Goal: Task Accomplishment & Management: Complete application form

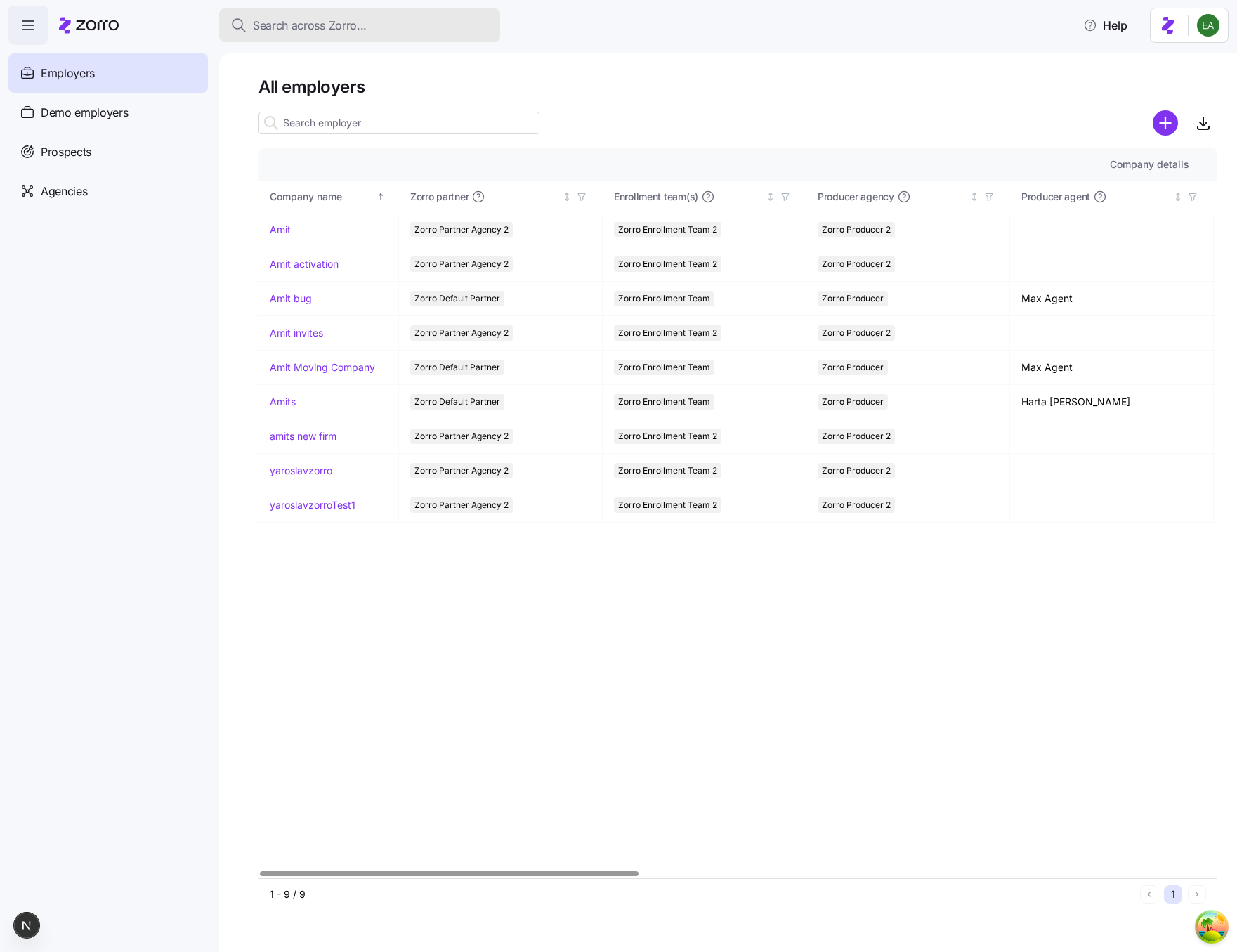
click at [331, 23] on span "Search across Zorro..." at bounding box center [309, 25] width 114 height 18
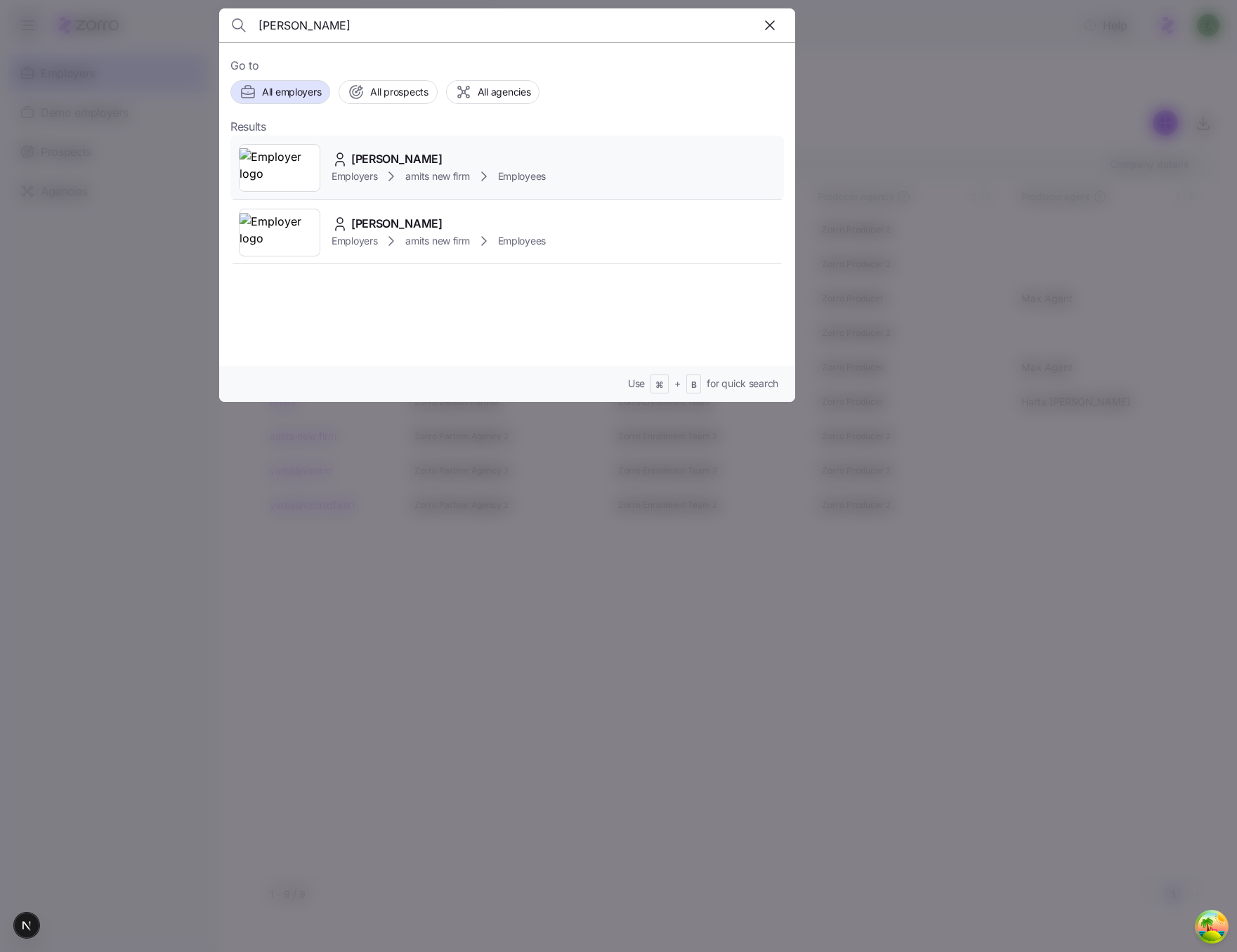
type input "erik ashepa"
click at [362, 162] on span "[PERSON_NAME]" at bounding box center [397, 159] width 92 height 18
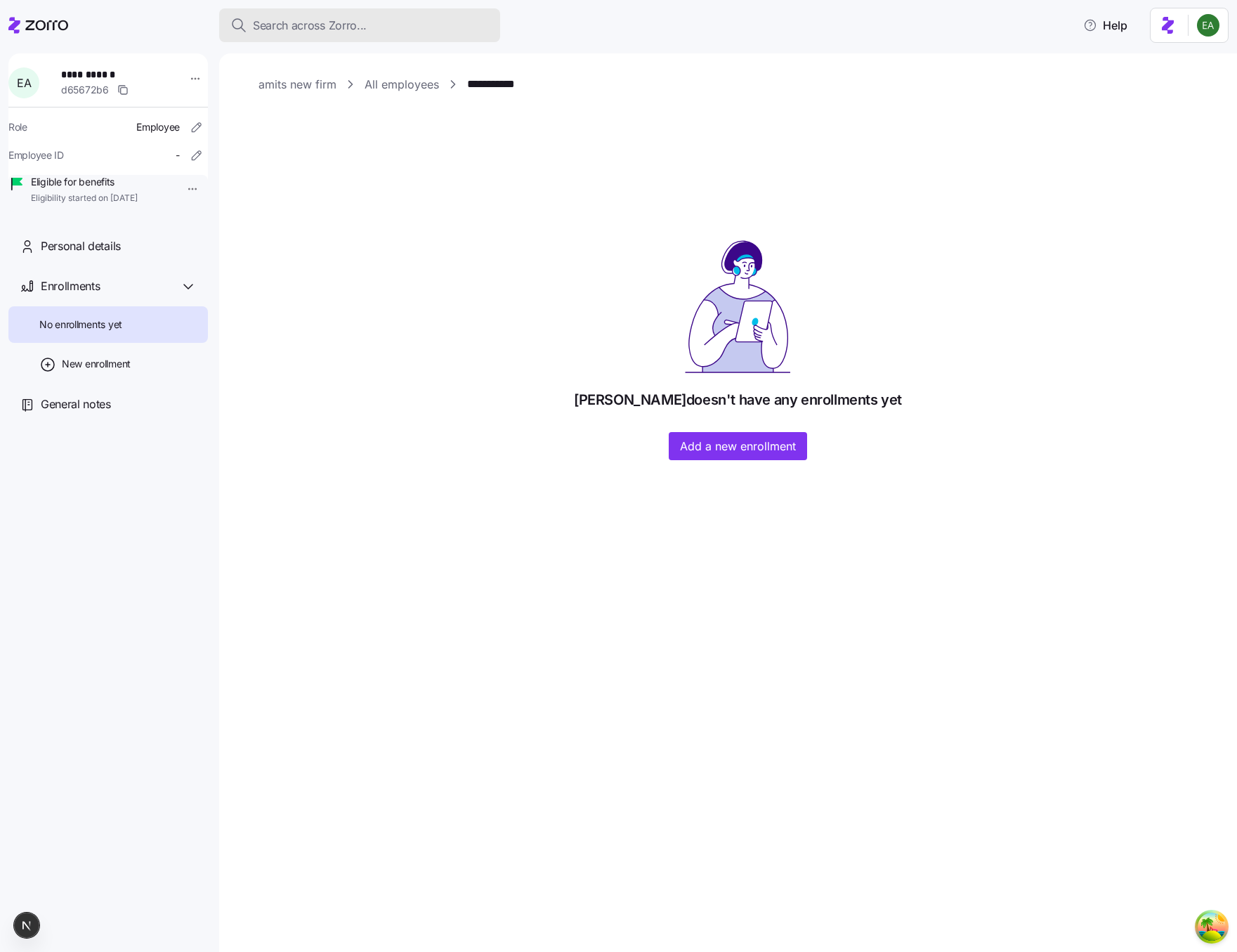
click at [307, 27] on span "Search across Zorro..." at bounding box center [309, 25] width 114 height 18
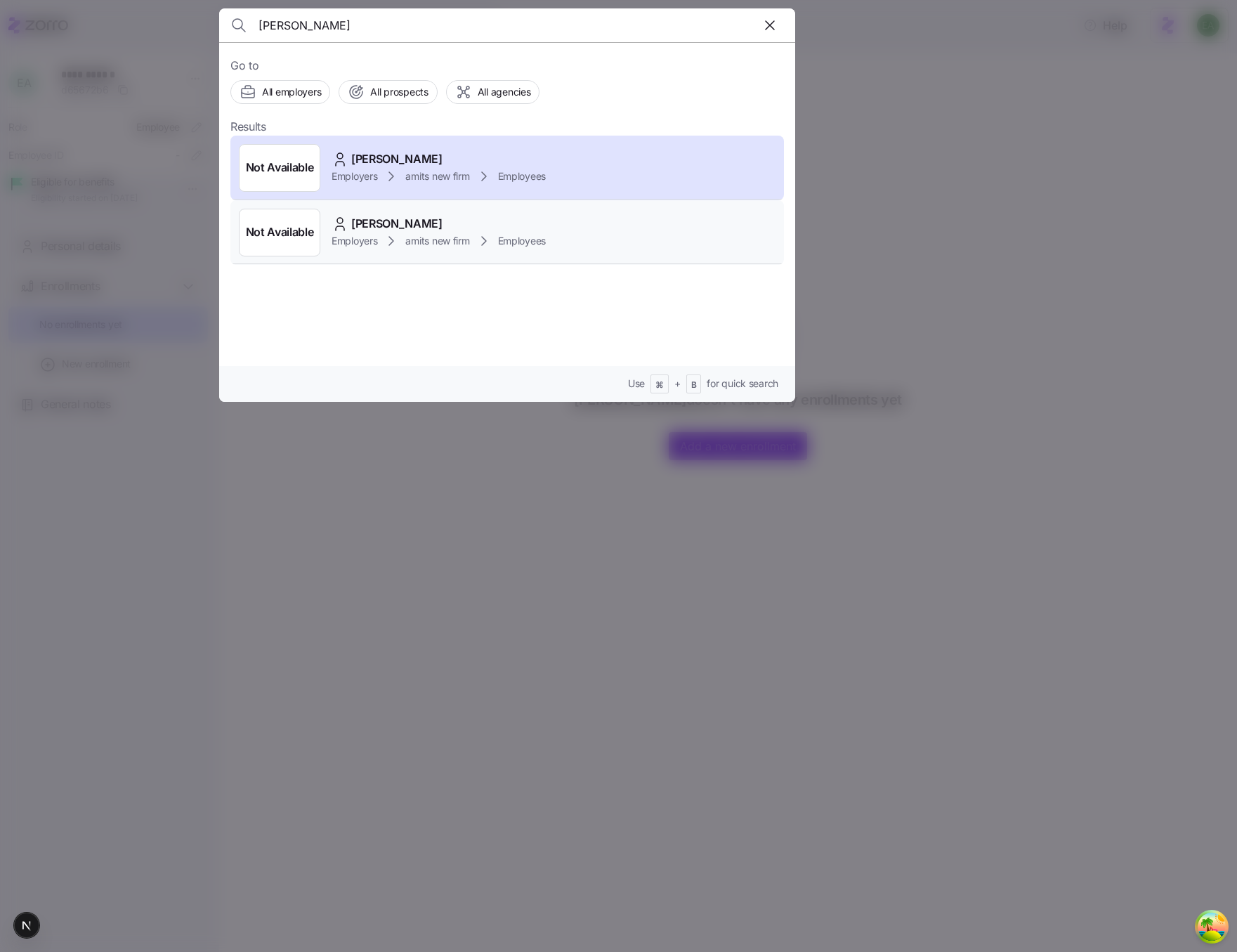
type input "erik ashepa"
click at [370, 239] on span "Employers" at bounding box center [354, 241] width 45 height 14
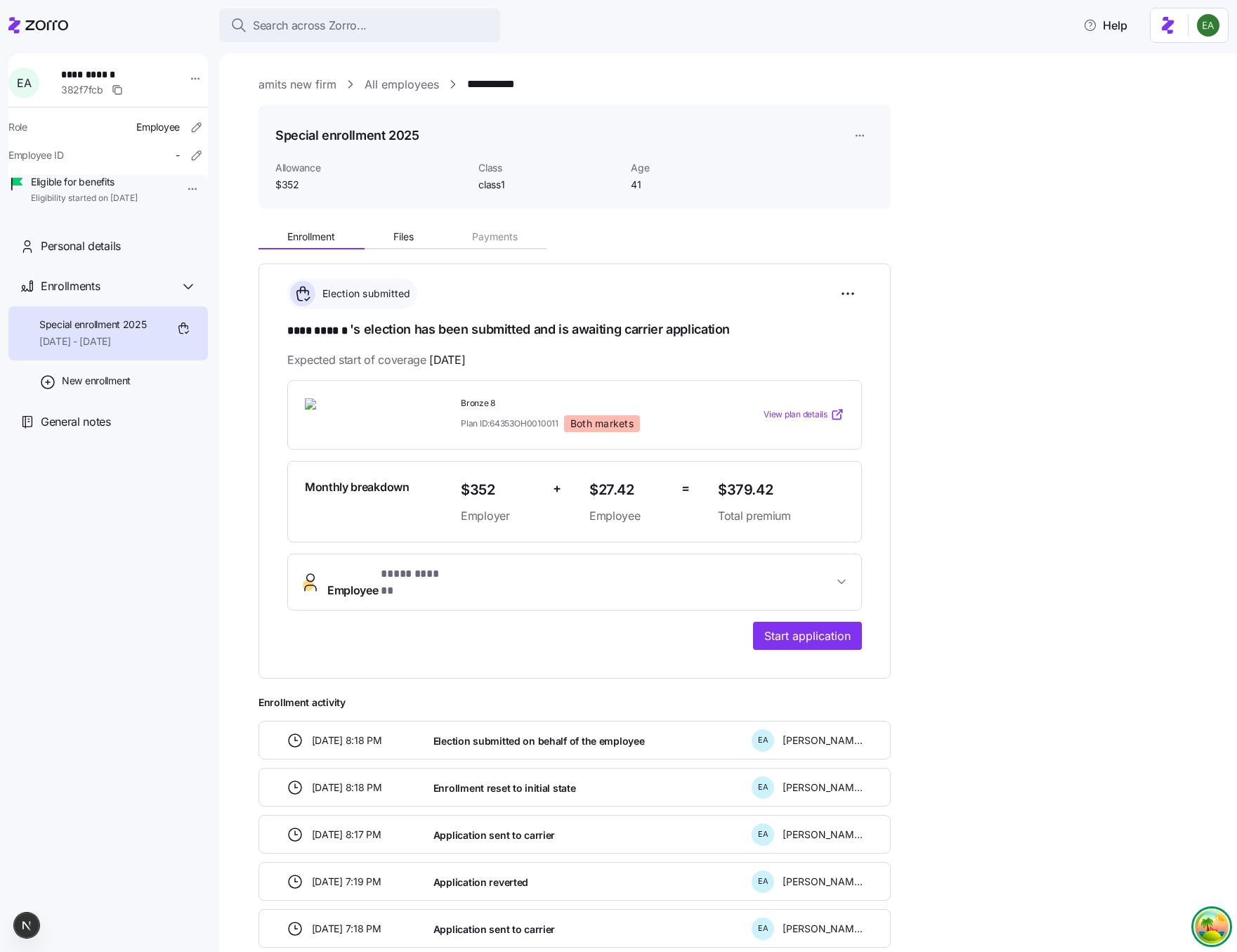
click at [1210, 929] on circle "Open Tanstack query devtools" at bounding box center [1212, 927] width 28 height 28
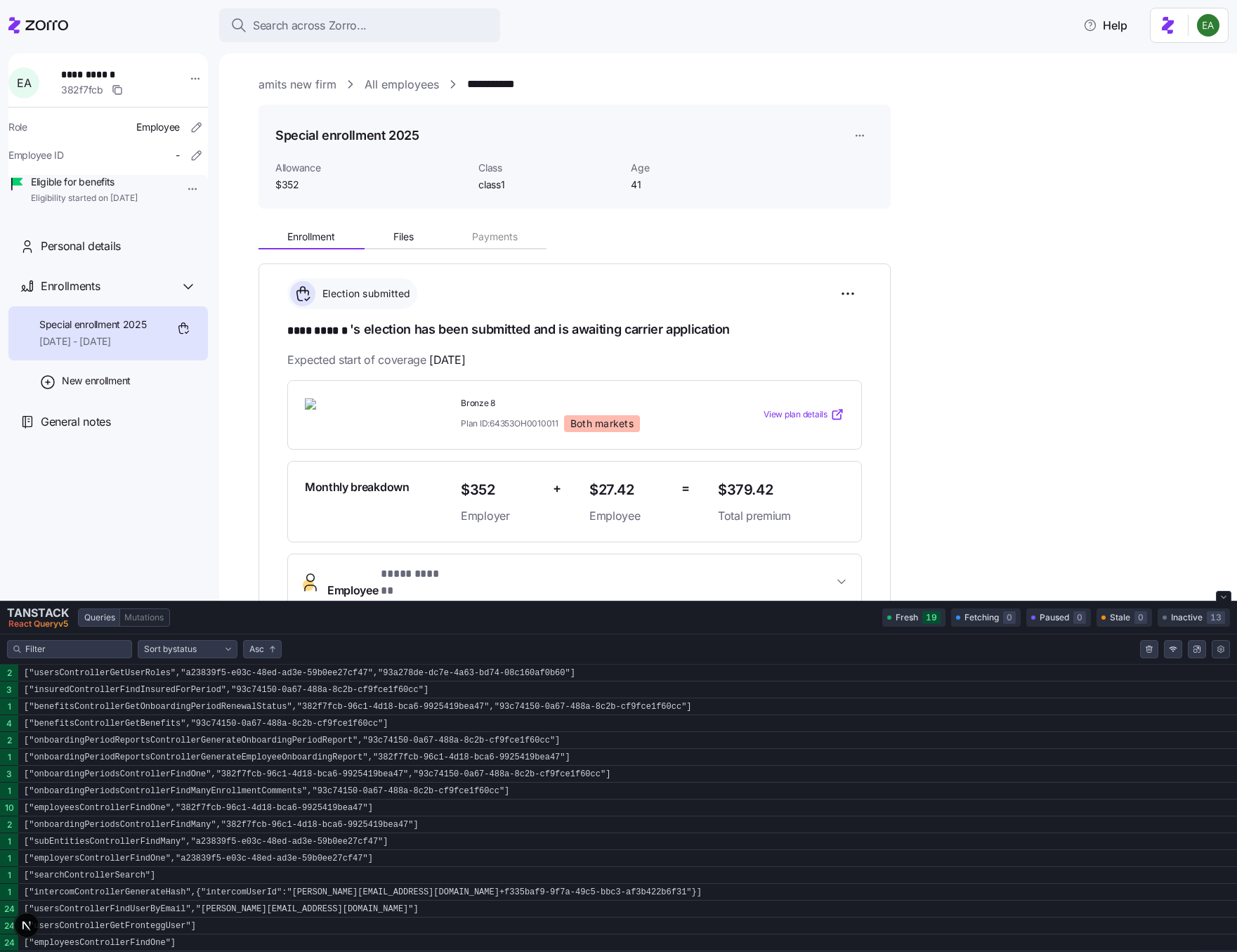
click at [1217, 648] on html "**********" at bounding box center [618, 472] width 1237 height 943
click at [1086, 692] on button "Top" at bounding box center [1100, 693] width 80 height 19
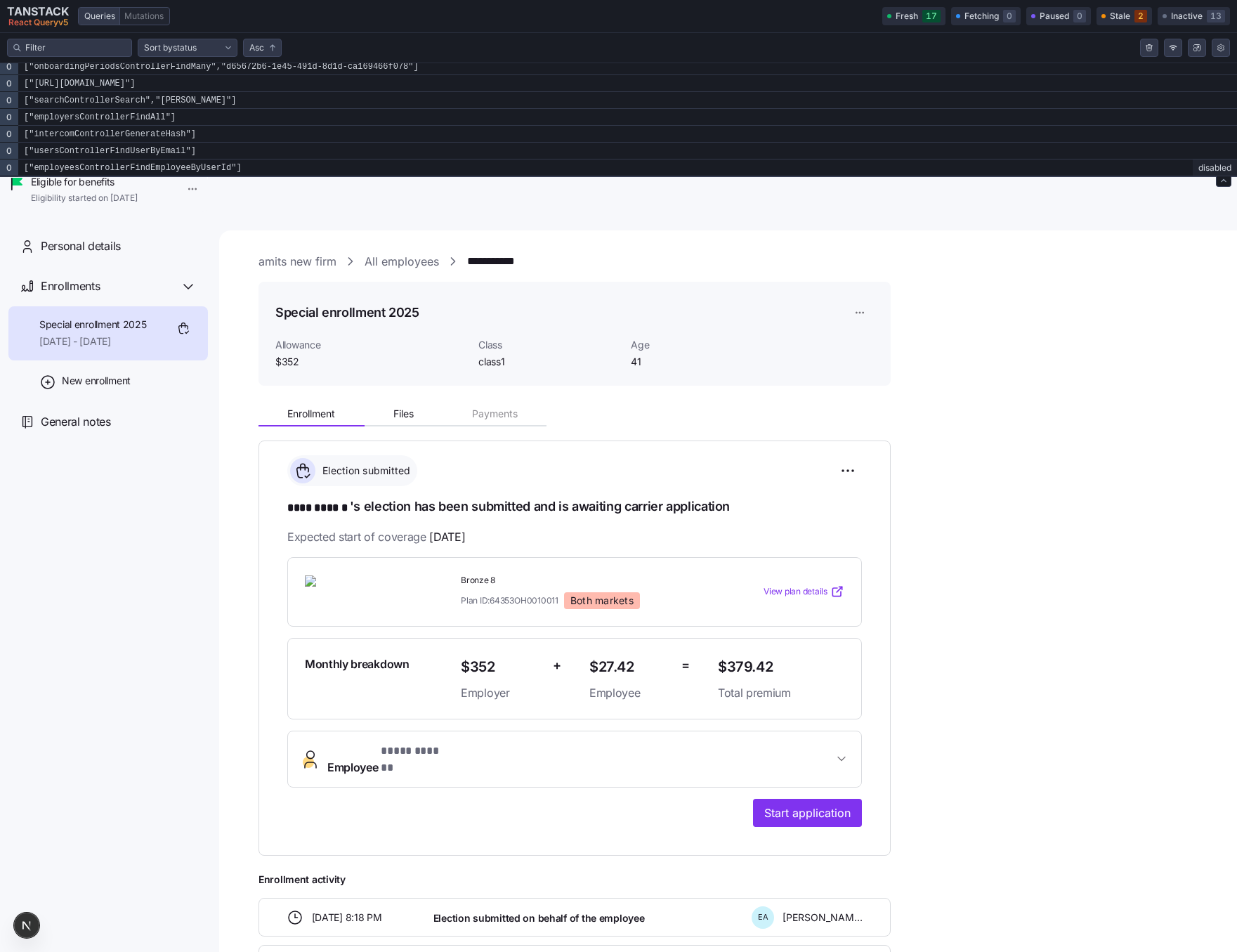
drag, startPoint x: 769, startPoint y: 349, endPoint x: 771, endPoint y: 180, distance: 169.0
click at [771, 176] on div "Tanstack query devtools" at bounding box center [618, 175] width 1237 height 2
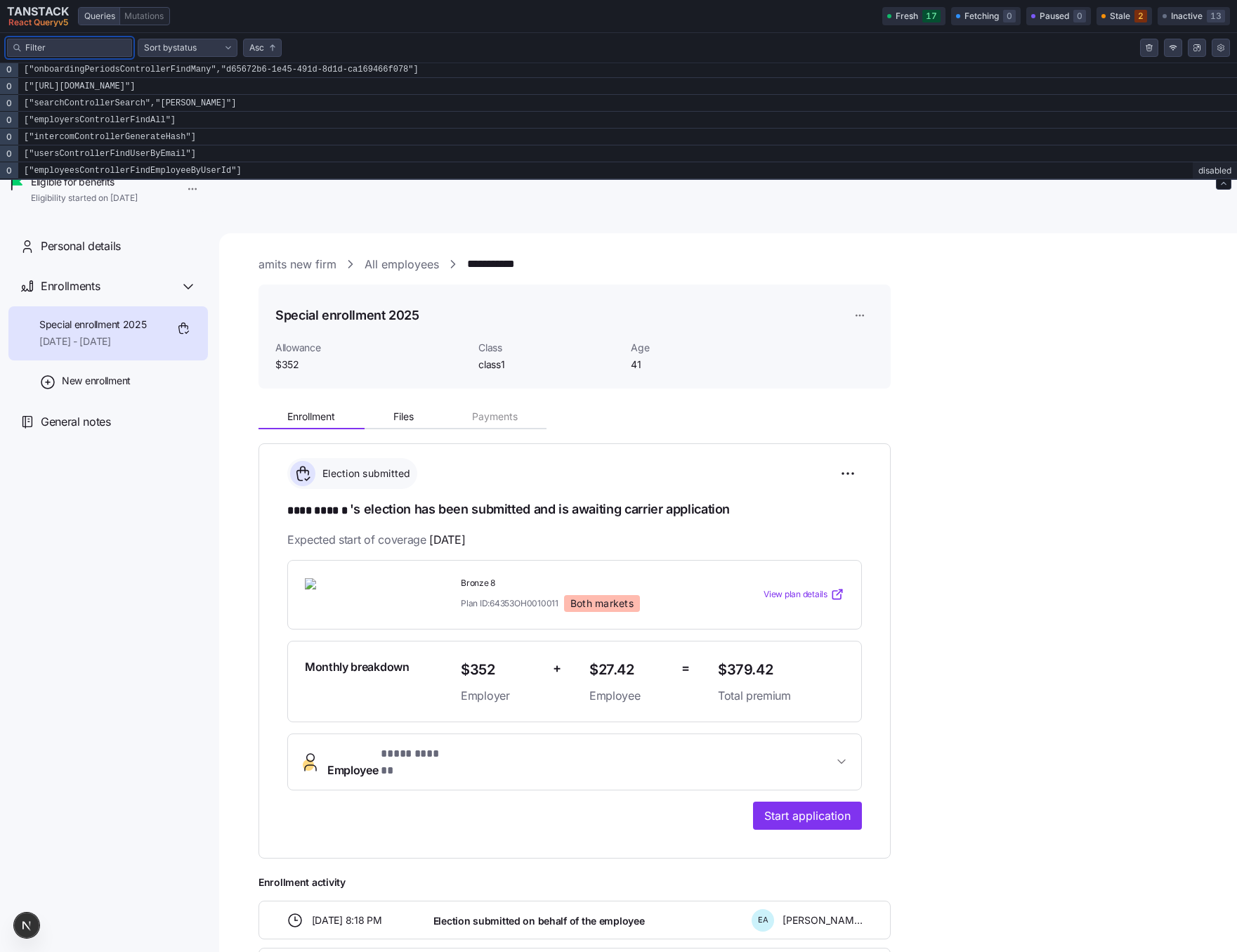
click at [106, 45] on input "Filter queries by query key" at bounding box center [76, 48] width 100 height 14
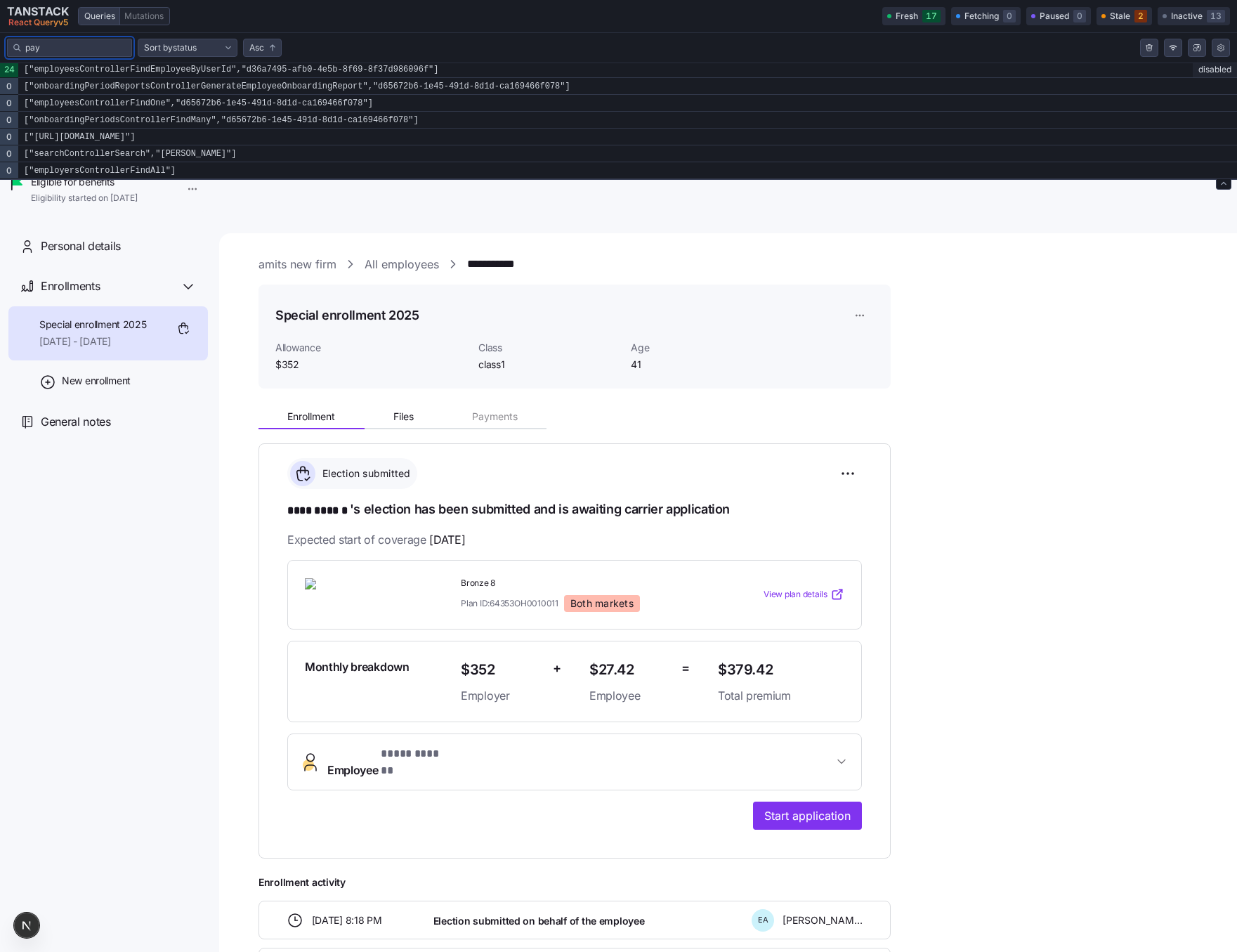
scroll to position [0, 0]
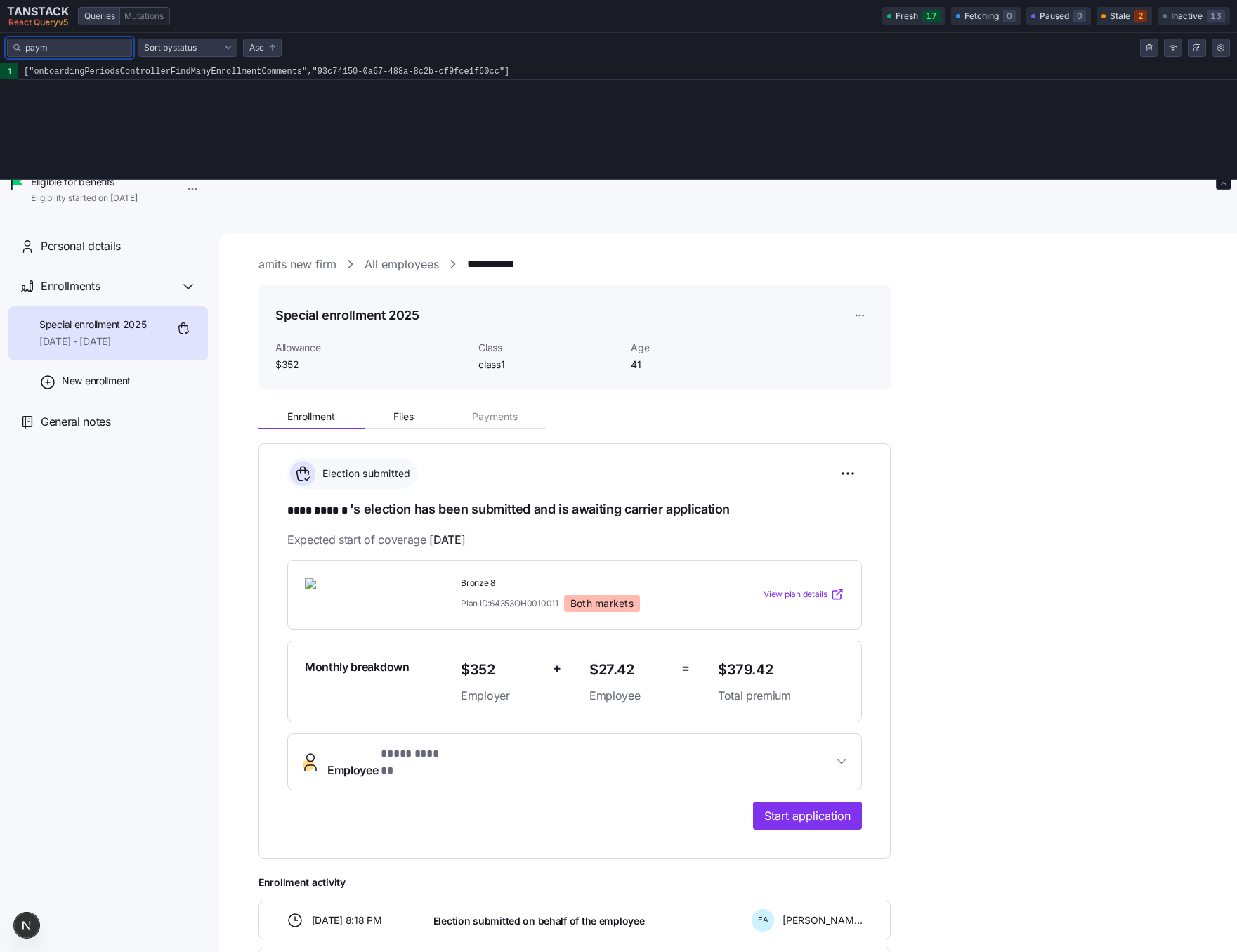
type input "paym"
click at [814, 807] on span "Start application" at bounding box center [808, 815] width 86 height 17
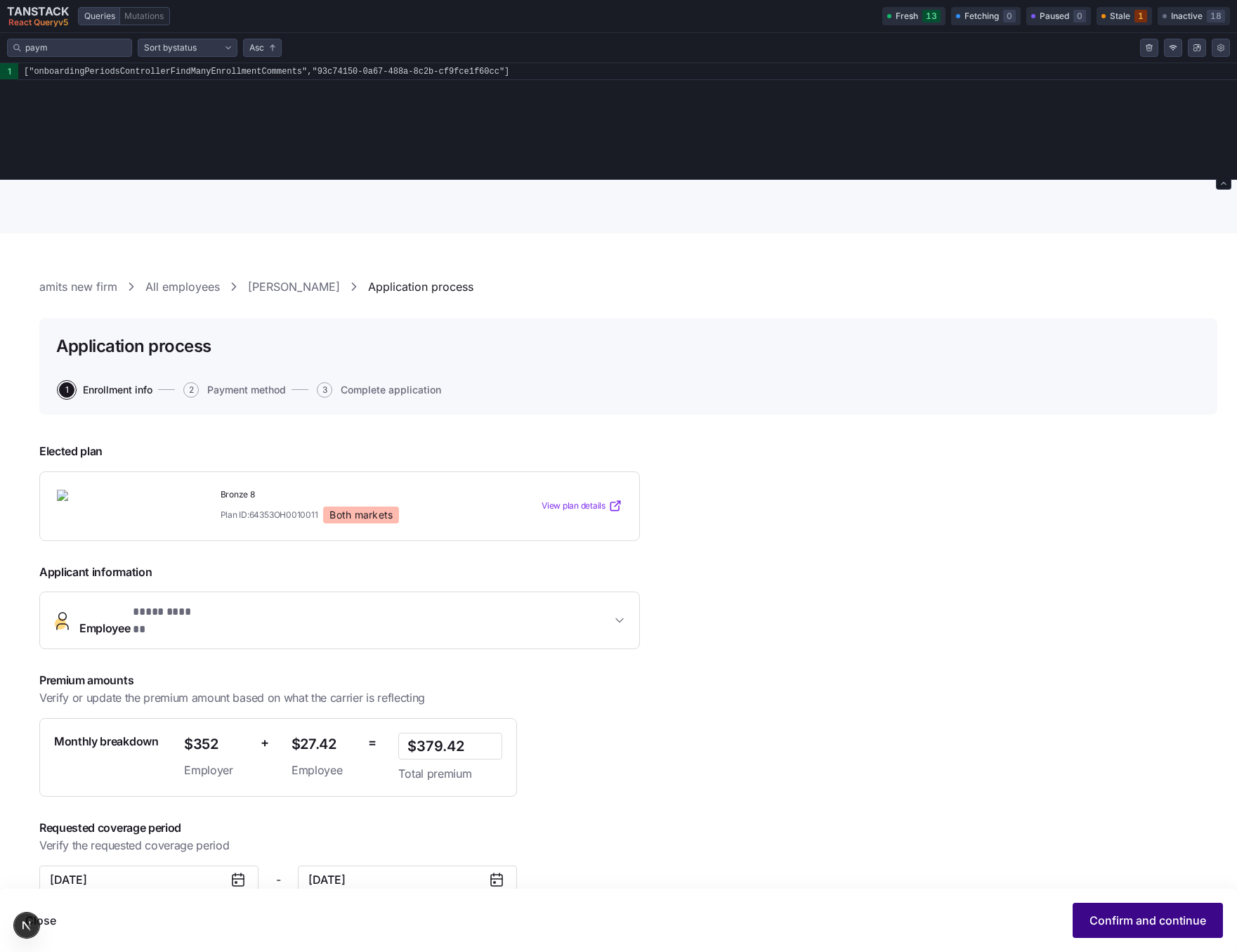
click at [1148, 911] on button "Confirm and continue" at bounding box center [1148, 920] width 151 height 35
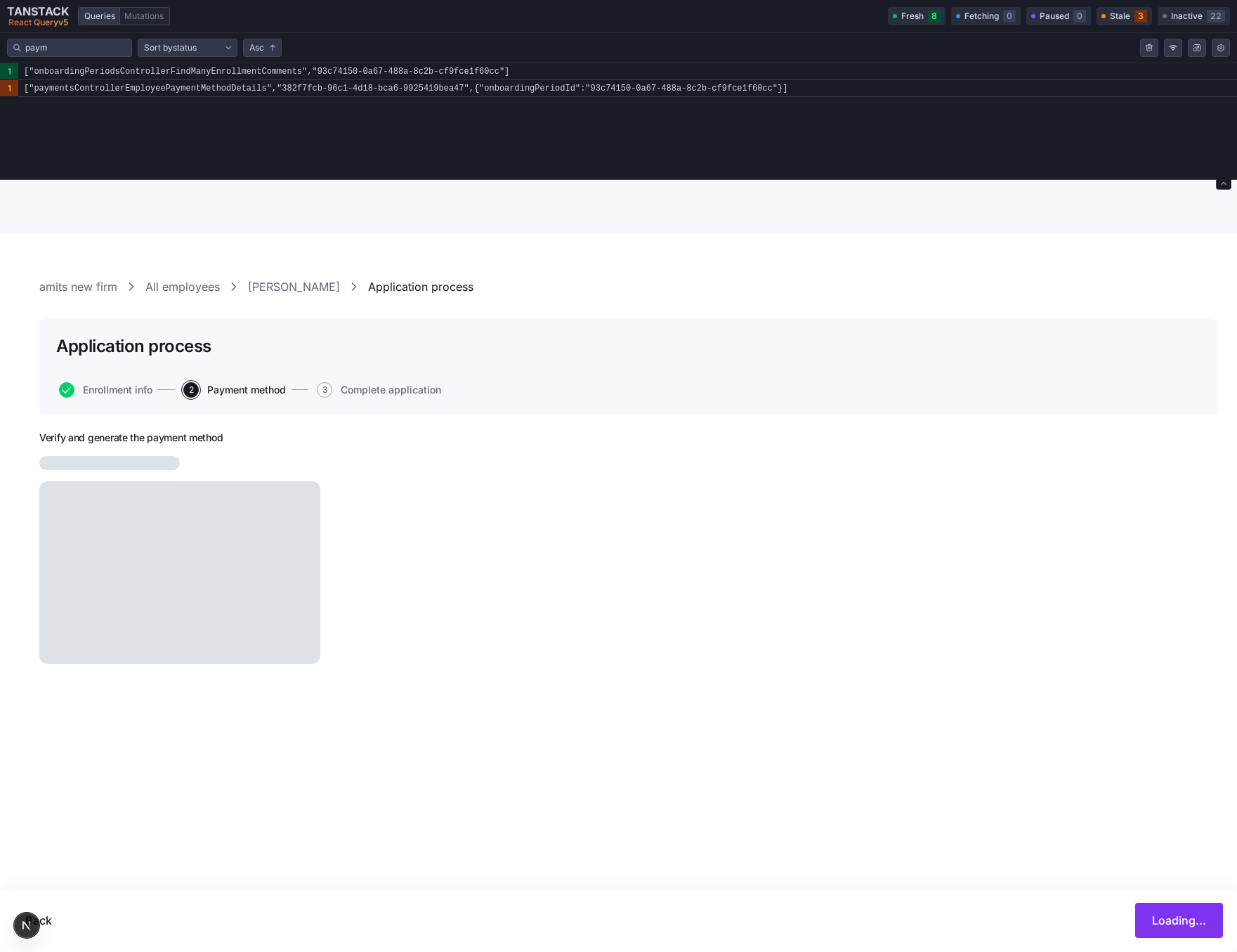
click at [362, 115] on div "1 ["onboardingPeriodsControllerFindManyEnrollmentComments","93c74150-0a67-488a-…" at bounding box center [618, 121] width 1237 height 116
click at [629, 85] on code "["paymentsControllerEmployeePaymentMethodDetails","382f7fcb-96c1-4d18-bca6-9925…" at bounding box center [628, 88] width 1219 height 17
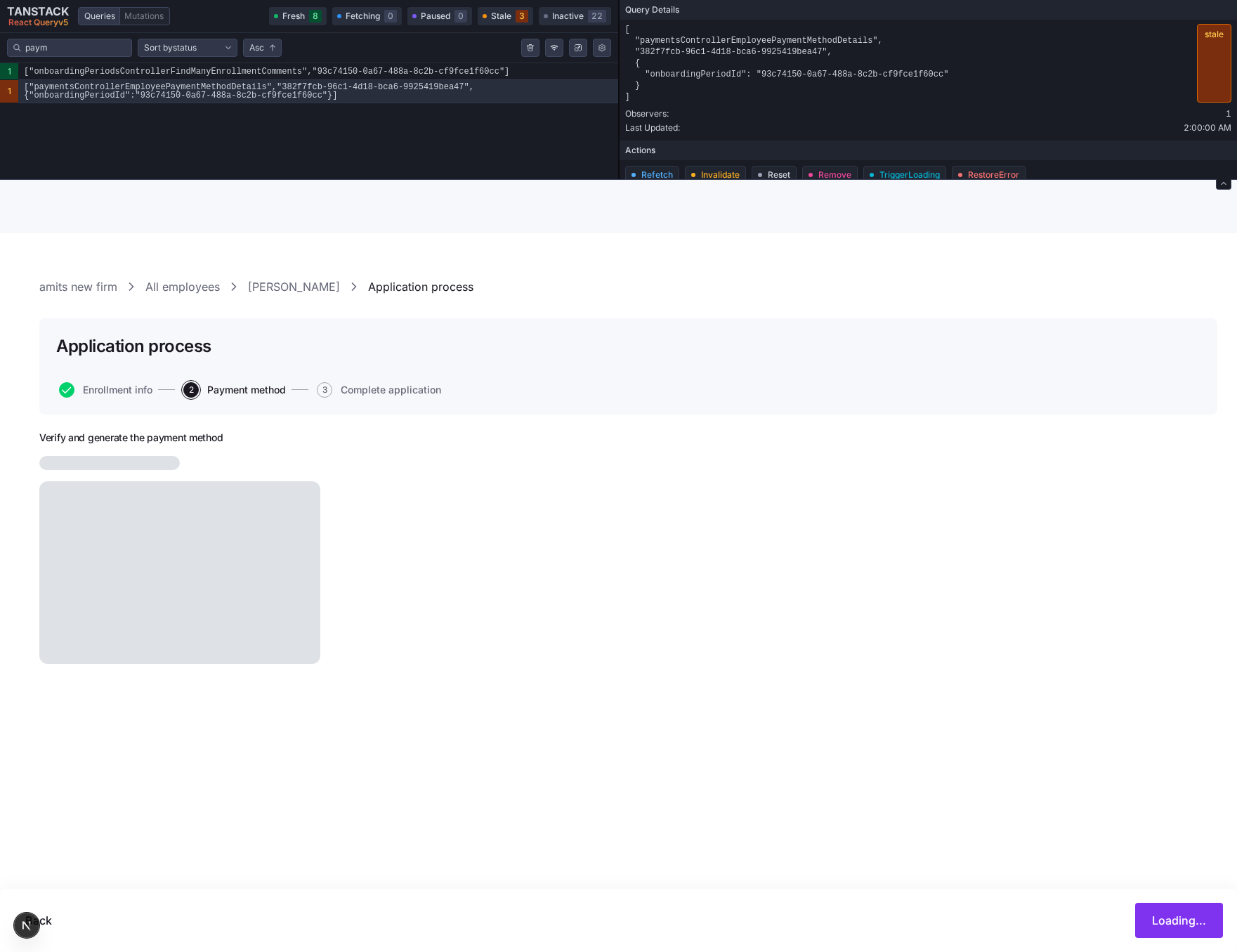
click at [663, 386] on div "Enrollment info 2 Payment method 3 Complete application" at bounding box center [366, 390] width 618 height 15
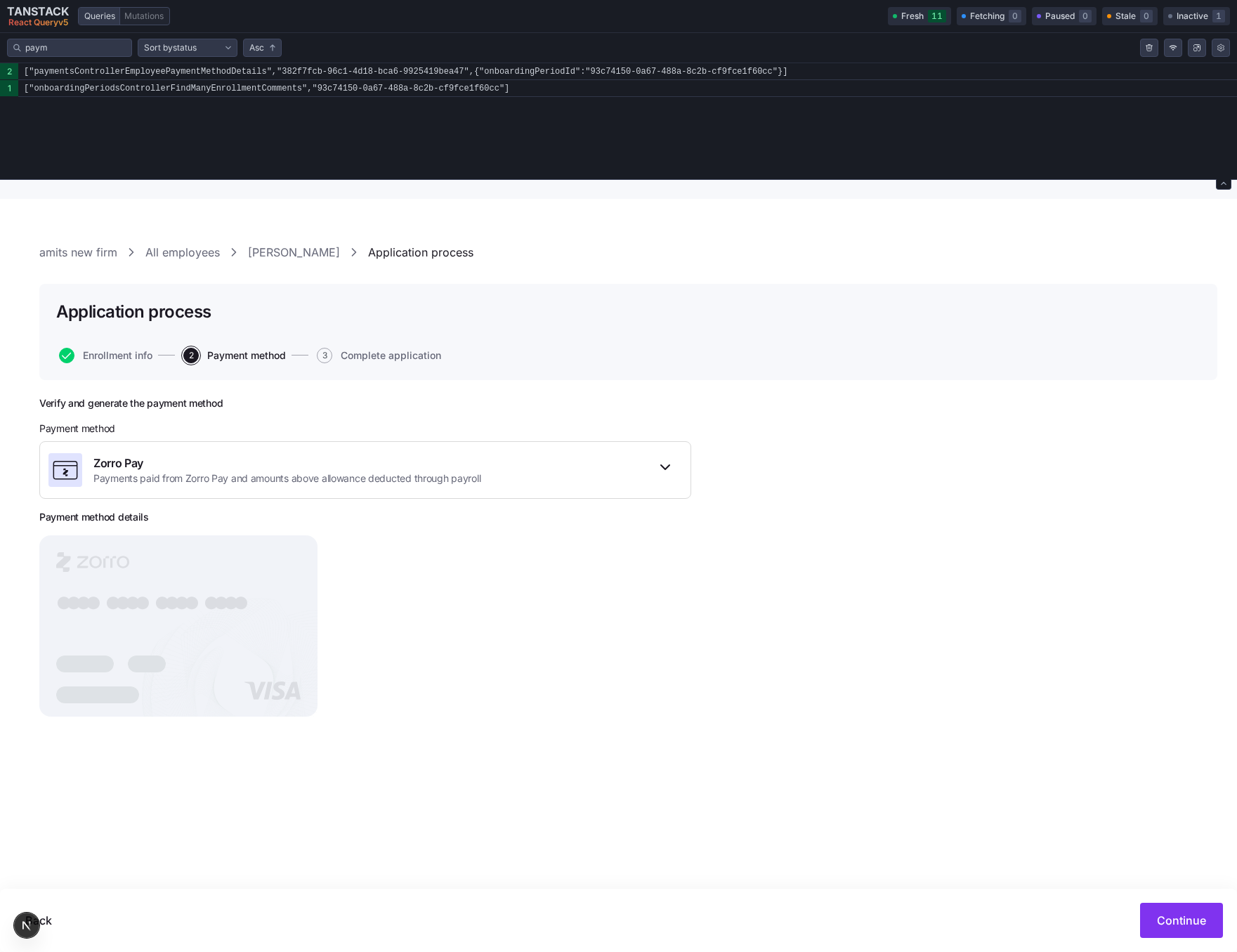
scroll to position [28, 0]
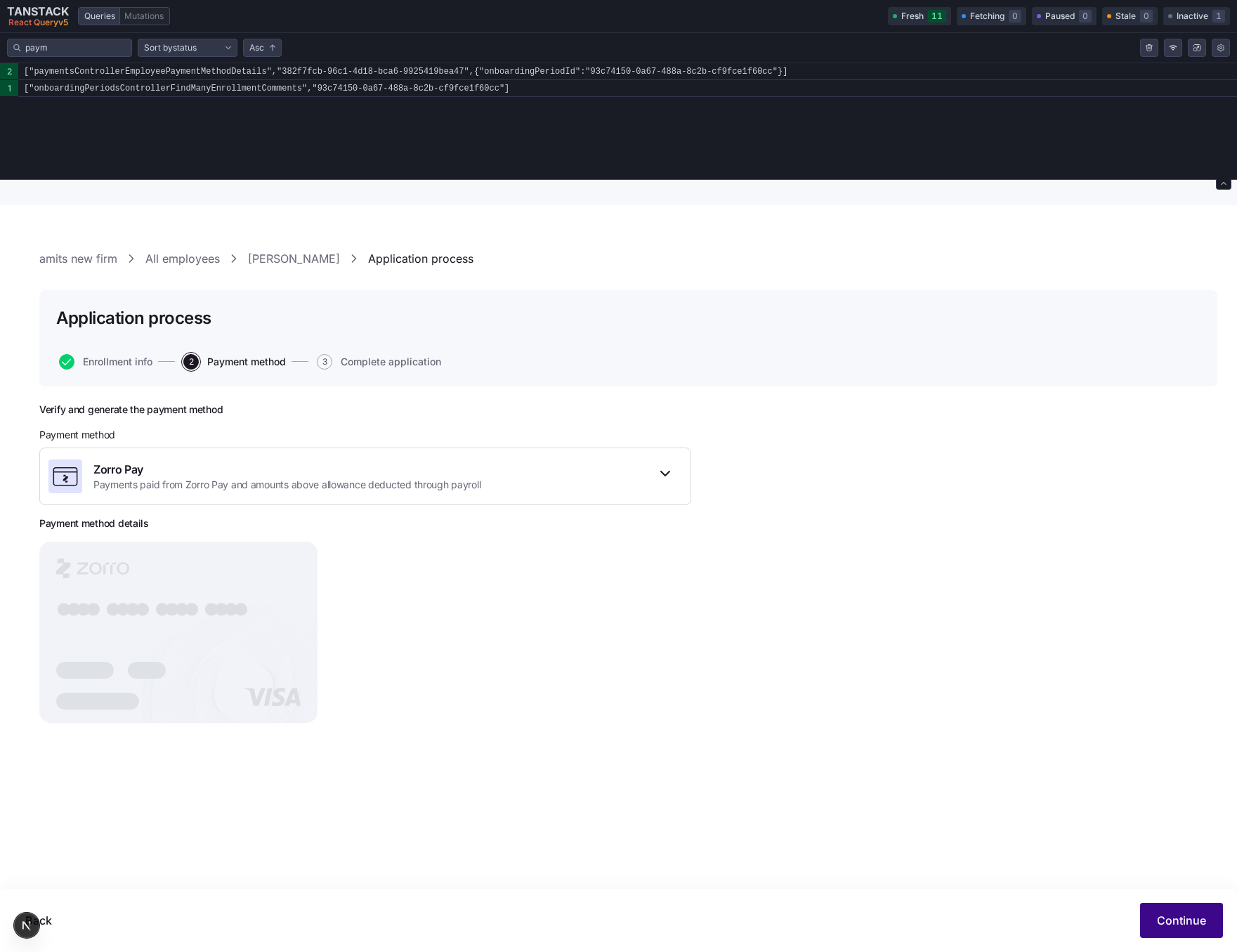
click at [1188, 925] on span "Continue" at bounding box center [1182, 920] width 49 height 17
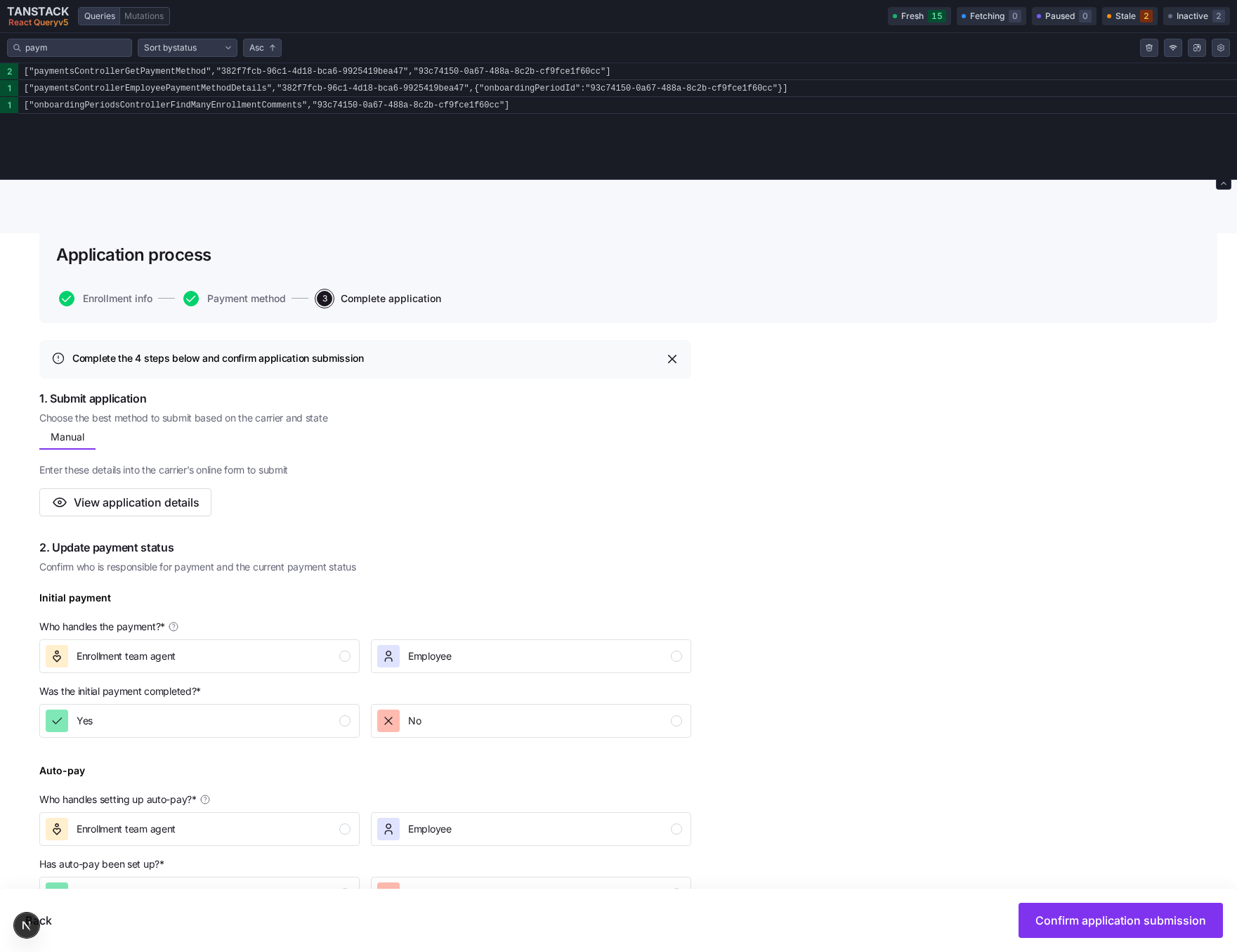
scroll to position [102, 0]
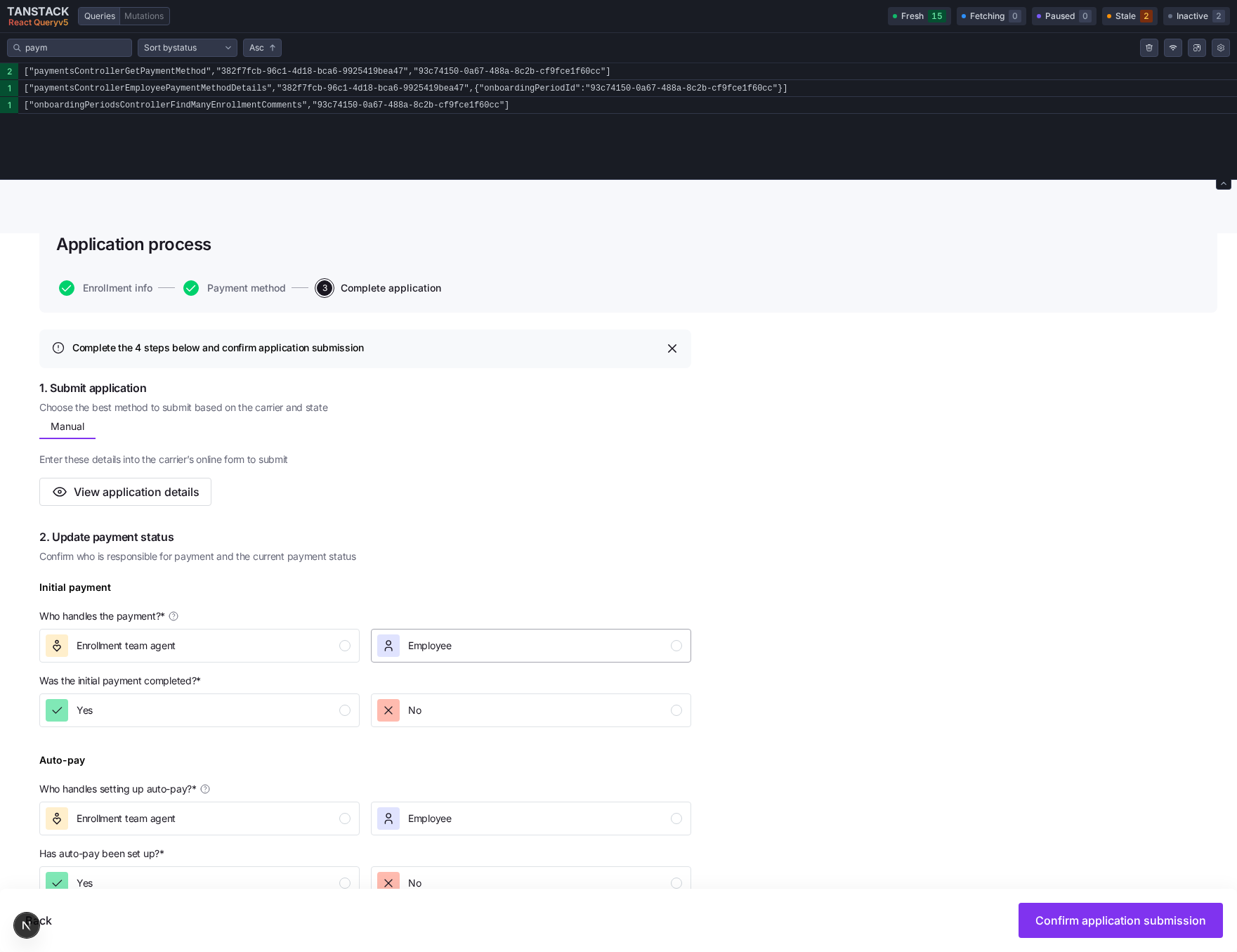
click at [464, 634] on div "Employee" at bounding box center [530, 645] width 305 height 22
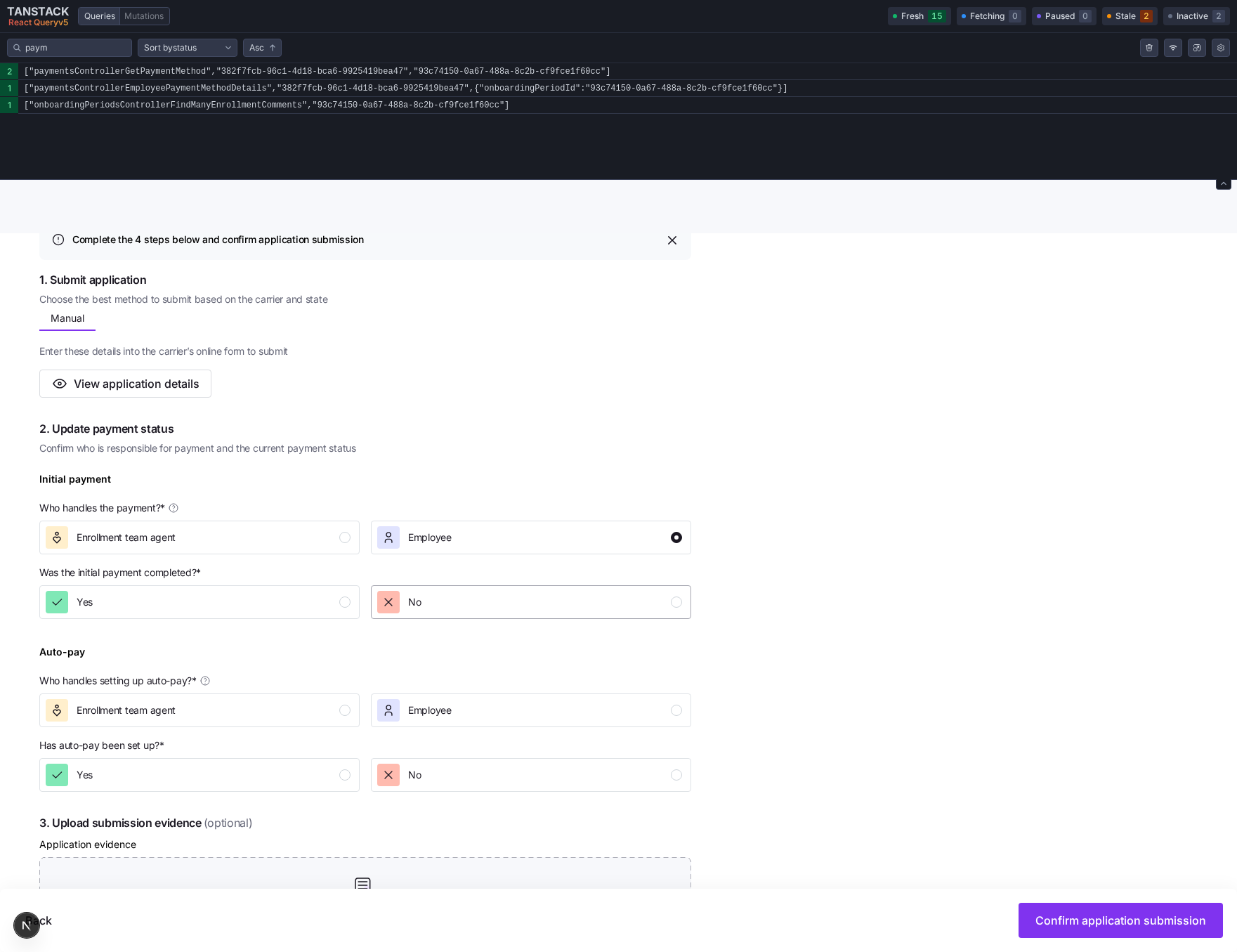
scroll to position [223, 0]
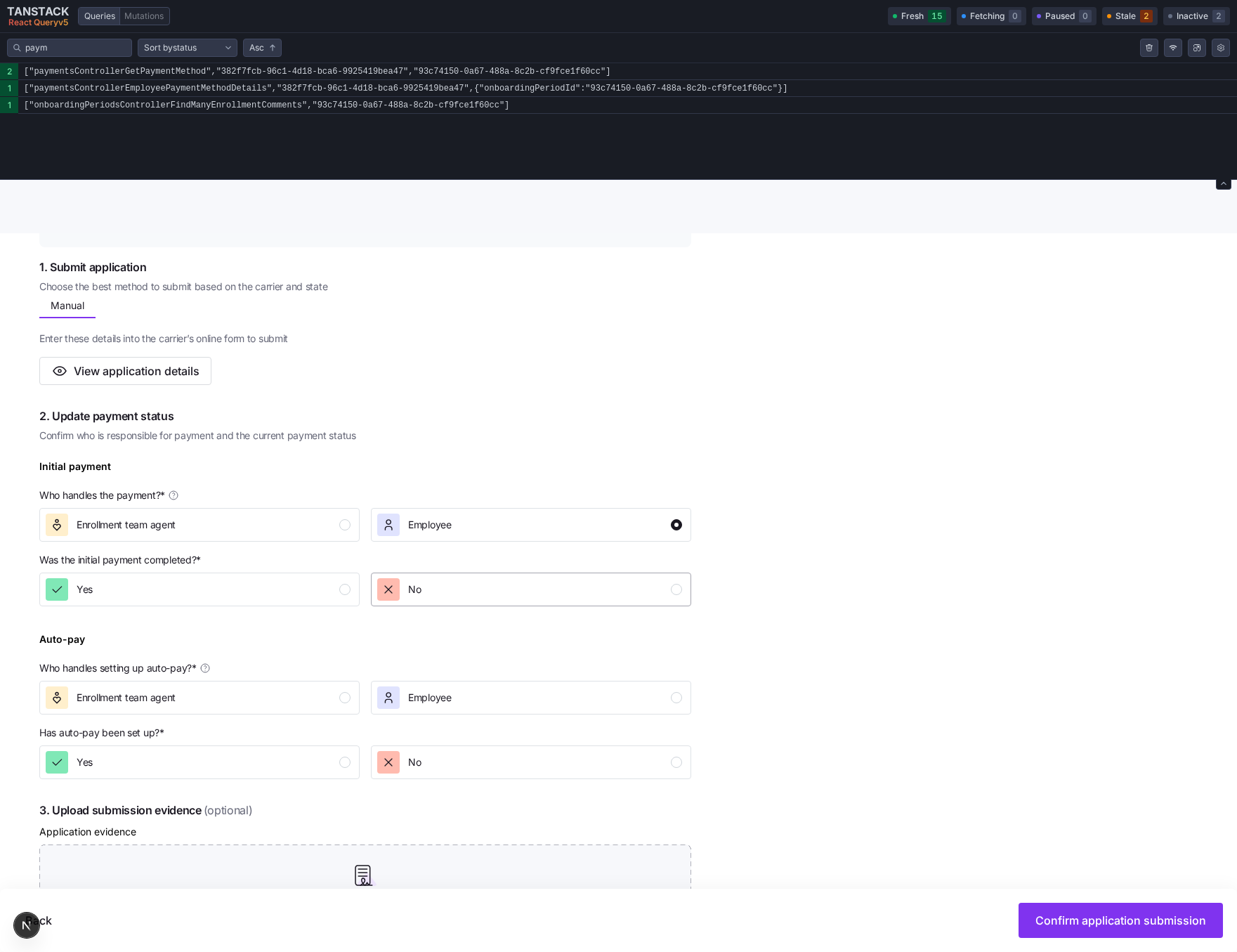
click at [409, 587] on span "No" at bounding box center [414, 590] width 13 height 14
click at [250, 587] on div "Yes" at bounding box center [198, 590] width 305 height 22
click at [418, 537] on button "Employee" at bounding box center [531, 525] width 320 height 33
click at [429, 600] on div "No" at bounding box center [530, 590] width 305 height 22
click at [265, 529] on div "Enrollment team agent" at bounding box center [198, 525] width 305 height 22
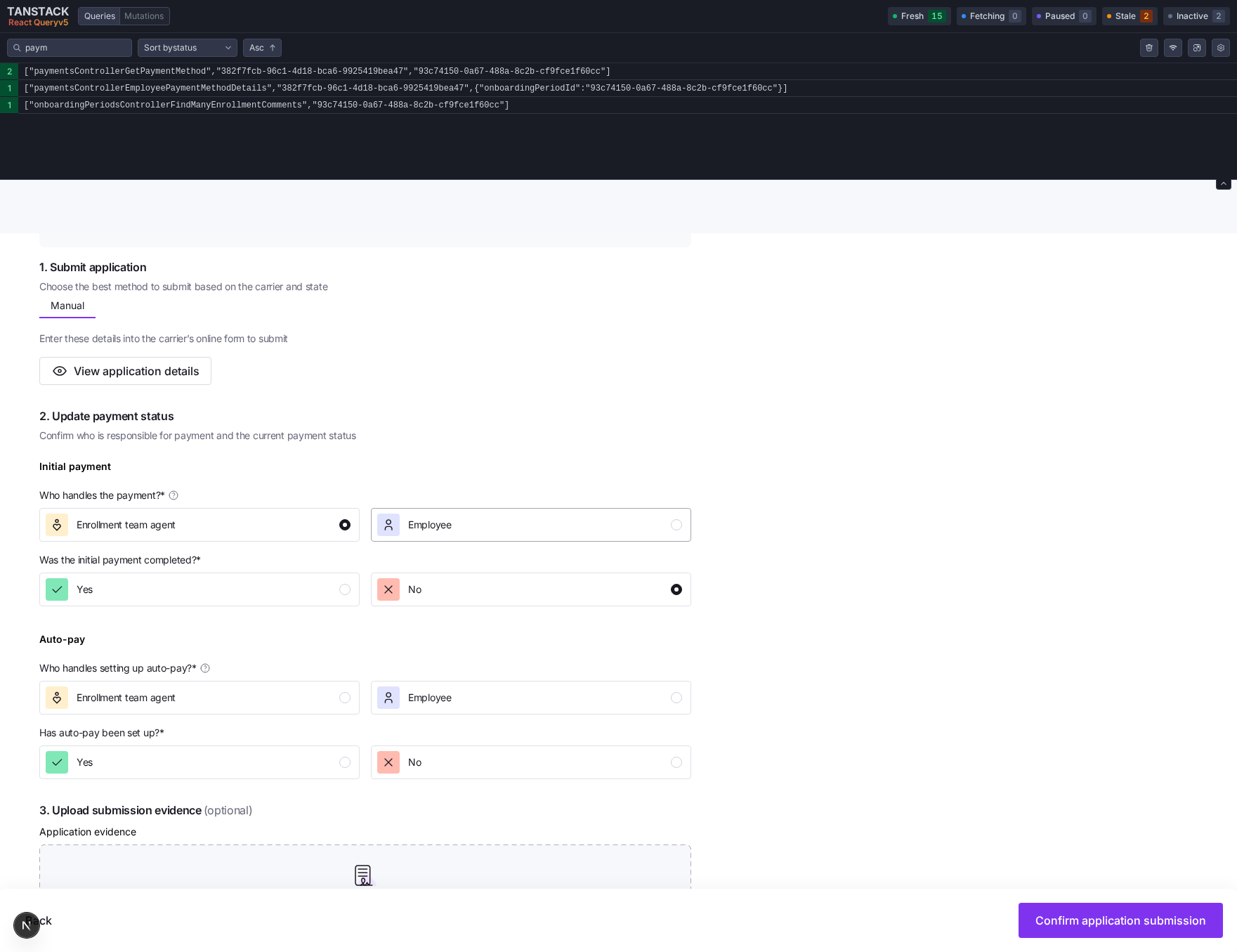
click at [437, 530] on span "Employee" at bounding box center [429, 525] width 44 height 14
click at [421, 710] on button "Employee" at bounding box center [531, 698] width 320 height 33
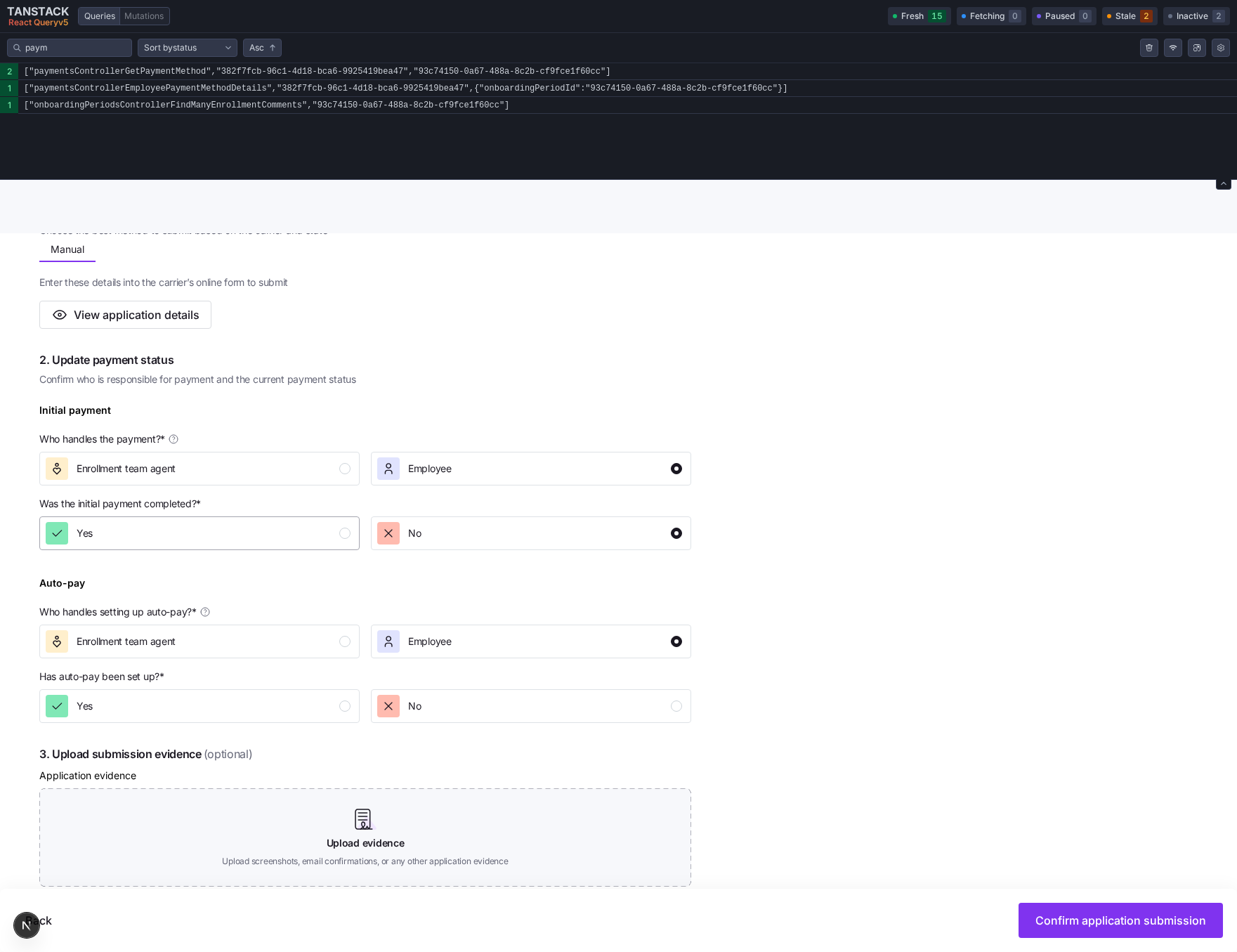
click at [303, 524] on div "Yes" at bounding box center [198, 533] width 305 height 22
click at [427, 524] on div "No" at bounding box center [530, 533] width 305 height 22
click at [299, 539] on div "Yes" at bounding box center [198, 533] width 305 height 22
click at [425, 539] on div "No" at bounding box center [530, 533] width 305 height 22
click at [814, 594] on div "Complete the 4 steps below and confirm application submission 1. Submit applica…" at bounding box center [628, 633] width 1178 height 962
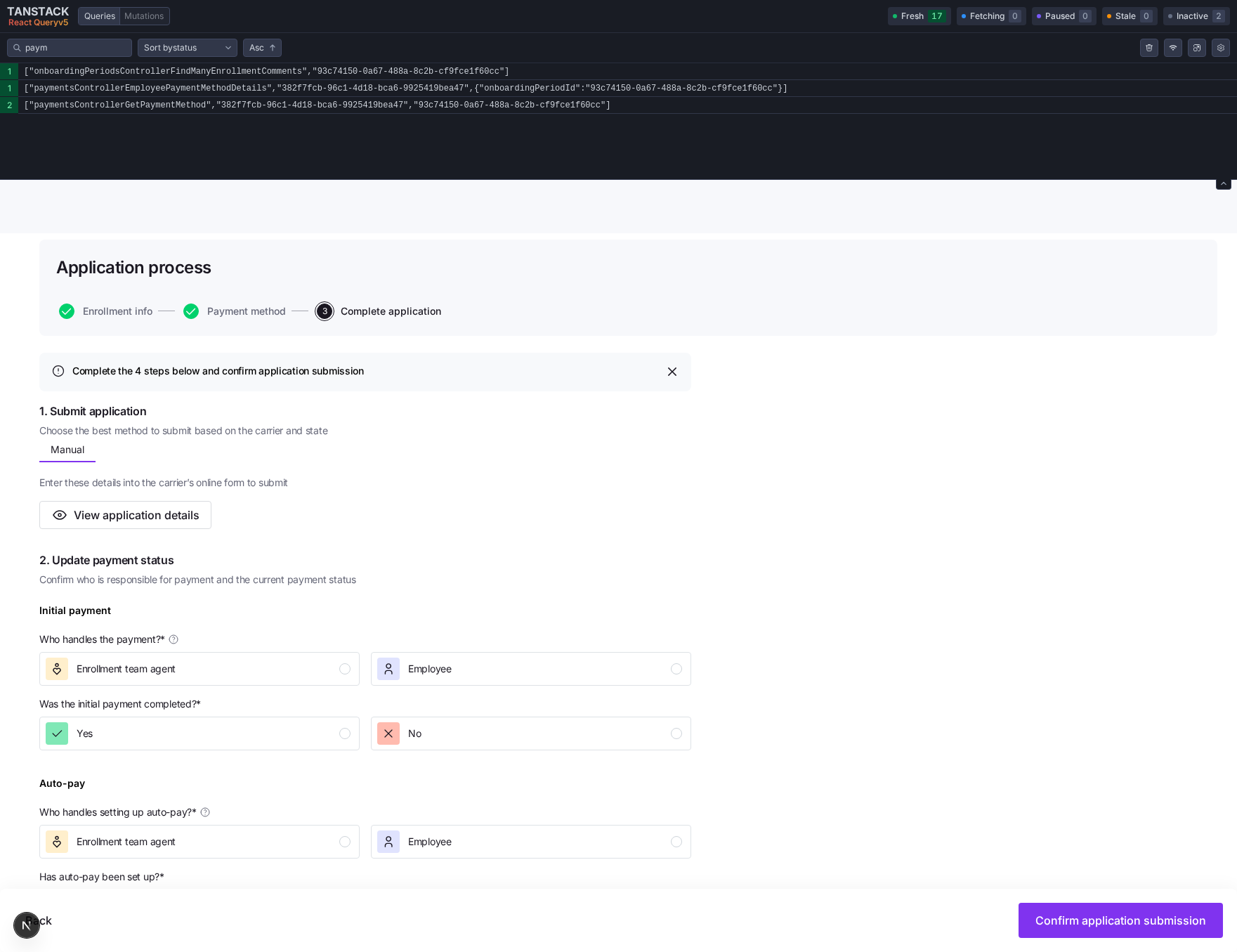
scroll to position [279, 0]
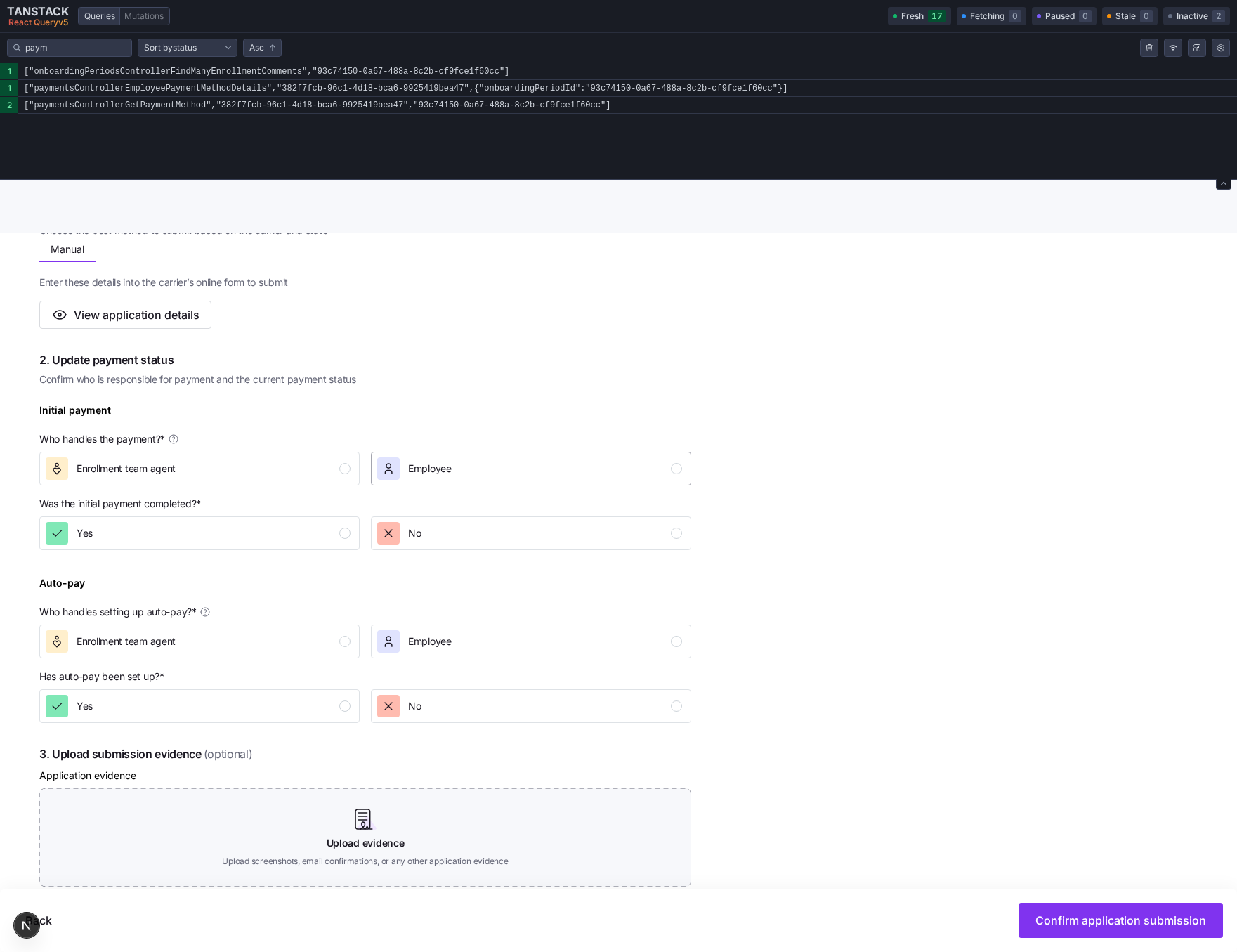
click at [465, 461] on div "Employee" at bounding box center [530, 468] width 305 height 22
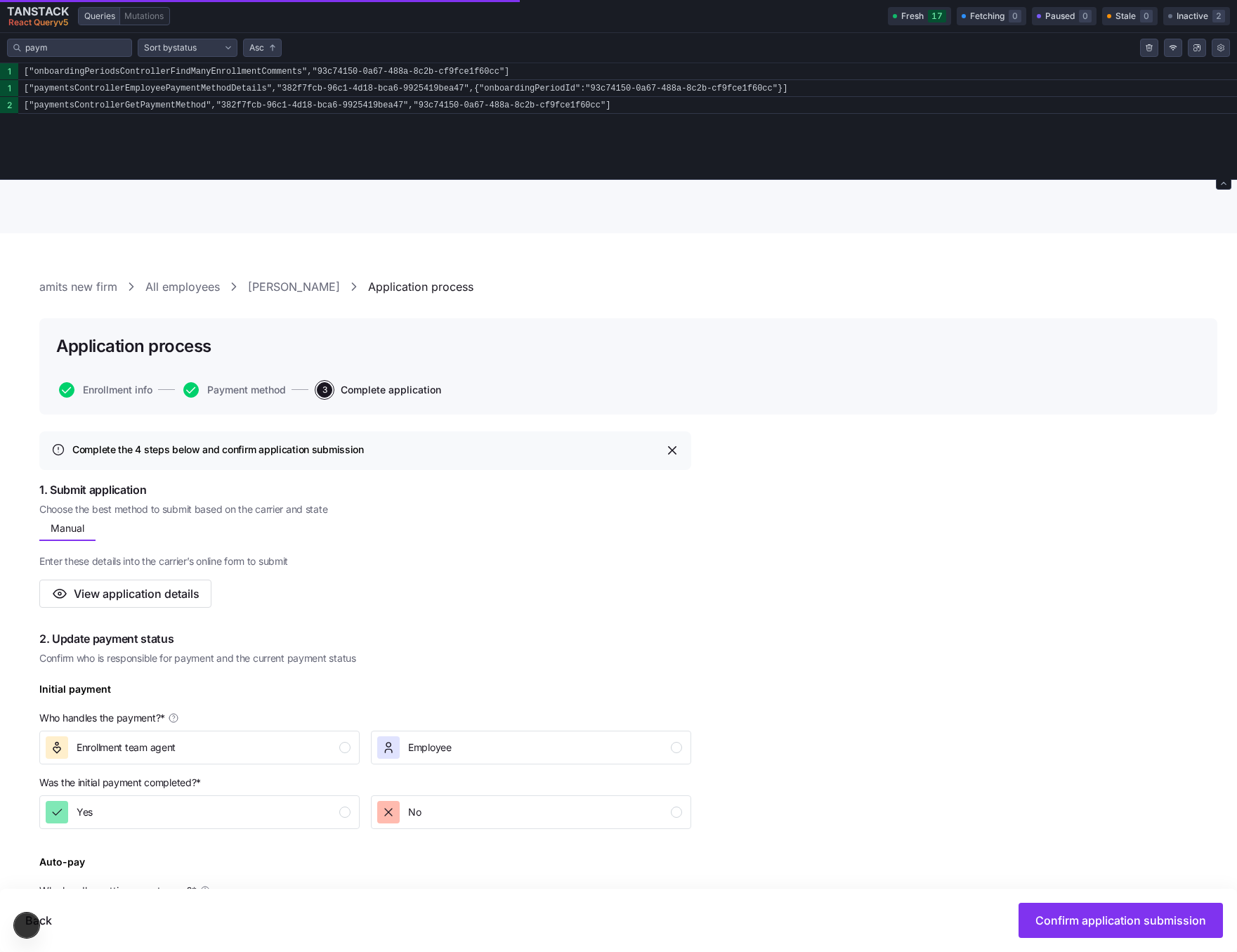
scroll to position [119, 0]
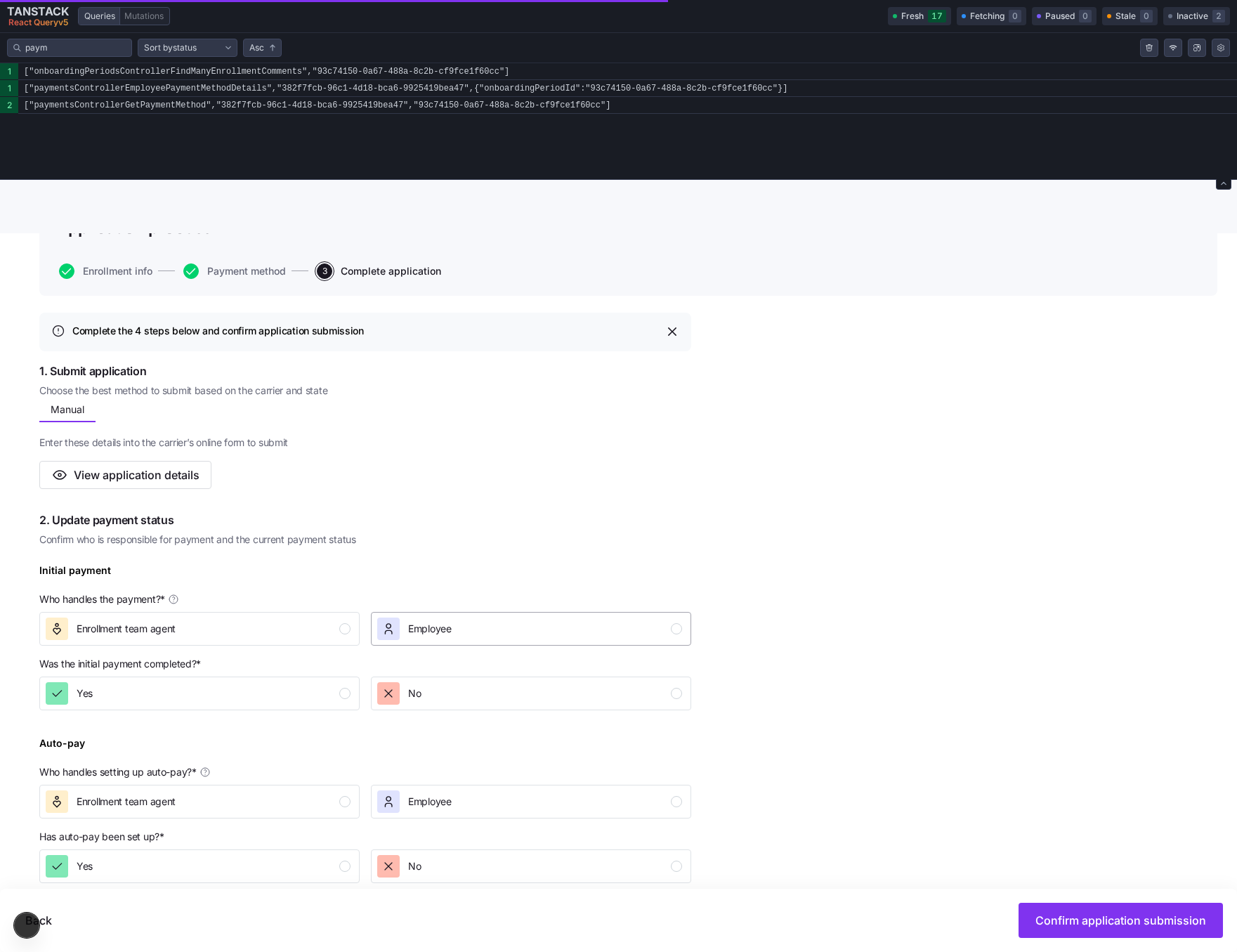
click at [521, 627] on div "Employee" at bounding box center [530, 629] width 305 height 22
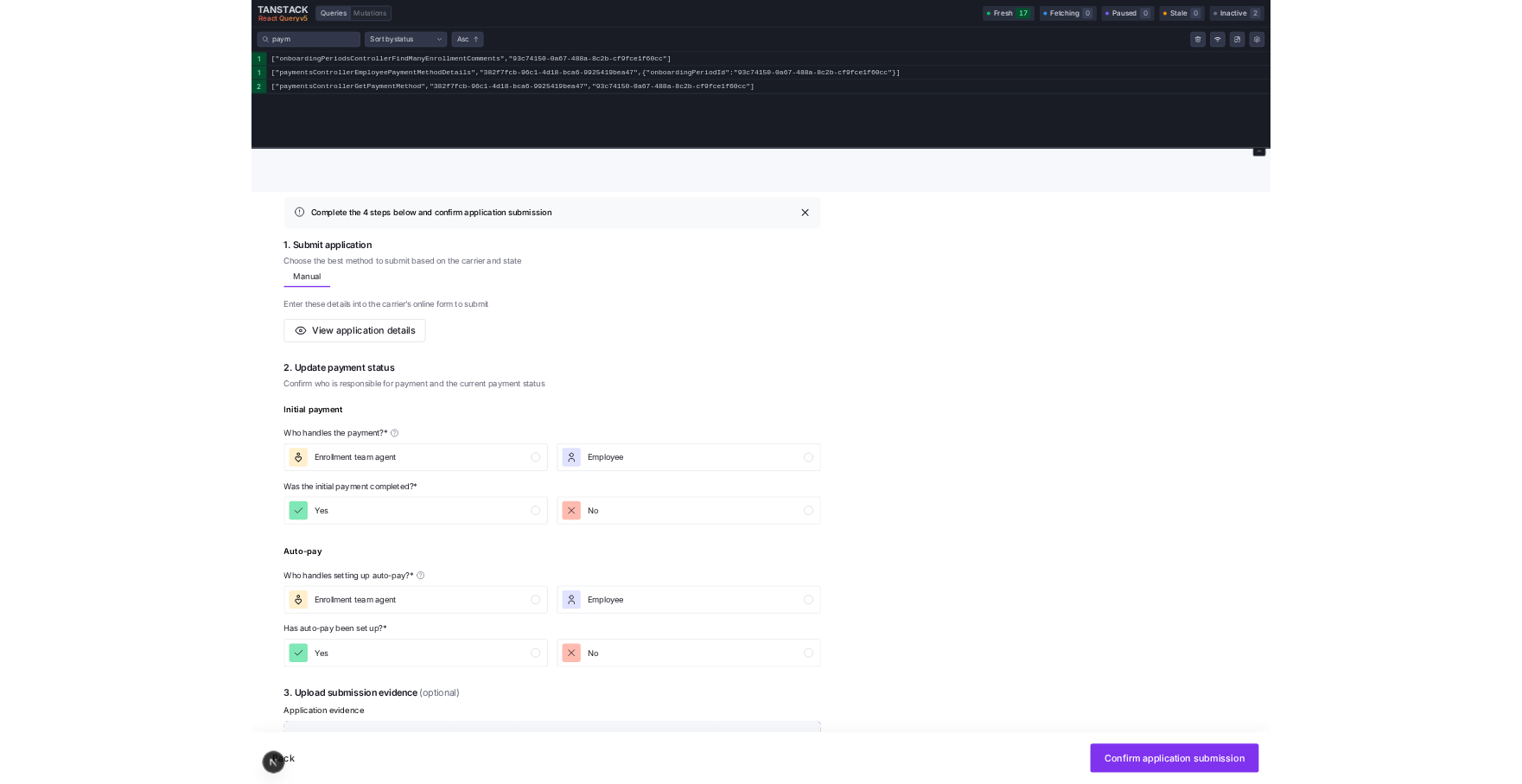
scroll to position [274, 0]
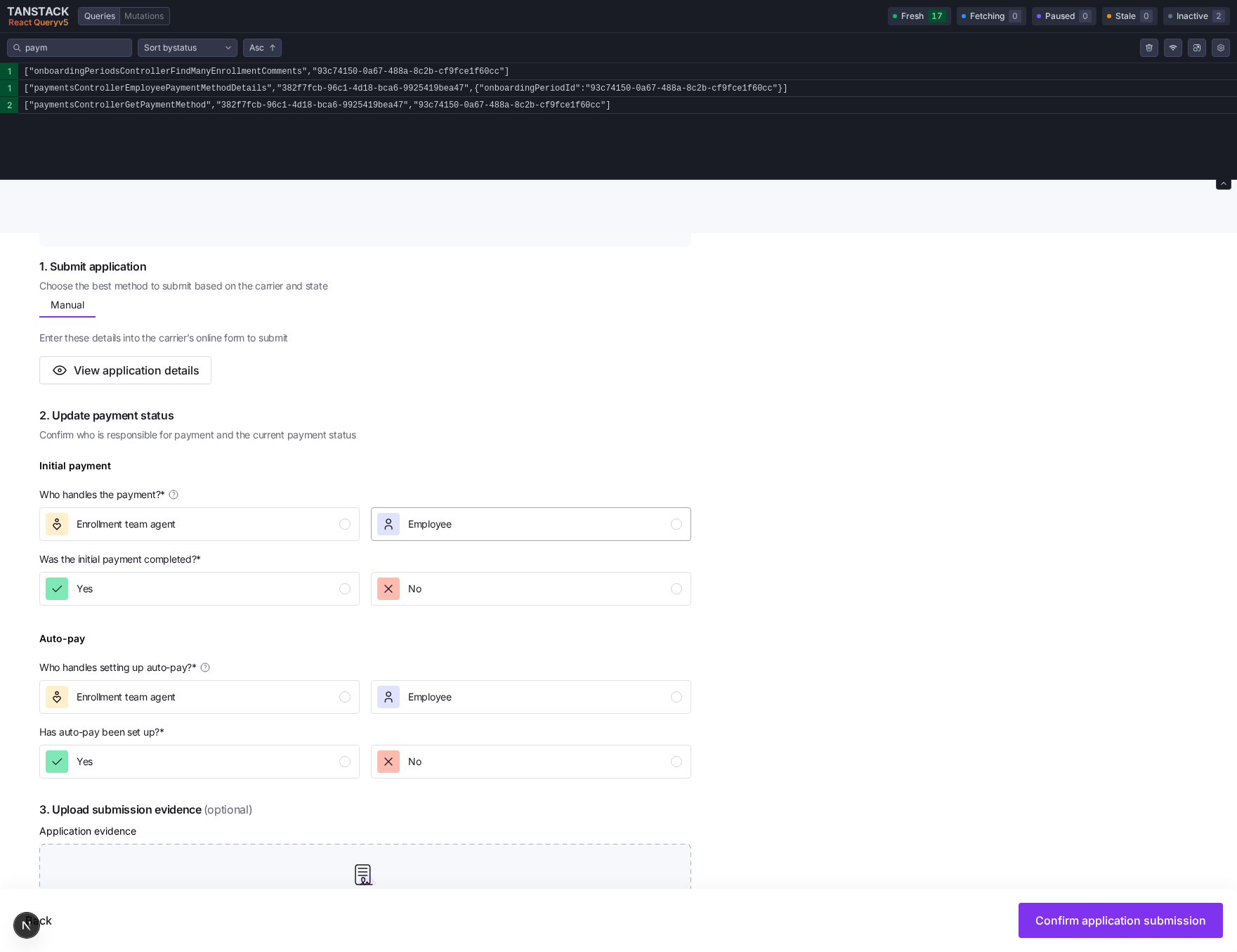
click at [521, 527] on div "Employee" at bounding box center [530, 524] width 305 height 22
click at [296, 525] on div "Enrollment team agent" at bounding box center [198, 524] width 305 height 22
click at [404, 517] on div "Employee" at bounding box center [414, 524] width 74 height 22
click at [311, 517] on div "Enrollment team agent" at bounding box center [198, 524] width 305 height 22
click at [463, 518] on div "Employee" at bounding box center [530, 524] width 305 height 22
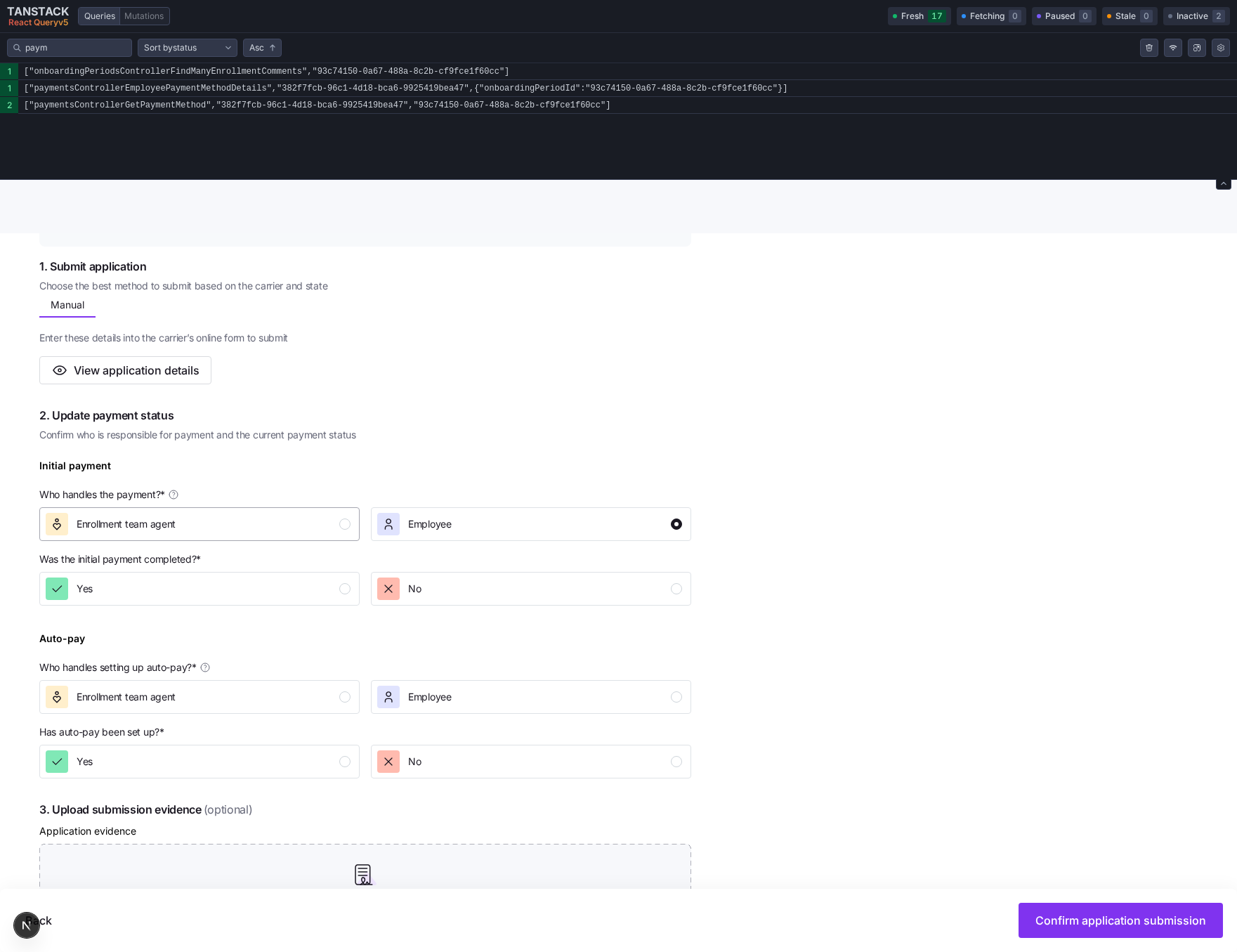
click at [272, 515] on div "Enrollment team agent" at bounding box center [198, 524] width 305 height 22
click at [532, 515] on div "Employee" at bounding box center [530, 524] width 305 height 22
click at [892, 475] on div "Complete the 4 steps below and confirm application submission 1. Submit applica…" at bounding box center [628, 689] width 1178 height 962
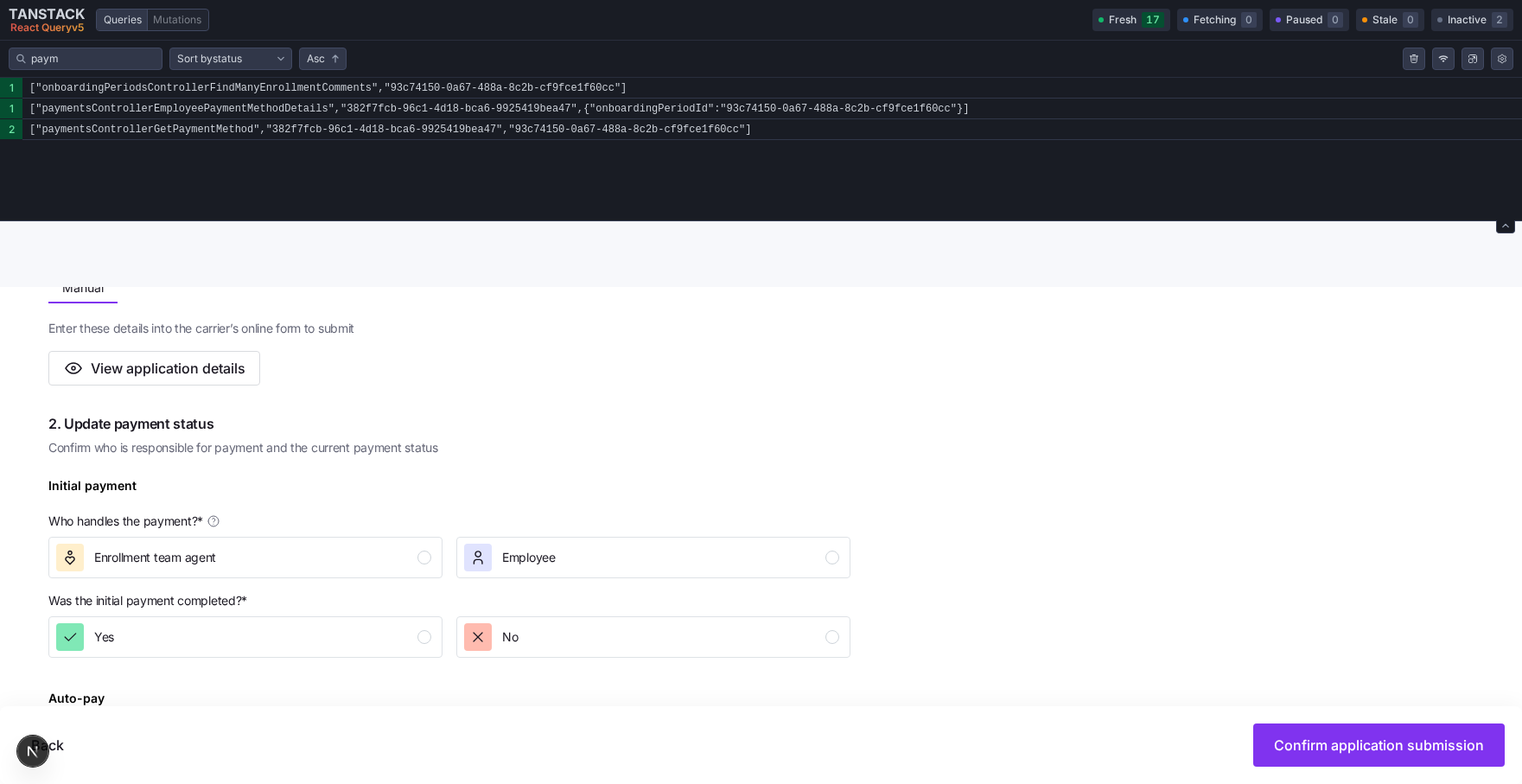
scroll to position [368, 0]
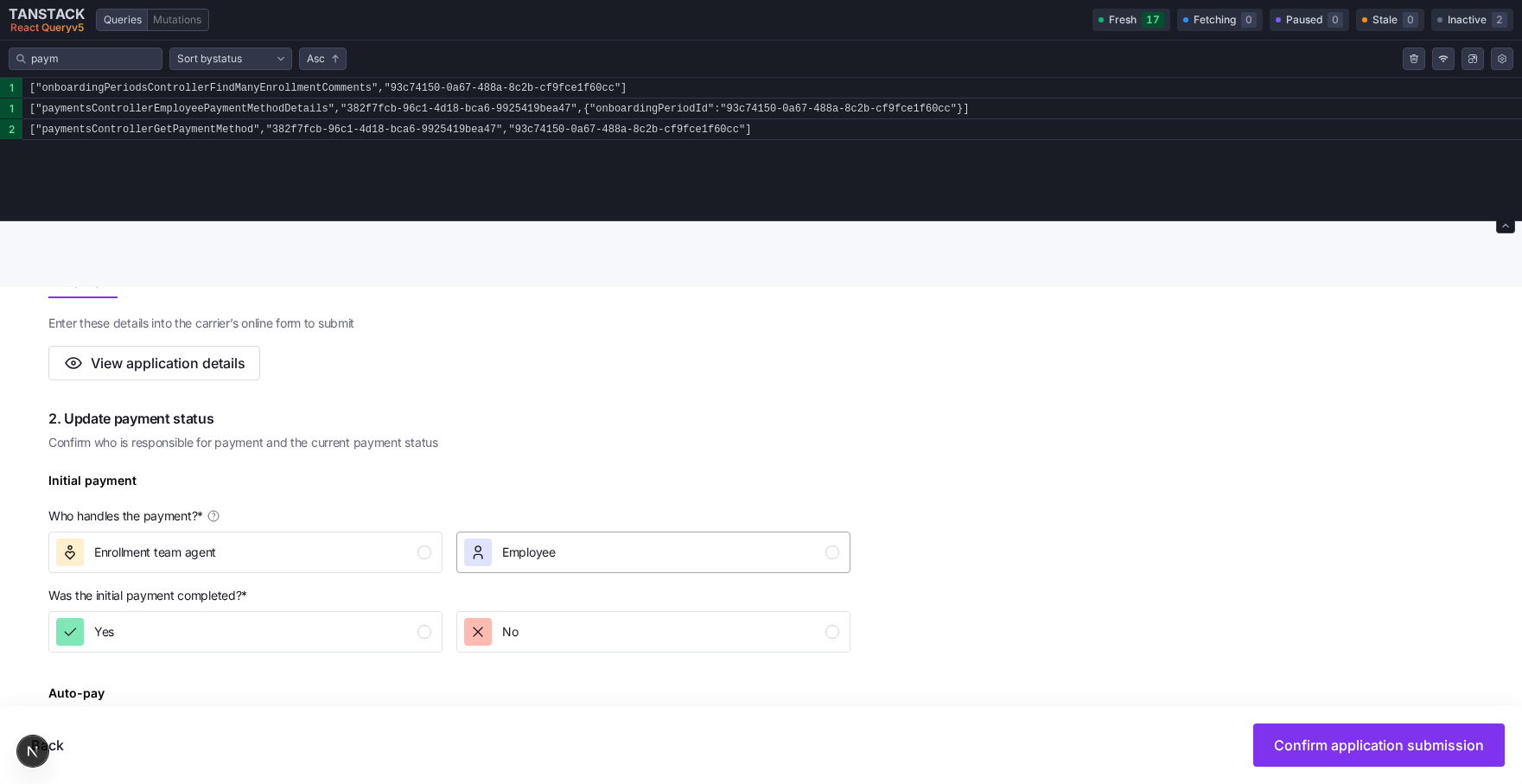
click at [589, 551] on div "Employee" at bounding box center [652, 552] width 375 height 27
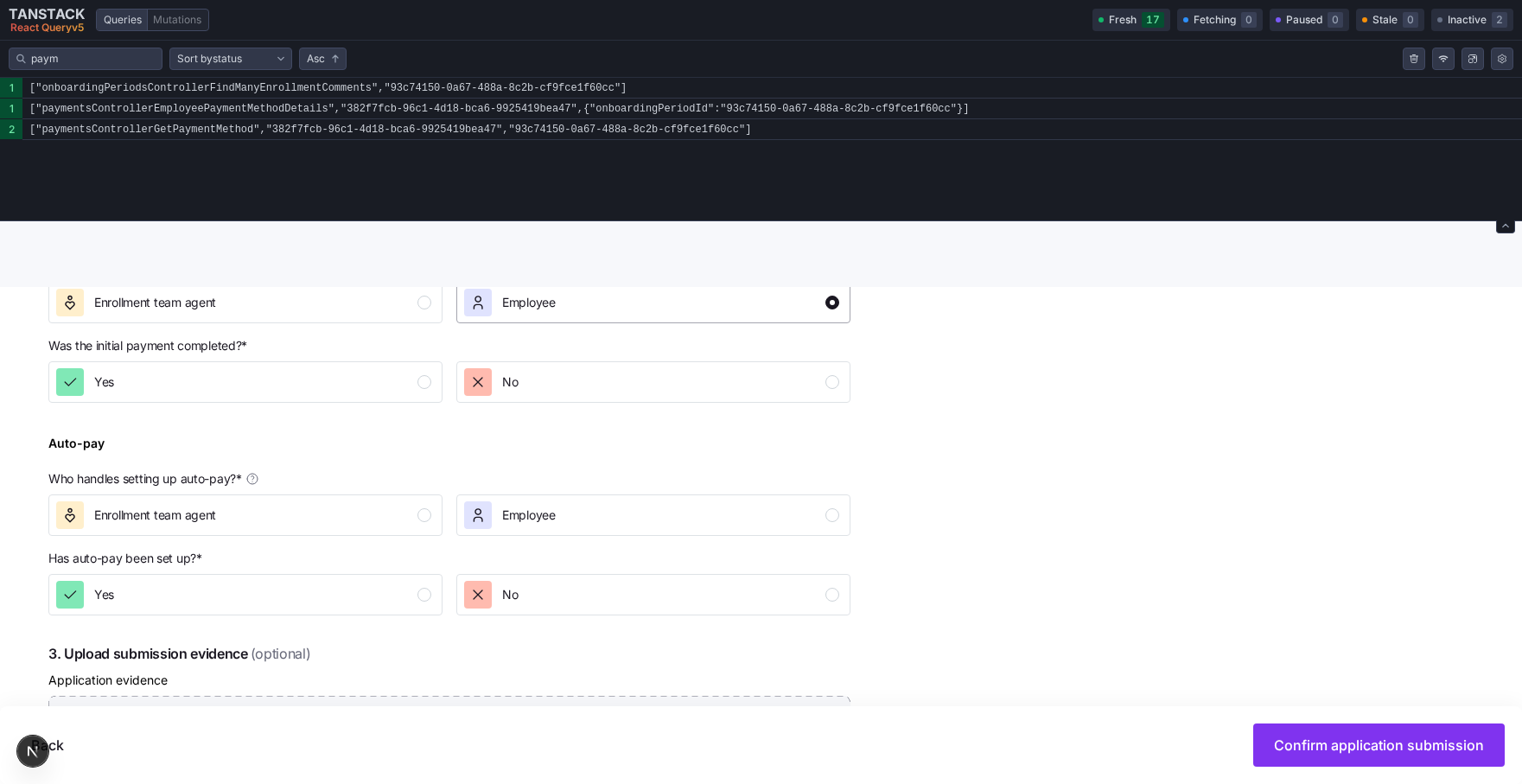
scroll to position [511, 0]
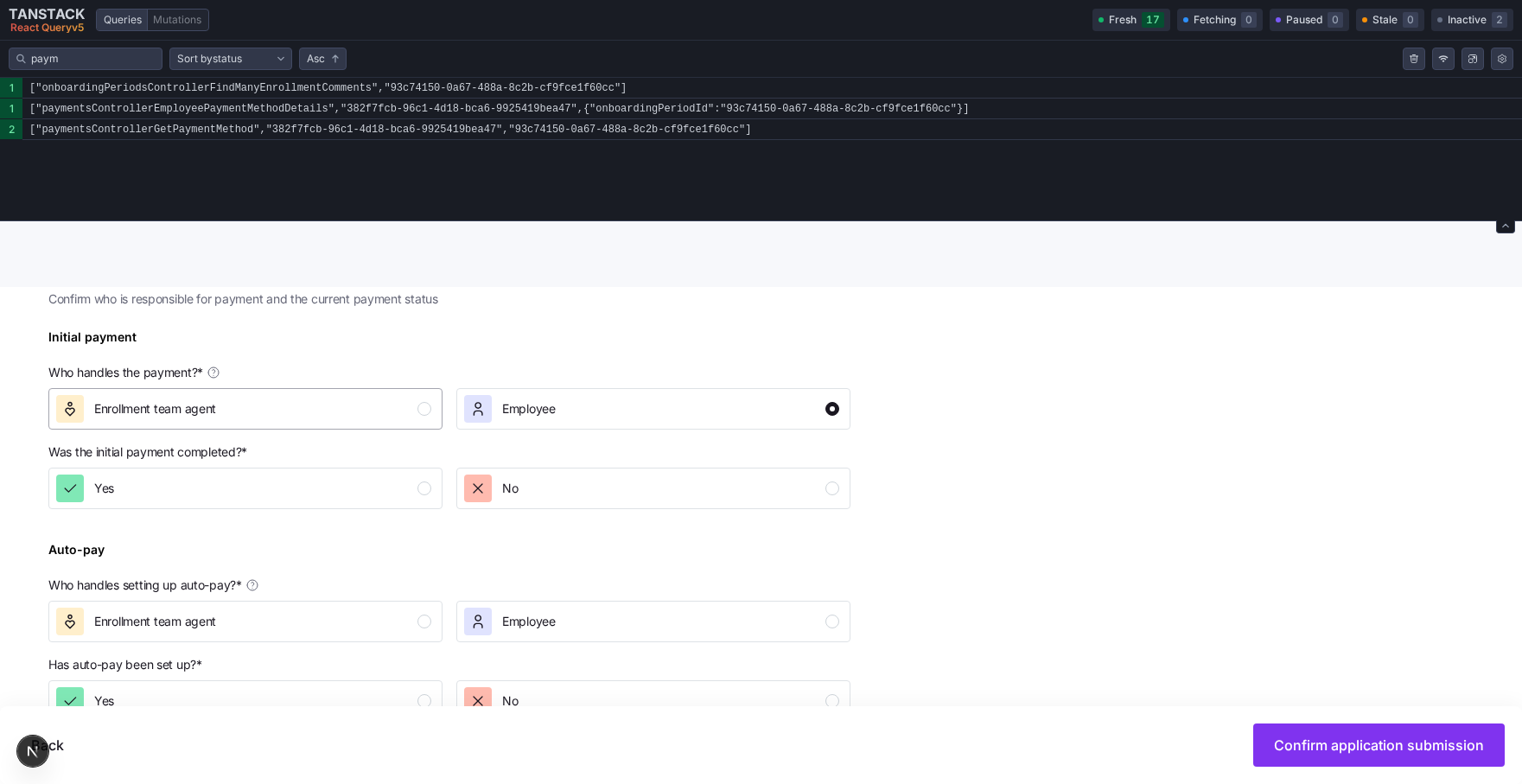
click at [364, 416] on div "Enrollment team agent" at bounding box center [243, 409] width 375 height 27
click at [489, 416] on div "button" at bounding box center [478, 409] width 27 height 27
click at [392, 409] on div "Enrollment team agent" at bounding box center [243, 409] width 375 height 27
click at [475, 411] on icon "button" at bounding box center [478, 409] width 18 height 18
click at [417, 411] on div "button" at bounding box center [424, 409] width 14 height 14
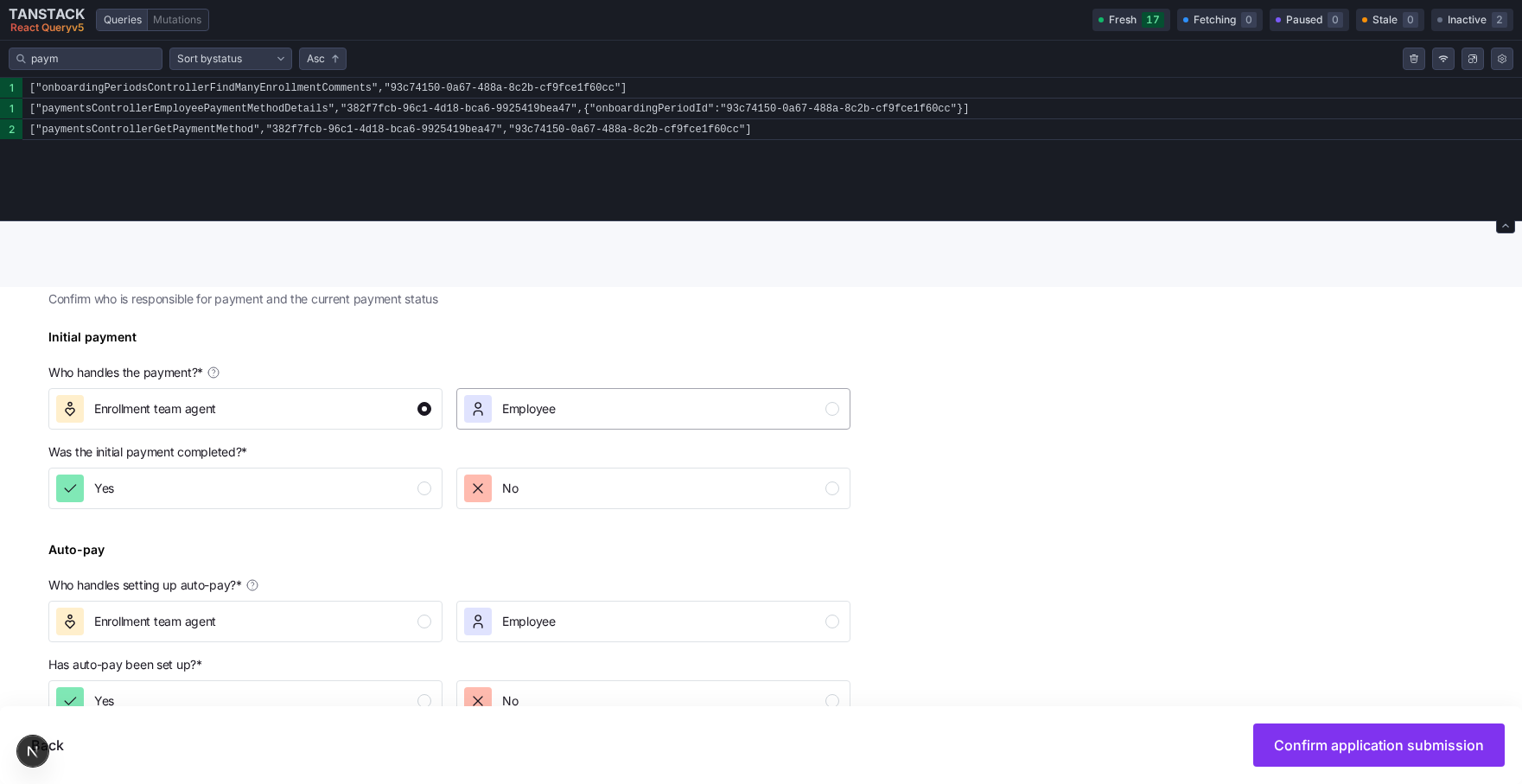
click at [491, 414] on div "button" at bounding box center [478, 409] width 27 height 27
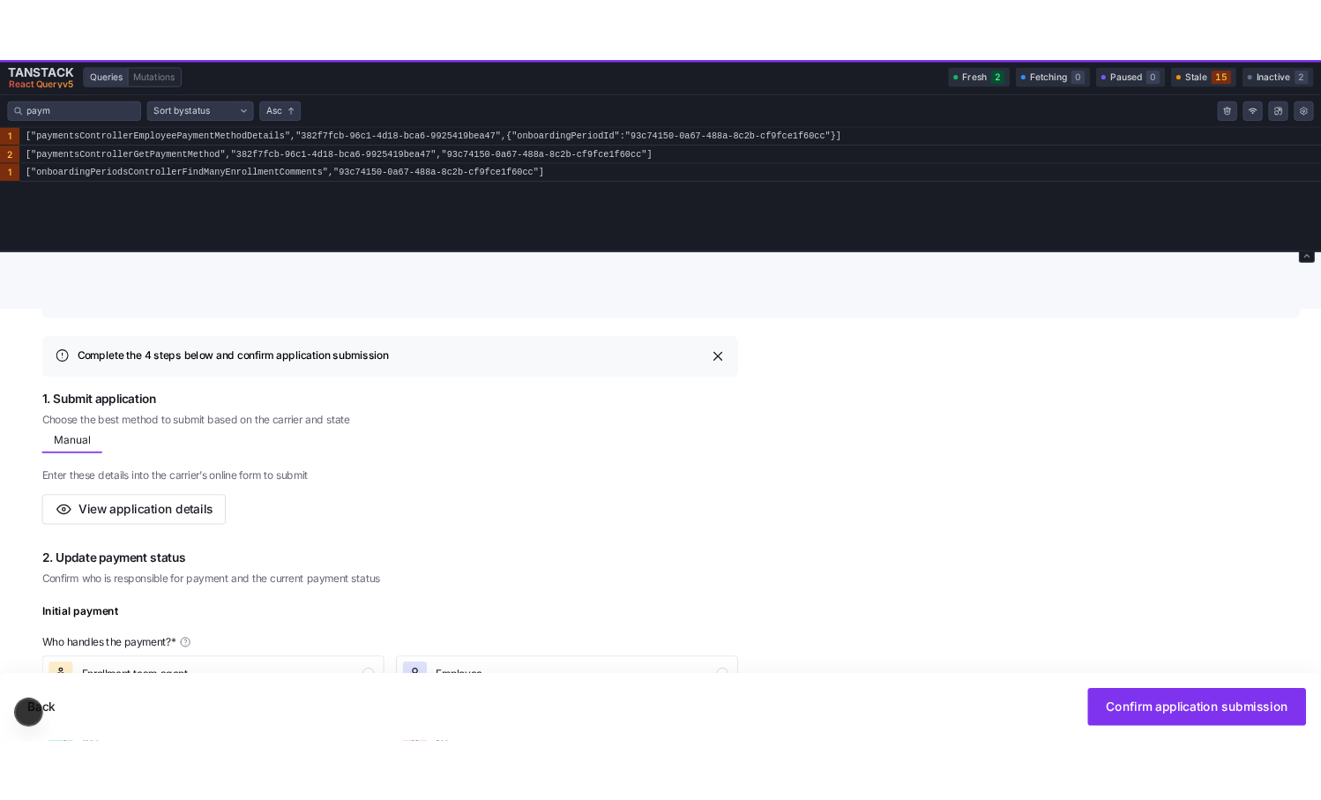
scroll to position [343, 0]
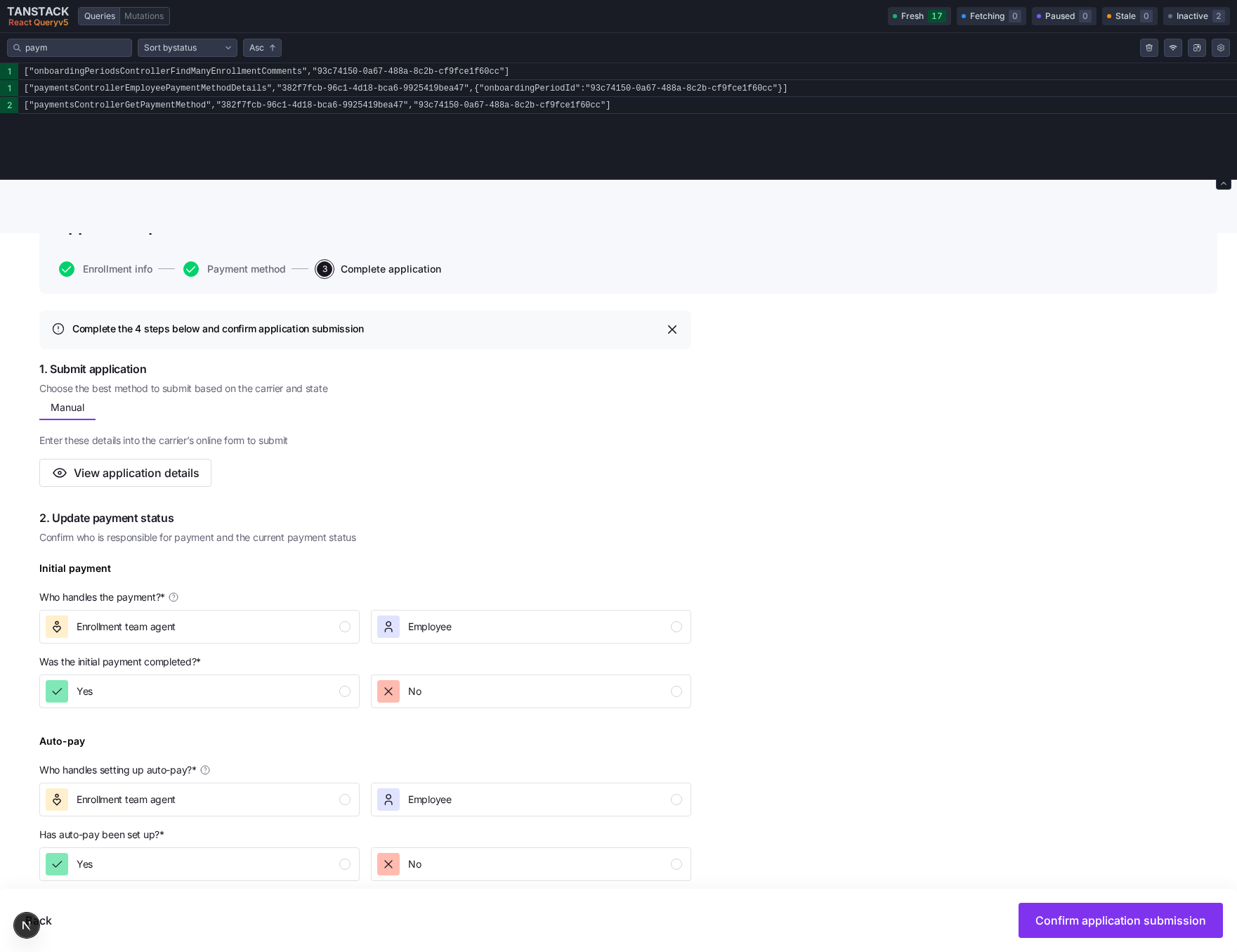
scroll to position [201, 0]
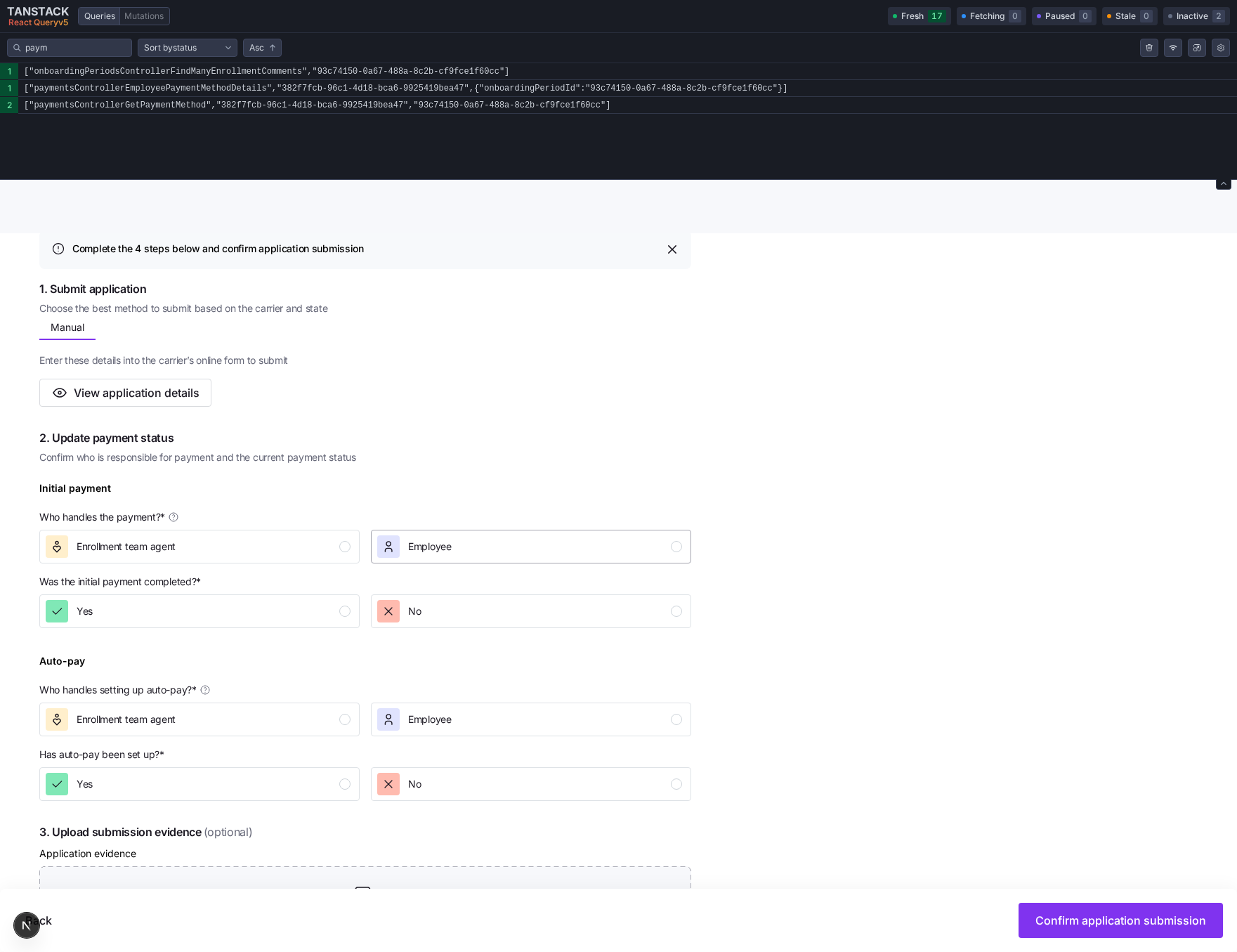
click at [526, 535] on div "Employee" at bounding box center [530, 547] width 305 height 22
click at [296, 557] on div "Enrollment team agent" at bounding box center [198, 547] width 305 height 22
click at [407, 547] on div "Employee" at bounding box center [414, 547] width 74 height 22
click at [284, 547] on div "Enrollment team agent" at bounding box center [198, 547] width 305 height 22
click at [461, 550] on div "Employee" at bounding box center [530, 547] width 305 height 22
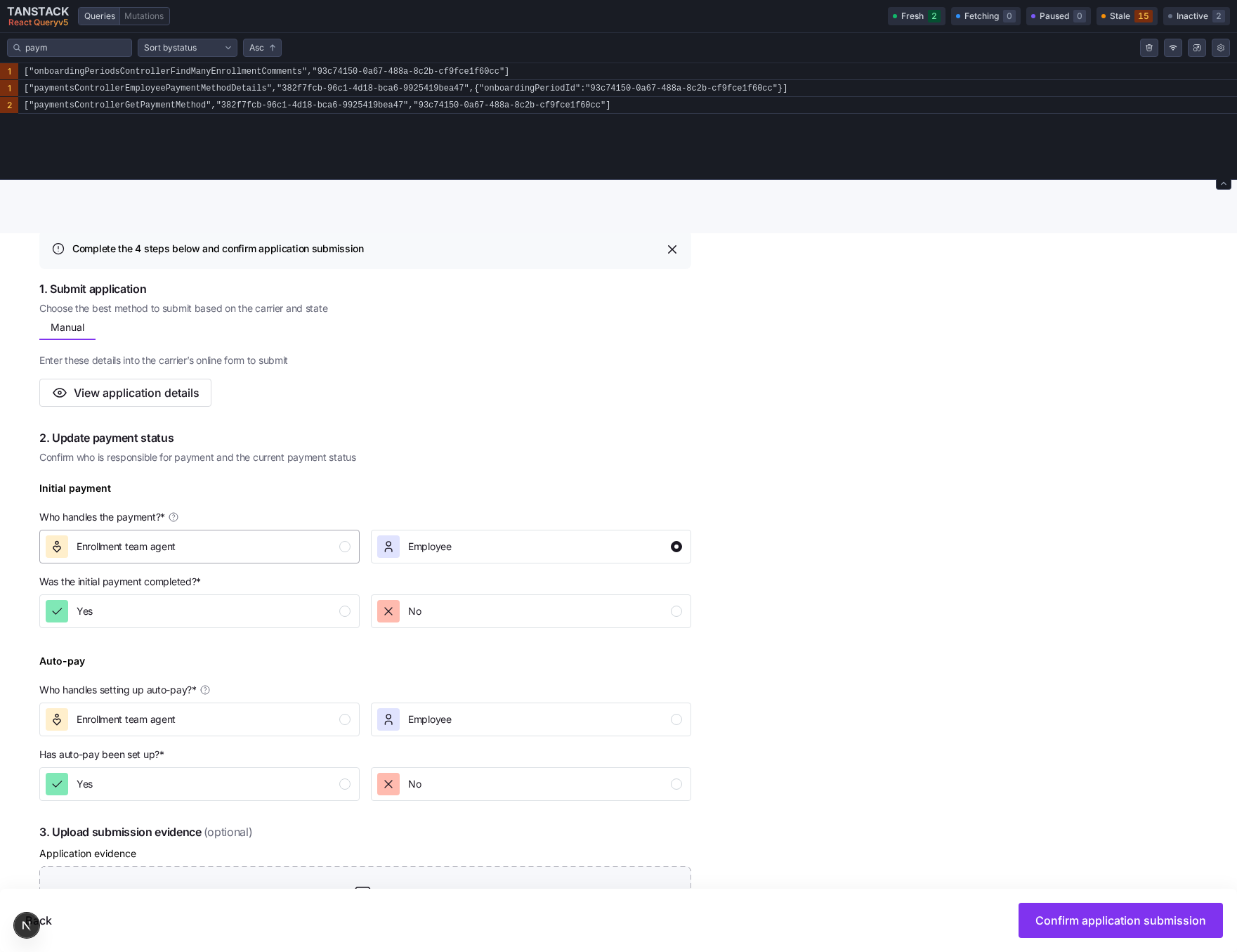
click at [332, 550] on div "Enrollment team agent" at bounding box center [198, 547] width 305 height 22
click at [454, 526] on p "Who handles the payment? *" at bounding box center [365, 519] width 652 height 20
click at [453, 538] on div "Employee" at bounding box center [530, 547] width 305 height 22
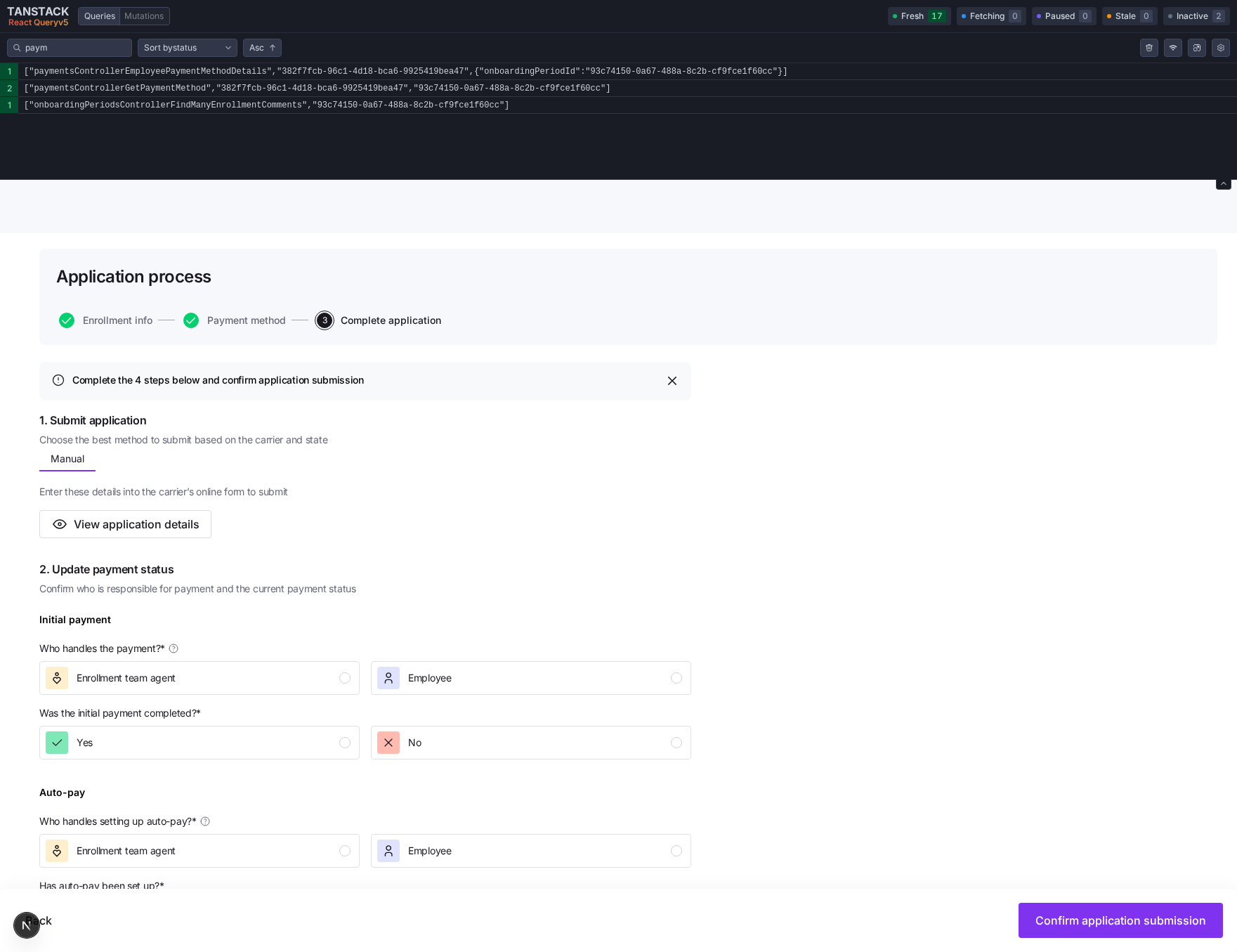
scroll to position [86, 0]
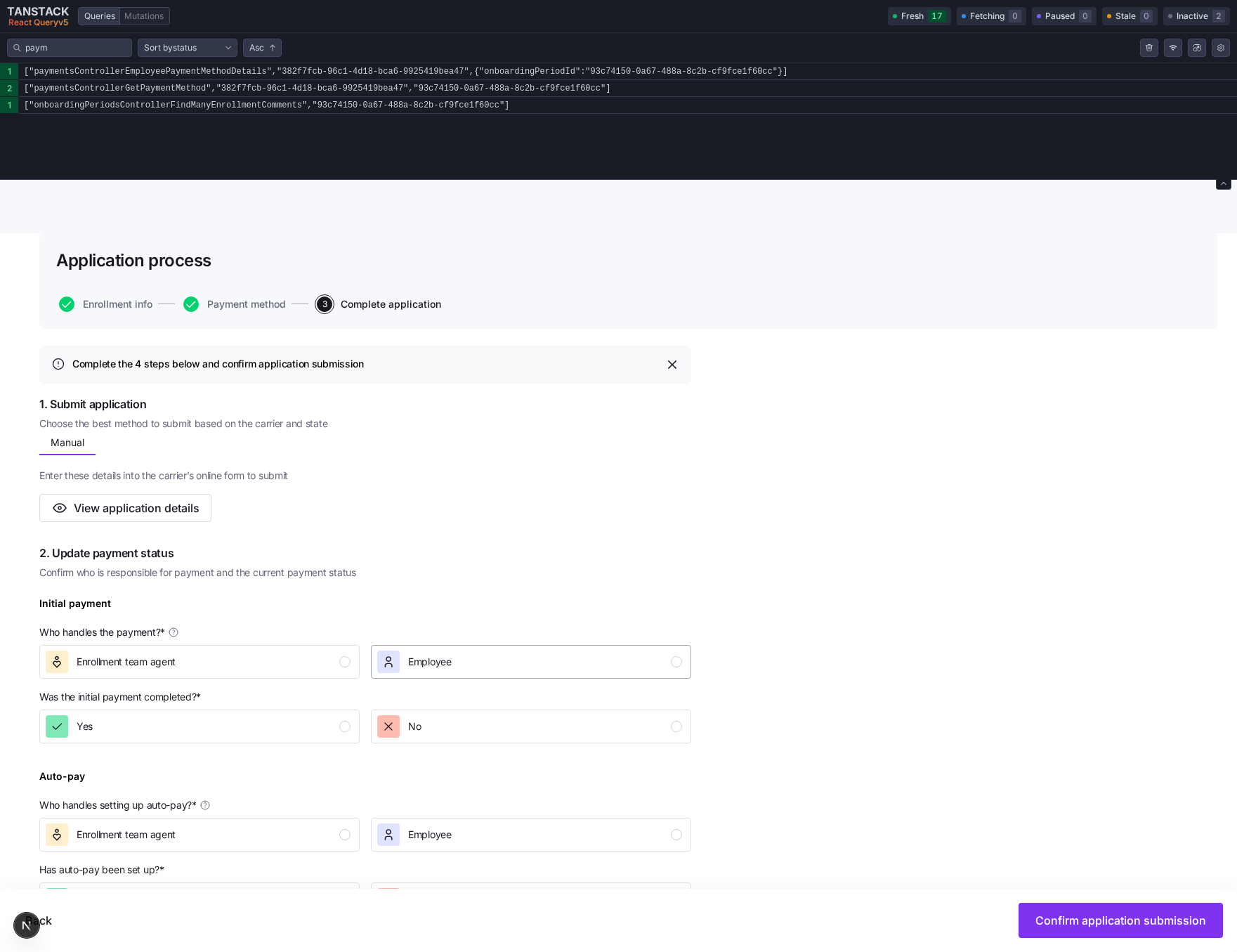
click at [468, 660] on div "Employee" at bounding box center [530, 662] width 305 height 22
click at [284, 660] on div "Enrollment team agent" at bounding box center [198, 662] width 305 height 22
click at [432, 664] on span "Employee" at bounding box center [429, 662] width 44 height 14
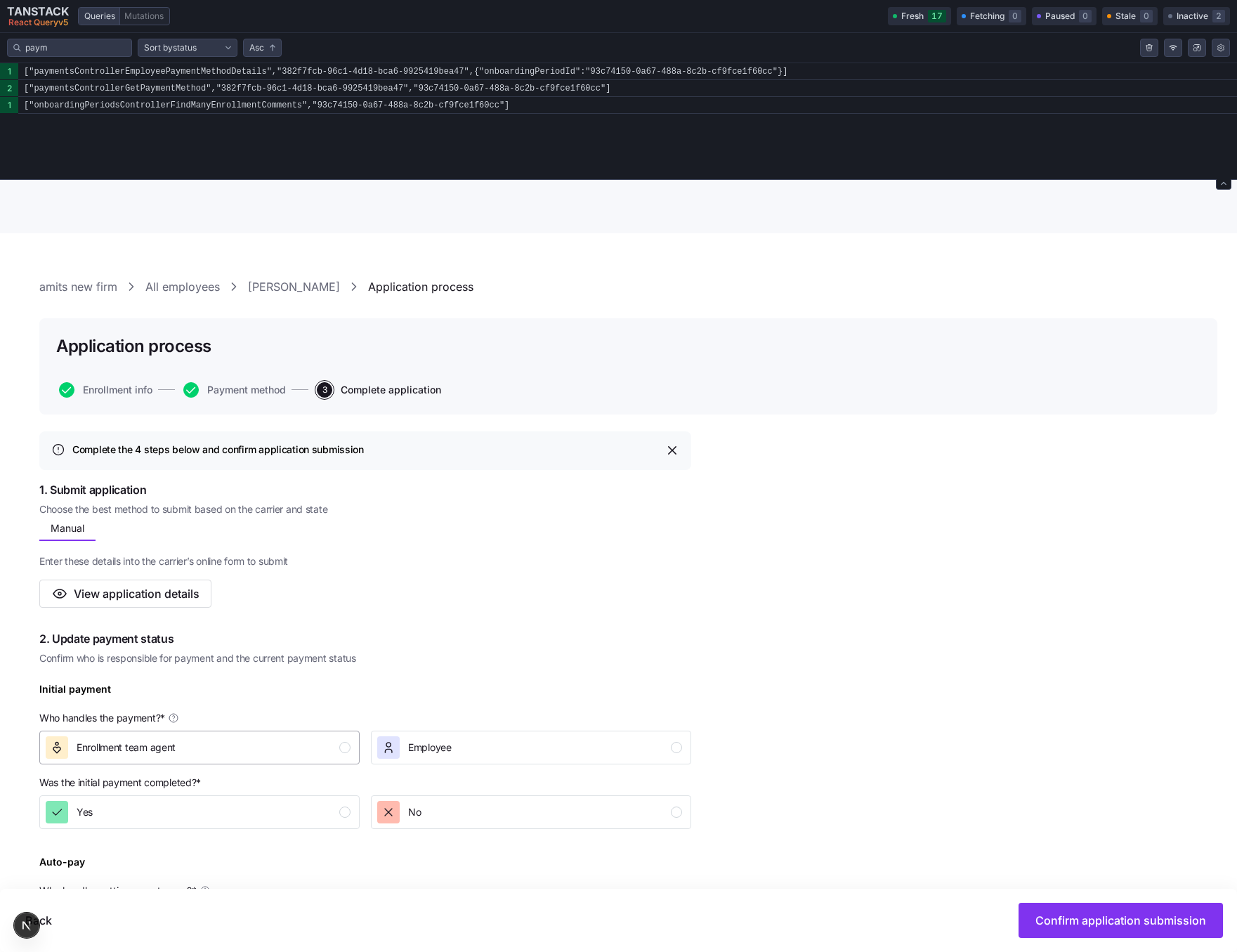
click at [311, 752] on div "Enrollment team agent" at bounding box center [198, 747] width 305 height 22
click at [452, 753] on div "Employee" at bounding box center [530, 747] width 305 height 22
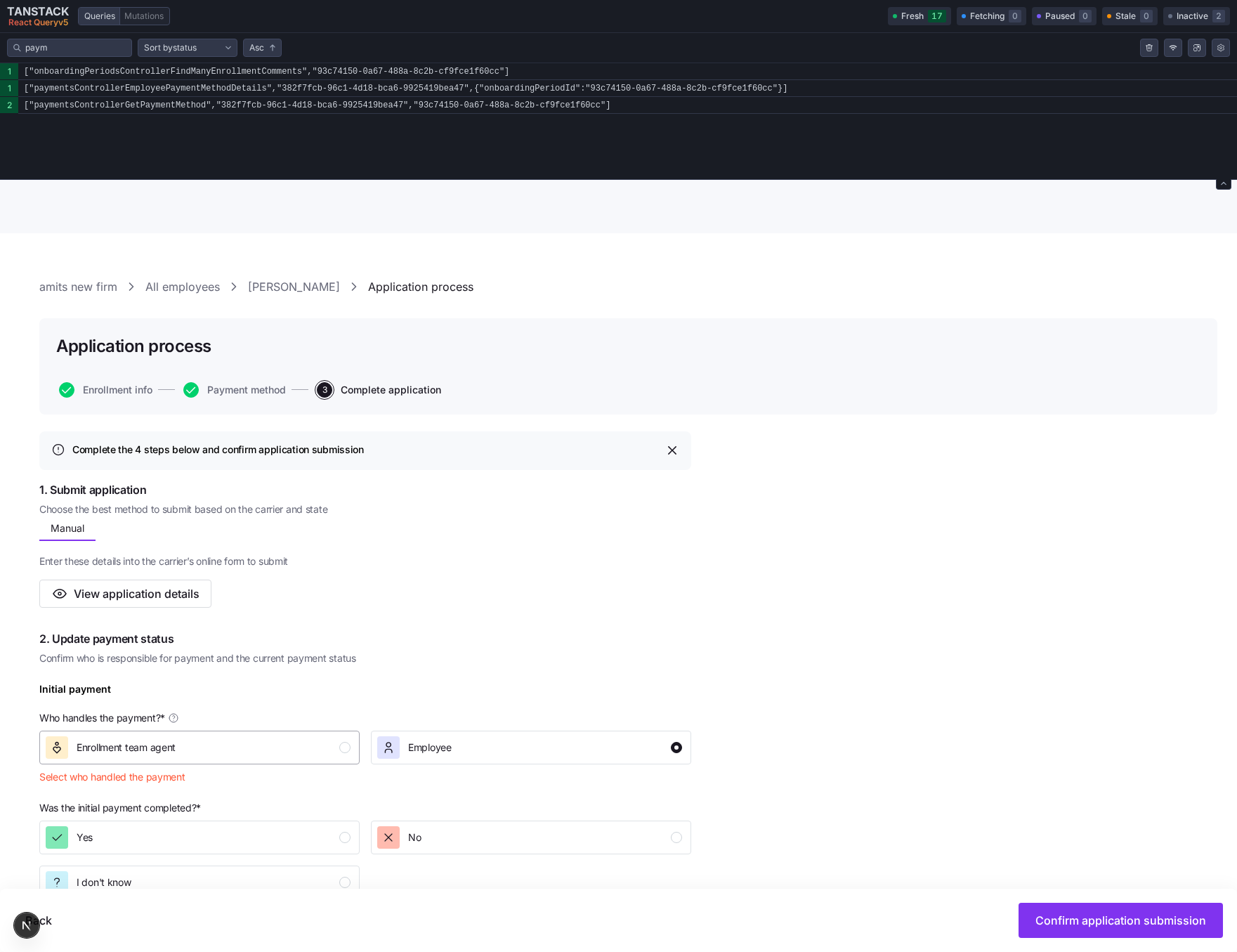
click at [268, 755] on div "Enrollment team agent" at bounding box center [198, 747] width 305 height 22
click at [391, 753] on icon "button" at bounding box center [389, 748] width 14 height 14
click at [278, 752] on div "Enrollment team agent" at bounding box center [198, 747] width 305 height 22
click at [405, 751] on div "Employee" at bounding box center [414, 747] width 74 height 22
click at [268, 741] on div "Enrollment team agent" at bounding box center [198, 747] width 305 height 22
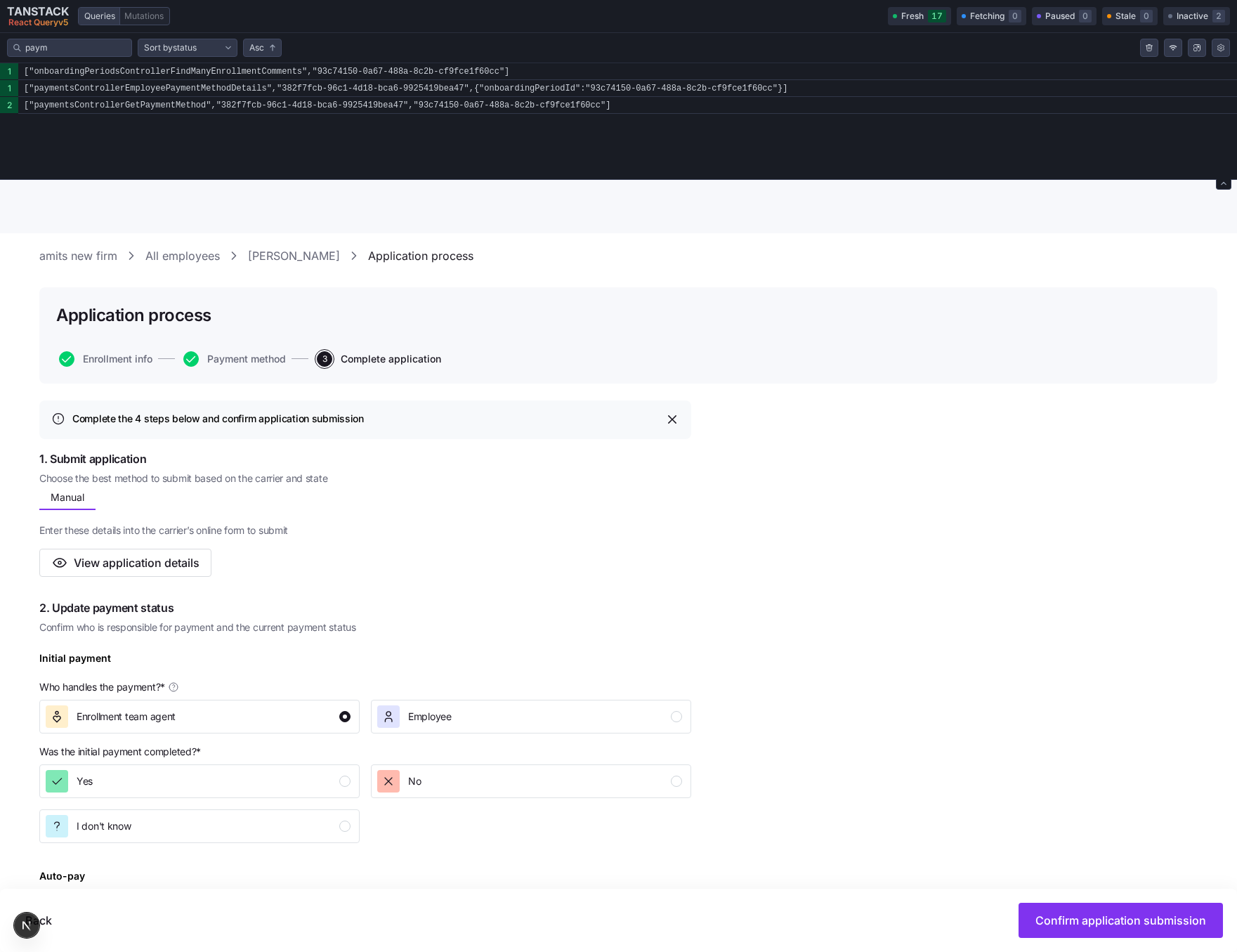
scroll to position [104, 0]
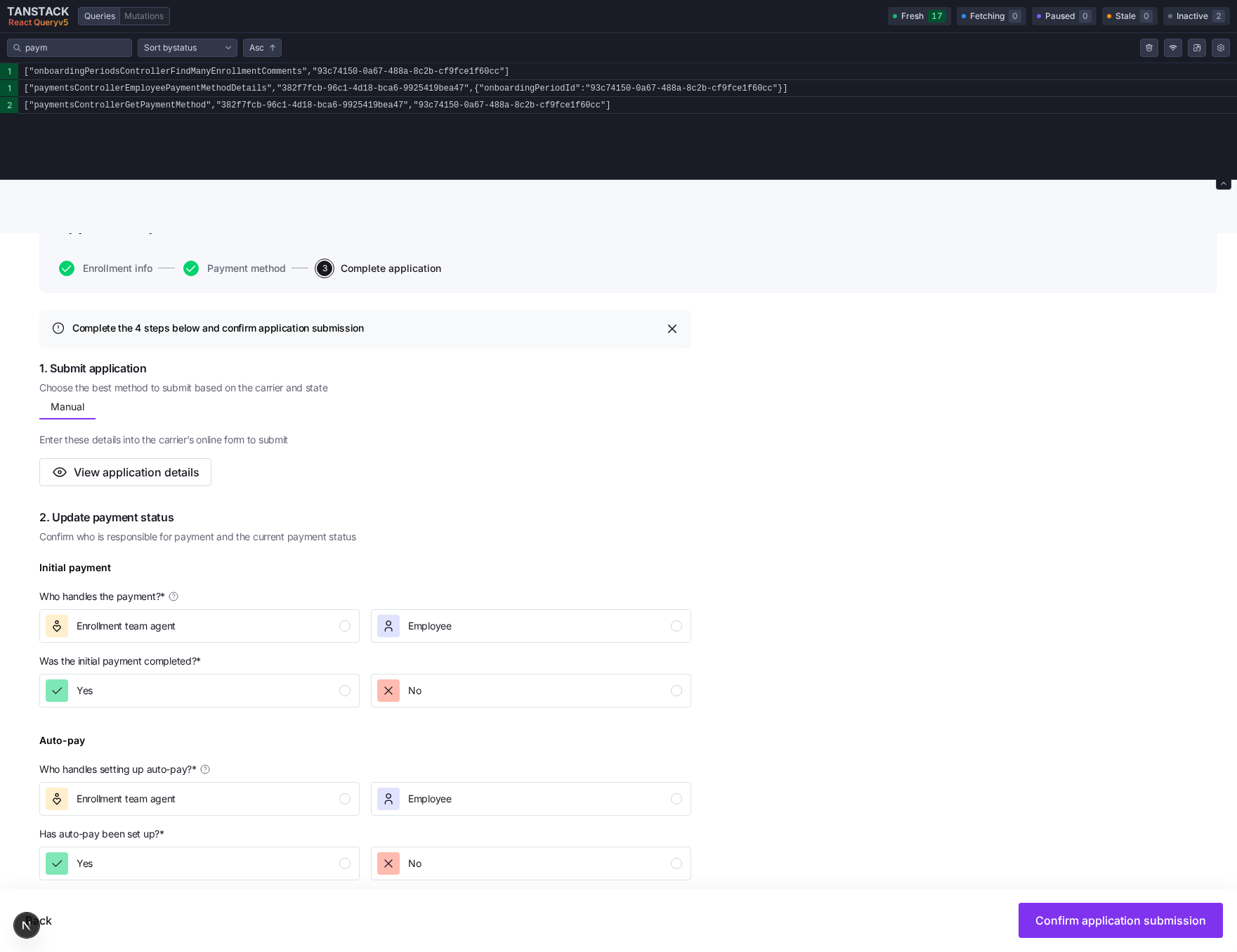
scroll to position [125, 0]
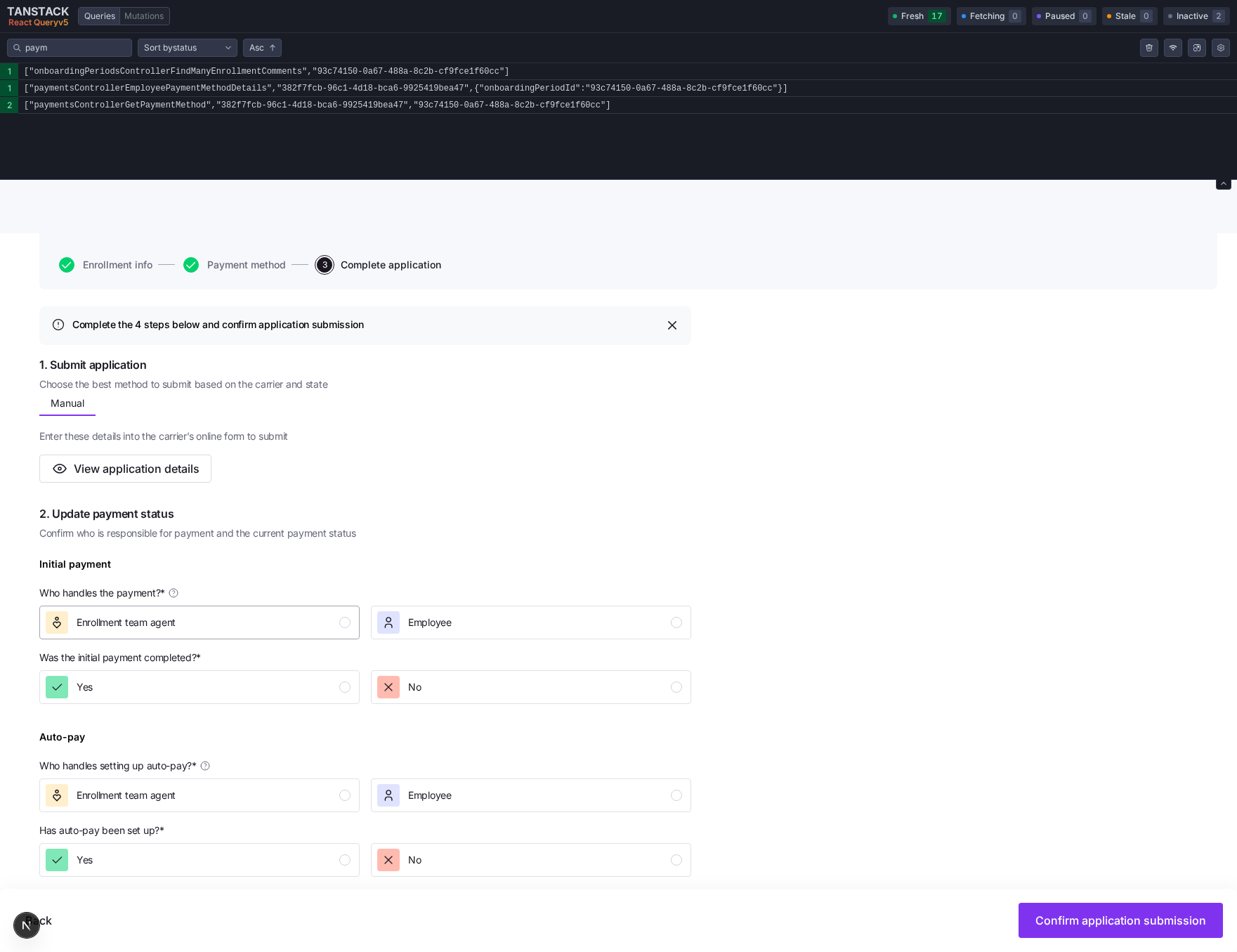
click at [333, 625] on div "Enrollment team agent" at bounding box center [198, 622] width 305 height 22
click at [411, 625] on span "Employee" at bounding box center [429, 623] width 44 height 14
click at [315, 629] on div "Enrollment team agent" at bounding box center [198, 622] width 305 height 22
click at [440, 631] on div "Employee" at bounding box center [429, 622] width 44 height 22
click at [302, 694] on div "Yes" at bounding box center [198, 687] width 305 height 22
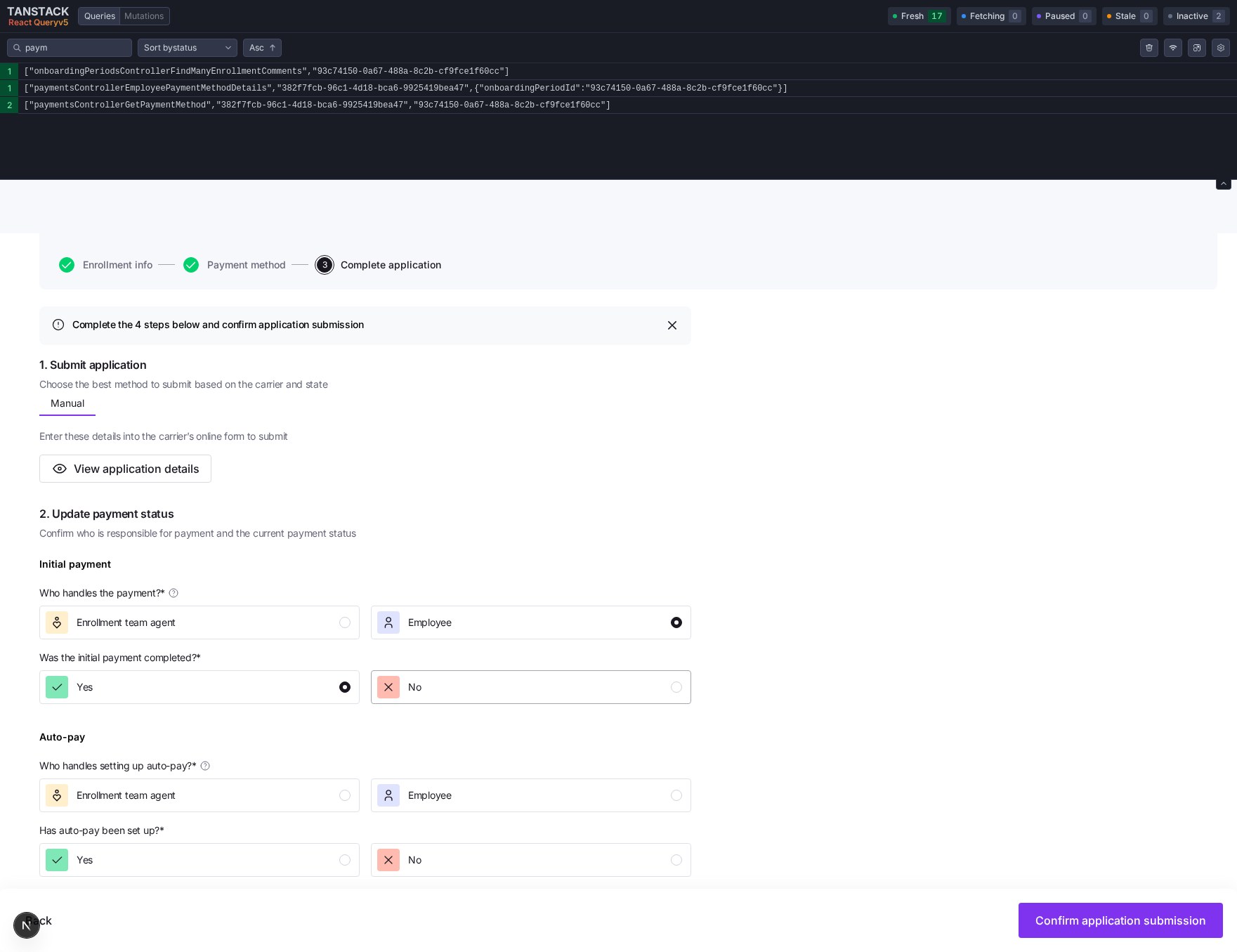
click at [407, 695] on div "No" at bounding box center [399, 687] width 44 height 22
click at [402, 616] on div "Employee" at bounding box center [414, 622] width 74 height 22
click at [331, 616] on div "Enrollment team agent" at bounding box center [198, 622] width 305 height 22
click at [393, 627] on icon "button" at bounding box center [389, 623] width 14 height 14
click at [332, 624] on div "Enrollment team agent" at bounding box center [198, 622] width 305 height 22
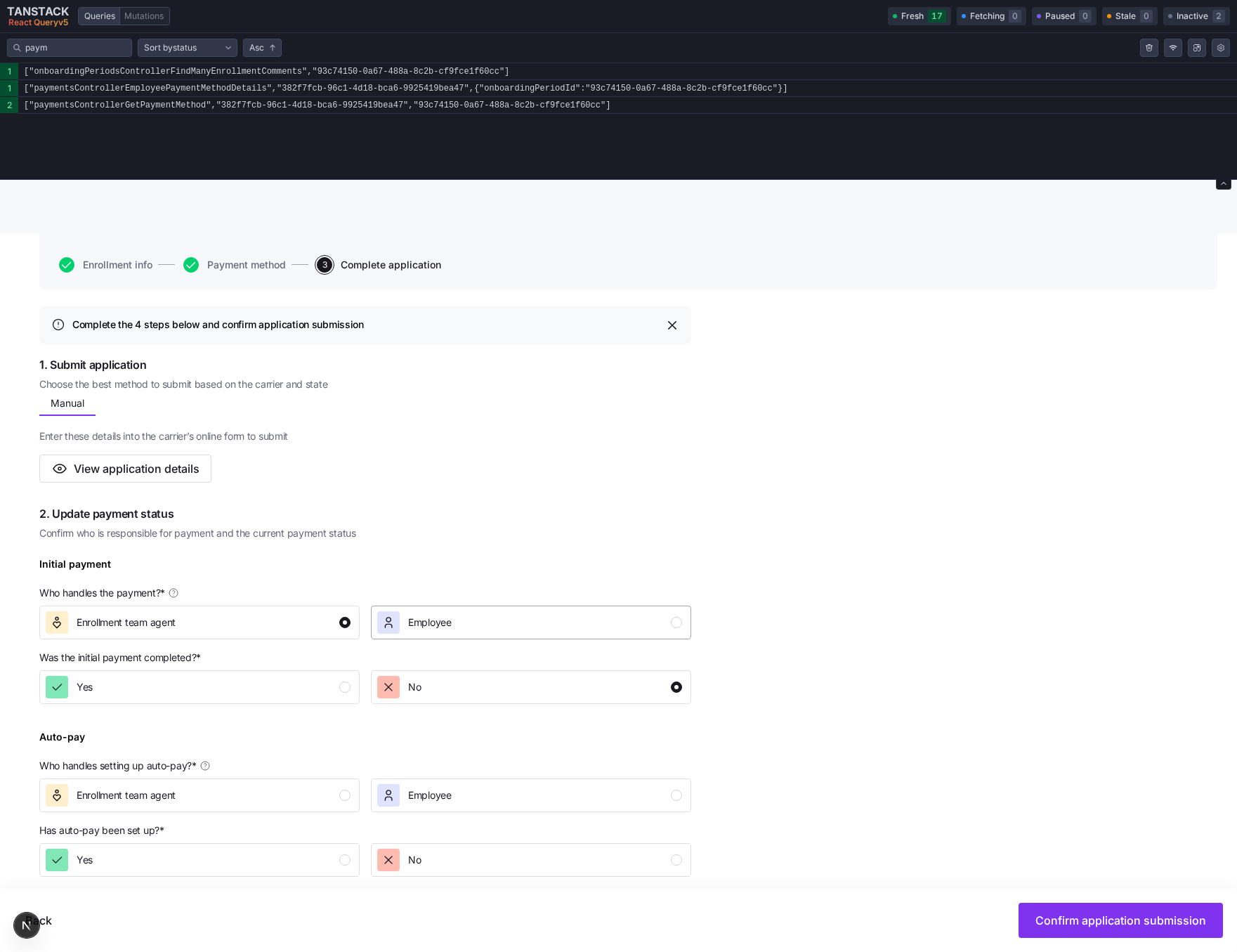
click at [408, 629] on span "Employee" at bounding box center [429, 623] width 44 height 14
click at [300, 629] on div "Enrollment team agent" at bounding box center [198, 622] width 305 height 22
click at [426, 629] on span "Employee" at bounding box center [429, 623] width 44 height 14
click at [311, 629] on div "Enrollment team agent" at bounding box center [198, 622] width 305 height 22
click at [419, 629] on span "Employee" at bounding box center [429, 623] width 44 height 14
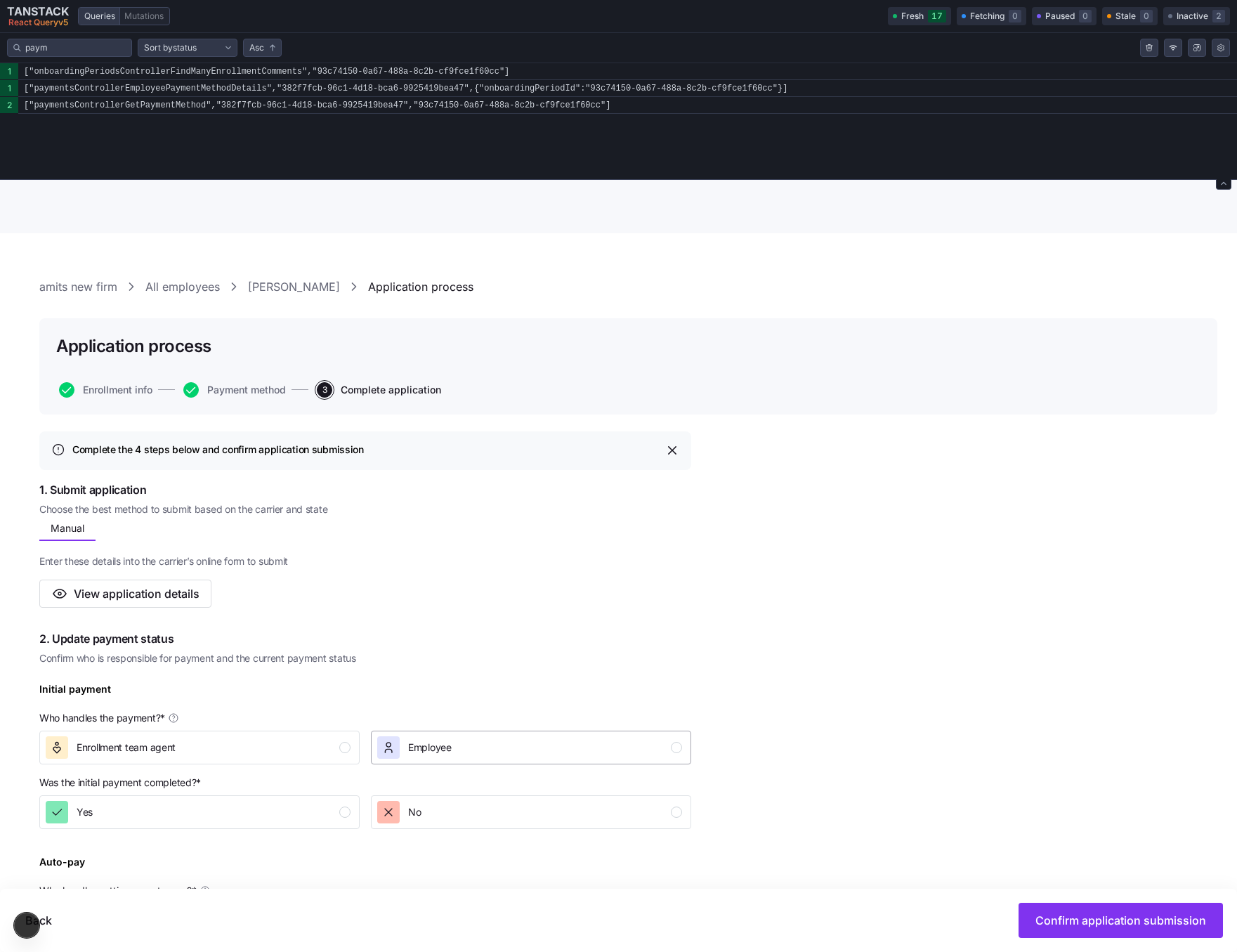
click at [437, 738] on div "Employee" at bounding box center [429, 747] width 44 height 22
click at [271, 747] on div "Enrollment team agent" at bounding box center [198, 747] width 305 height 22
click at [401, 746] on div "Employee" at bounding box center [414, 747] width 74 height 22
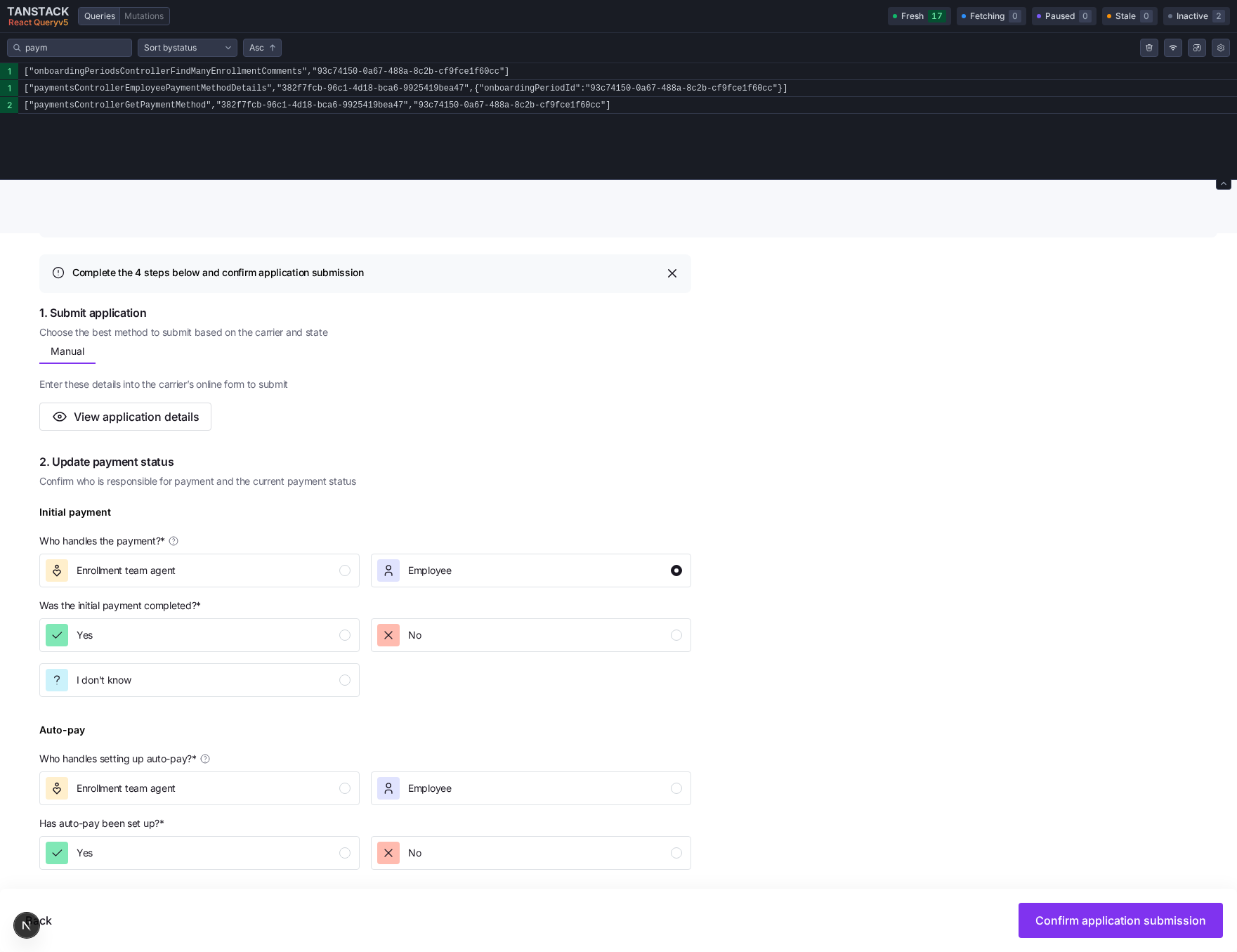
scroll to position [180, 0]
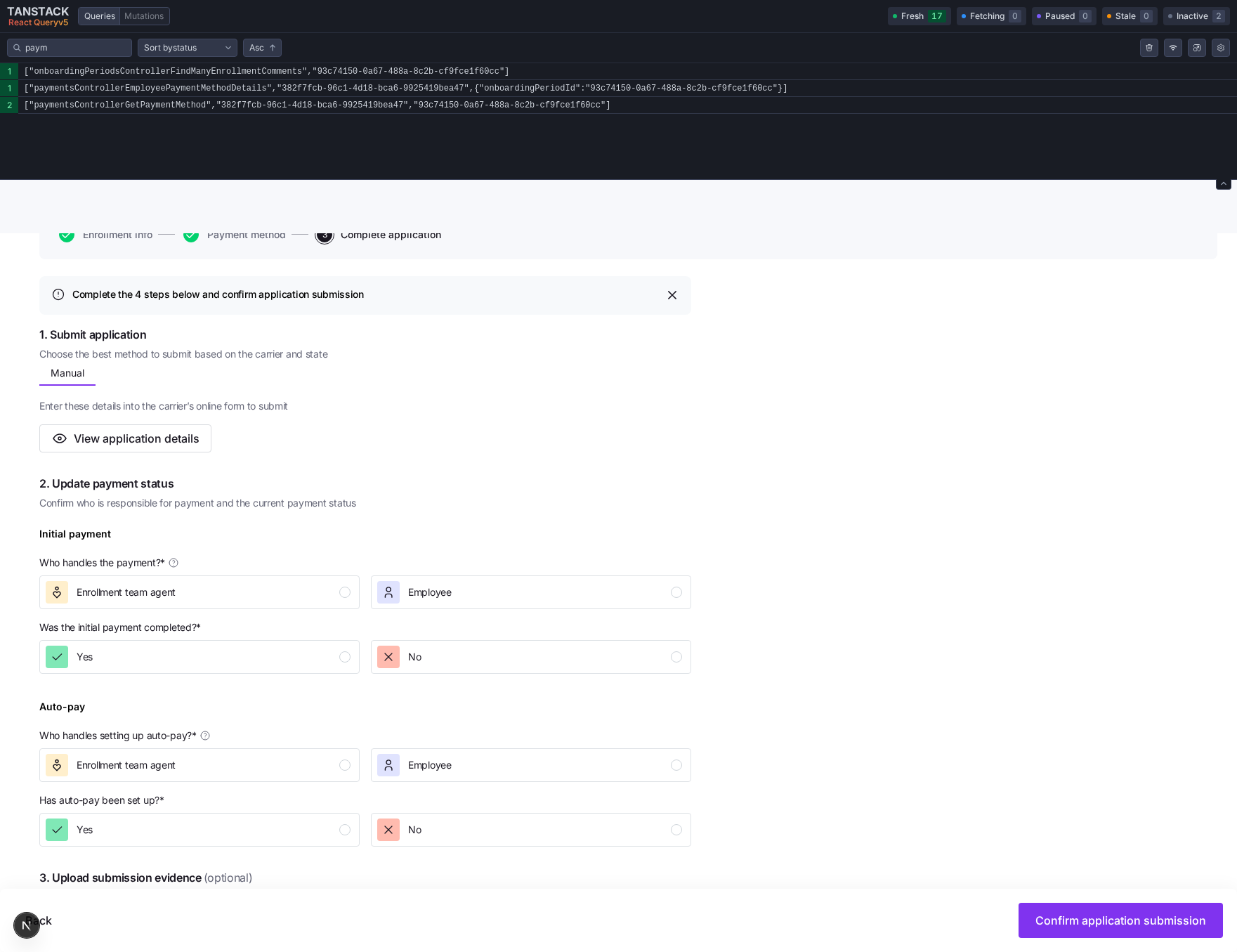
scroll to position [233, 0]
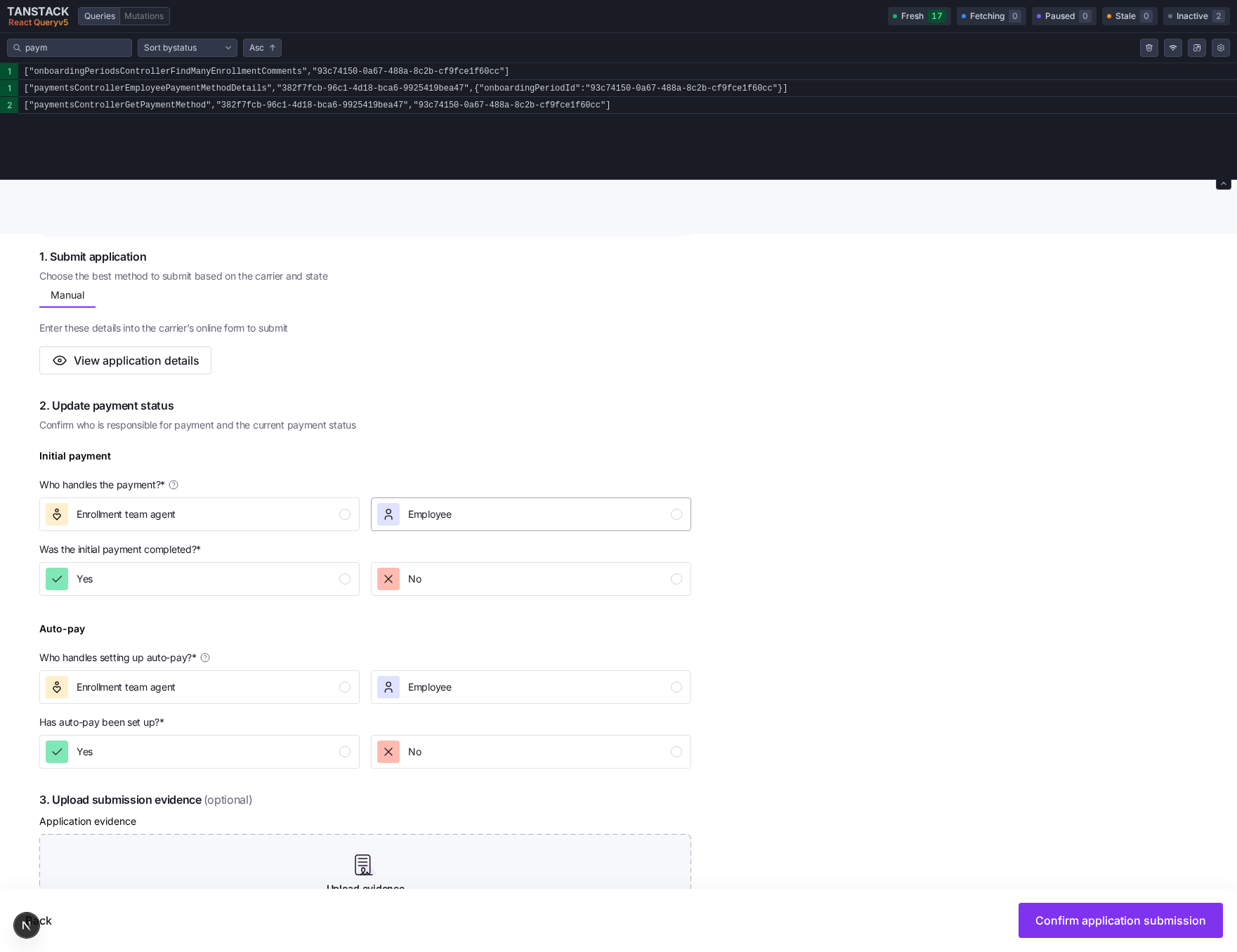
click at [487, 523] on div "Employee" at bounding box center [530, 514] width 305 height 22
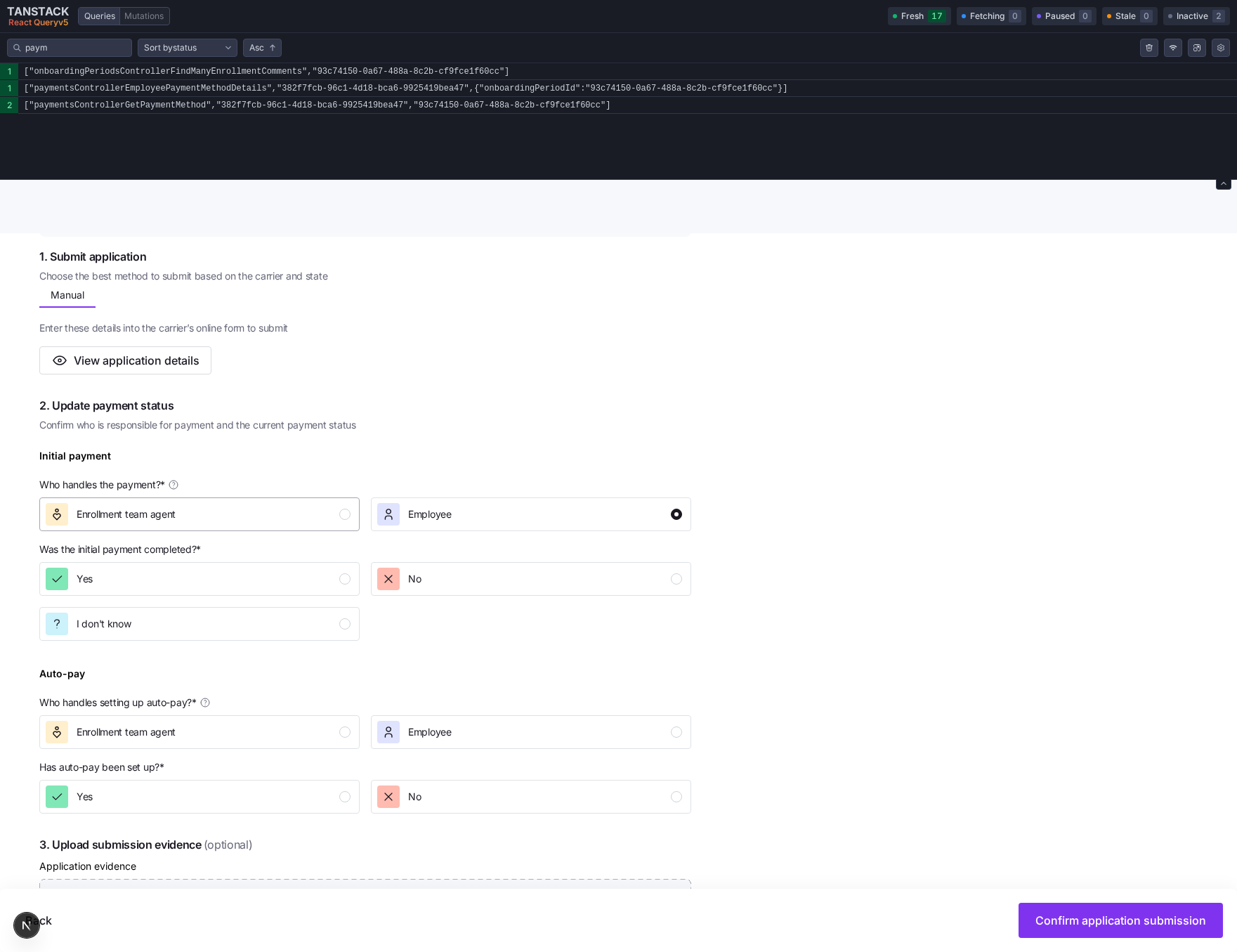
click at [330, 510] on div "Enrollment team agent" at bounding box center [198, 514] width 305 height 22
click at [452, 510] on div "Employee" at bounding box center [530, 514] width 305 height 22
click at [254, 509] on div "Enrollment team agent" at bounding box center [198, 514] width 305 height 22
click at [483, 509] on div "Employee" at bounding box center [530, 514] width 305 height 22
click at [318, 510] on div "Enrollment team agent" at bounding box center [198, 514] width 305 height 22
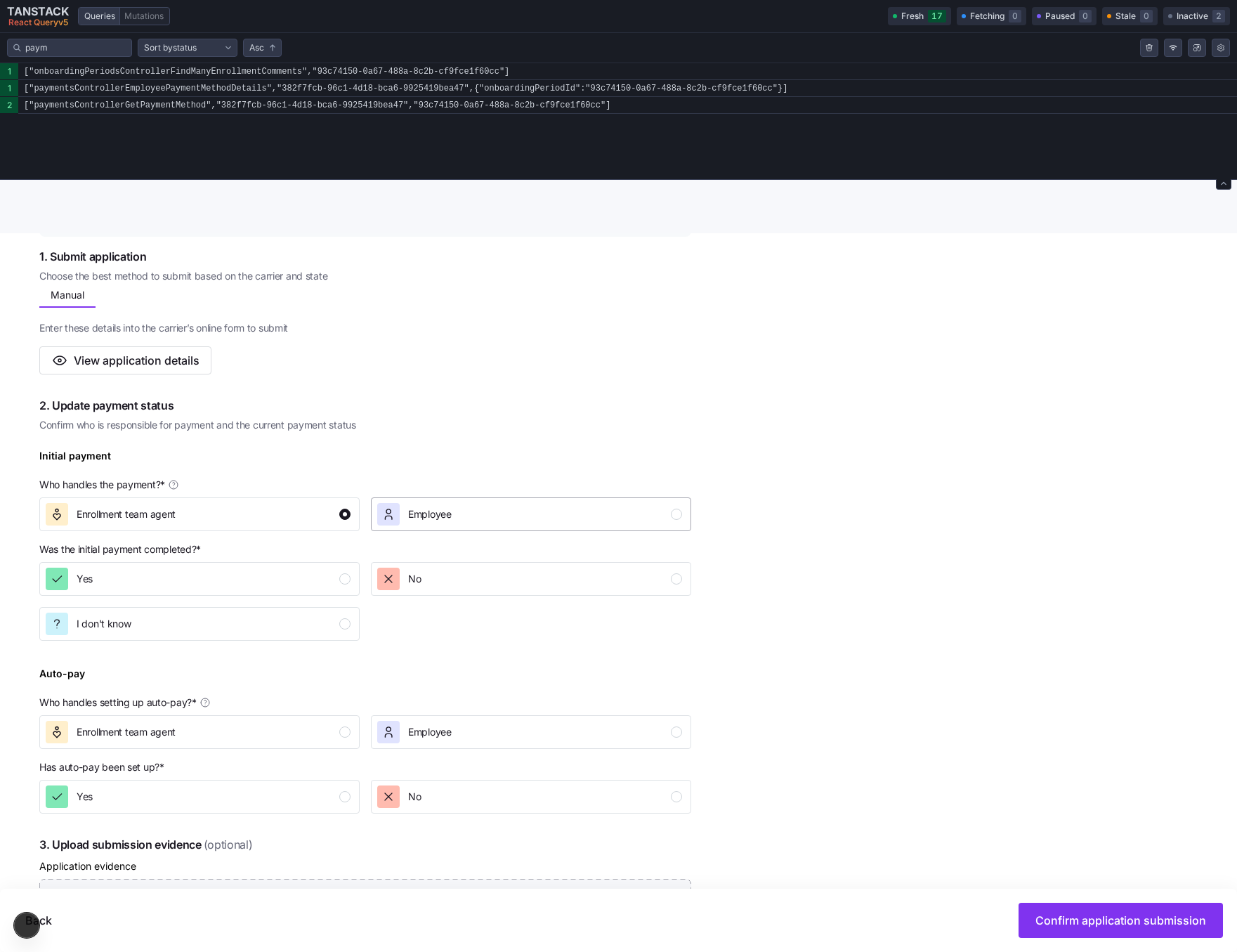
click at [448, 509] on span "Employee" at bounding box center [429, 515] width 44 height 14
click at [268, 509] on div "Enrollment team agent" at bounding box center [198, 514] width 305 height 22
click at [401, 509] on div "Employee" at bounding box center [414, 514] width 74 height 22
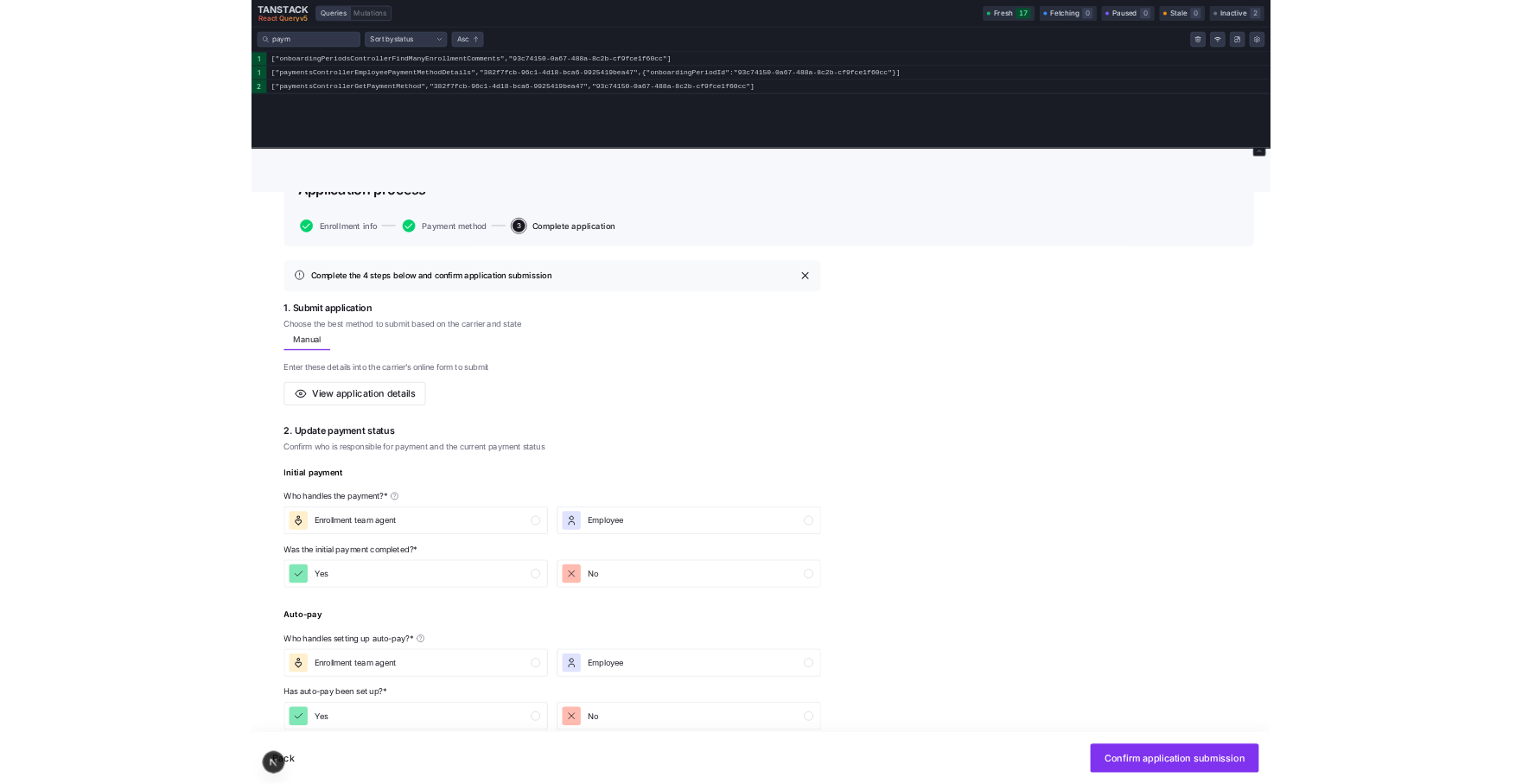
scroll to position [210, 0]
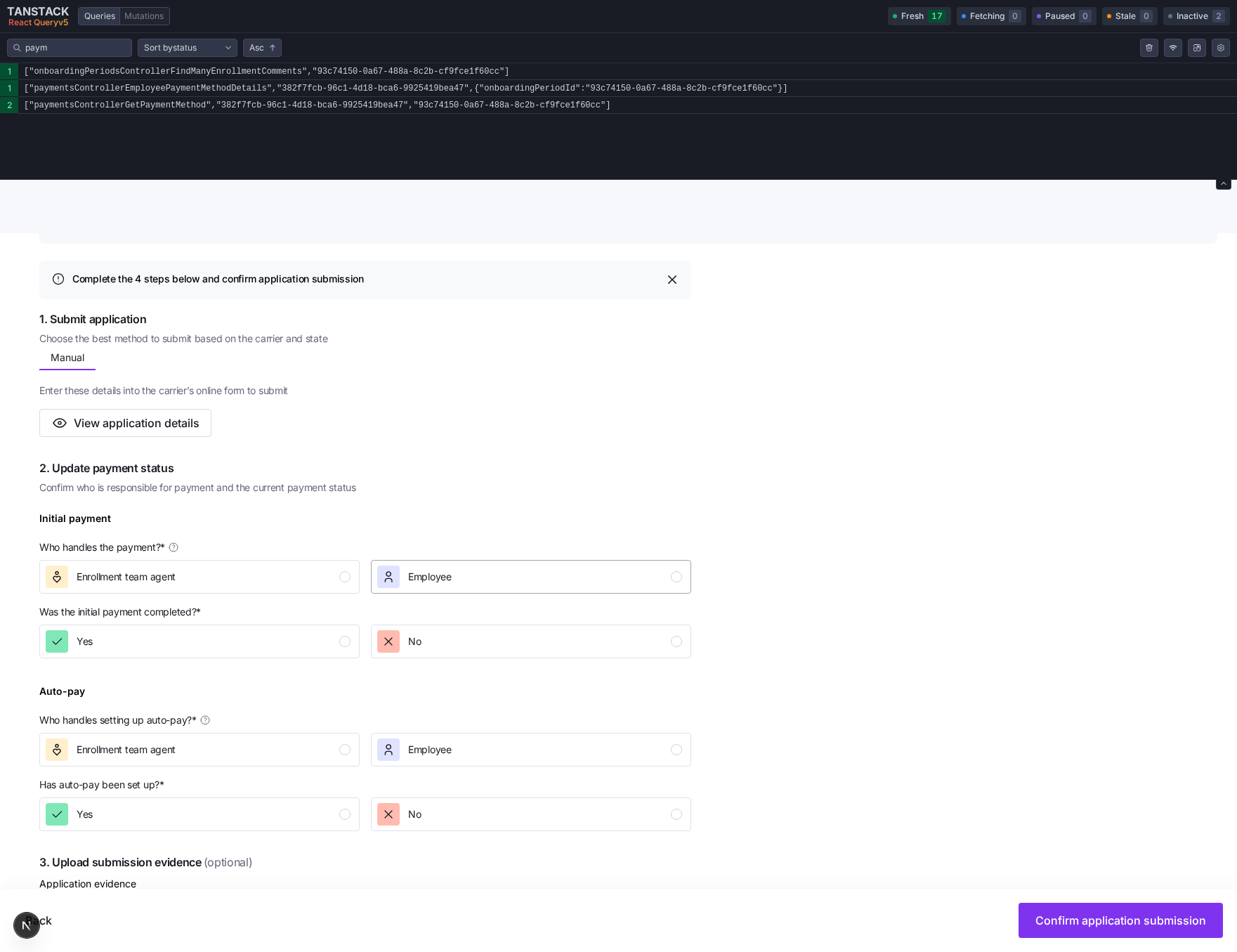
click at [533, 586] on div "Employee" at bounding box center [530, 577] width 305 height 22
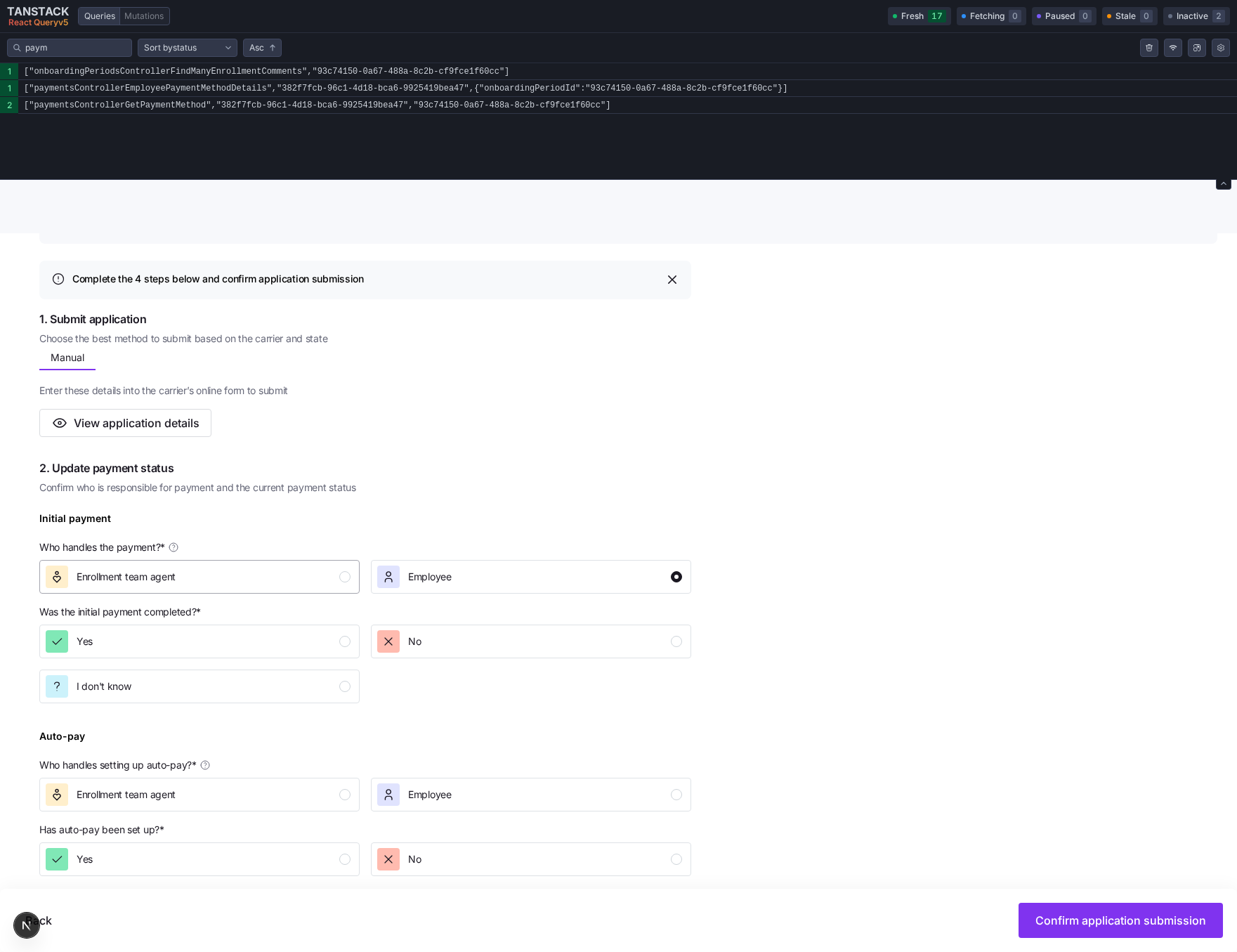
click at [217, 586] on div "Enrollment team agent" at bounding box center [198, 577] width 305 height 22
click at [445, 584] on div "Employee" at bounding box center [429, 577] width 44 height 22
click at [311, 584] on div "Enrollment team agent" at bounding box center [198, 577] width 305 height 22
click at [425, 576] on span "Employee" at bounding box center [429, 577] width 44 height 14
click at [350, 576] on div "button" at bounding box center [345, 577] width 11 height 11
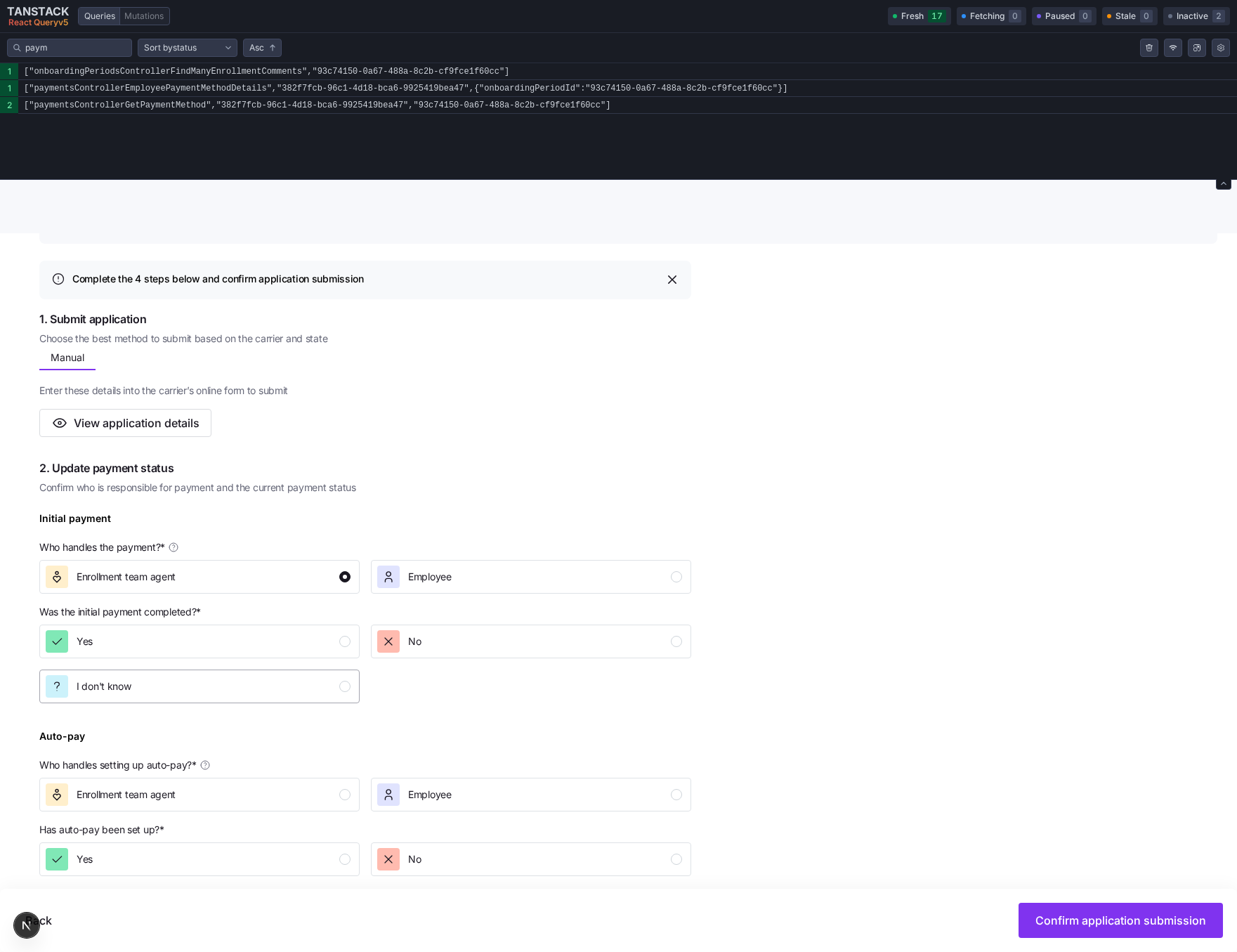
click at [303, 689] on div "I don't know" at bounding box center [198, 687] width 305 height 22
click at [417, 632] on div "No" at bounding box center [414, 641] width 13 height 22
click at [252, 730] on div "Auto-pay Who handles setting up auto-pay? * Enrollment team agent Employee" at bounding box center [365, 770] width 652 height 84
click at [282, 685] on div "I don't know" at bounding box center [198, 687] width 305 height 22
click at [444, 580] on span "Employee" at bounding box center [429, 577] width 44 height 14
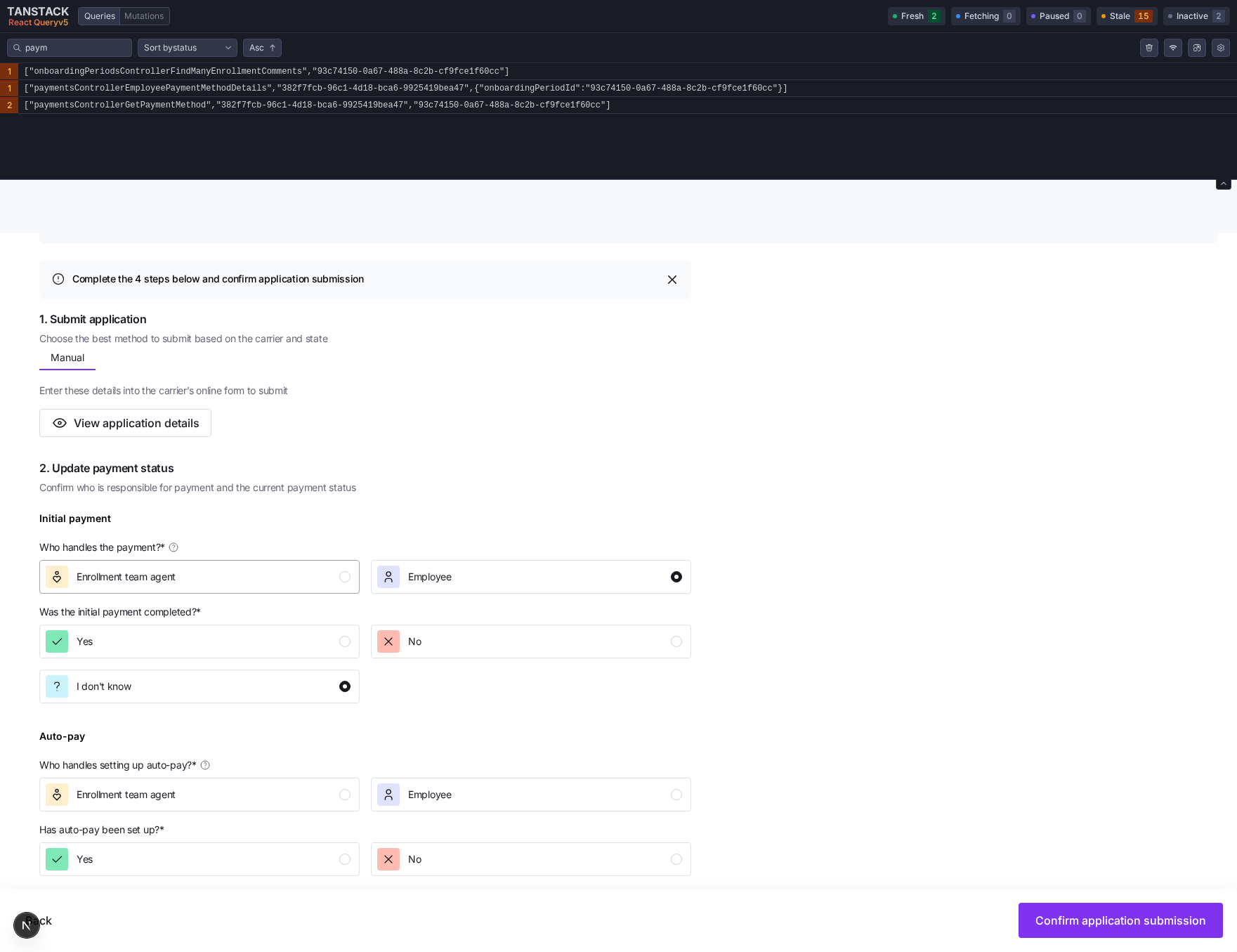
click at [301, 589] on button "Enrollment team agent" at bounding box center [199, 577] width 320 height 33
click at [417, 566] on div "Employee" at bounding box center [429, 577] width 44 height 22
click at [326, 568] on div "Enrollment team agent" at bounding box center [198, 577] width 305 height 22
click at [401, 568] on div "Employee" at bounding box center [414, 577] width 74 height 22
click at [348, 579] on div "button" at bounding box center [345, 577] width 11 height 11
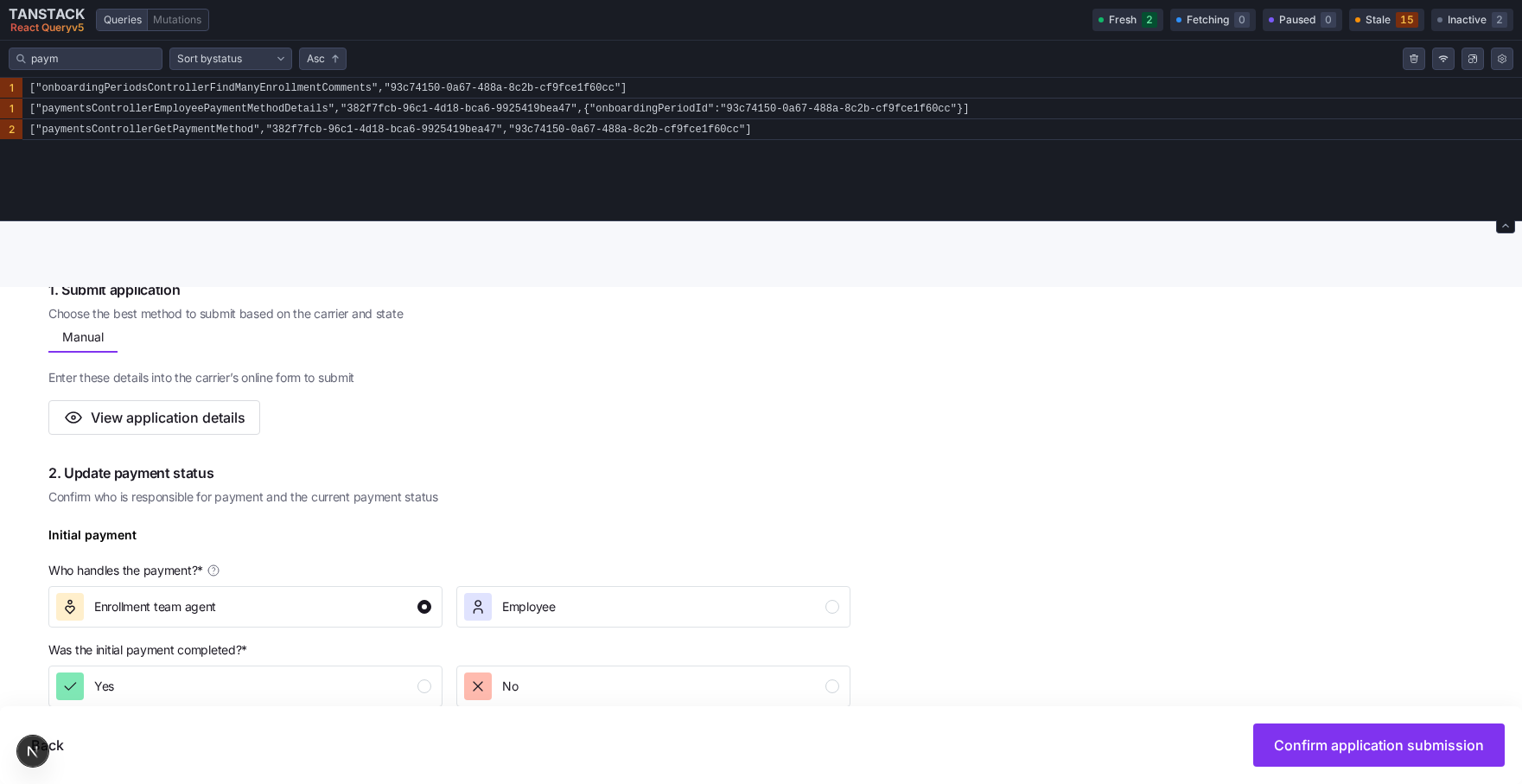
scroll to position [318, 0]
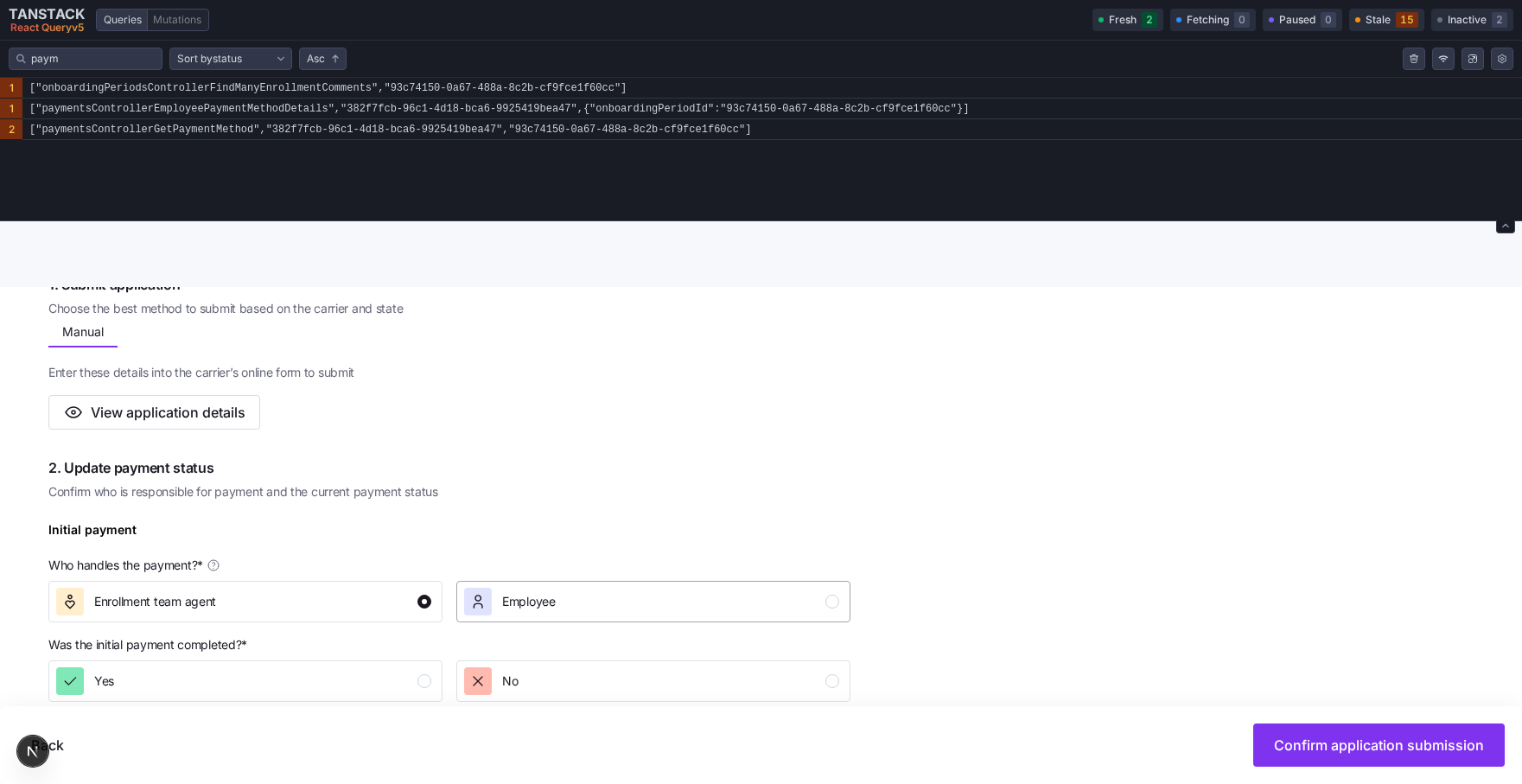
click at [509, 604] on span "Employee" at bounding box center [528, 602] width 54 height 18
click at [435, 606] on button "Enrollment team agent" at bounding box center [245, 602] width 394 height 41
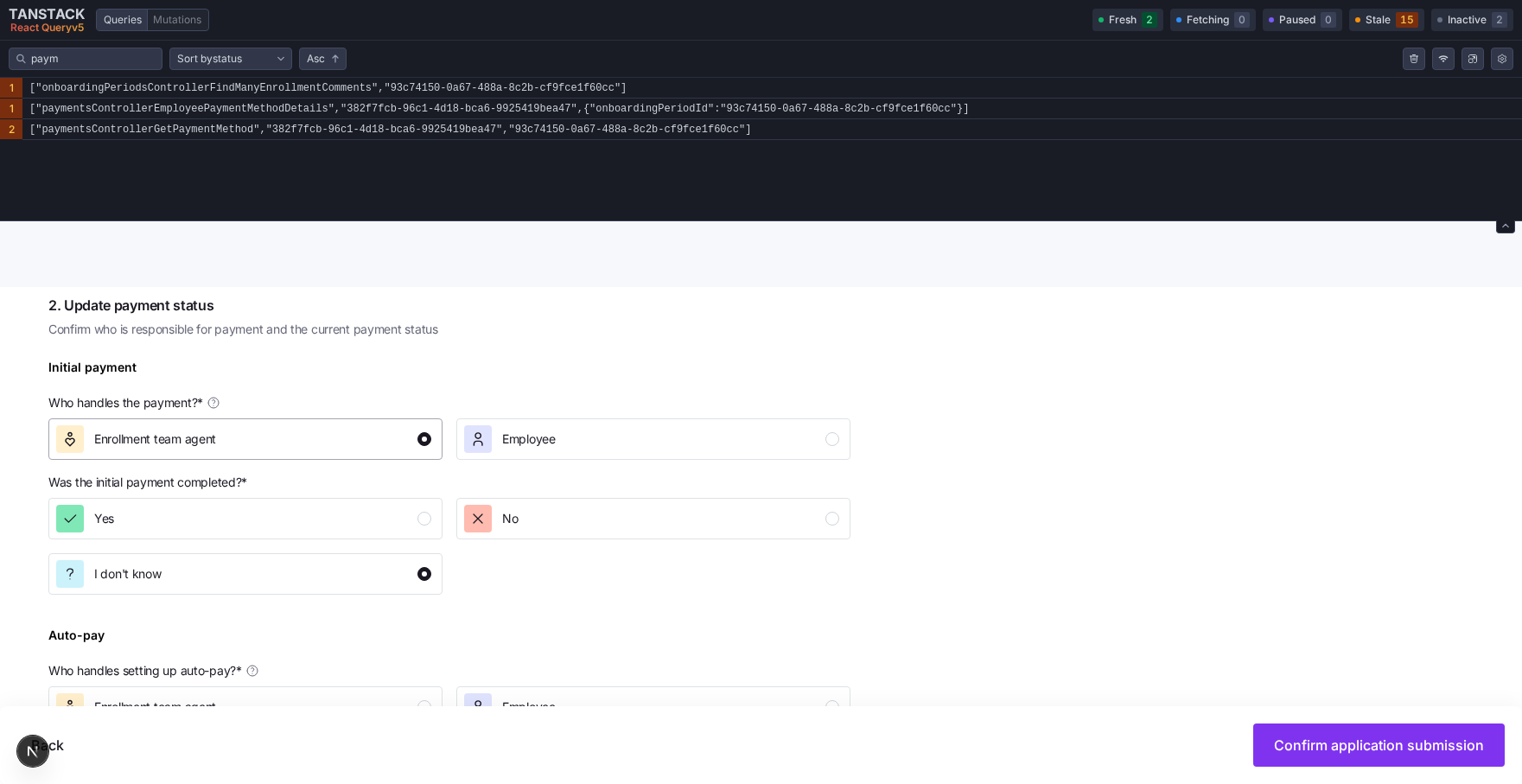
scroll to position [488, 0]
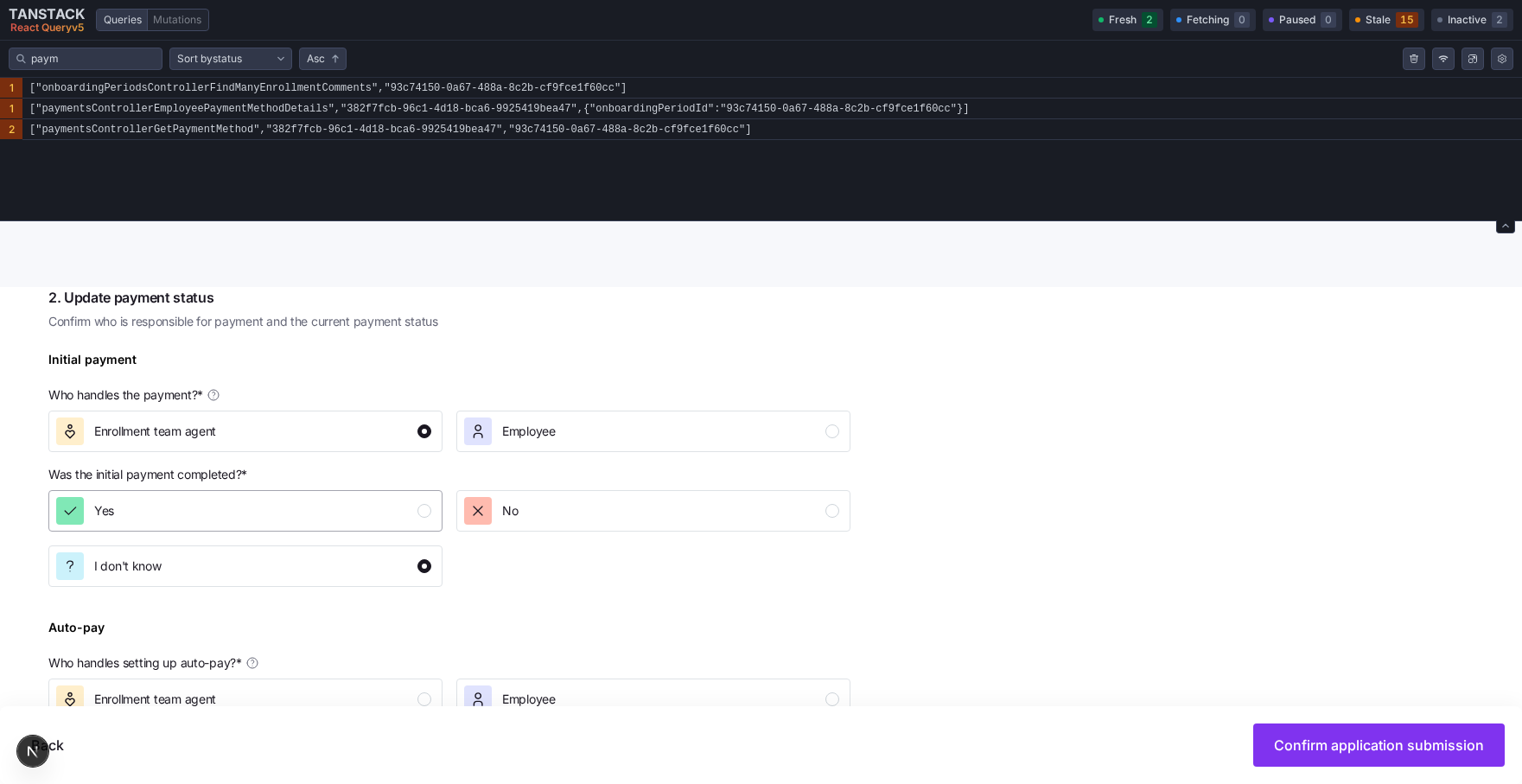
click at [399, 516] on div "Yes" at bounding box center [243, 511] width 375 height 27
click at [492, 515] on div "No" at bounding box center [491, 511] width 54 height 27
click at [366, 513] on div "Yes" at bounding box center [243, 511] width 375 height 27
click at [486, 420] on div "button" at bounding box center [478, 431] width 27 height 27
click at [369, 426] on div "Enrollment team agent" at bounding box center [243, 431] width 375 height 27
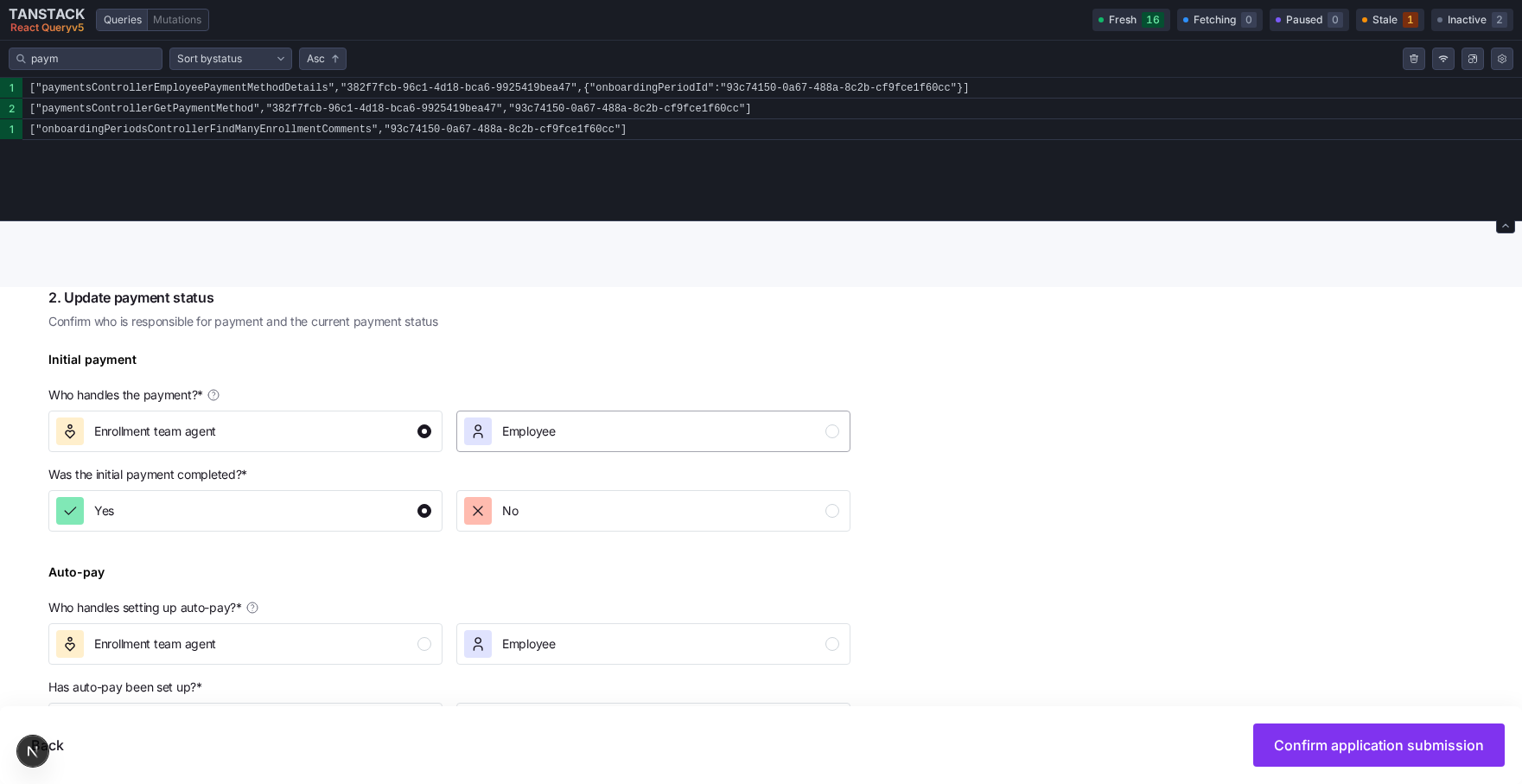
click at [617, 433] on div "Employee" at bounding box center [652, 431] width 375 height 27
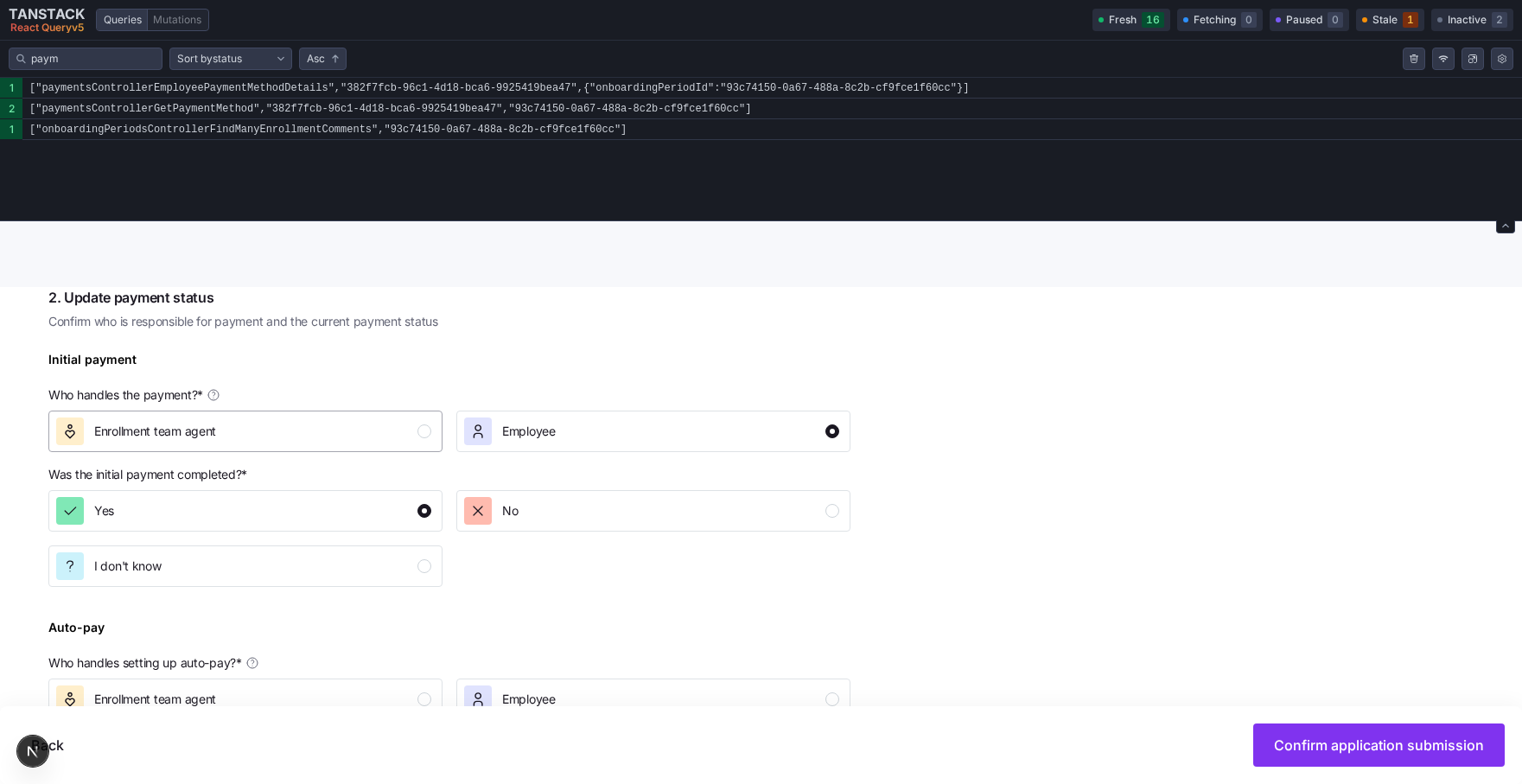
click at [379, 437] on div "Enrollment team agent" at bounding box center [243, 431] width 375 height 27
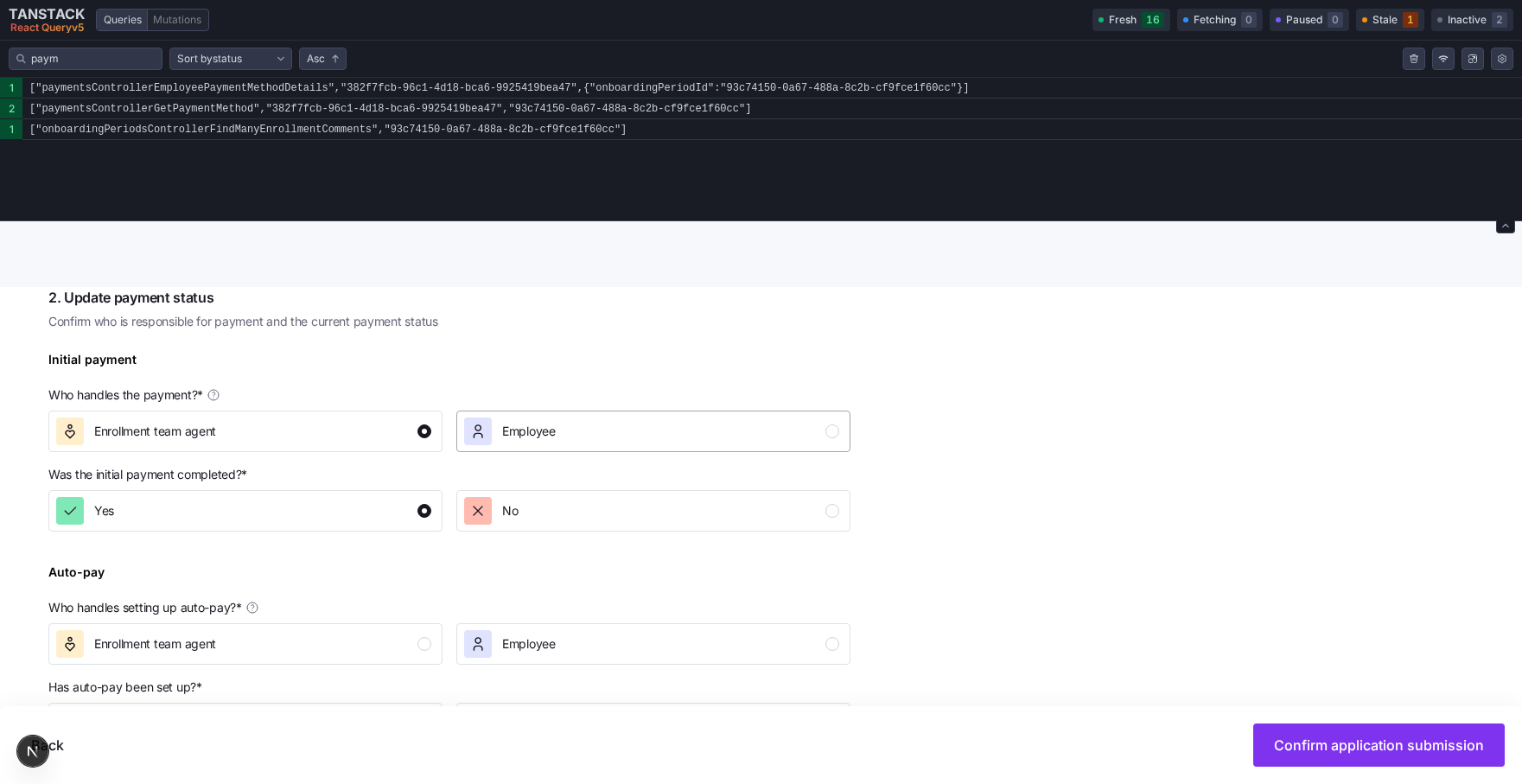
click at [565, 416] on button "Employee" at bounding box center [654, 431] width 394 height 41
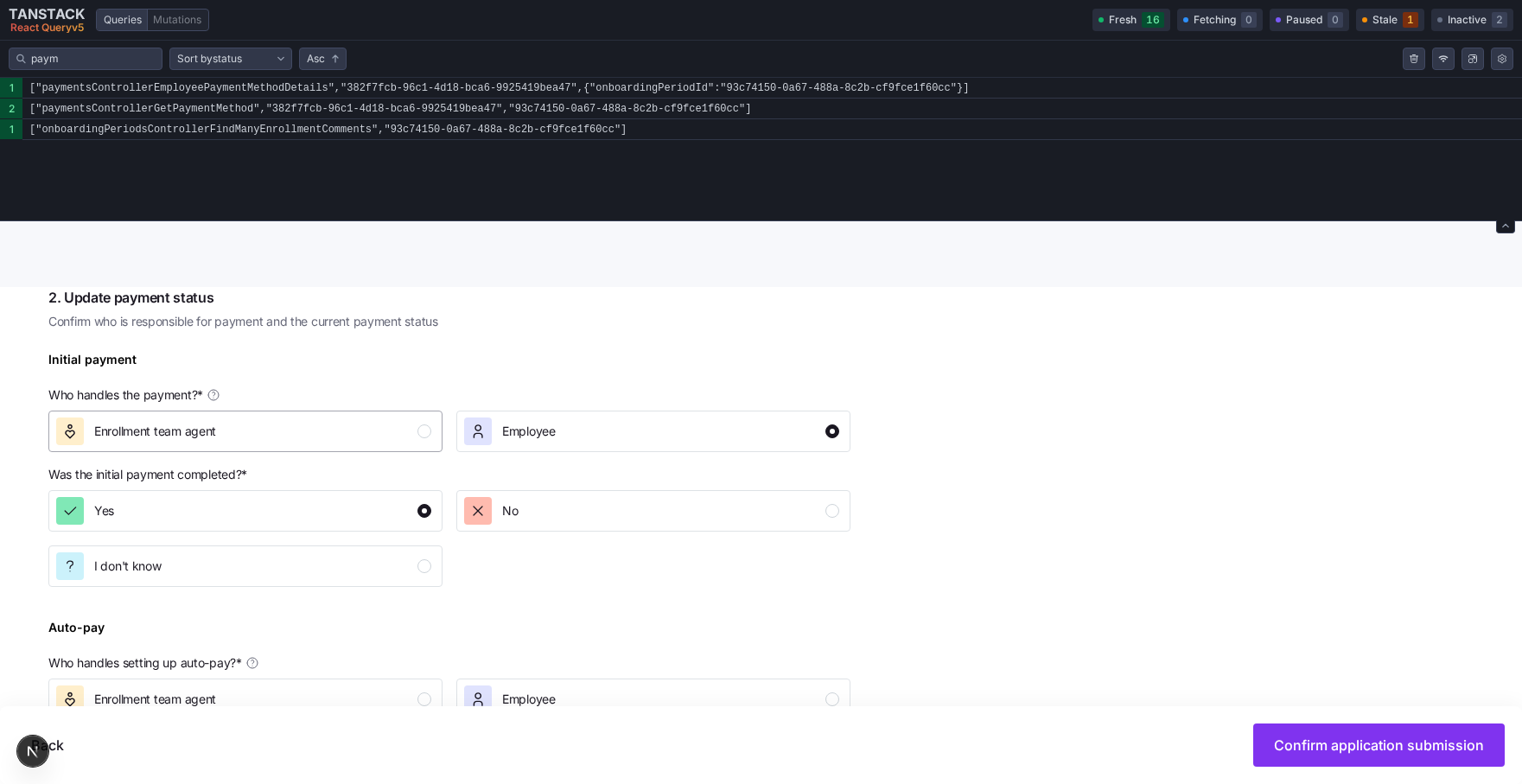
click at [381, 445] on button "Enrollment team agent" at bounding box center [245, 431] width 394 height 41
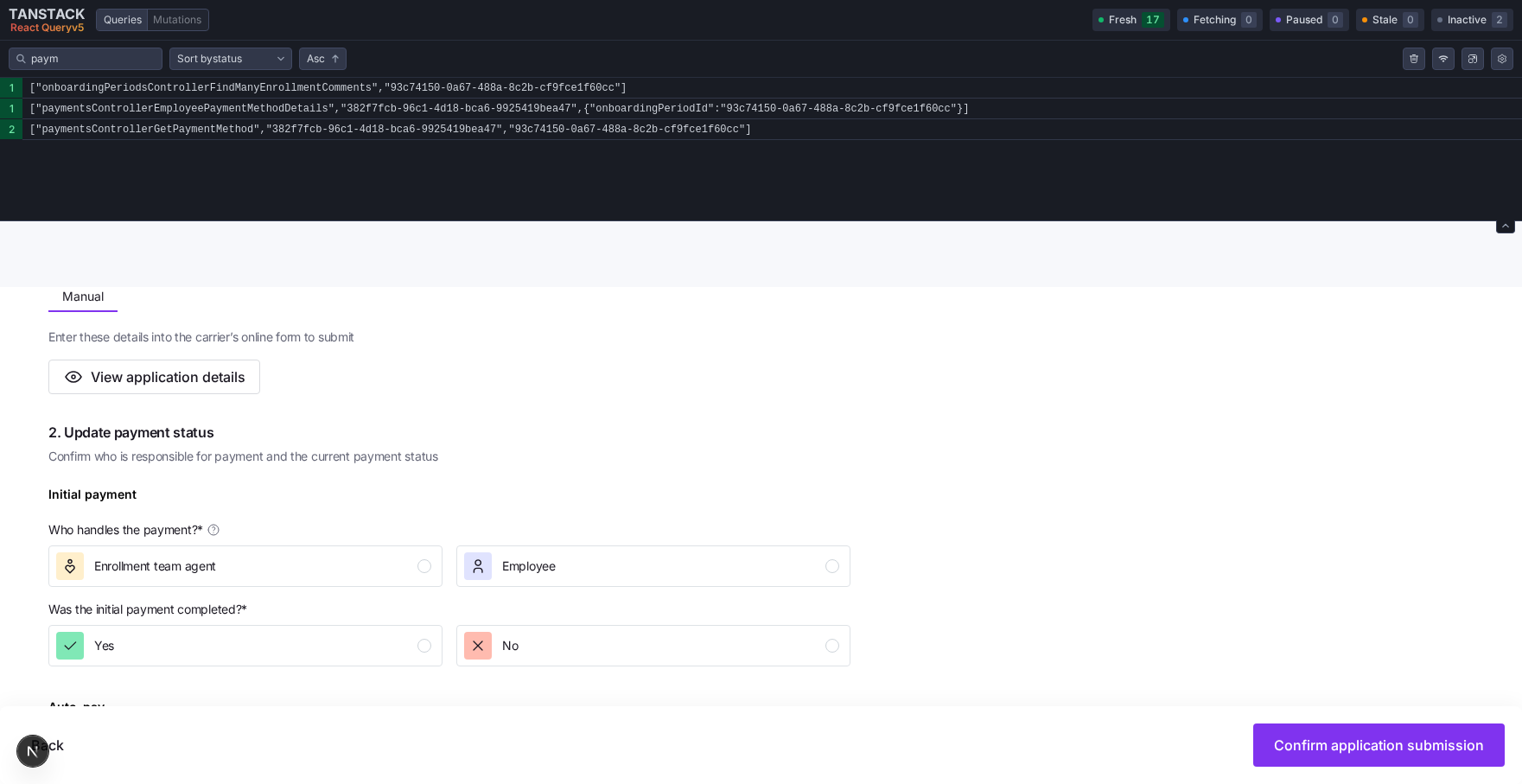
scroll to position [355, 0]
click at [511, 575] on div "Employee" at bounding box center [528, 565] width 54 height 27
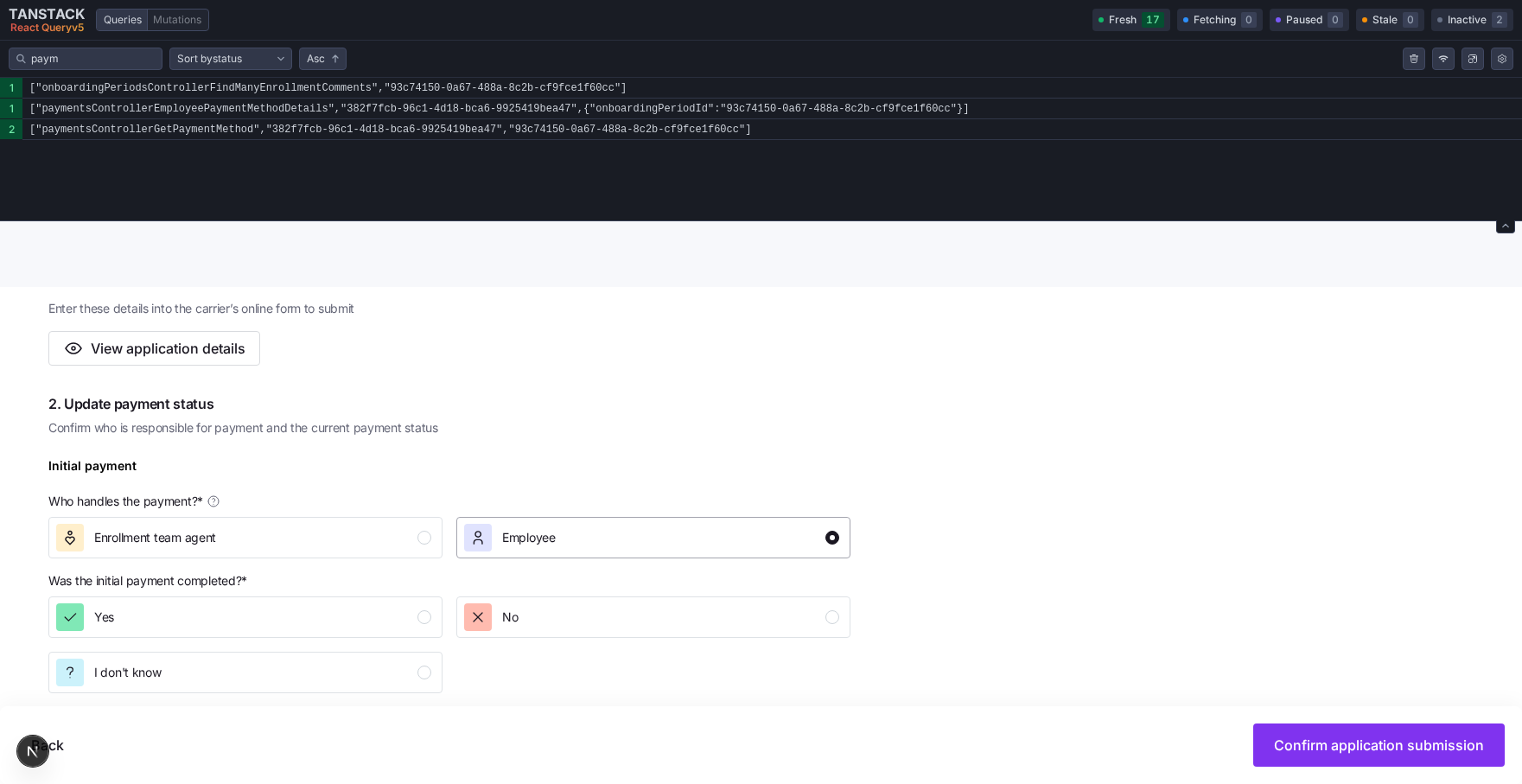
scroll to position [384, 0]
click at [363, 524] on div "Enrollment team agent" at bounding box center [243, 535] width 375 height 27
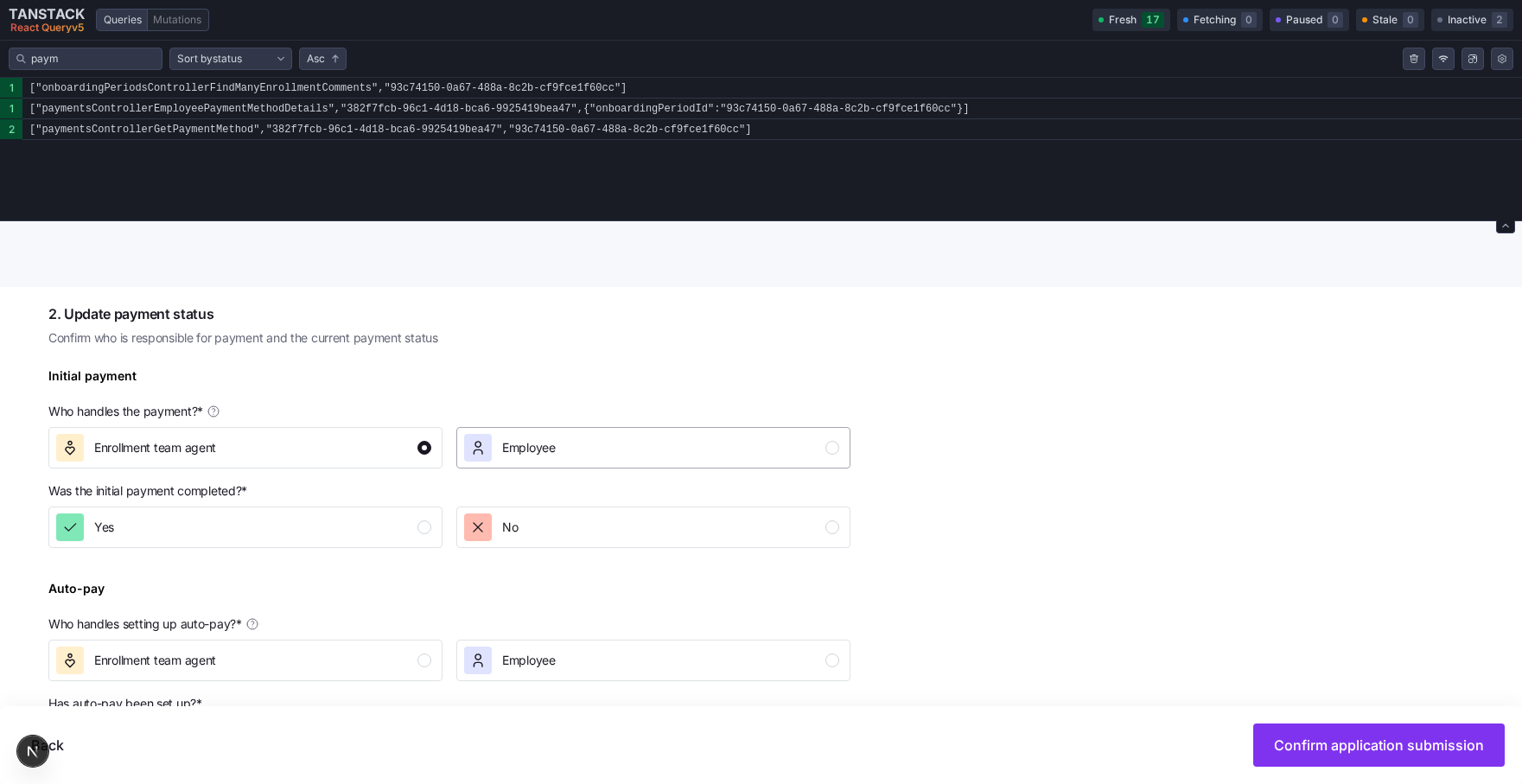
scroll to position [476, 0]
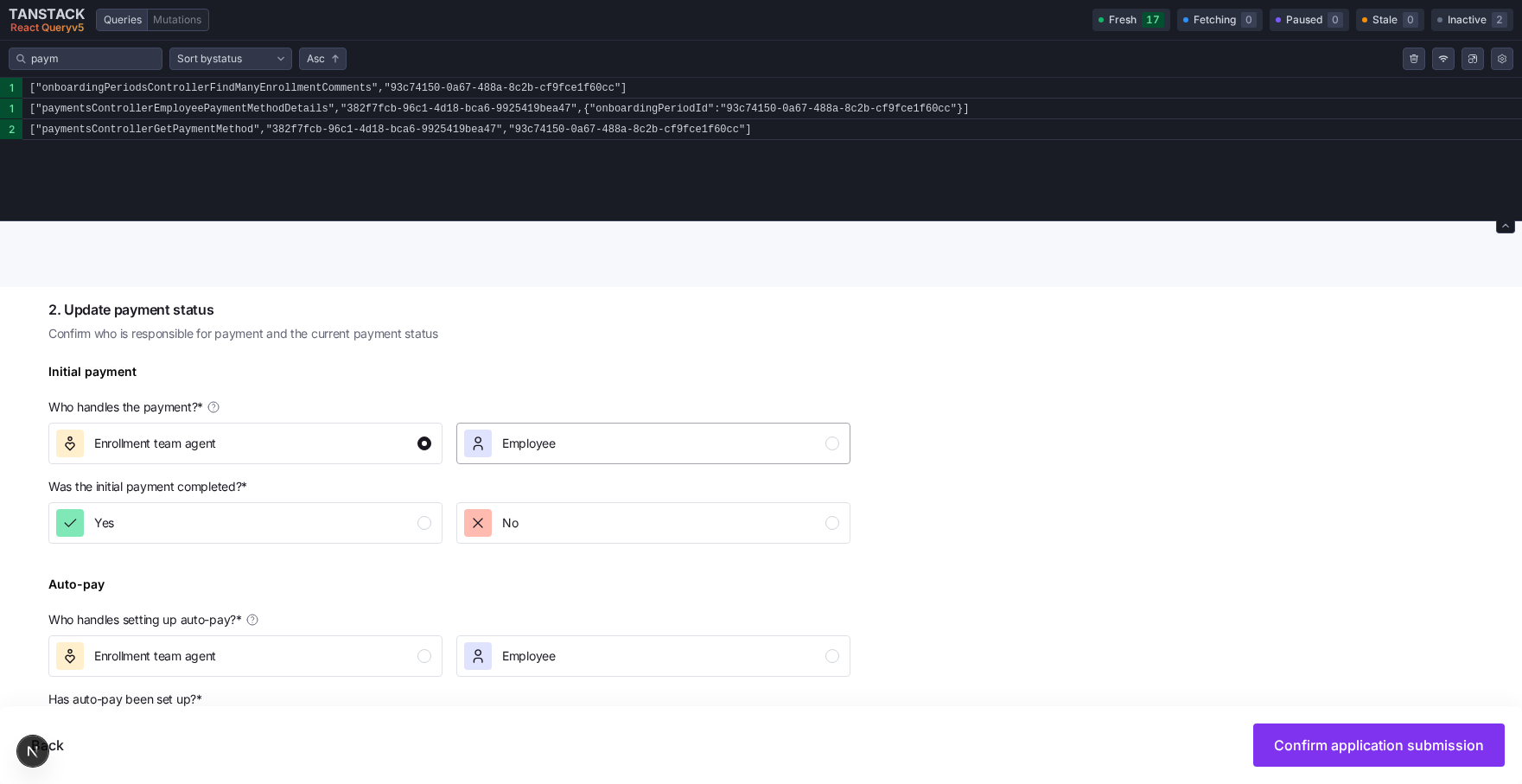
click at [494, 434] on div "Employee" at bounding box center [510, 443] width 91 height 27
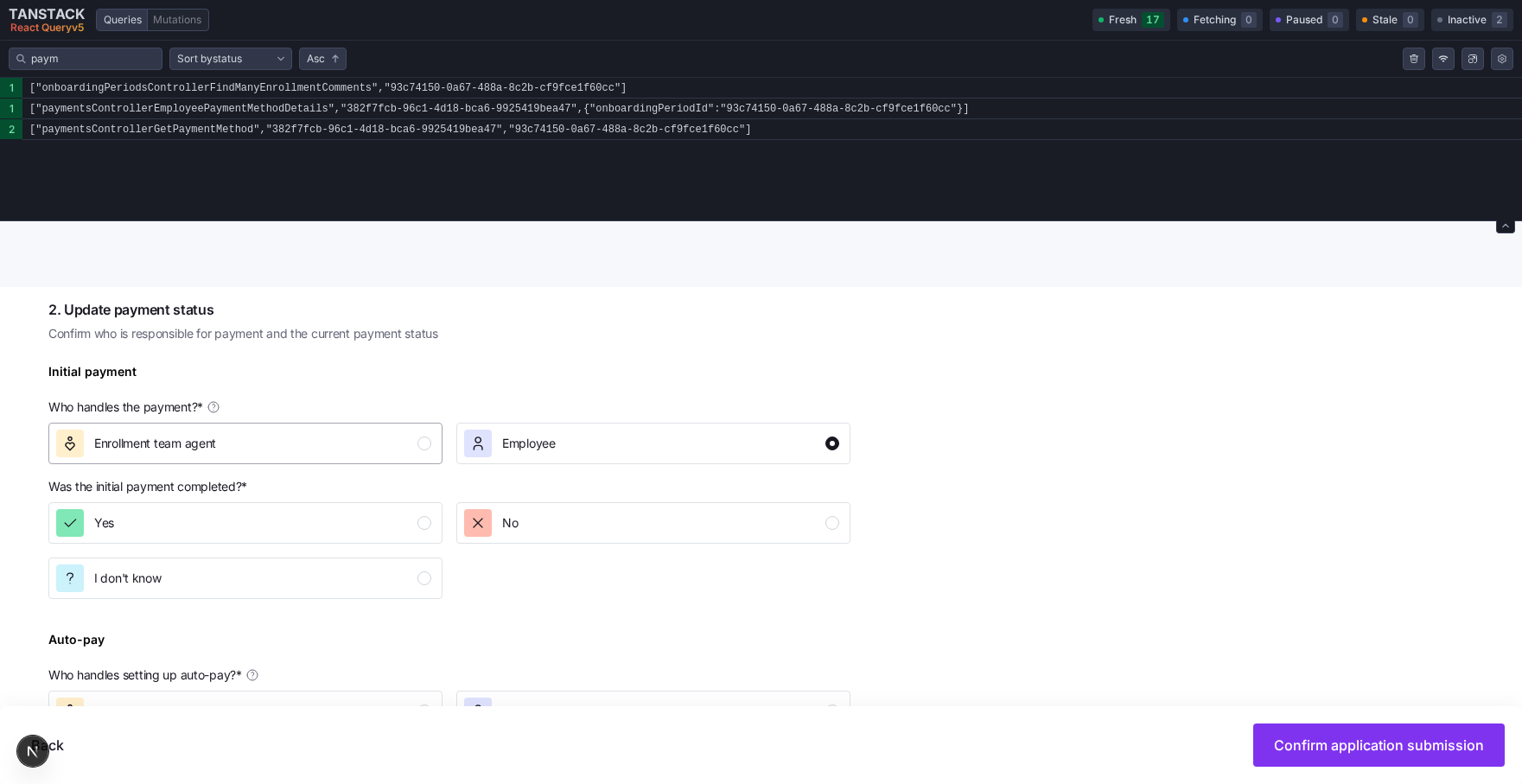
click at [346, 434] on div "Enrollment team agent" at bounding box center [243, 443] width 375 height 27
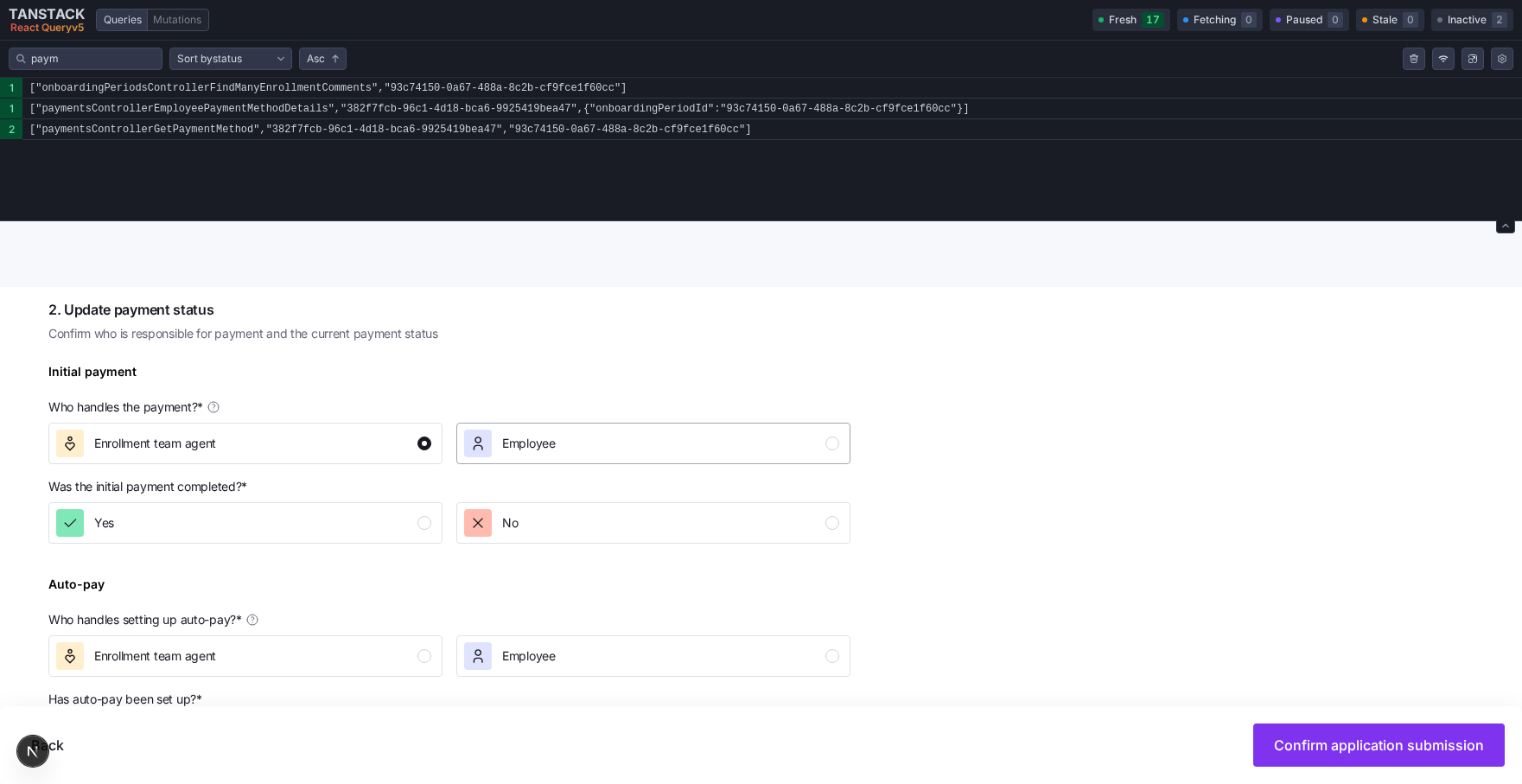
click at [516, 426] on button "Employee" at bounding box center [654, 443] width 394 height 41
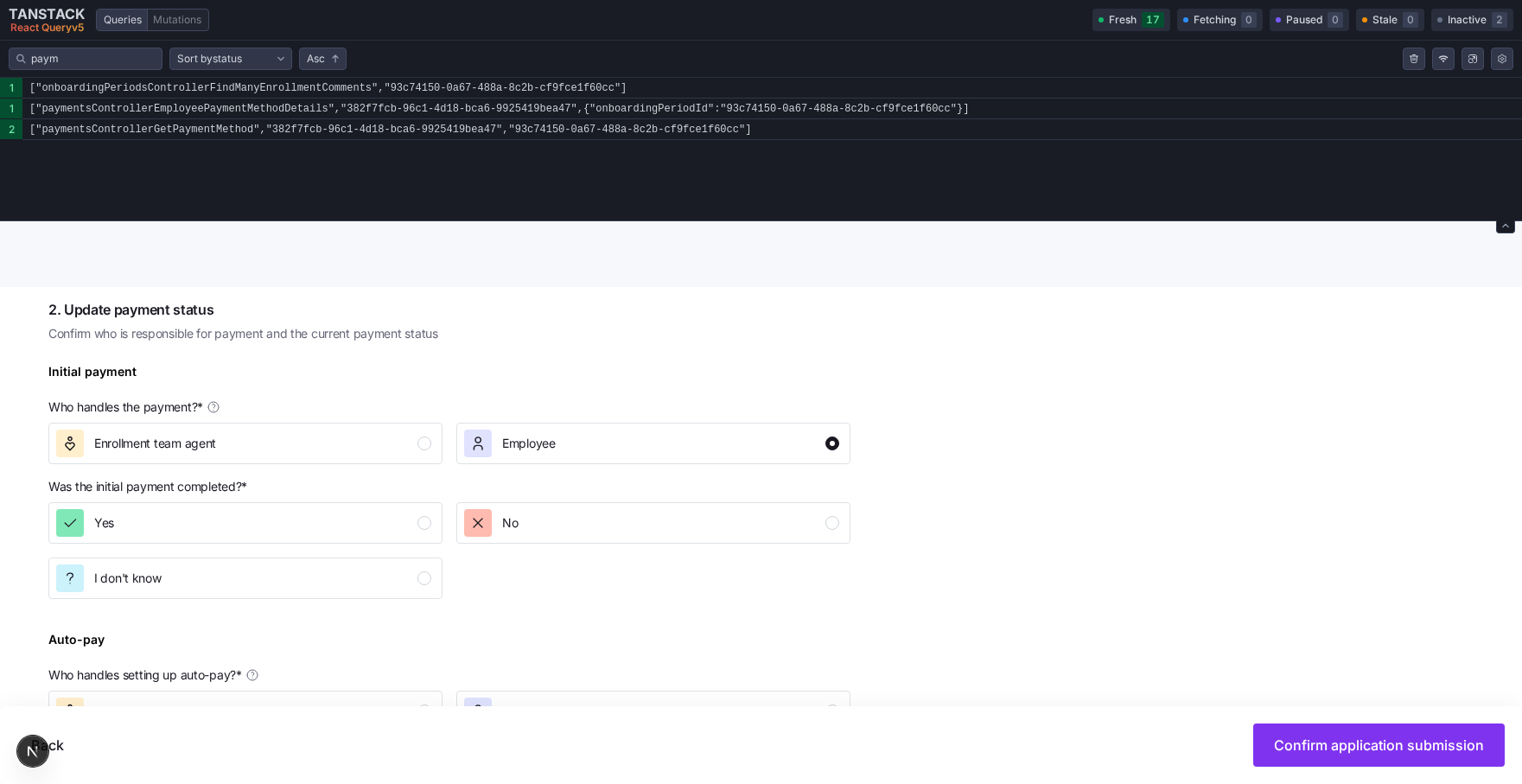
click at [394, 420] on p "Who handles the payment? *" at bounding box center [449, 411] width 802 height 24
click at [392, 438] on div "Enrollment team agent" at bounding box center [243, 443] width 375 height 27
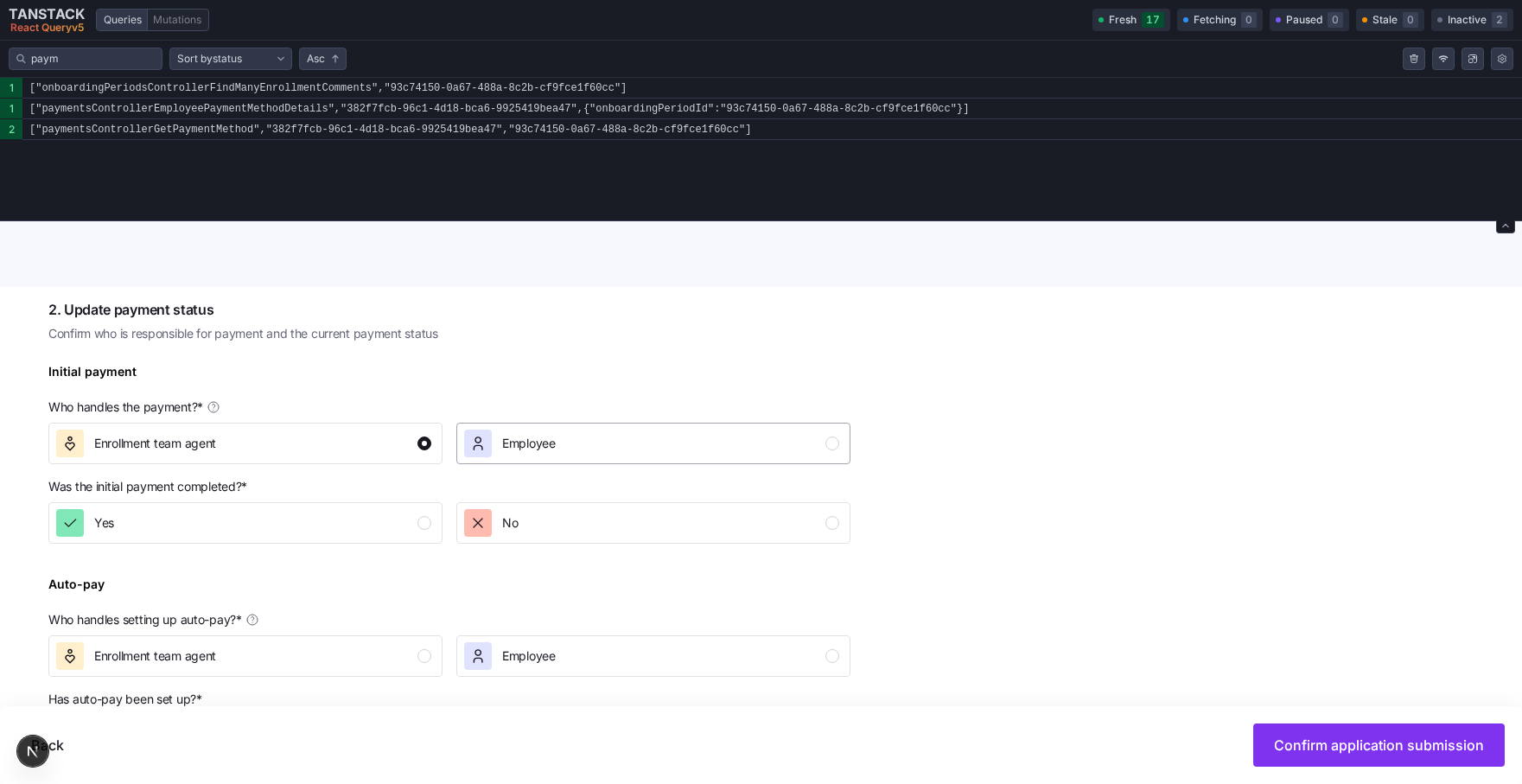
click at [538, 441] on span "Employee" at bounding box center [528, 444] width 54 height 18
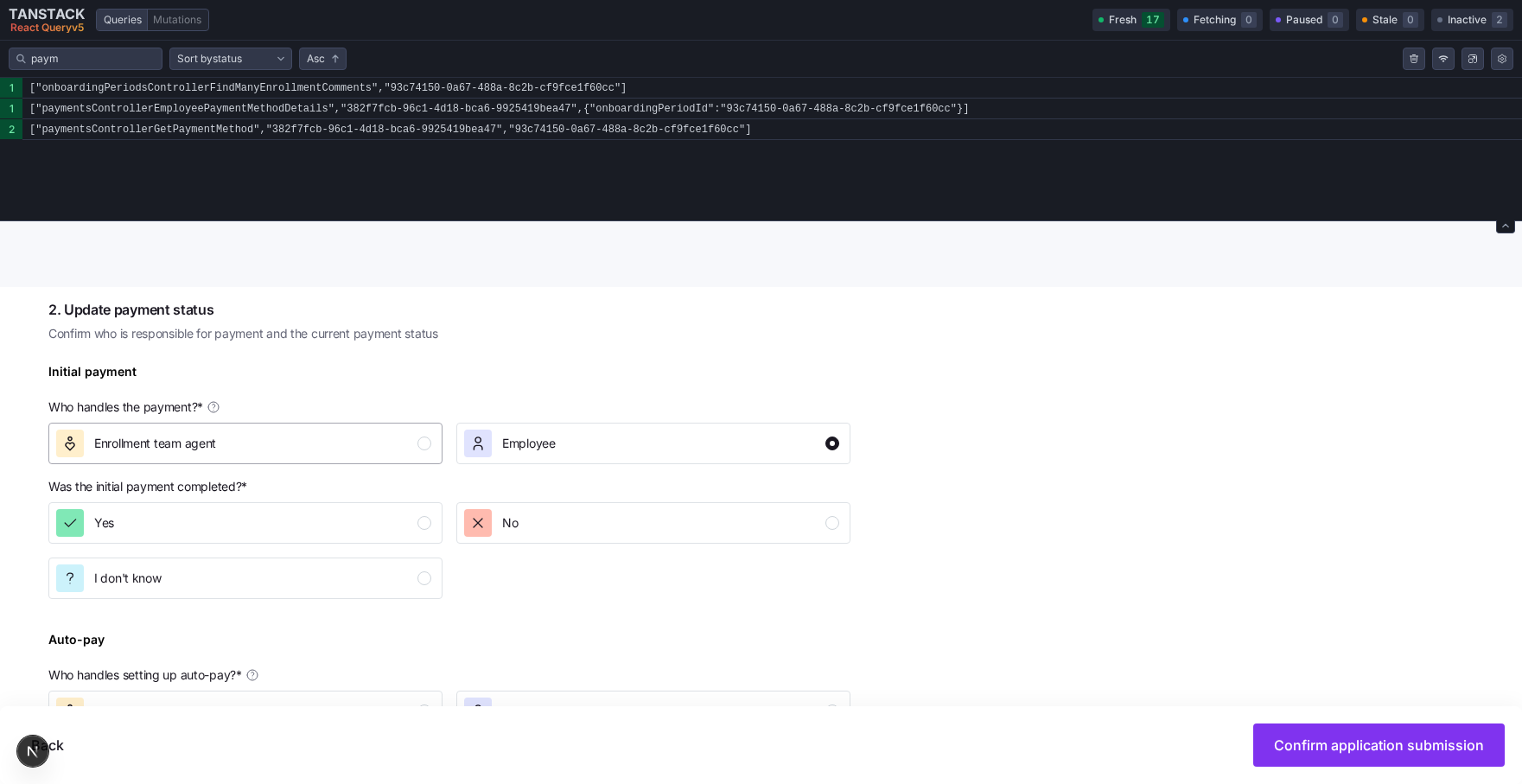
click at [432, 441] on button "Enrollment team agent" at bounding box center [245, 443] width 394 height 41
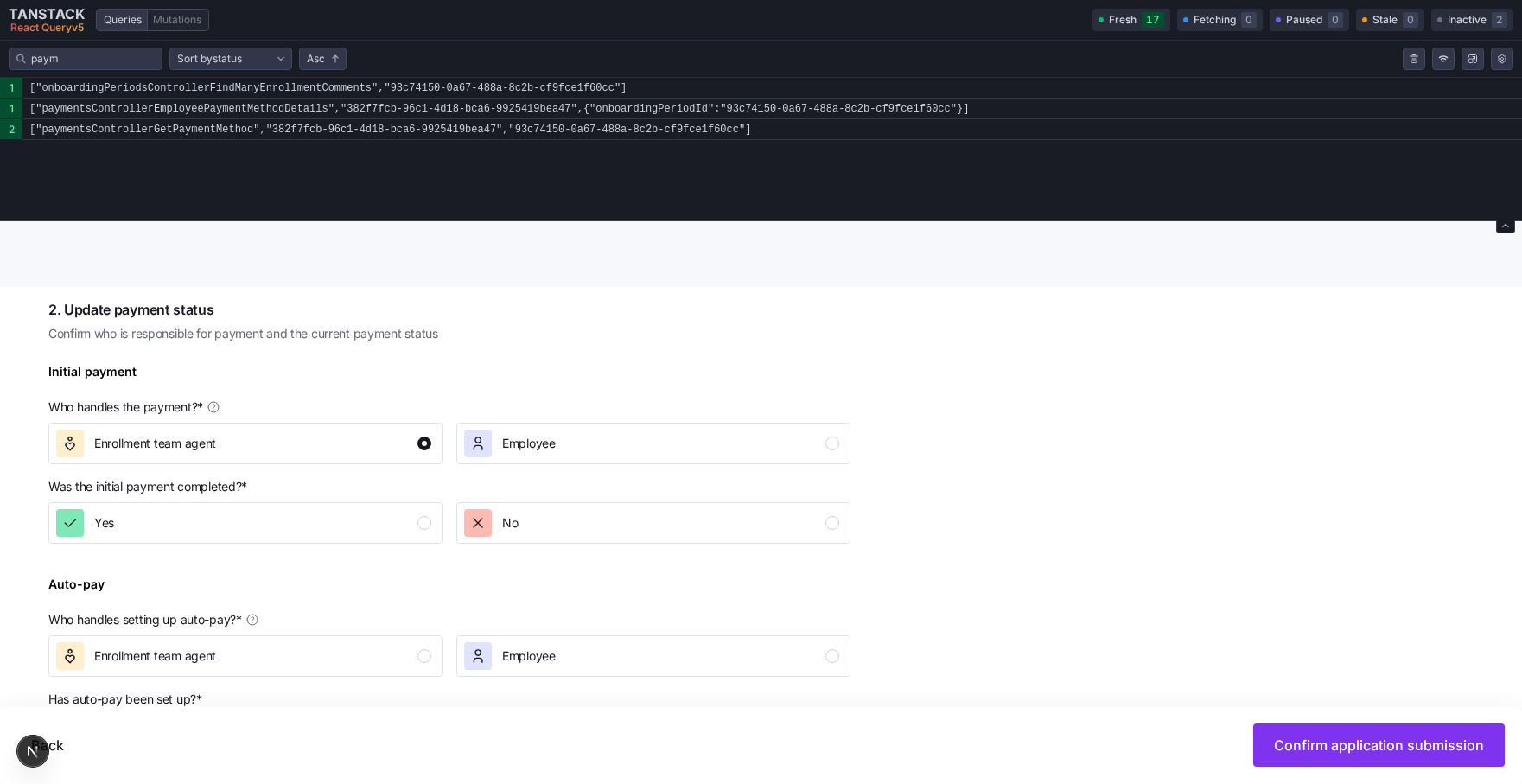
click at [577, 417] on p "Who handles the payment? *" at bounding box center [449, 411] width 802 height 24
click at [577, 436] on div "Employee" at bounding box center [652, 443] width 375 height 27
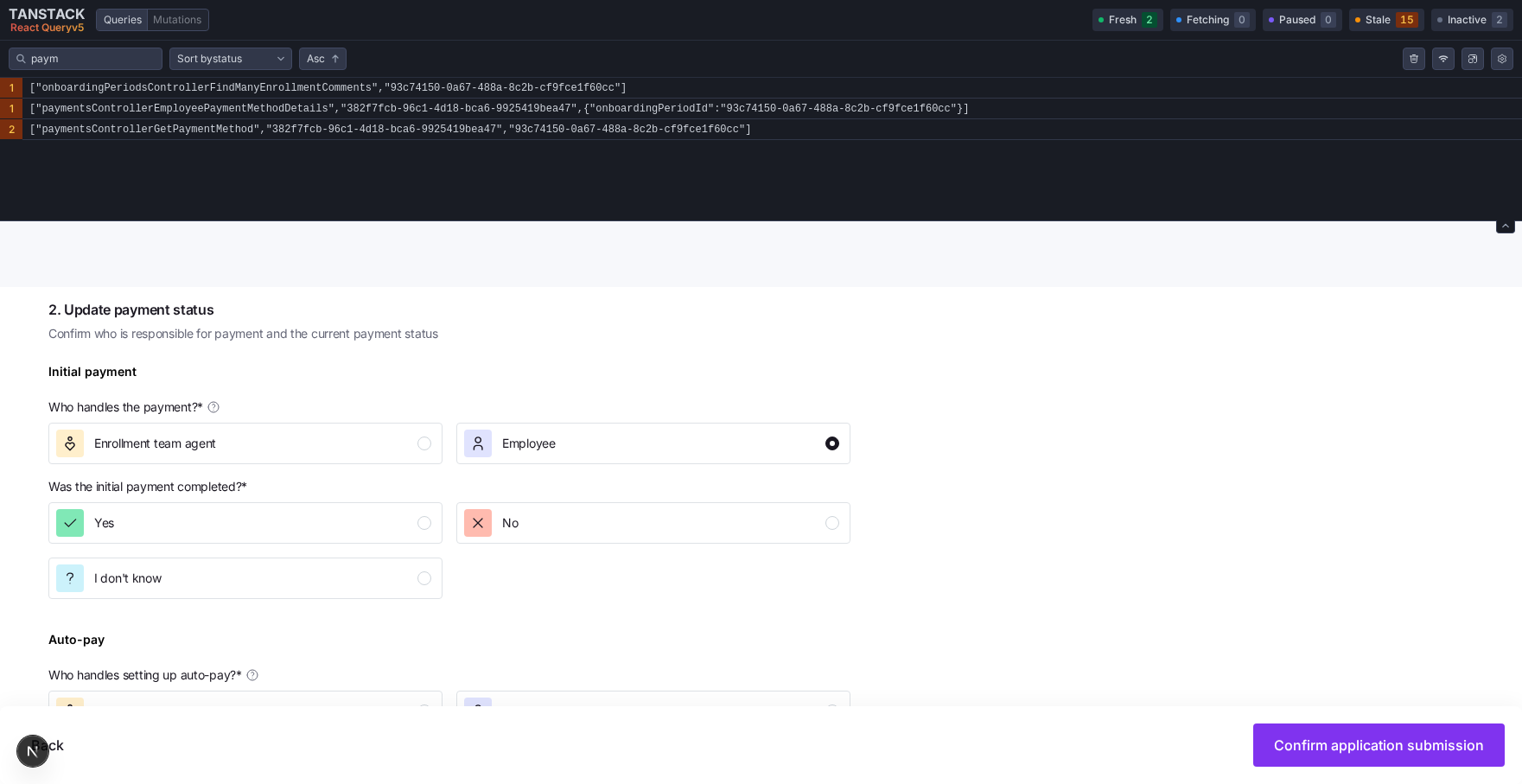
click at [983, 451] on div "Complete the 4 steps below and confirm application submission 1. Submit applica…" at bounding box center [772, 674] width 1449 height 1240
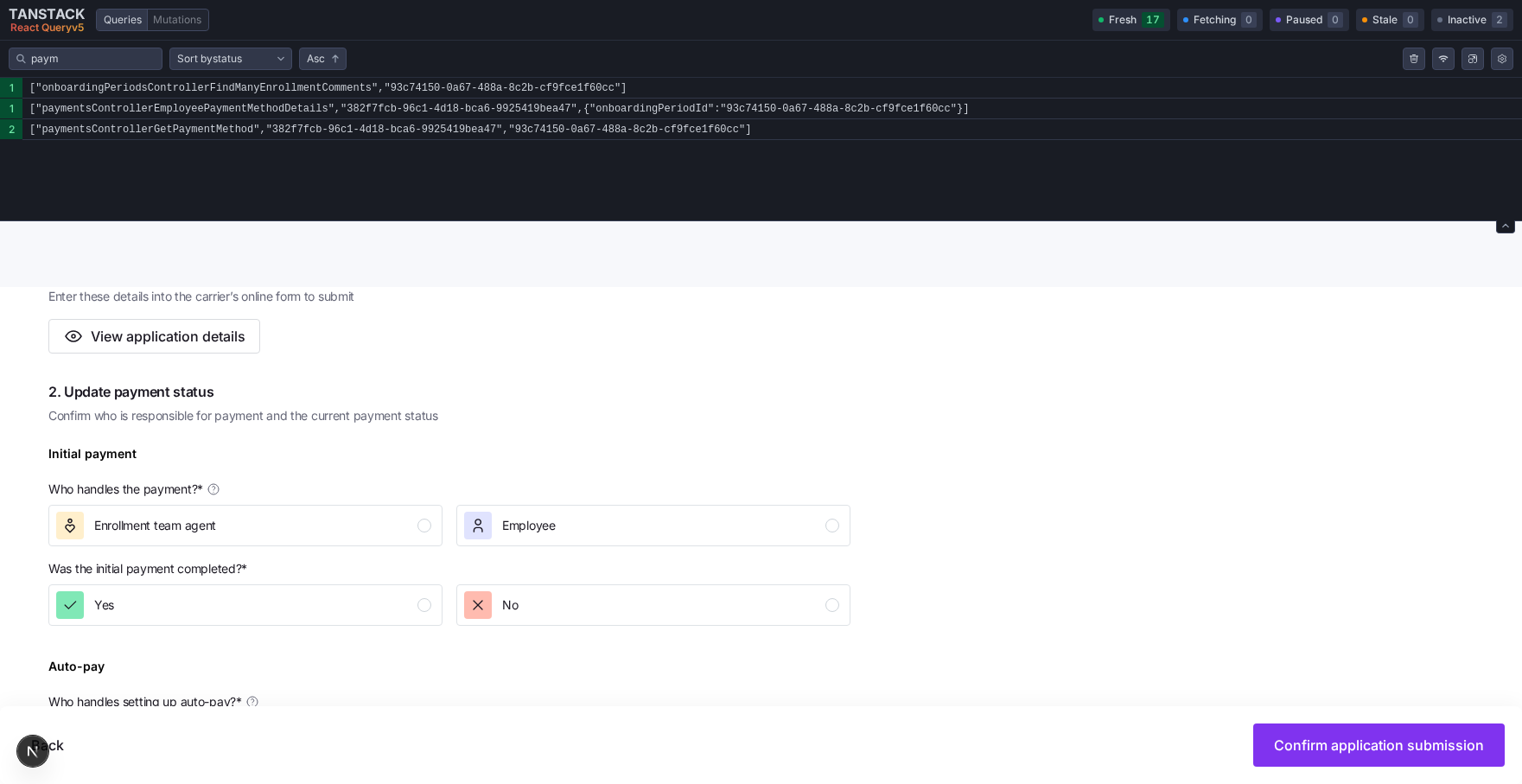
scroll to position [502, 0]
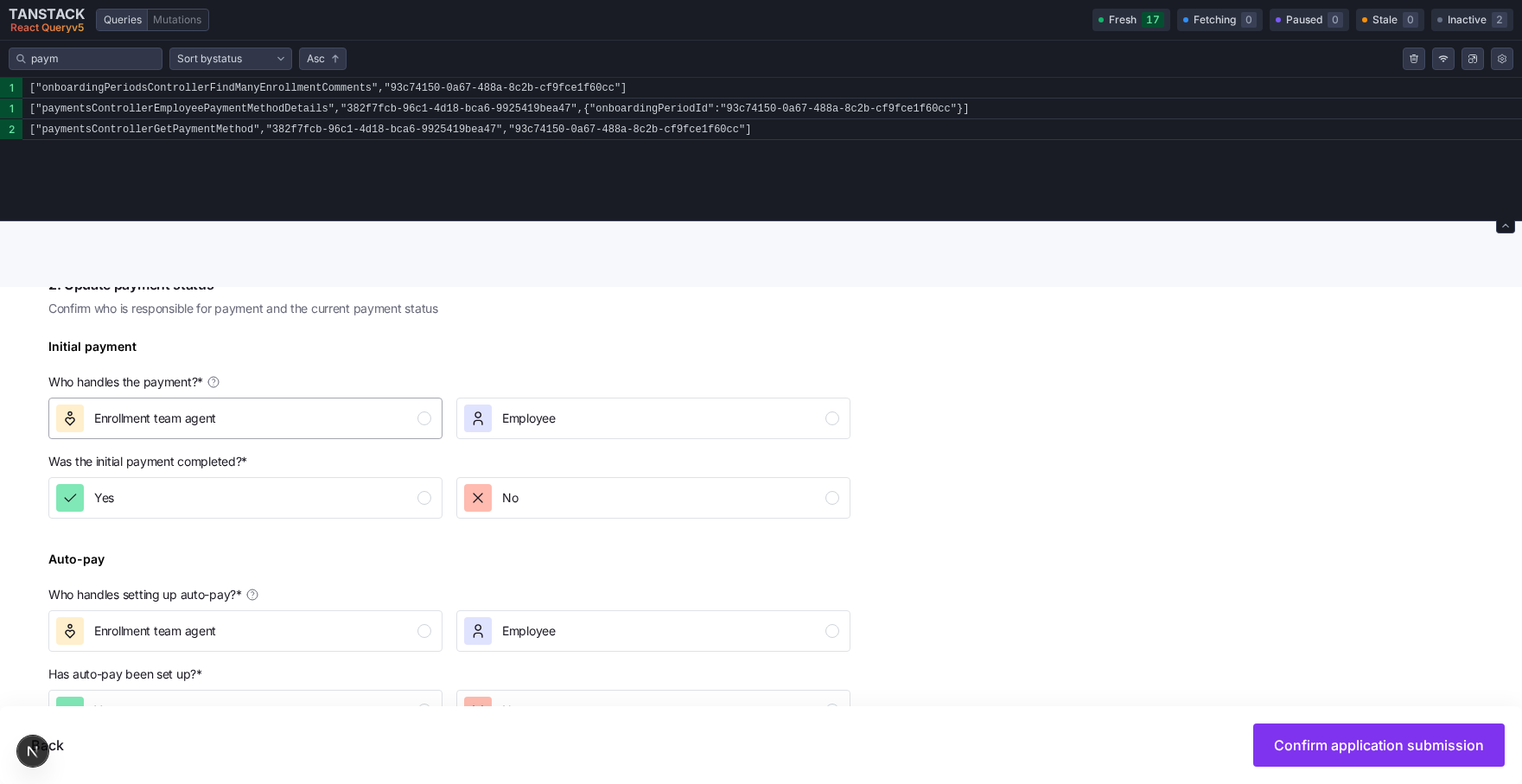
click at [296, 429] on div "Enrollment team agent" at bounding box center [243, 418] width 375 height 27
click at [507, 419] on span "Employee" at bounding box center [528, 418] width 54 height 18
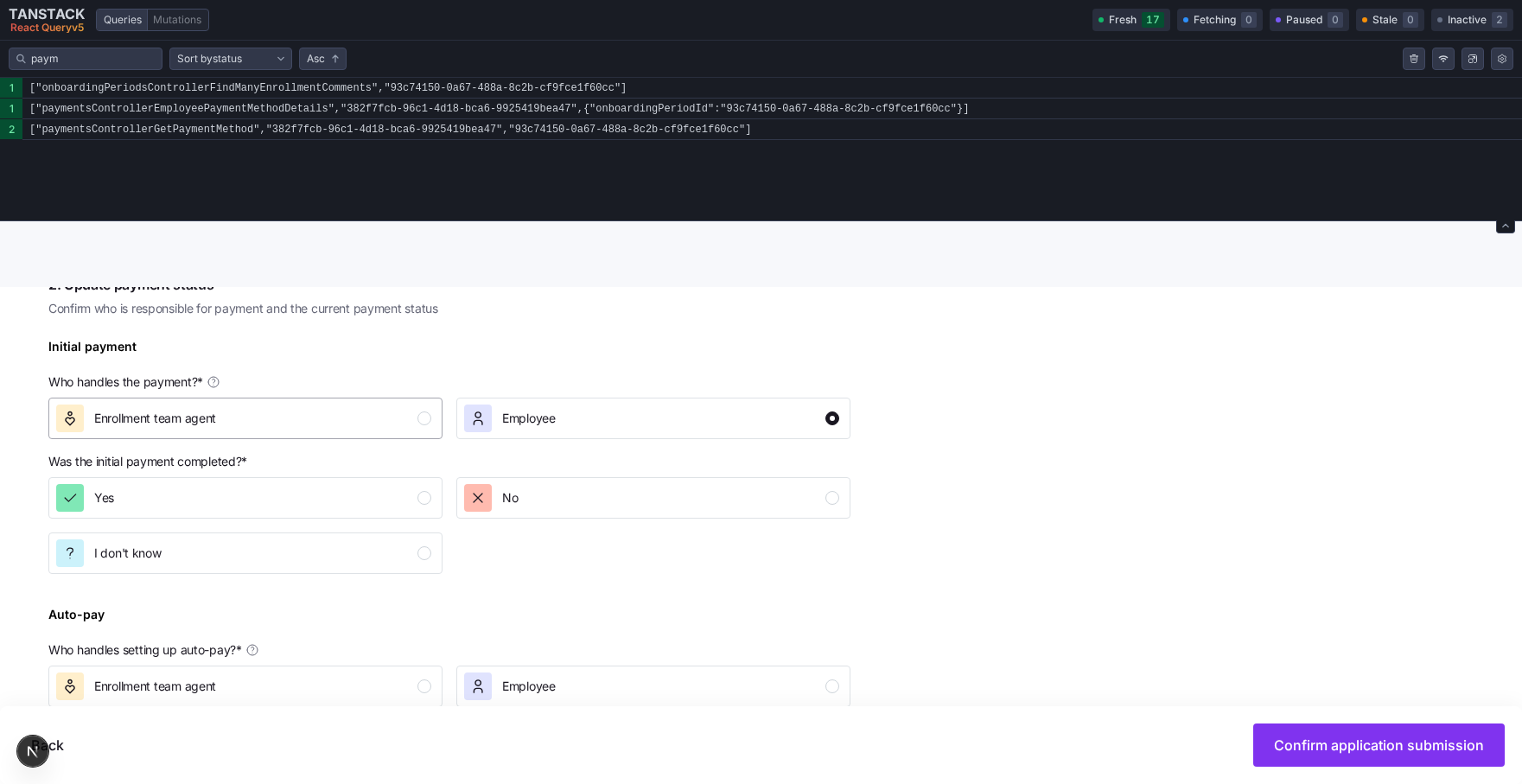
click at [386, 424] on div "Enrollment team agent" at bounding box center [243, 418] width 375 height 27
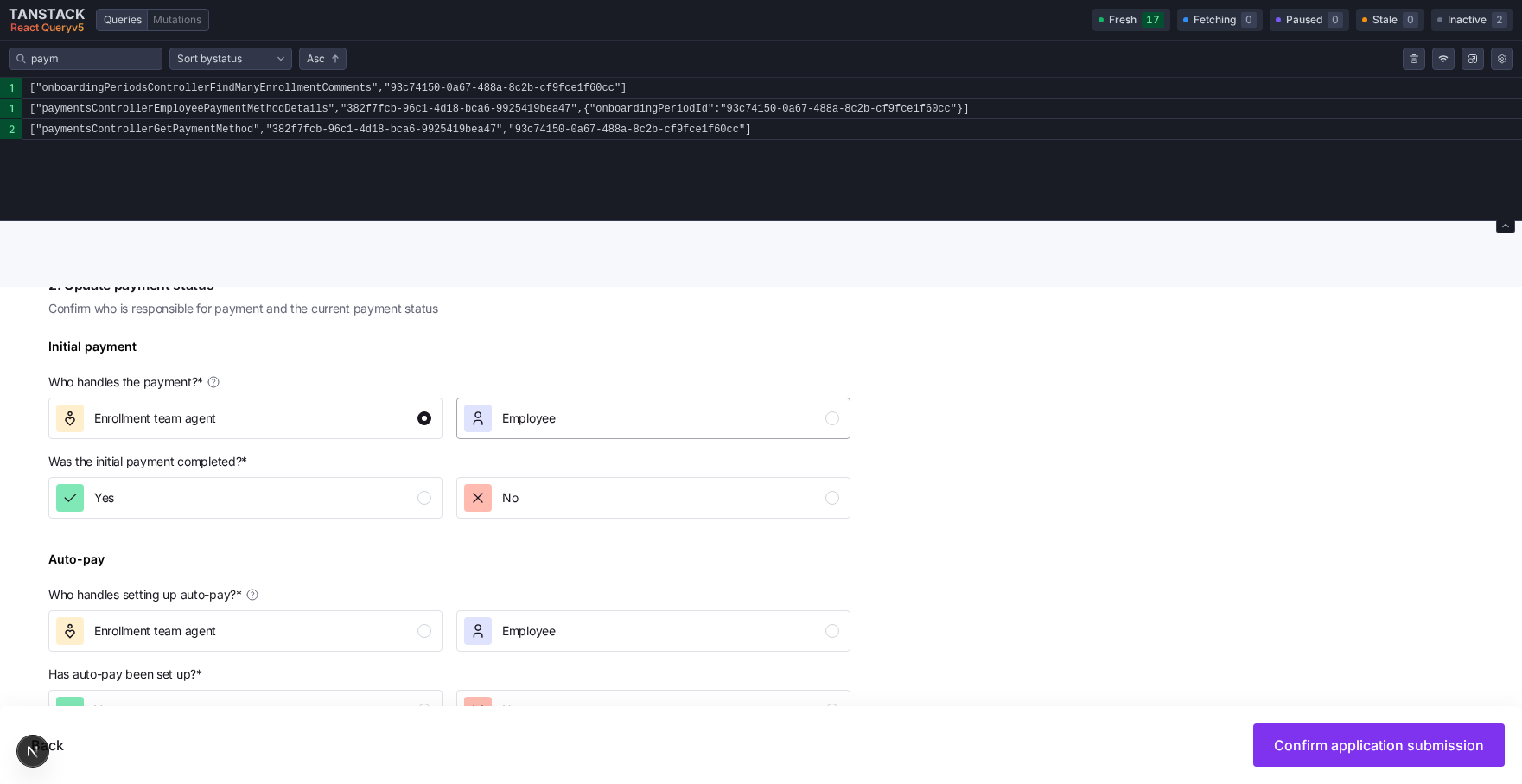
click at [534, 421] on span "Employee" at bounding box center [528, 418] width 54 height 18
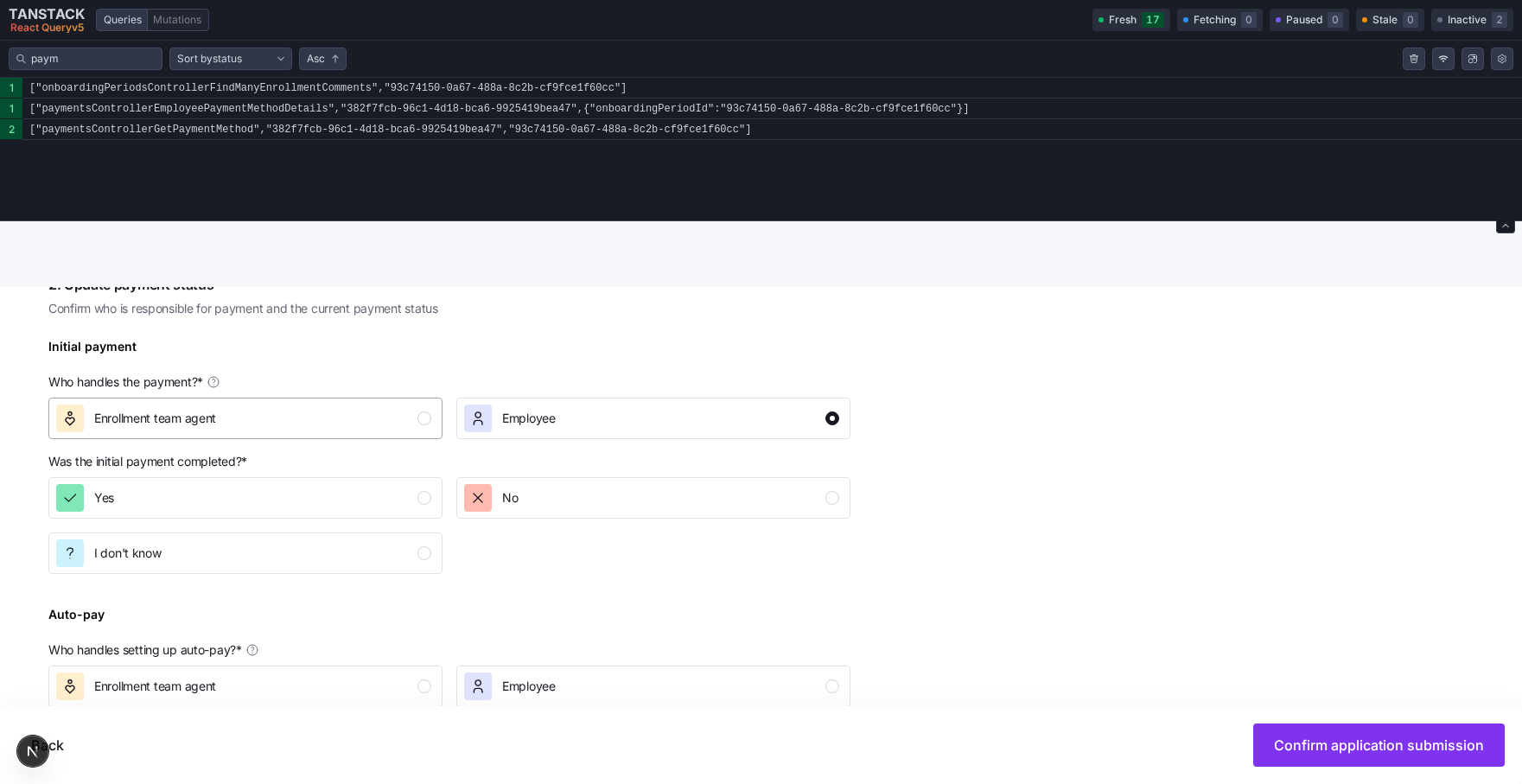
click at [373, 412] on div "Enrollment team agent" at bounding box center [243, 418] width 375 height 27
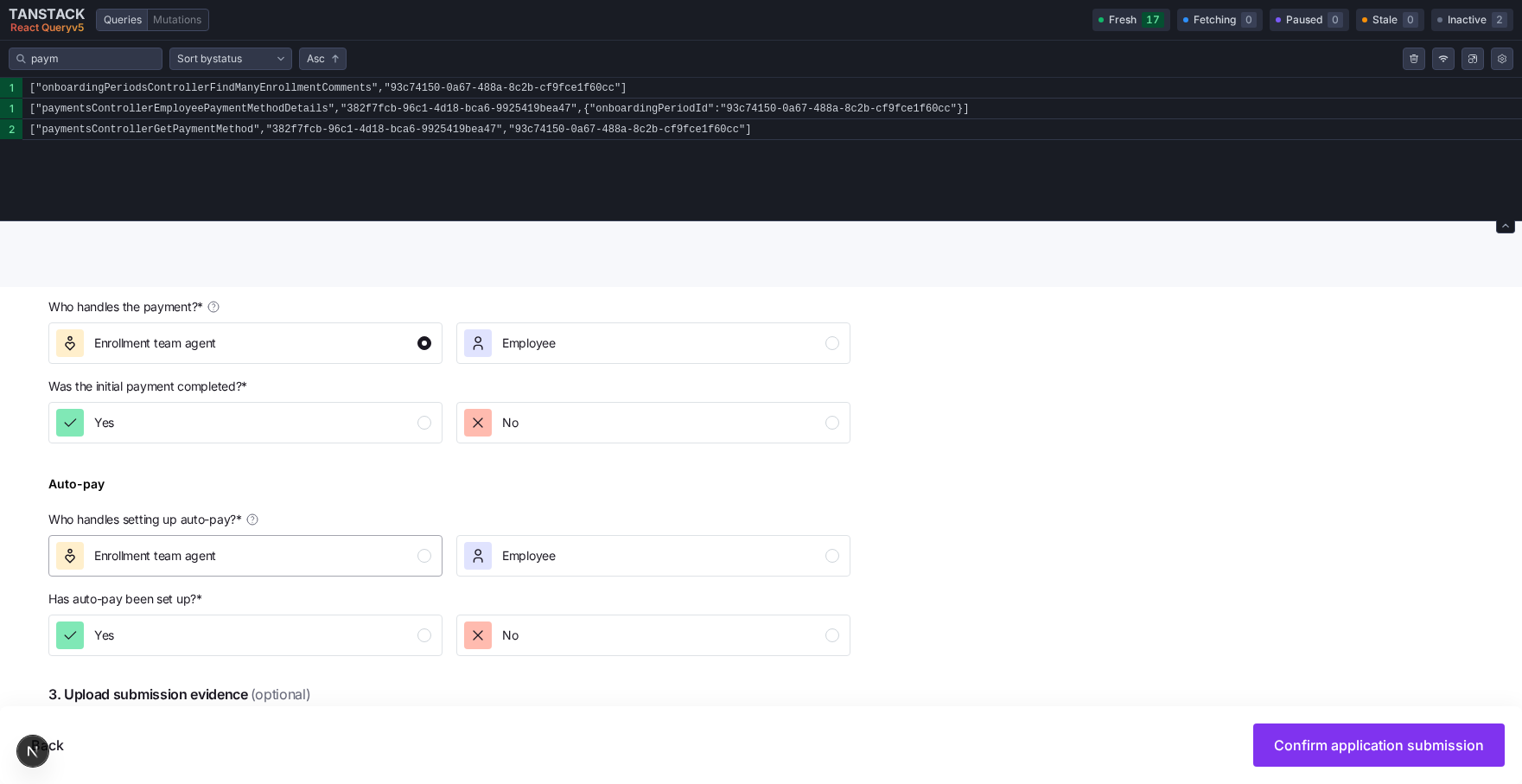
scroll to position [581, 0]
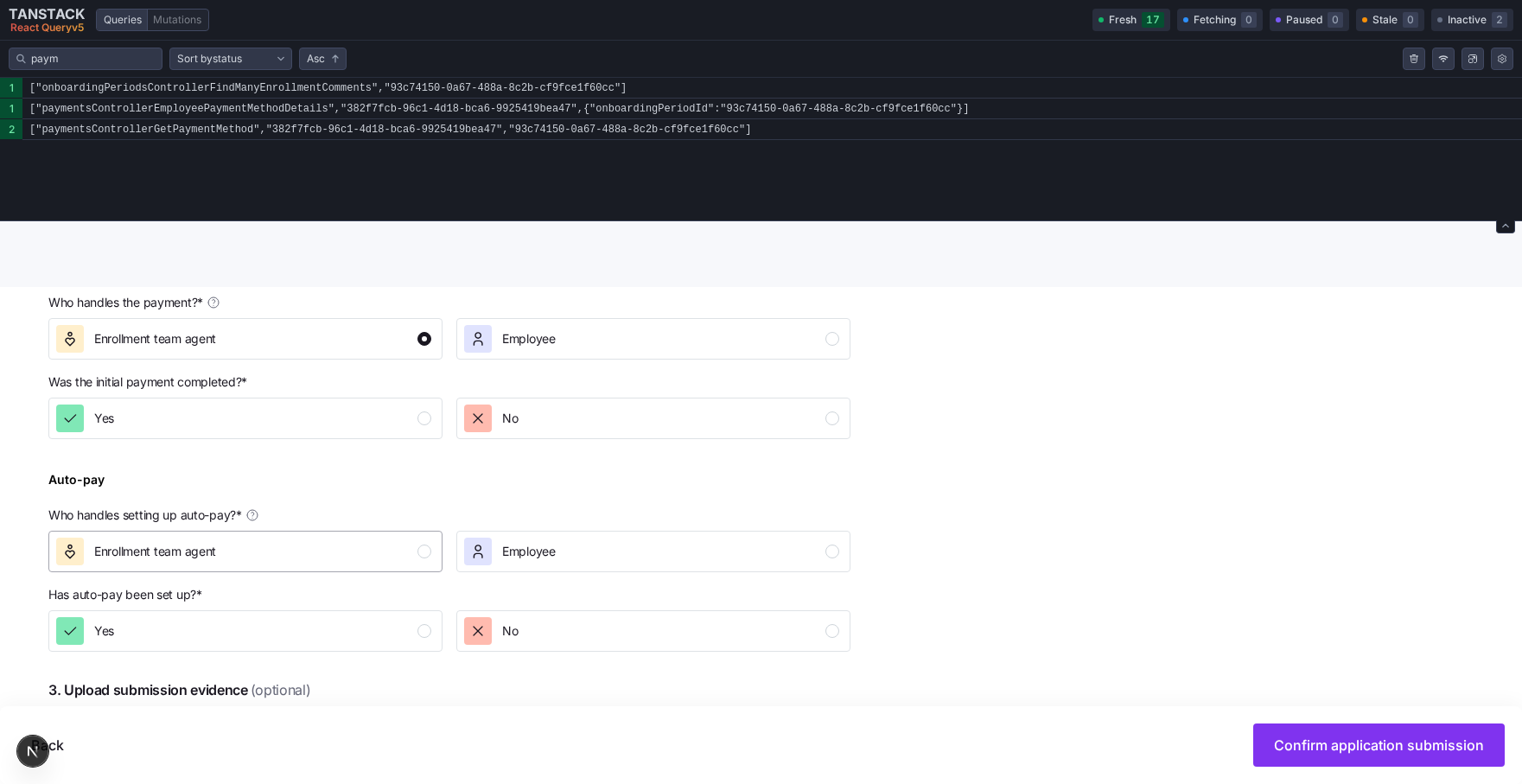
click at [363, 570] on button "Enrollment team agent" at bounding box center [245, 551] width 394 height 41
click at [480, 562] on div "button" at bounding box center [478, 552] width 27 height 27
click at [319, 548] on div "Enrollment team agent" at bounding box center [243, 552] width 375 height 27
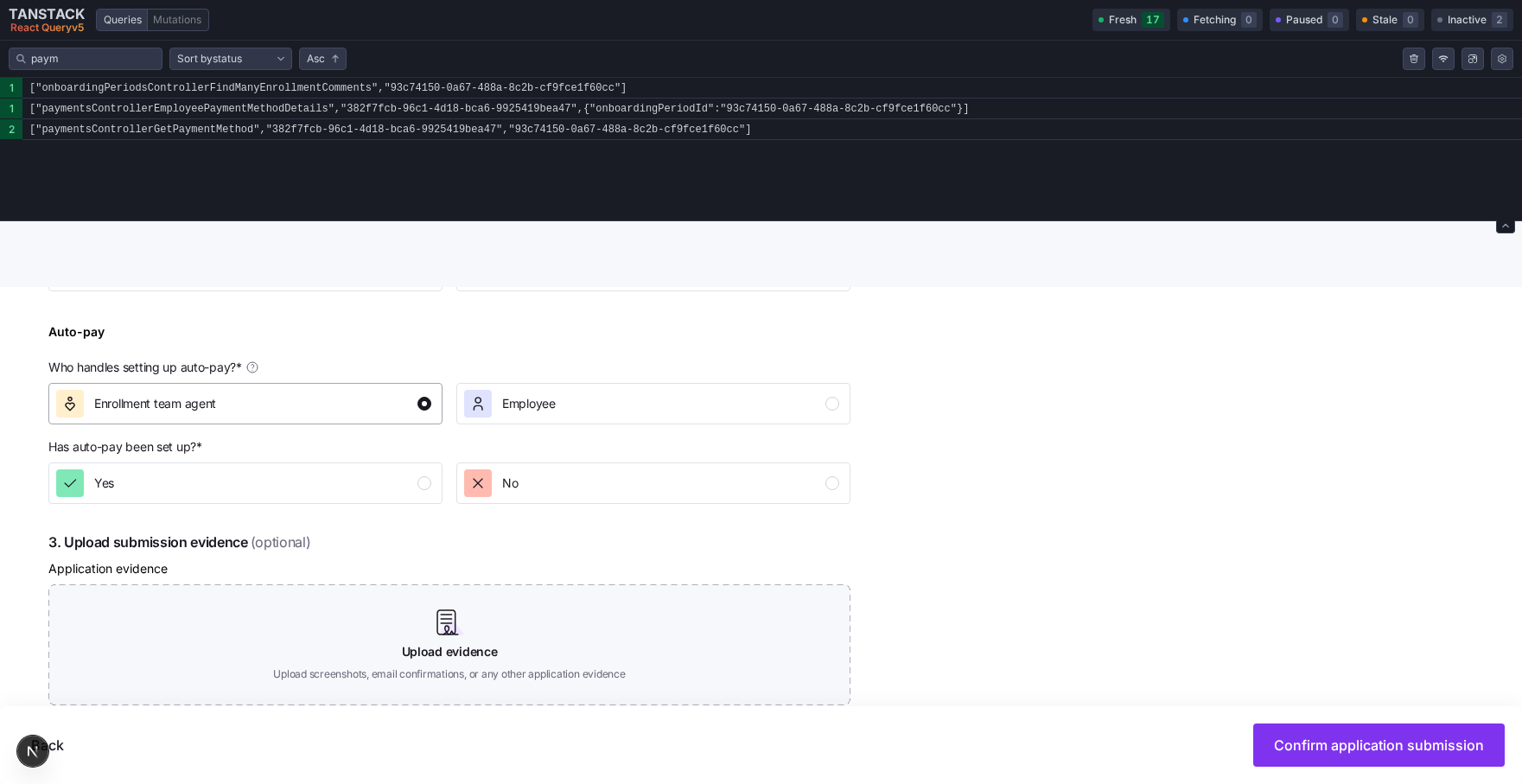
scroll to position [730, 0]
click at [605, 393] on div "Employee" at bounding box center [652, 402] width 375 height 27
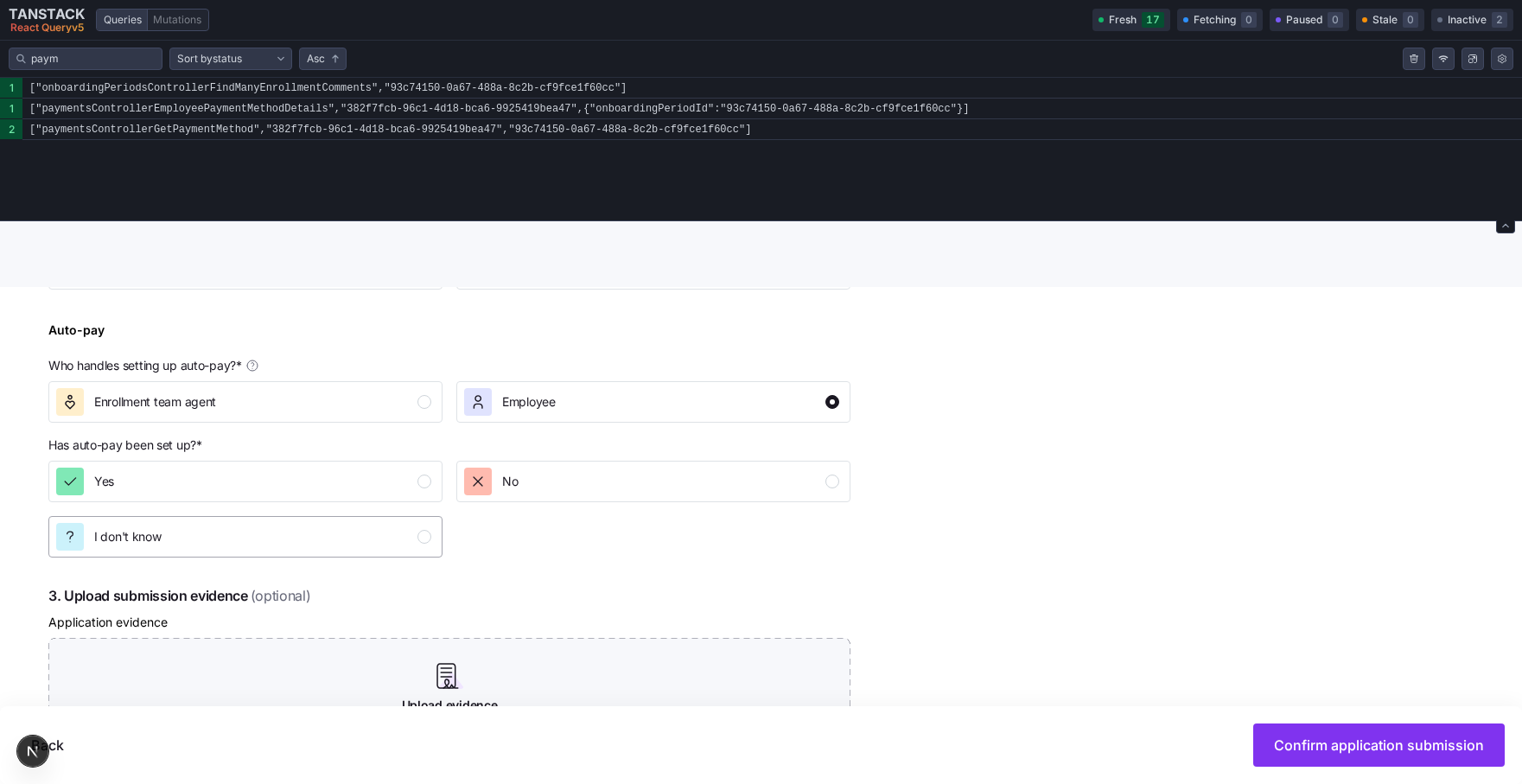
click at [343, 541] on div "I don't know" at bounding box center [243, 537] width 375 height 27
click at [348, 409] on div "Enrollment team agent" at bounding box center [243, 402] width 375 height 27
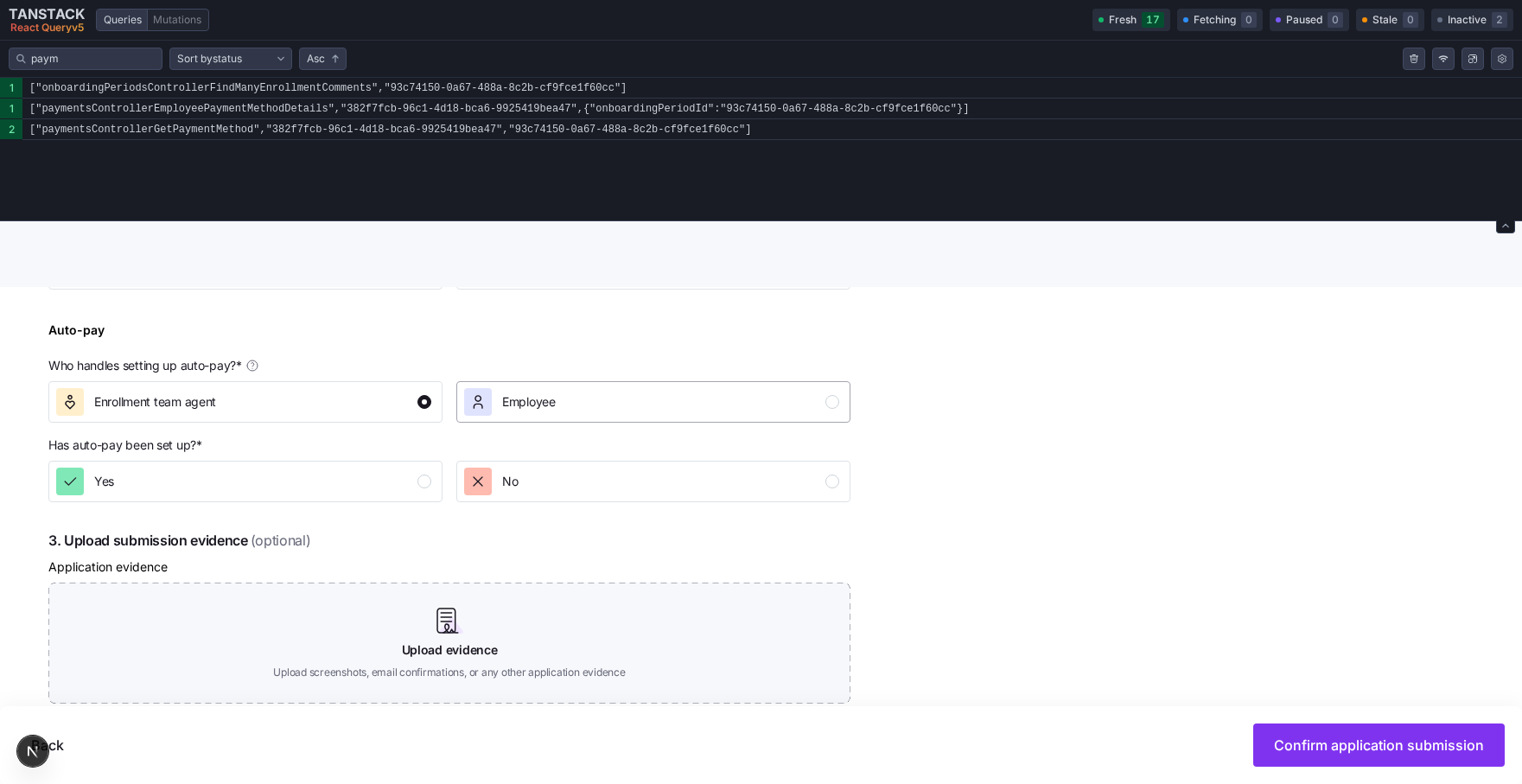
click at [530, 402] on span "Employee" at bounding box center [528, 402] width 54 height 18
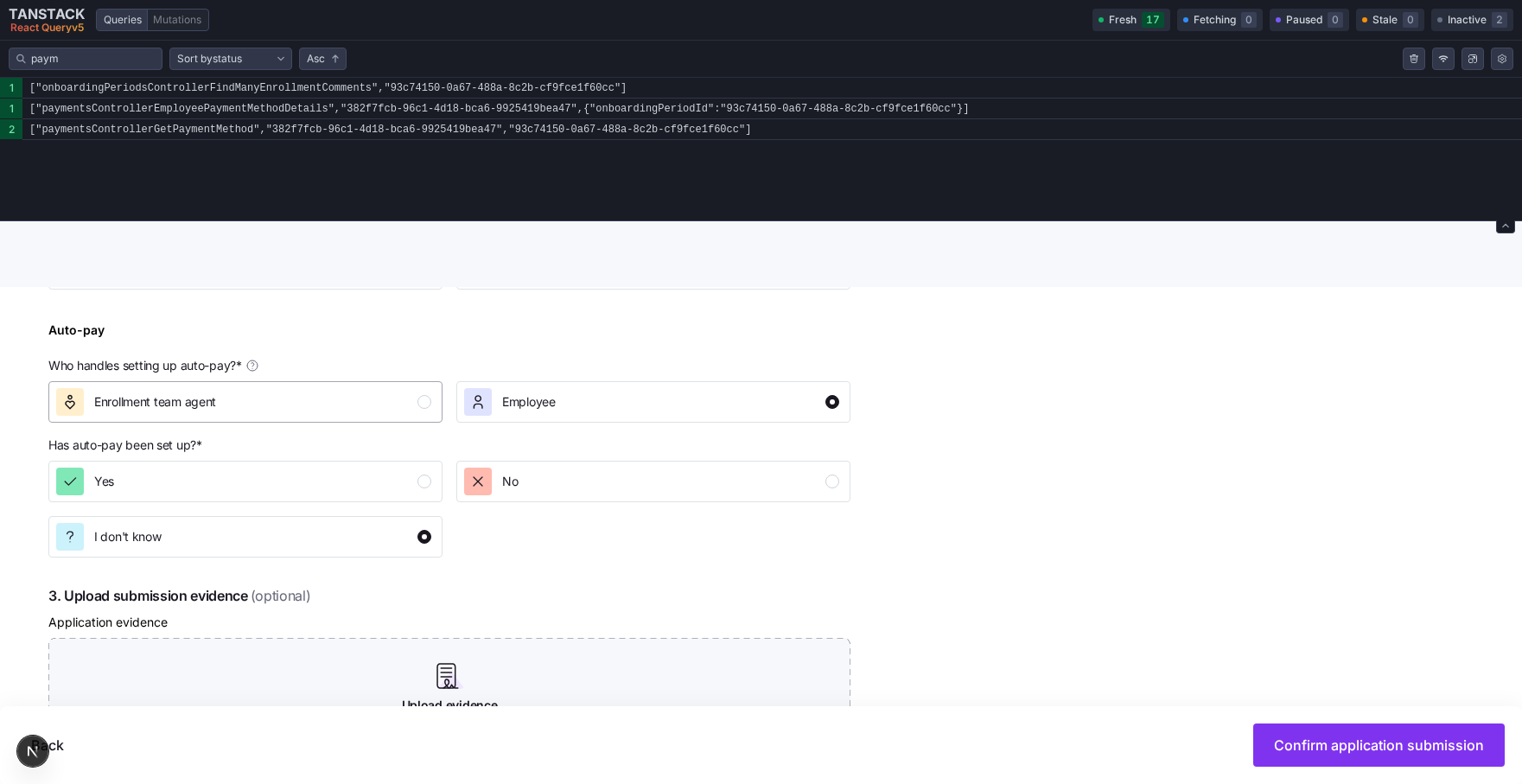
click at [393, 392] on div "Enrollment team agent" at bounding box center [243, 402] width 375 height 27
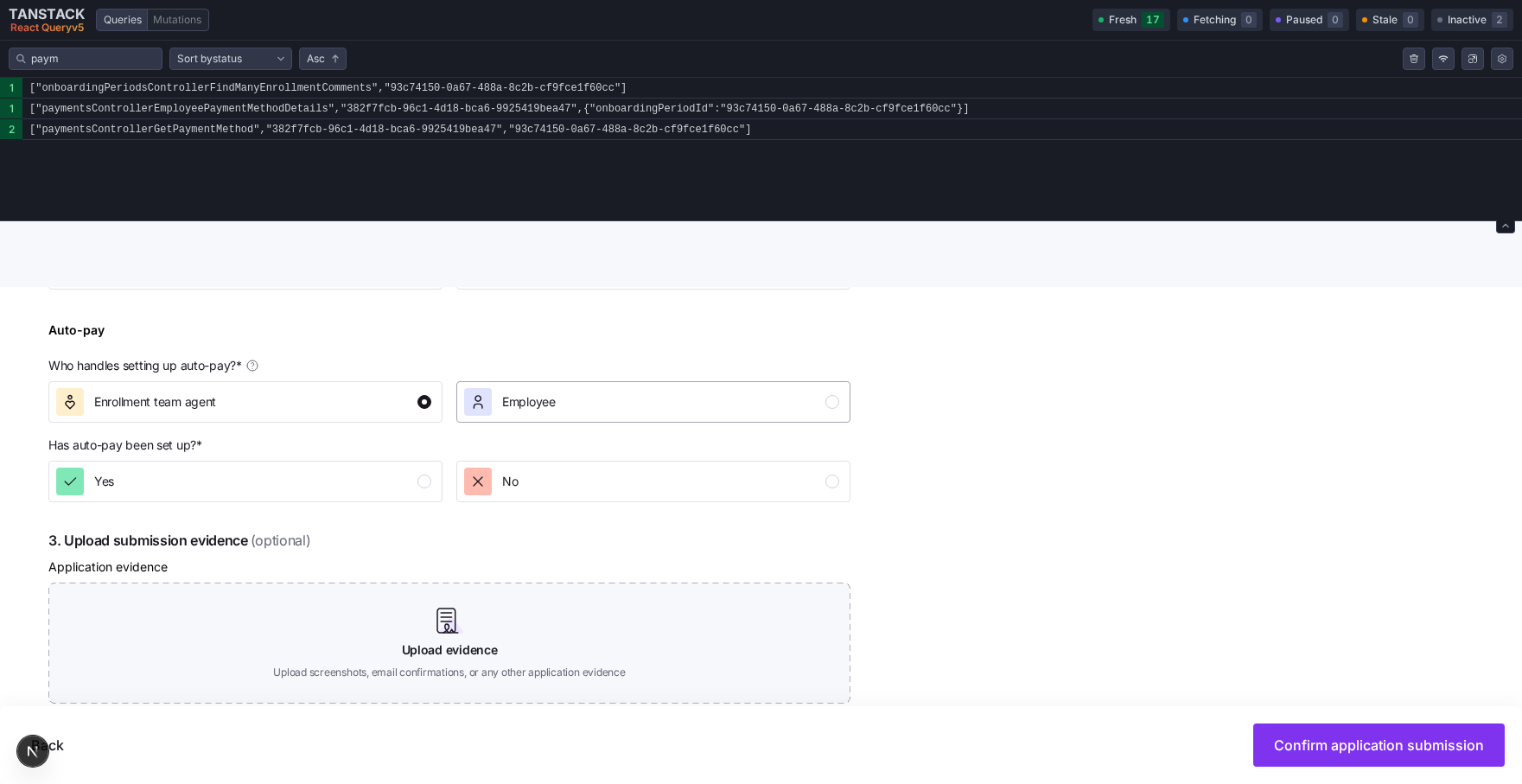
click at [521, 397] on span "Employee" at bounding box center [528, 402] width 54 height 18
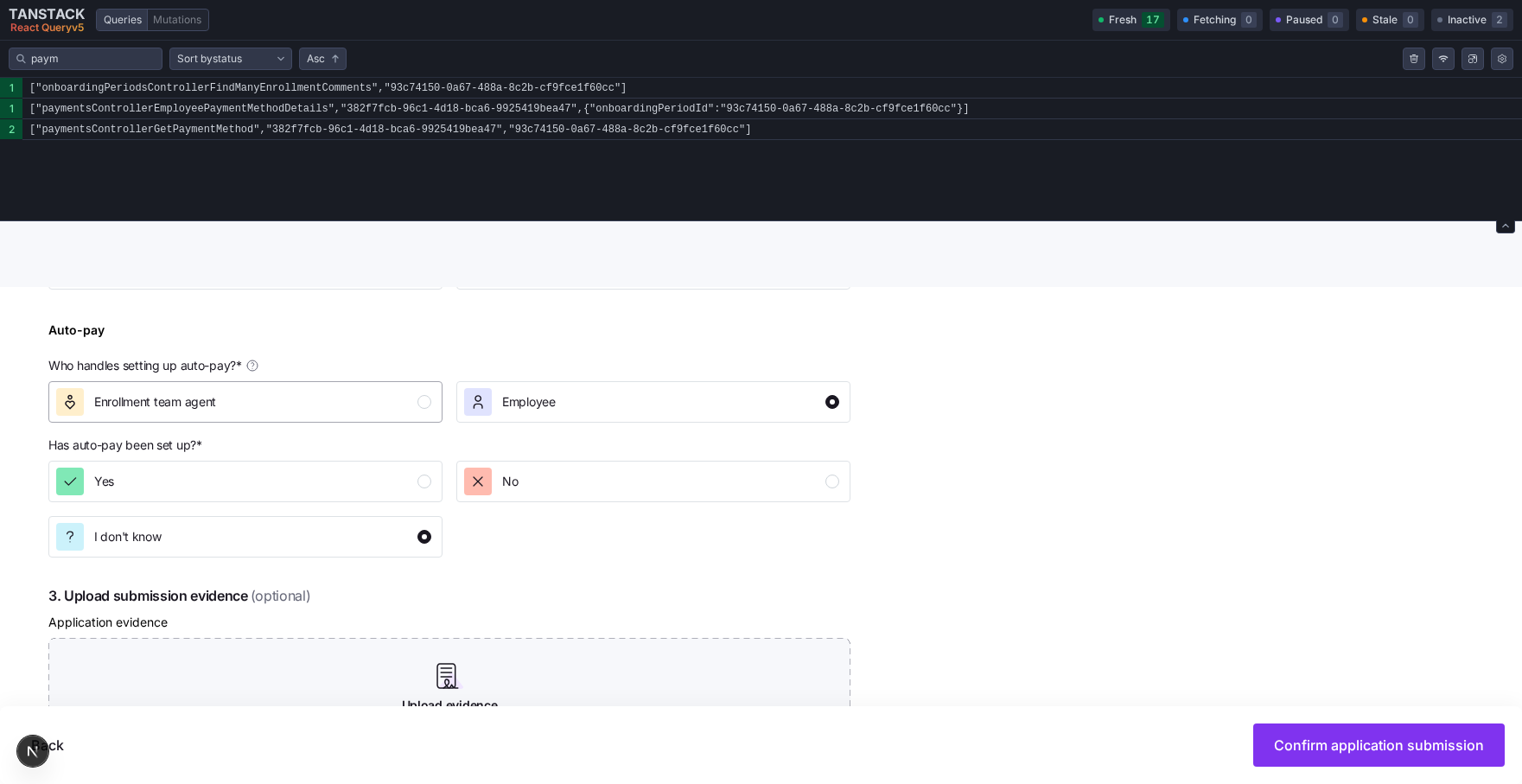
click at [348, 414] on div "Enrollment team agent" at bounding box center [243, 402] width 375 height 27
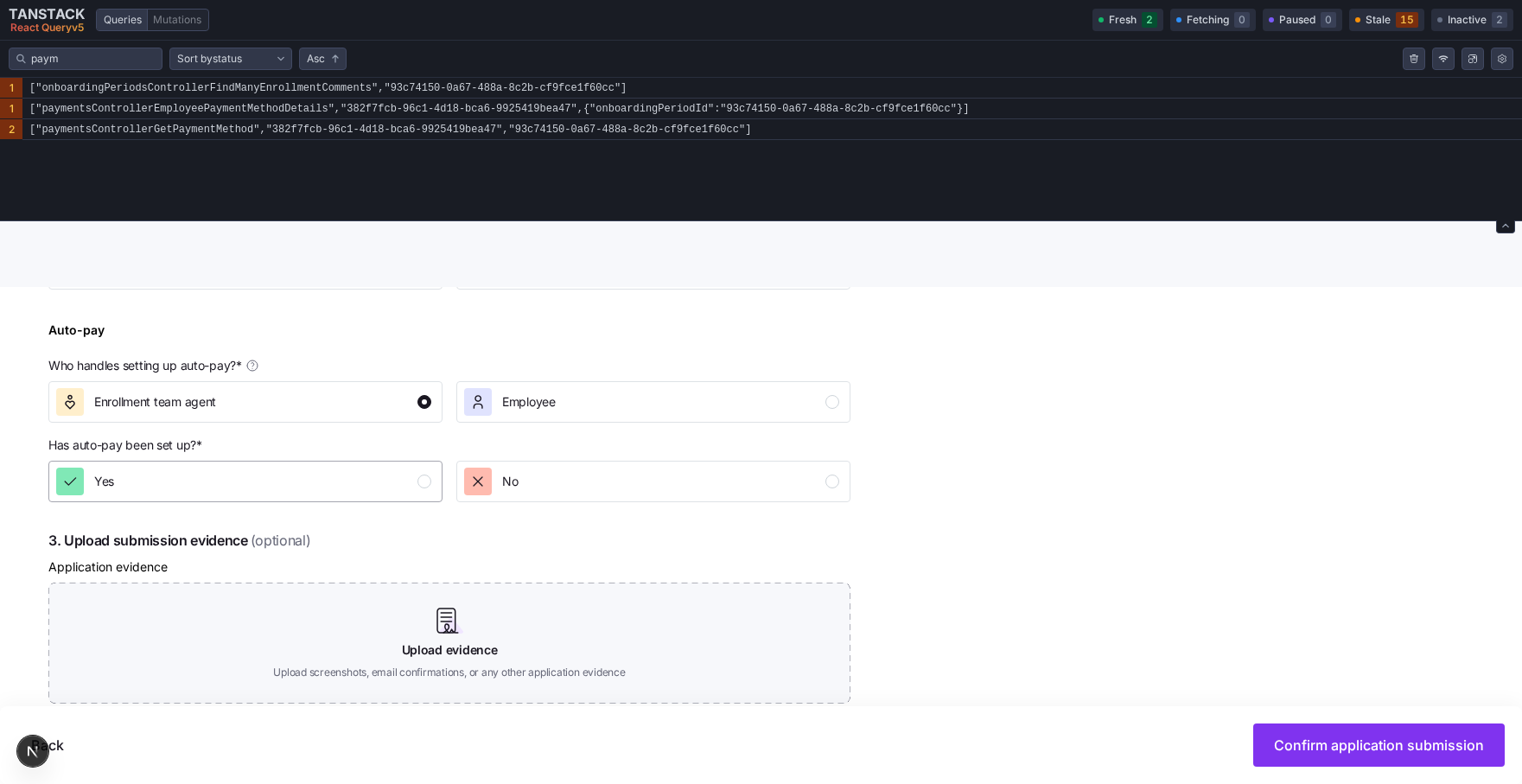
click at [350, 479] on div "Yes" at bounding box center [243, 481] width 375 height 27
click at [519, 420] on button "Employee" at bounding box center [654, 402] width 394 height 41
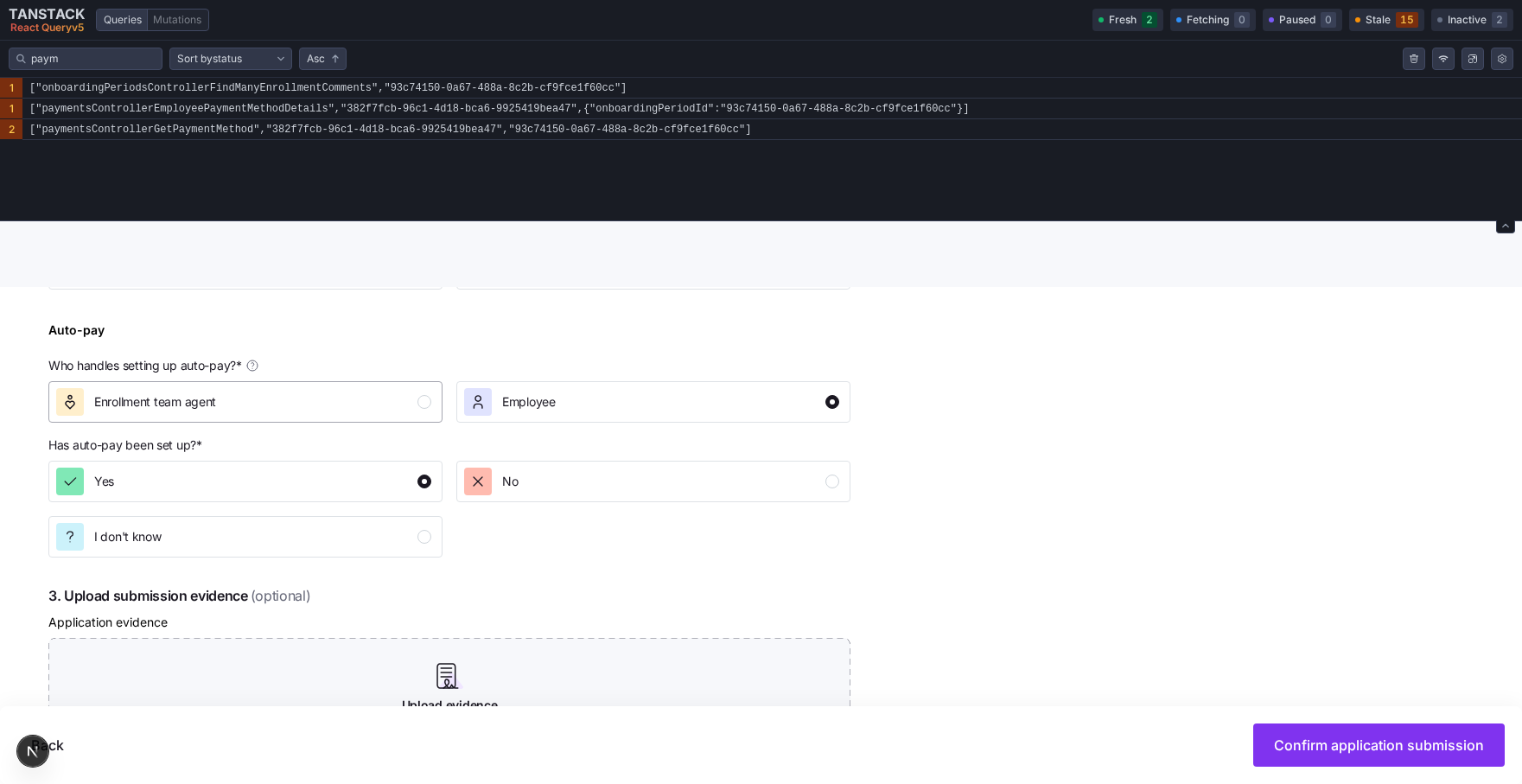
click at [363, 411] on div "Enrollment team agent" at bounding box center [243, 402] width 375 height 27
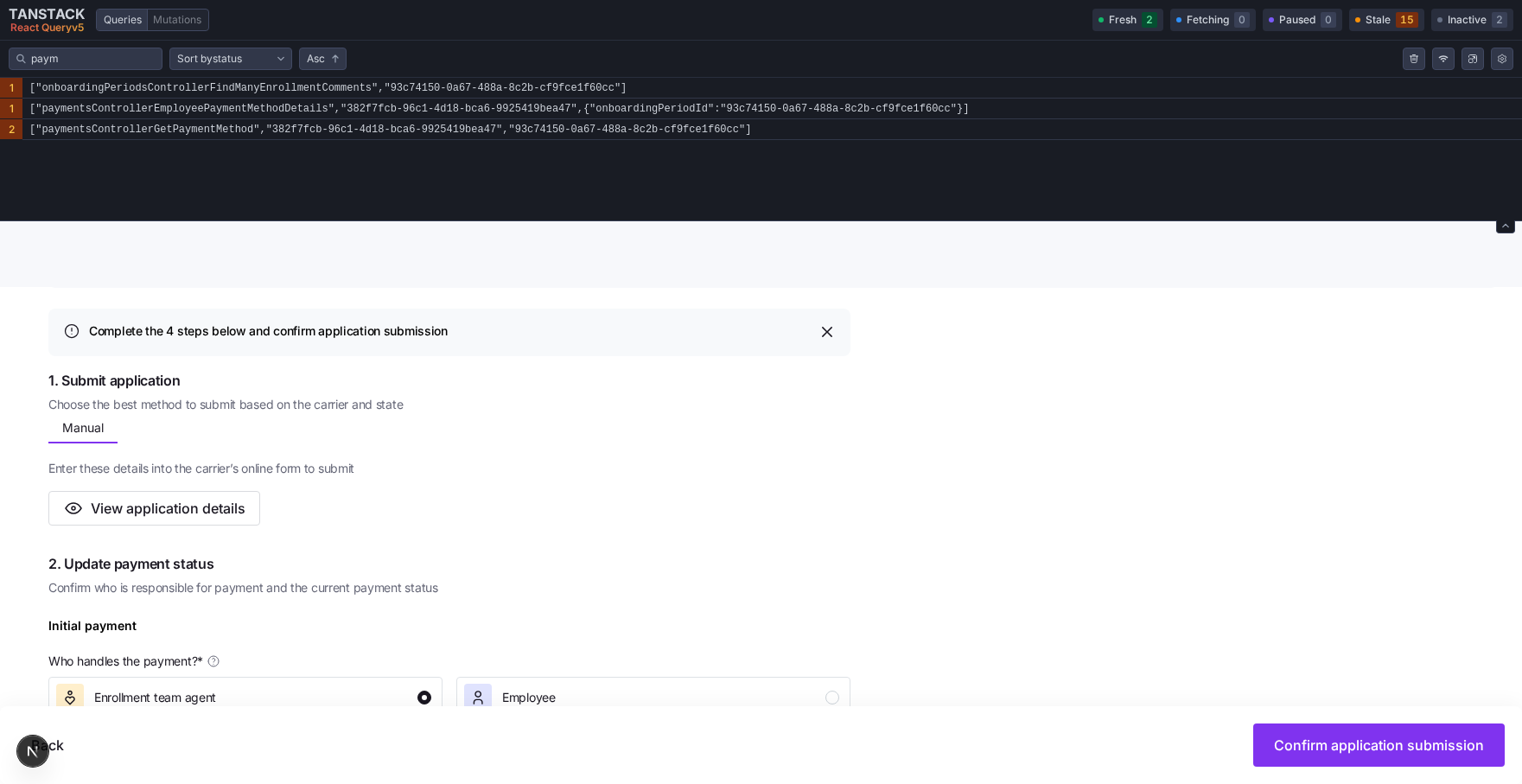
scroll to position [304, 0]
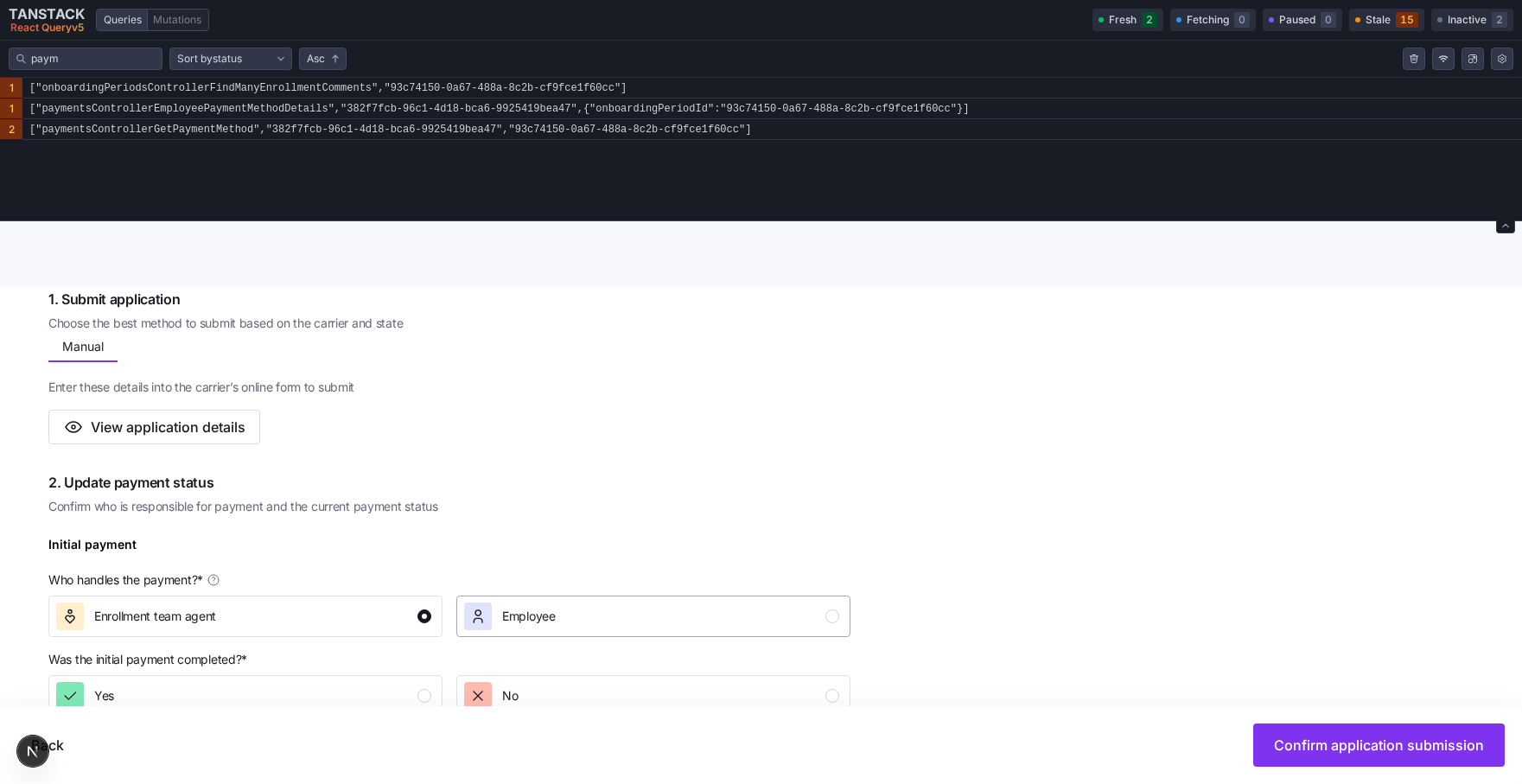
click at [529, 615] on span "Employee" at bounding box center [528, 616] width 54 height 18
click at [353, 613] on div "Enrollment team agent" at bounding box center [243, 616] width 375 height 27
click at [502, 622] on span "Employee" at bounding box center [528, 616] width 54 height 18
click at [361, 623] on div "Enrollment team agent" at bounding box center [243, 616] width 375 height 27
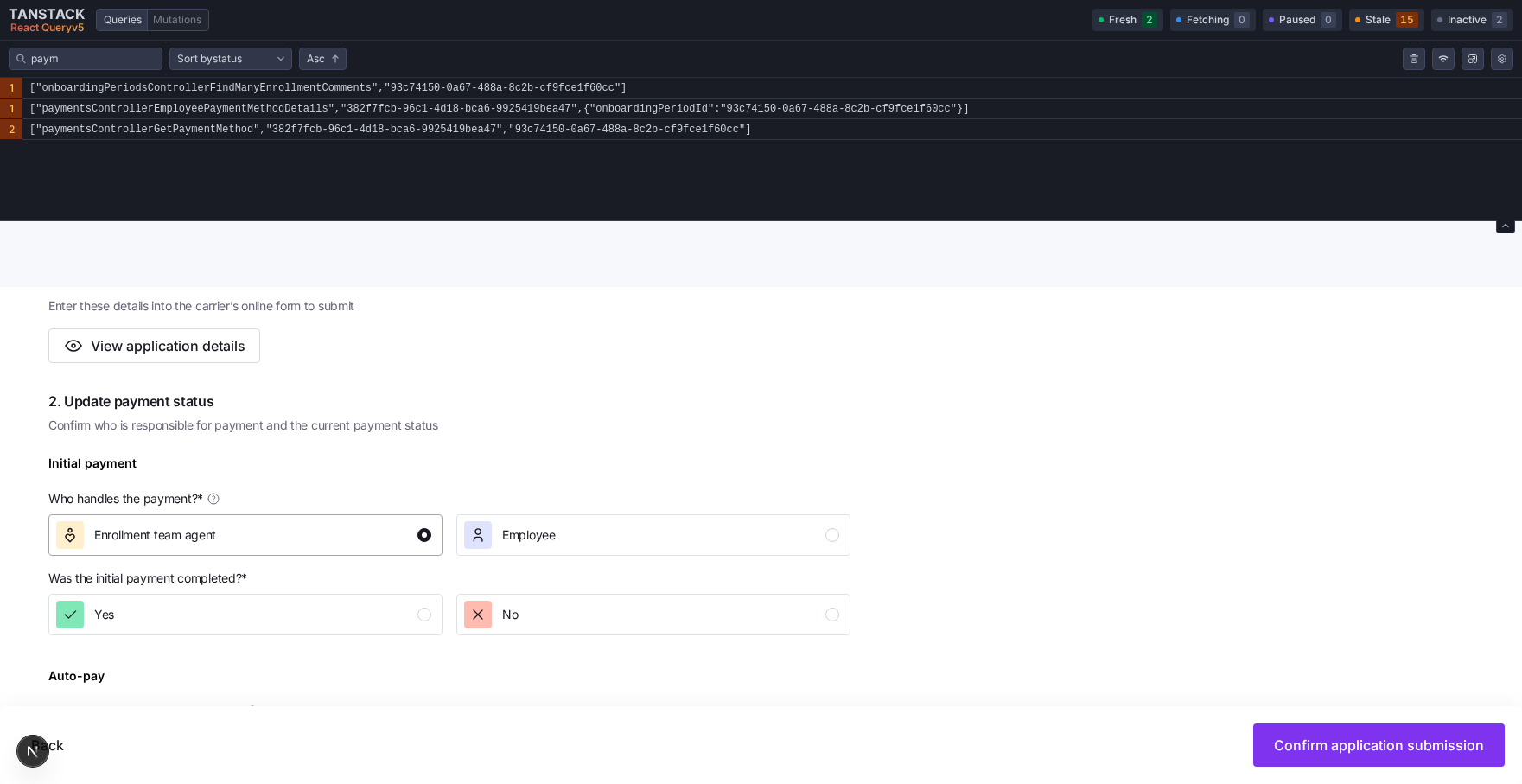
scroll to position [387, 0]
click at [556, 541] on div "Employee" at bounding box center [652, 532] width 375 height 27
click at [296, 535] on div "Enrollment team agent" at bounding box center [243, 532] width 375 height 27
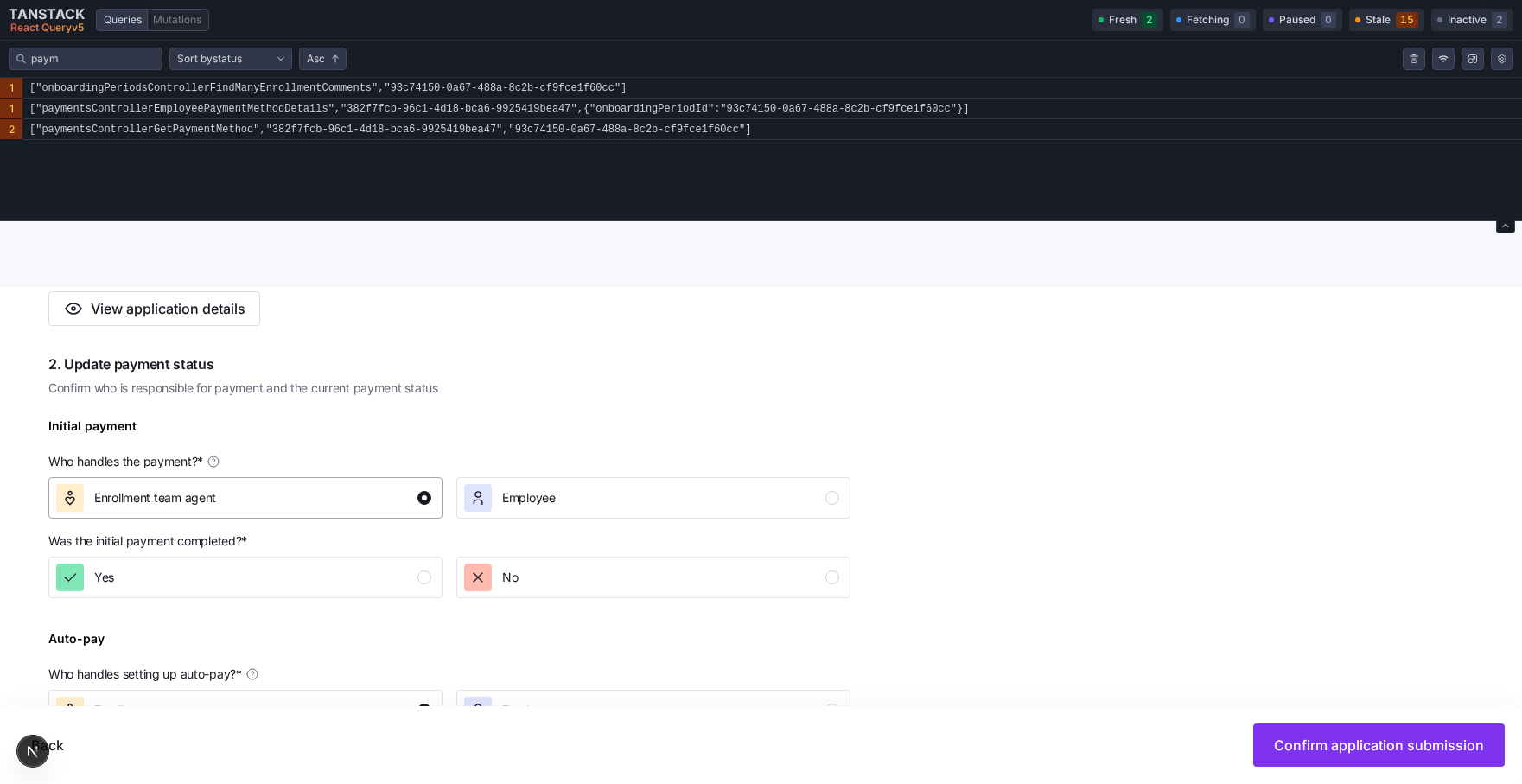
scroll to position [433, 0]
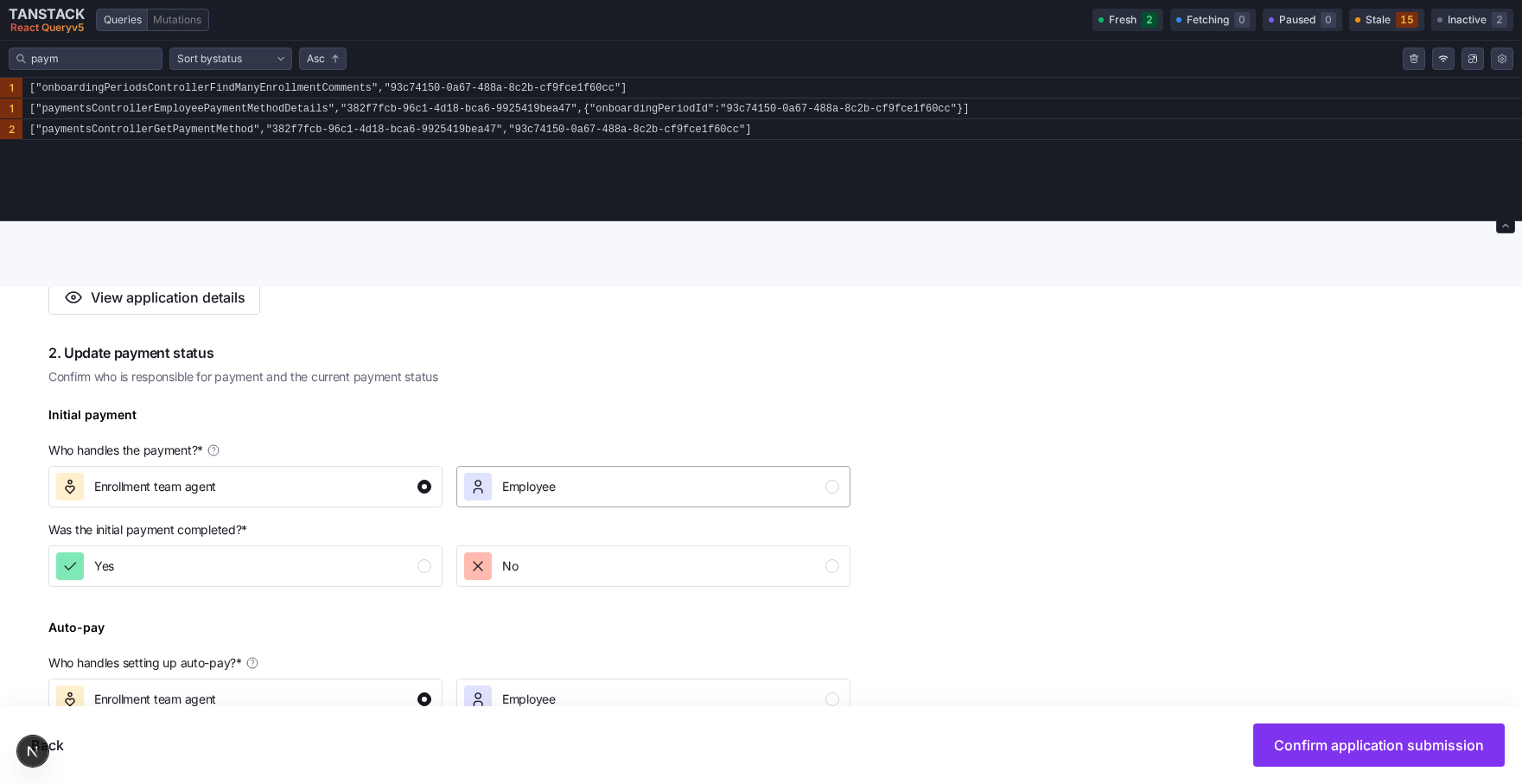
click at [518, 486] on span "Employee" at bounding box center [528, 487] width 54 height 18
click at [368, 483] on div "Enrollment team agent" at bounding box center [243, 486] width 375 height 27
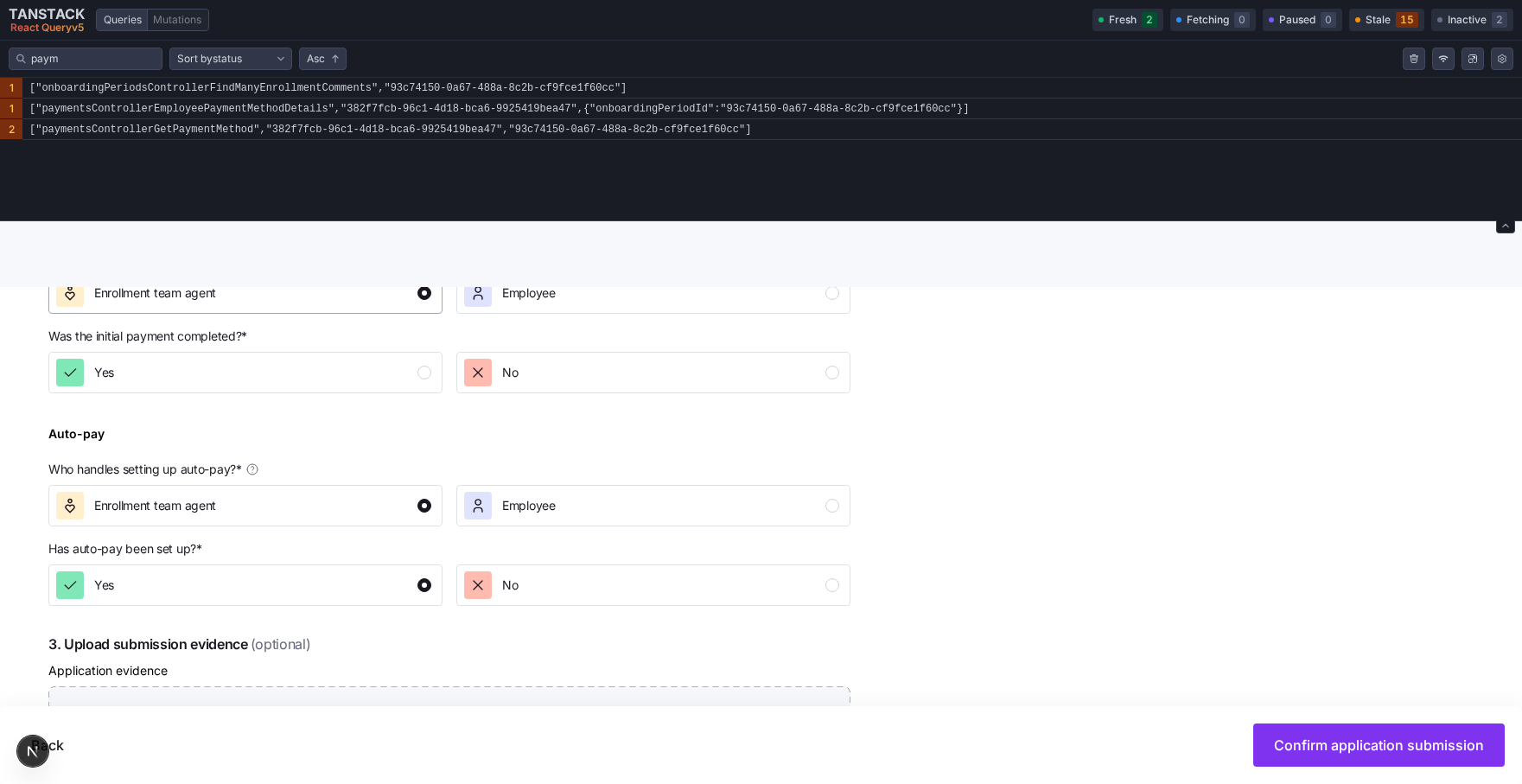
scroll to position [629, 0]
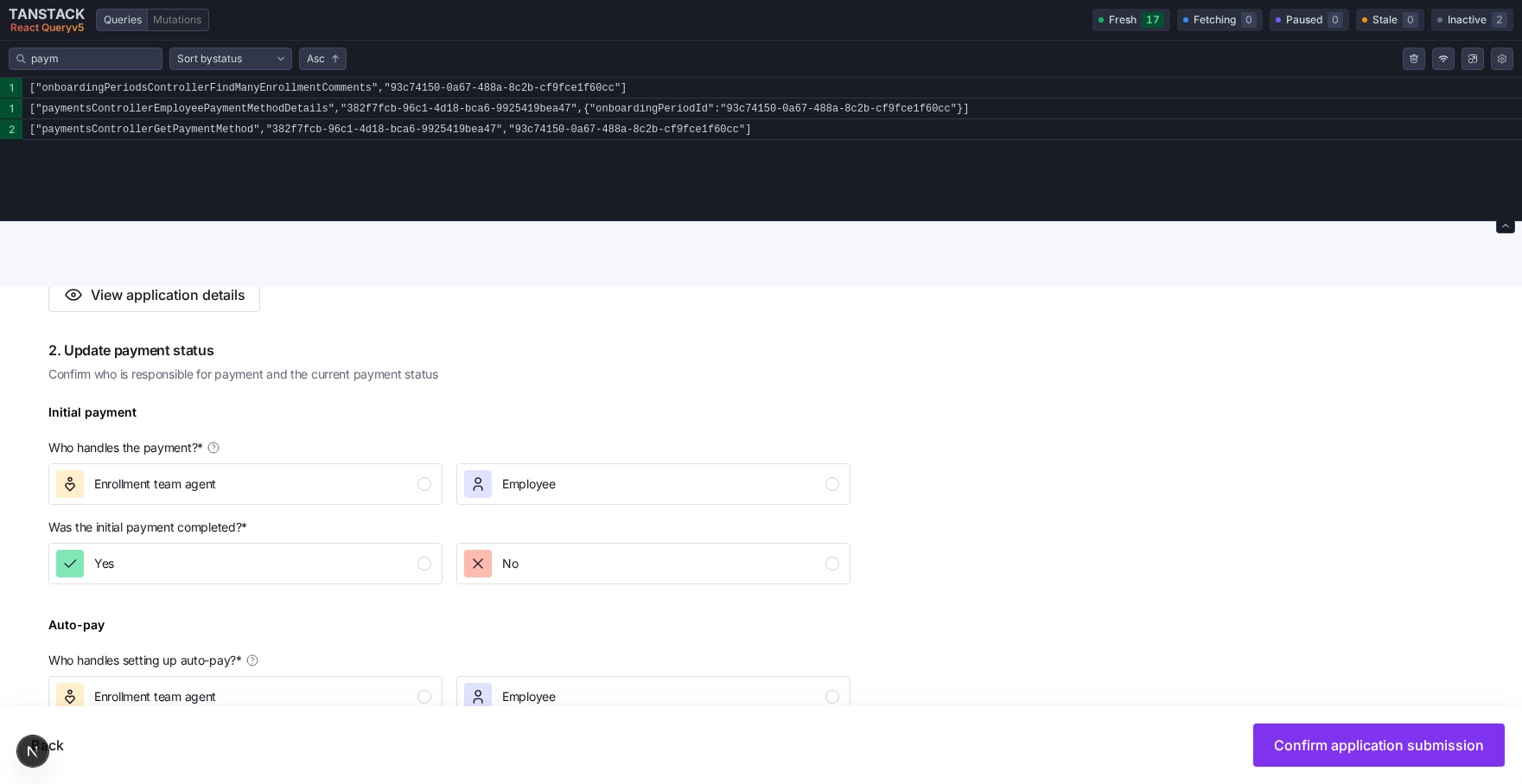
scroll to position [447, 0]
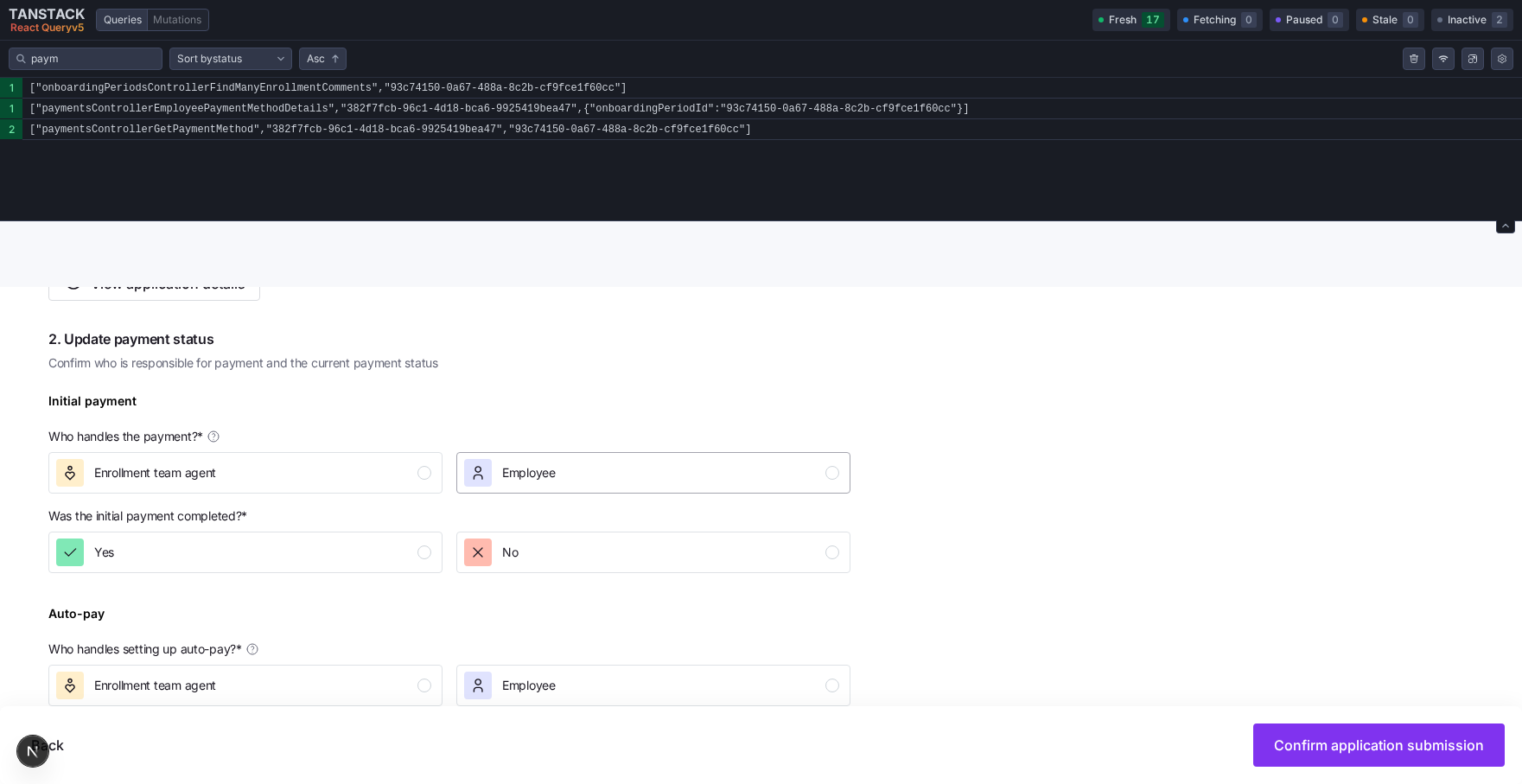
click at [565, 484] on div "Employee" at bounding box center [652, 472] width 375 height 27
click at [368, 481] on div "Enrollment team agent" at bounding box center [243, 472] width 375 height 27
click at [493, 479] on div "Employee" at bounding box center [510, 472] width 91 height 27
click at [373, 467] on div "Enrollment team agent" at bounding box center [243, 472] width 375 height 27
click at [487, 474] on div "button" at bounding box center [478, 472] width 27 height 27
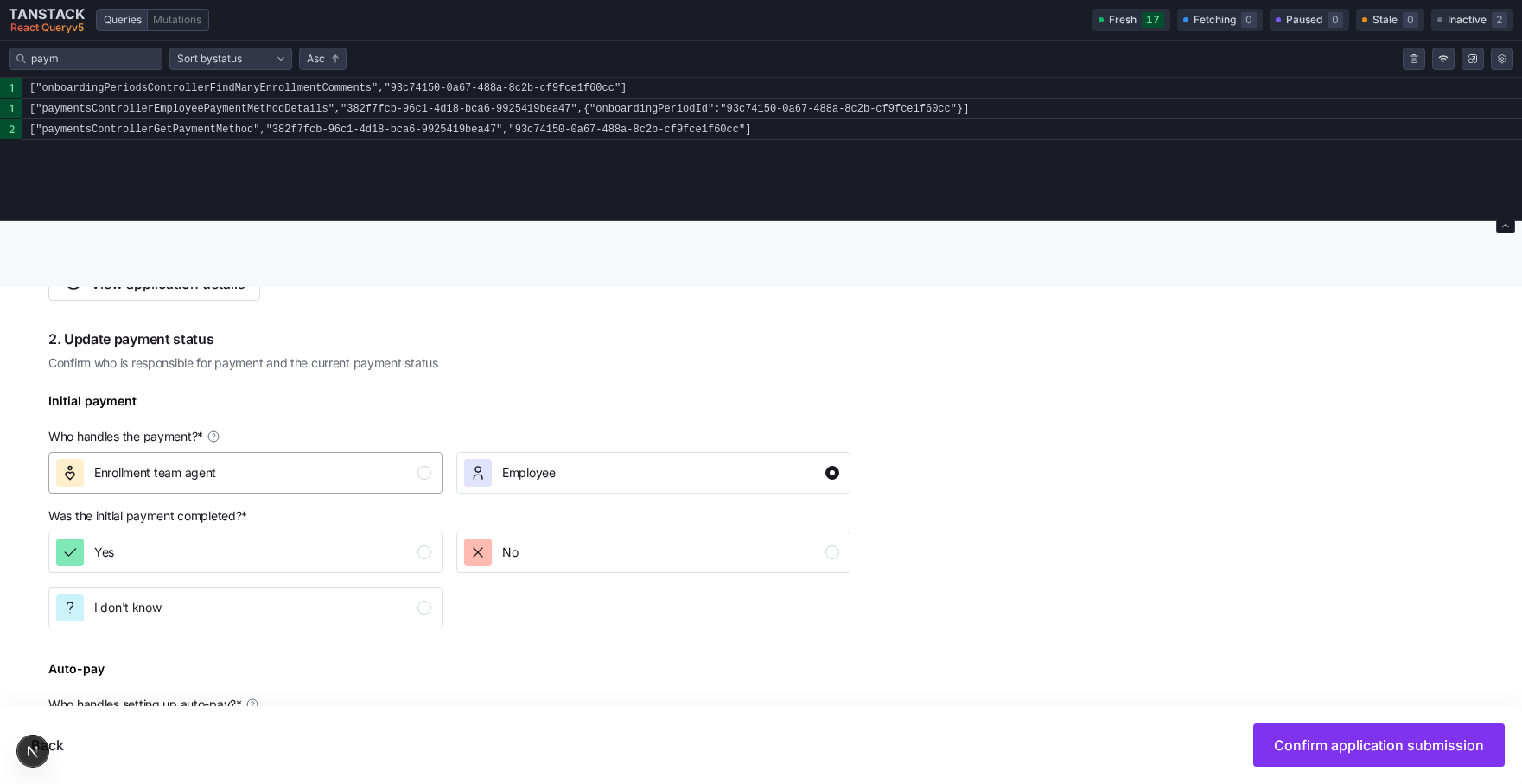
click at [417, 472] on div "button" at bounding box center [424, 472] width 14 height 14
click at [558, 491] on button "Employee" at bounding box center [654, 472] width 394 height 41
click at [344, 481] on div "Enrollment team agent" at bounding box center [243, 472] width 375 height 27
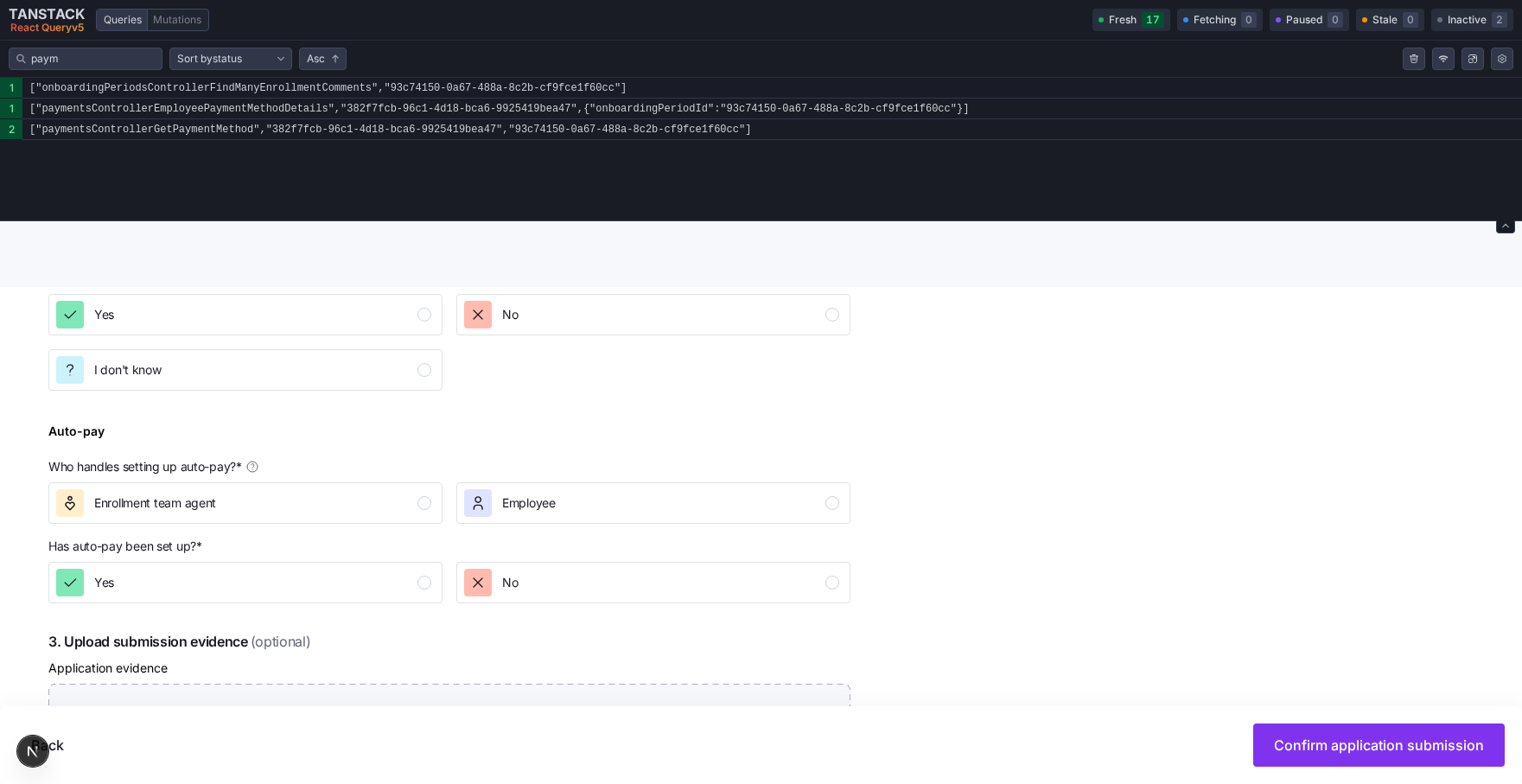
scroll to position [786, 0]
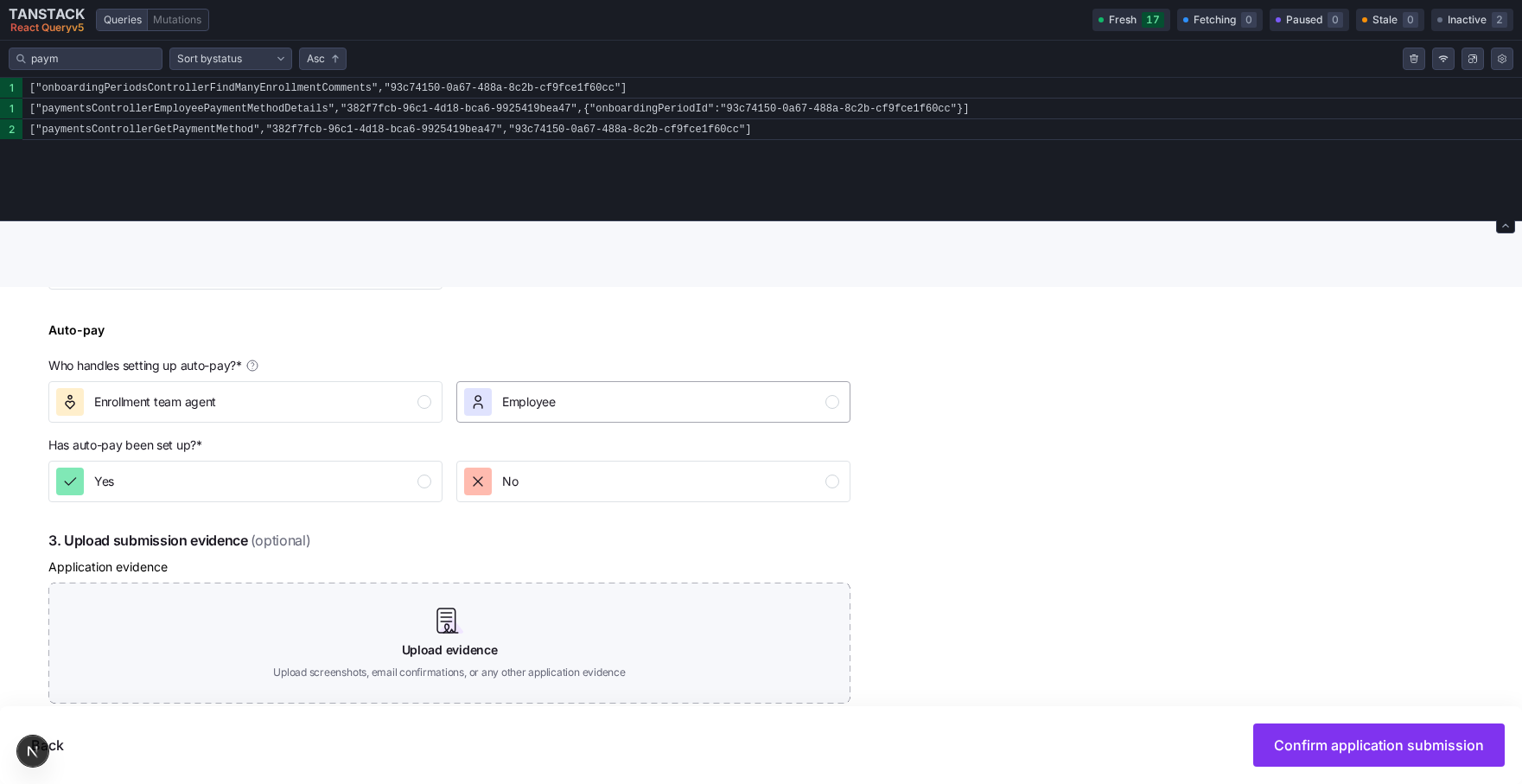
click at [513, 414] on div "Employee" at bounding box center [528, 402] width 54 height 27
click at [331, 392] on div "Enrollment team agent" at bounding box center [243, 402] width 375 height 27
click at [508, 416] on button "Employee" at bounding box center [654, 402] width 394 height 41
click at [383, 399] on div "Enrollment team agent" at bounding box center [243, 402] width 375 height 27
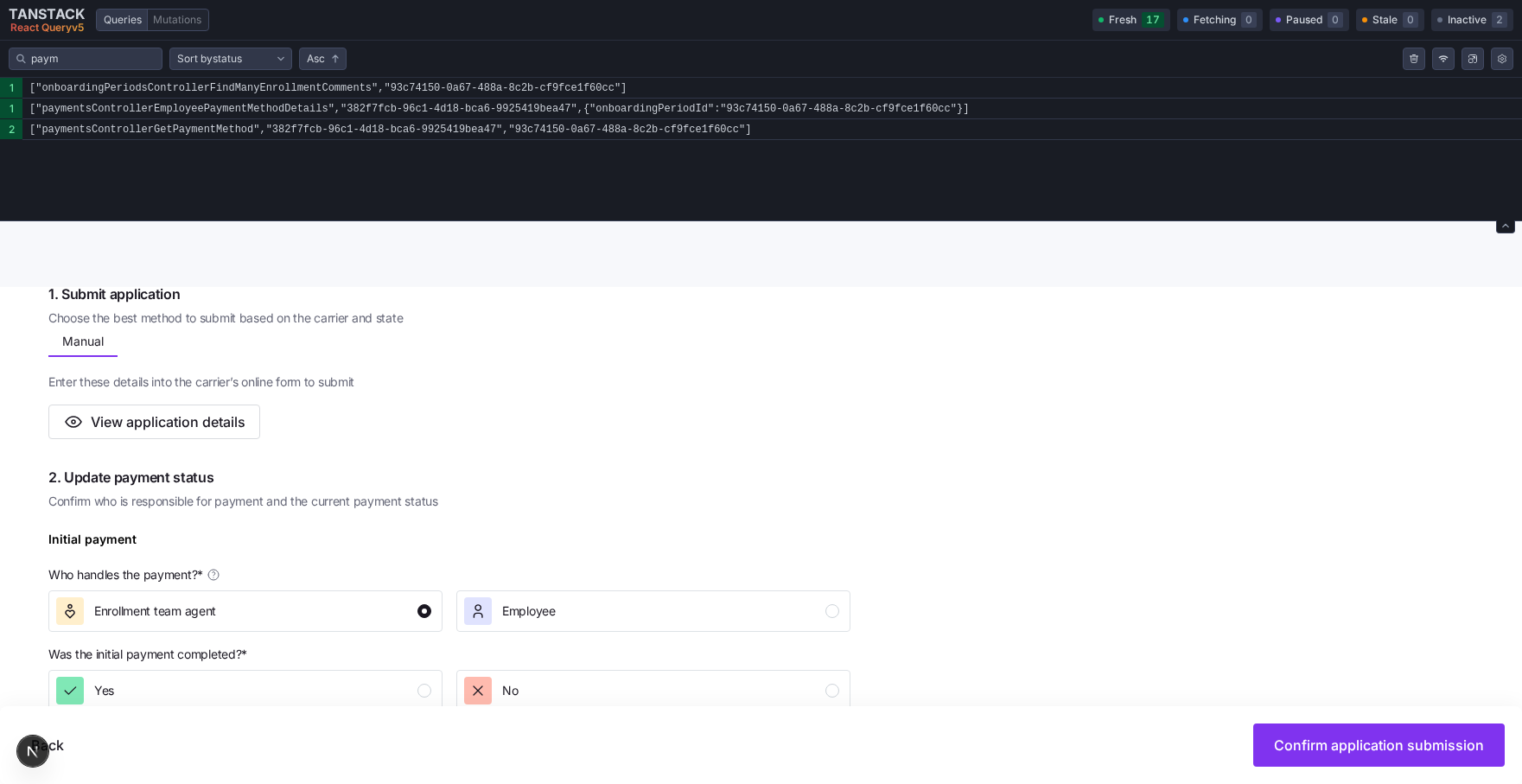
scroll to position [312, 0]
click at [494, 619] on div "Employee" at bounding box center [510, 608] width 91 height 27
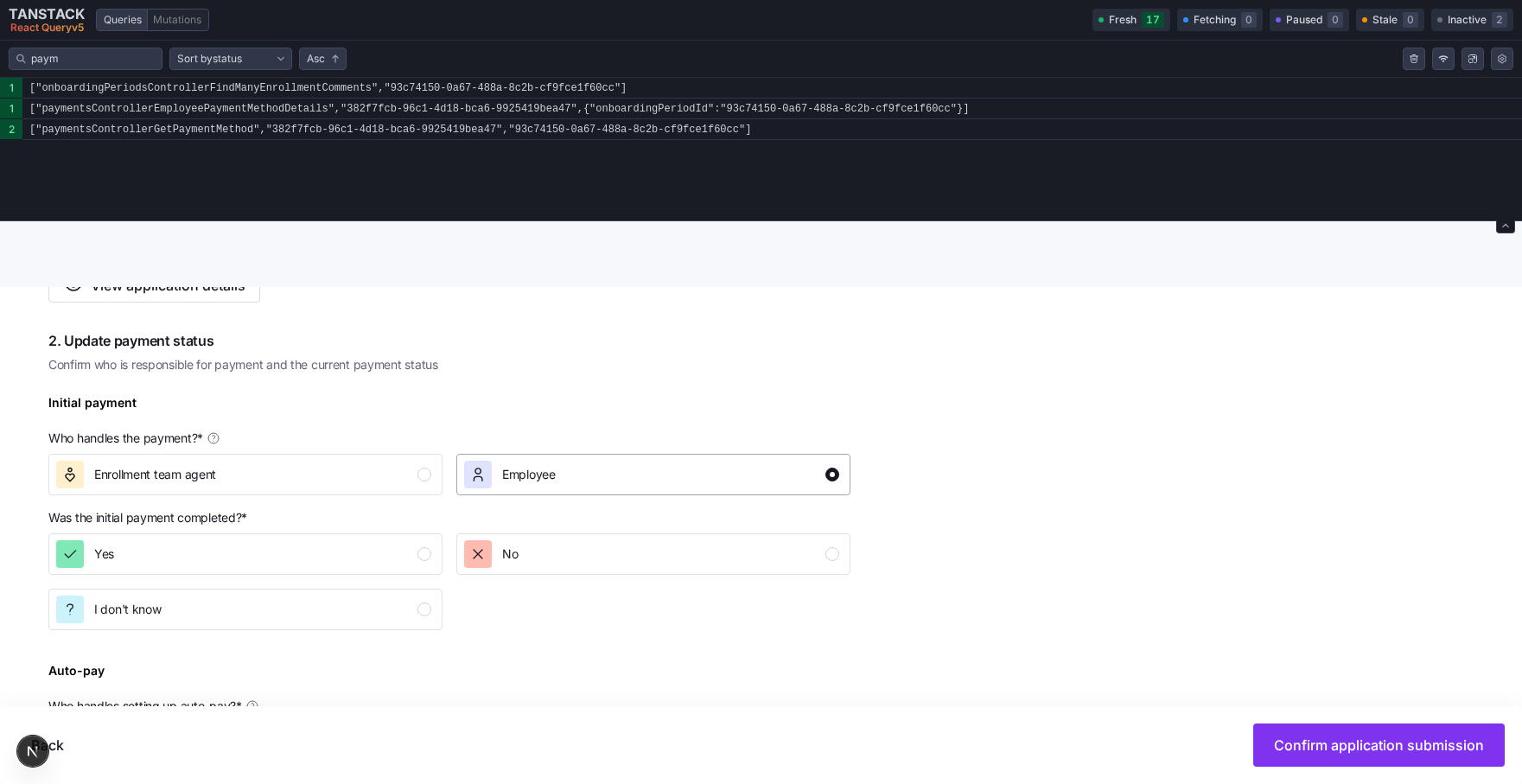
scroll to position [521, 0]
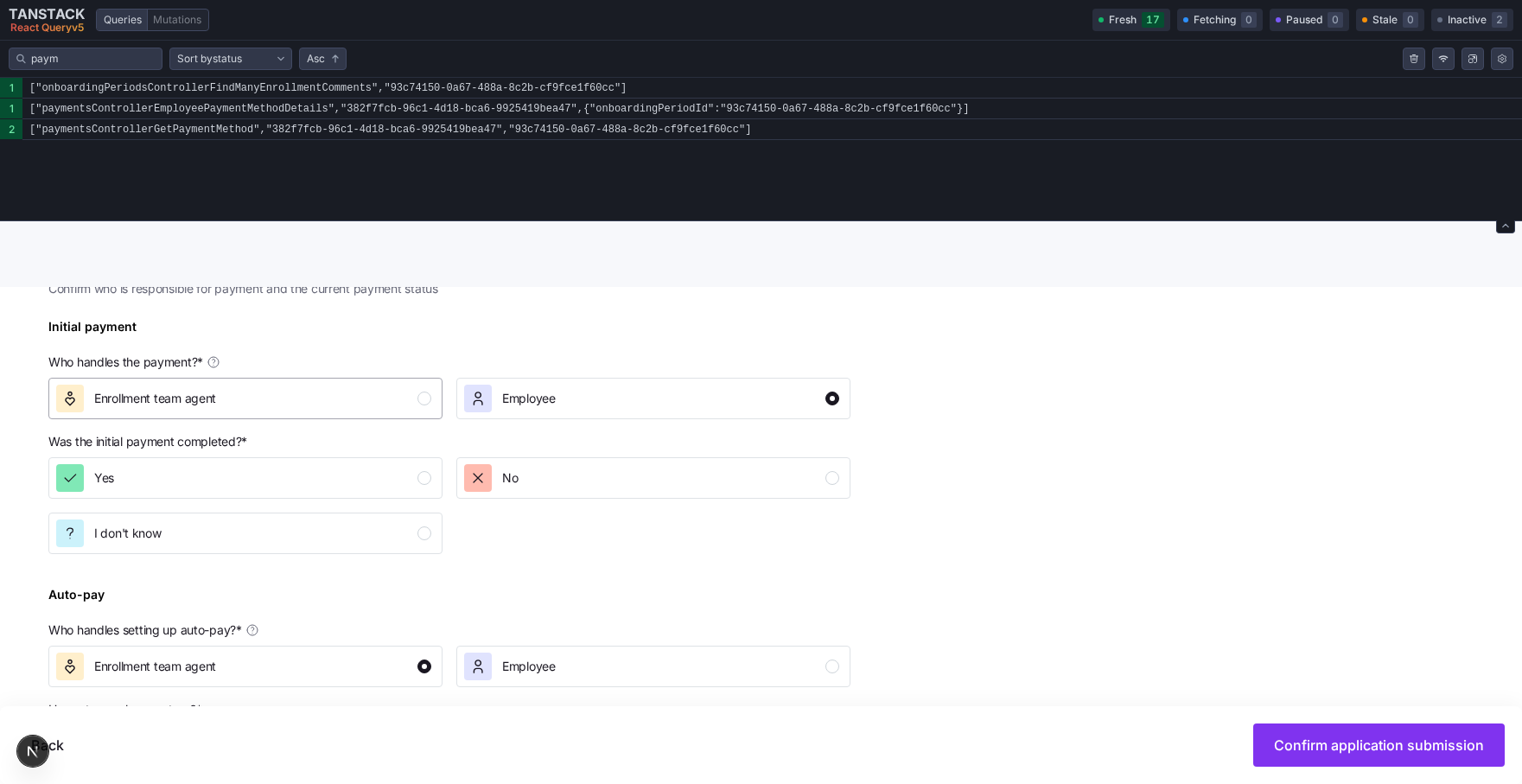
click at [400, 408] on div "Enrollment team agent" at bounding box center [243, 398] width 375 height 27
click at [386, 394] on div "Enrollment team agent" at bounding box center [243, 398] width 375 height 27
click at [502, 396] on span "Employee" at bounding box center [528, 399] width 54 height 18
click at [336, 399] on div "Enrollment team agent" at bounding box center [243, 398] width 375 height 27
click at [474, 399] on icon "button" at bounding box center [478, 399] width 18 height 18
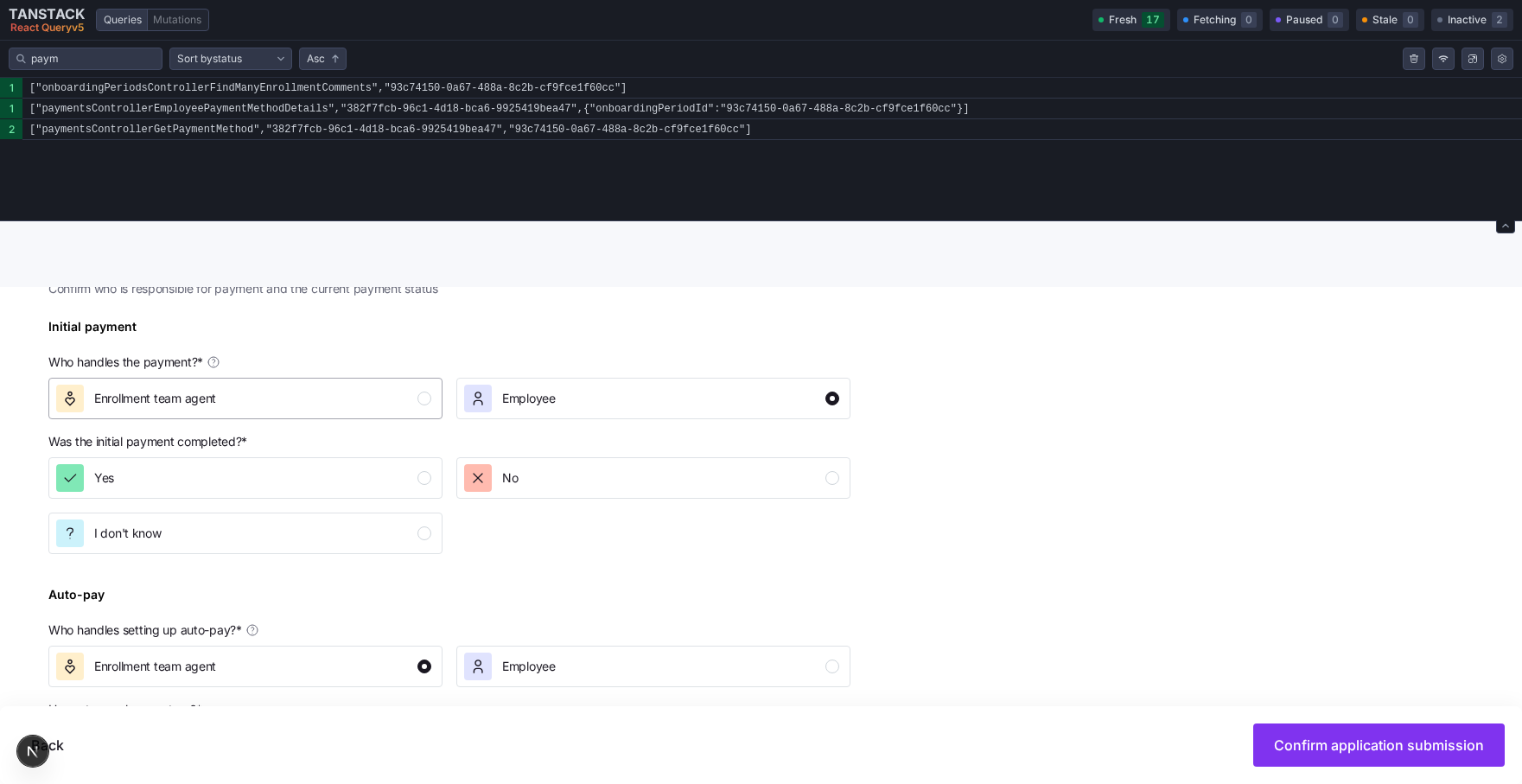
click at [397, 397] on div "Enrollment team agent" at bounding box center [243, 398] width 375 height 27
click at [532, 402] on span "Employee" at bounding box center [528, 399] width 54 height 18
click at [418, 414] on button "Enrollment team agent" at bounding box center [245, 398] width 394 height 41
click at [471, 514] on div "Yes No I don't know" at bounding box center [449, 505] width 816 height 111
click at [453, 494] on div "No" at bounding box center [654, 477] width 408 height 55
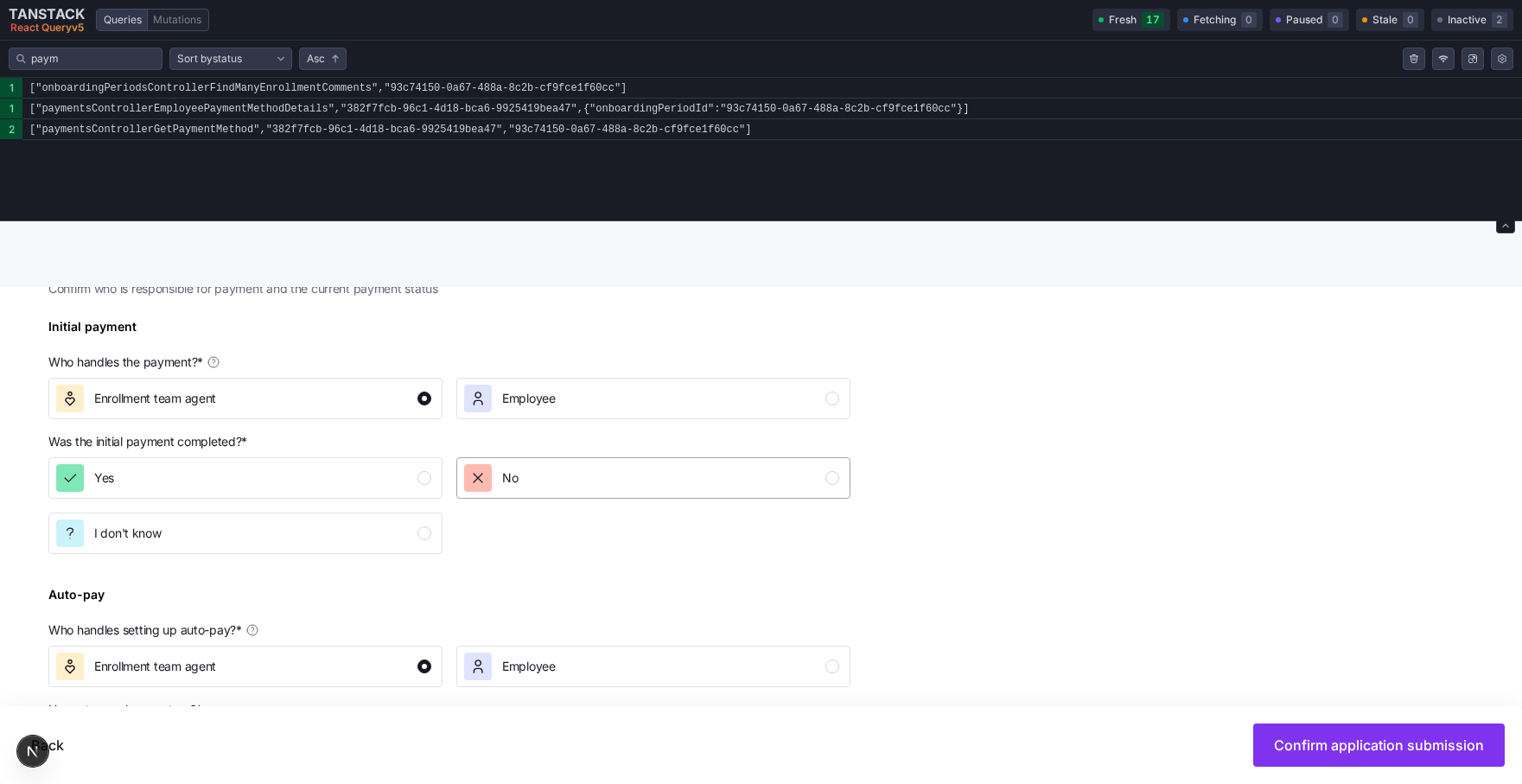
click at [574, 479] on div "No" at bounding box center [652, 478] width 375 height 27
click at [394, 479] on div "Yes" at bounding box center [243, 478] width 375 height 27
click at [537, 395] on span "Employee" at bounding box center [528, 399] width 54 height 18
click at [364, 392] on div "Enrollment team agent" at bounding box center [243, 398] width 375 height 27
click at [531, 474] on div "No" at bounding box center [652, 478] width 375 height 27
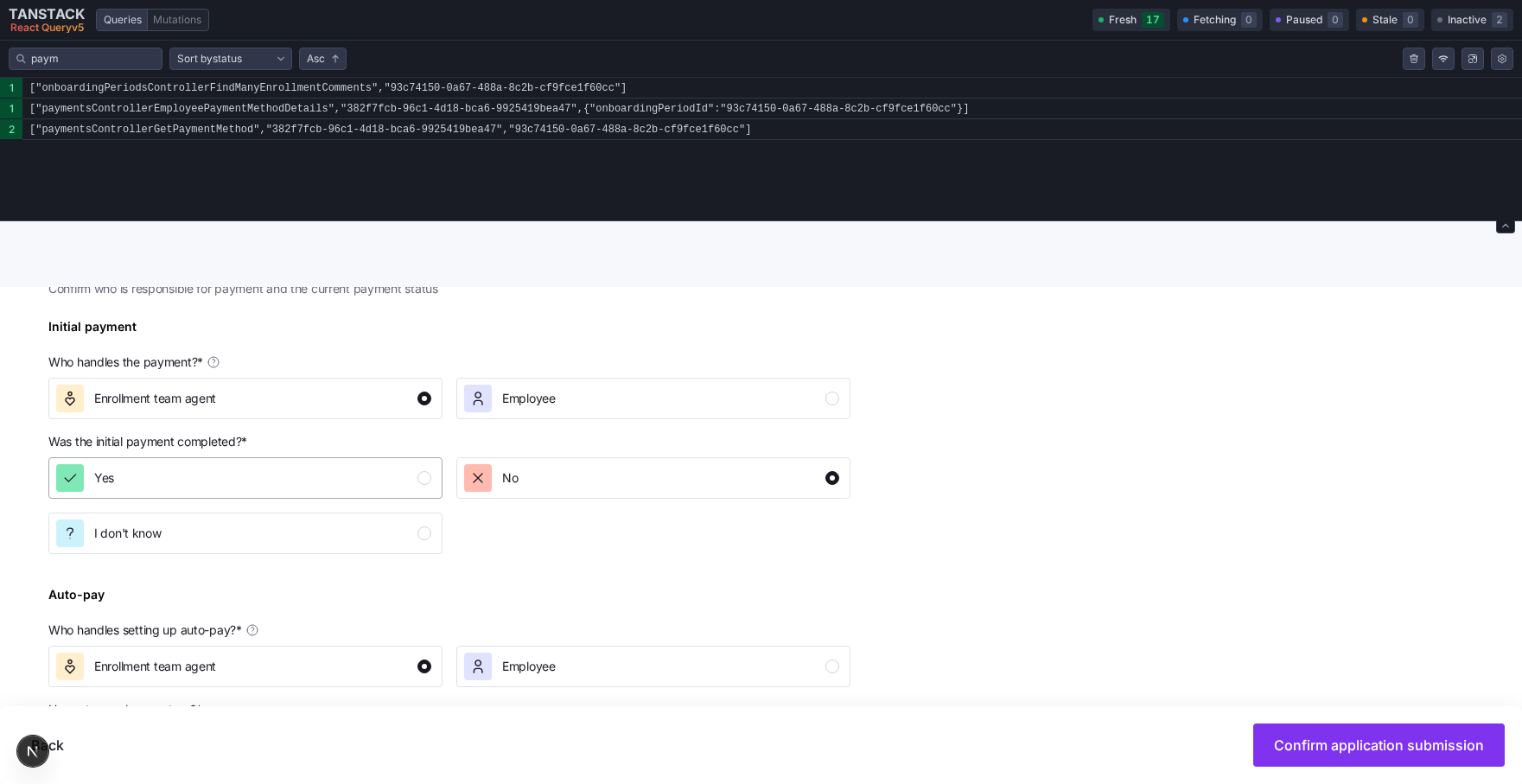
click at [388, 474] on div "Yes" at bounding box center [243, 478] width 375 height 27
click at [557, 482] on div "No" at bounding box center [652, 478] width 375 height 27
click at [546, 398] on span "Employee" at bounding box center [528, 399] width 54 height 18
click at [325, 400] on div "Enrollment team agent" at bounding box center [243, 398] width 375 height 27
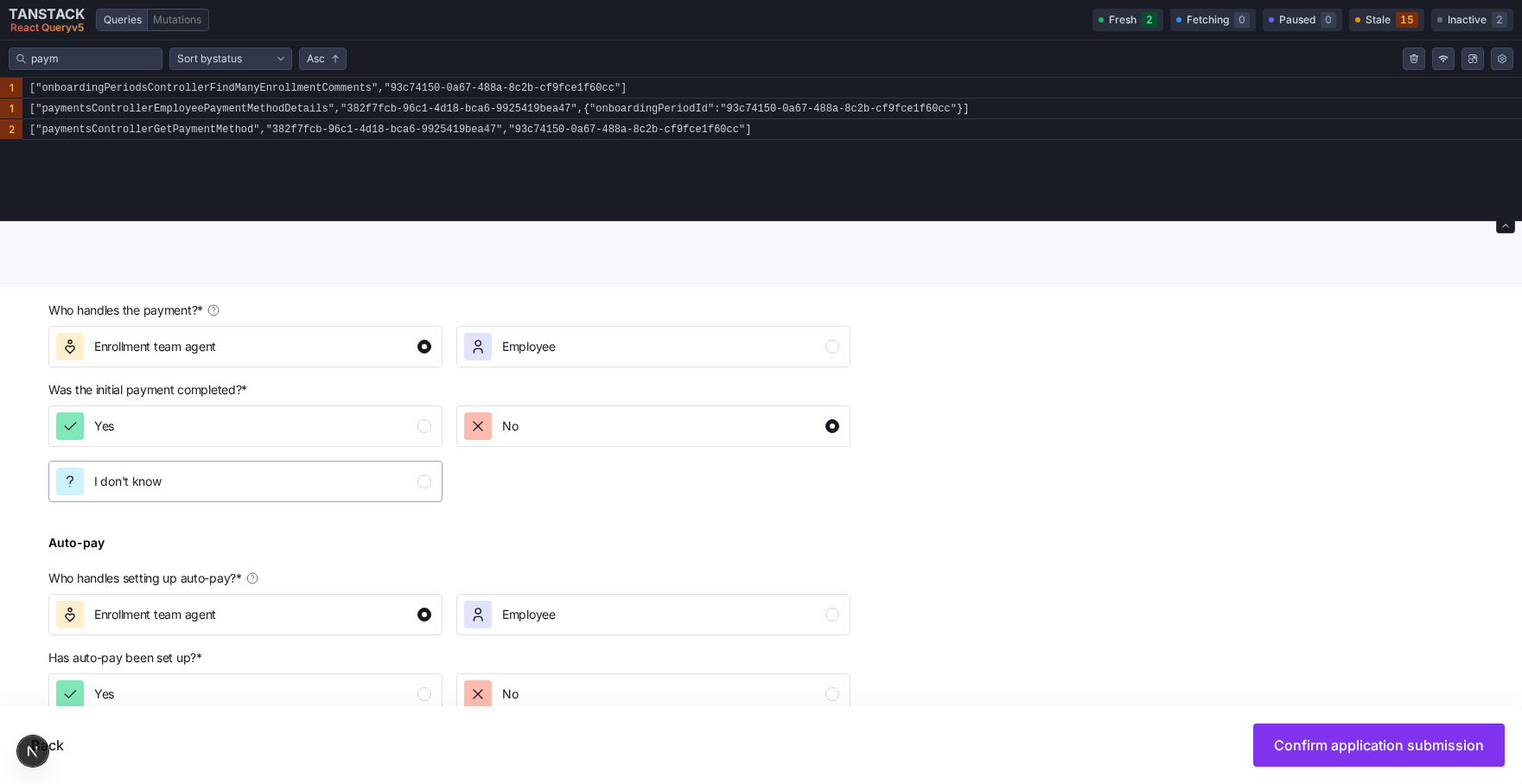
scroll to position [698, 0]
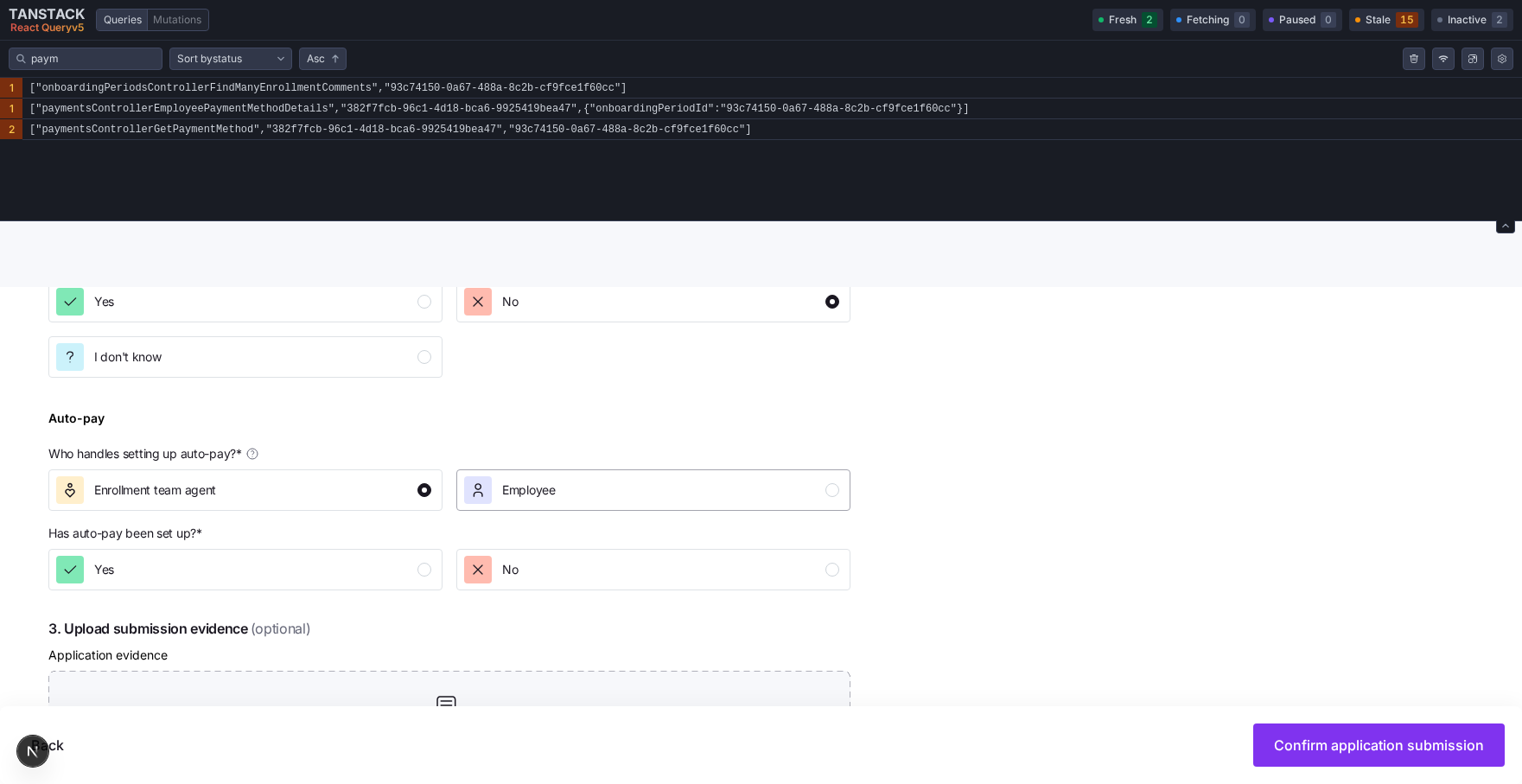
click at [499, 501] on div "Employee" at bounding box center [510, 490] width 91 height 27
click at [320, 508] on button "Enrollment team agent" at bounding box center [245, 490] width 394 height 41
click at [458, 508] on button "Employee" at bounding box center [654, 490] width 394 height 41
click at [318, 508] on button "Enrollment team agent" at bounding box center [245, 490] width 394 height 41
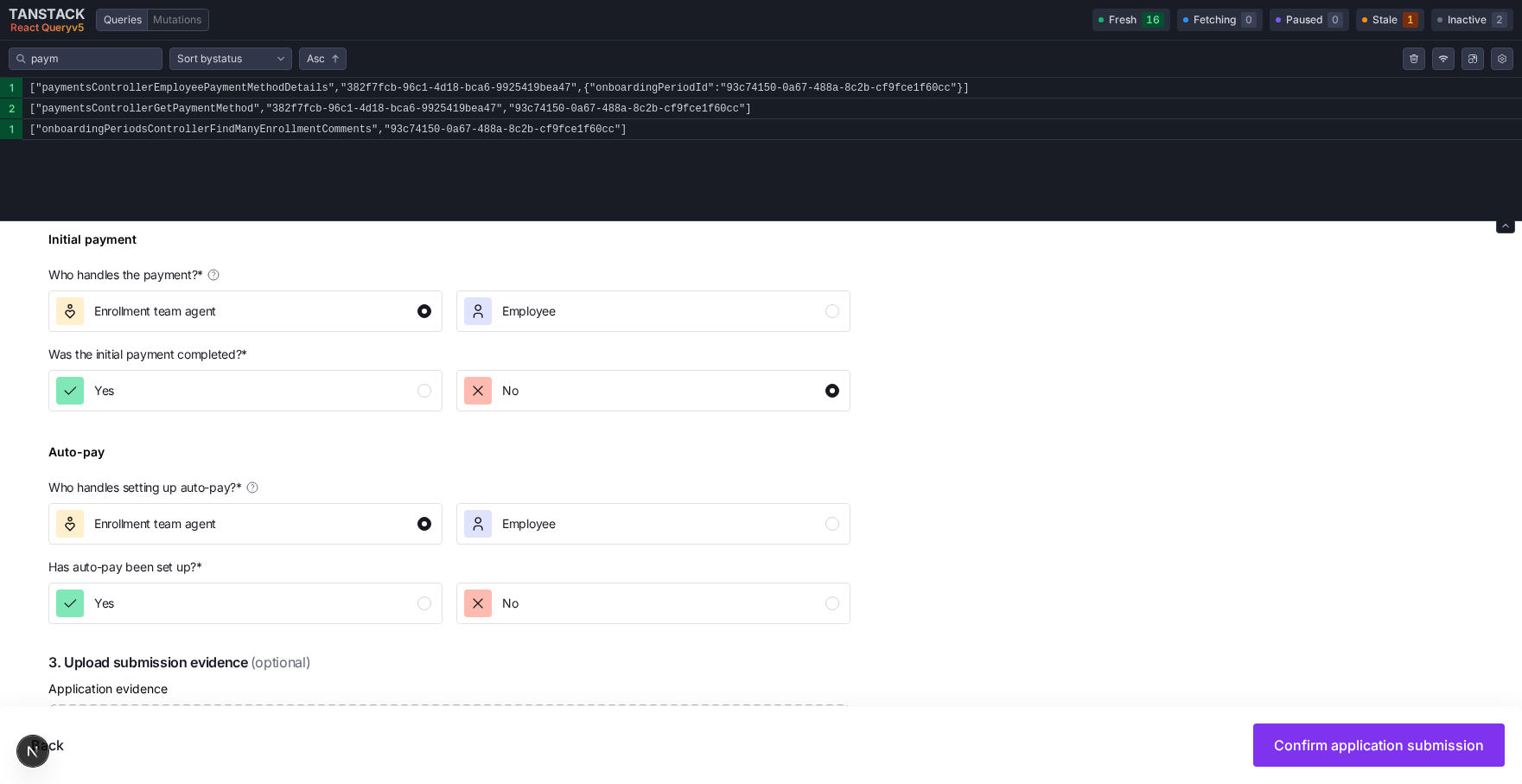
scroll to position [148, 0]
click at [526, 513] on div "Employee" at bounding box center [528, 524] width 54 height 27
click at [398, 526] on div "Enrollment team agent" at bounding box center [243, 524] width 375 height 27
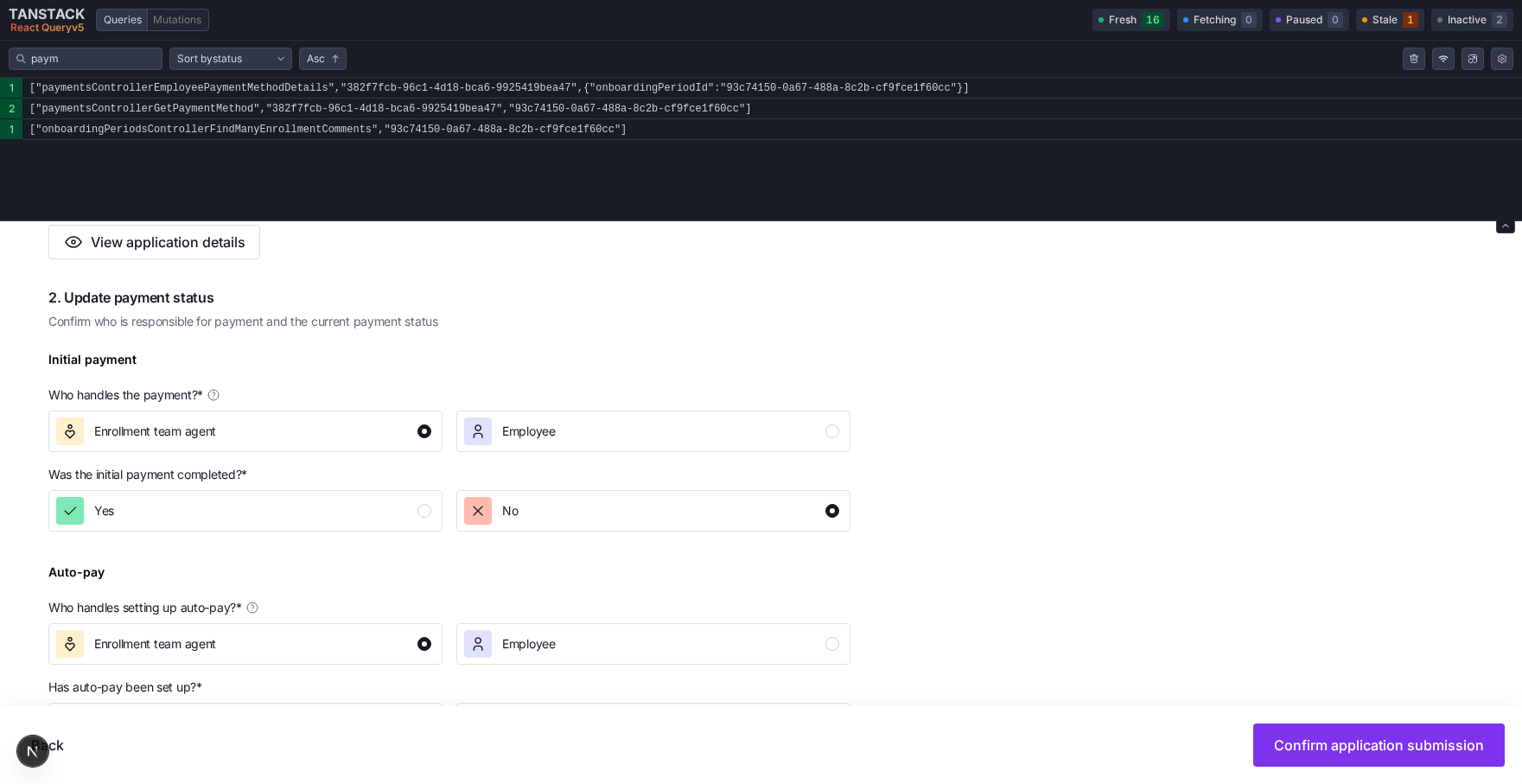
scroll to position [313, 0]
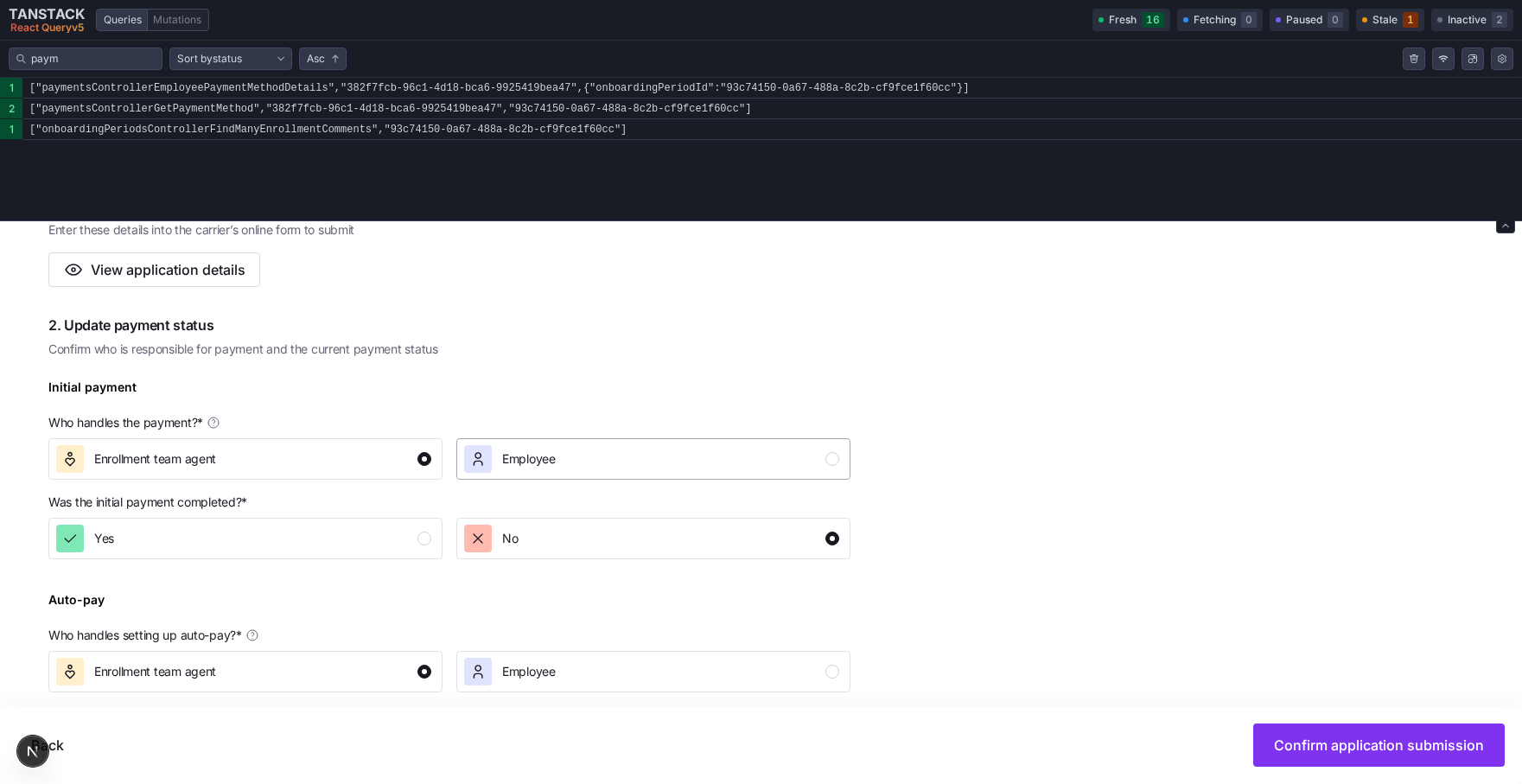
click at [533, 468] on div "Employee" at bounding box center [528, 459] width 54 height 27
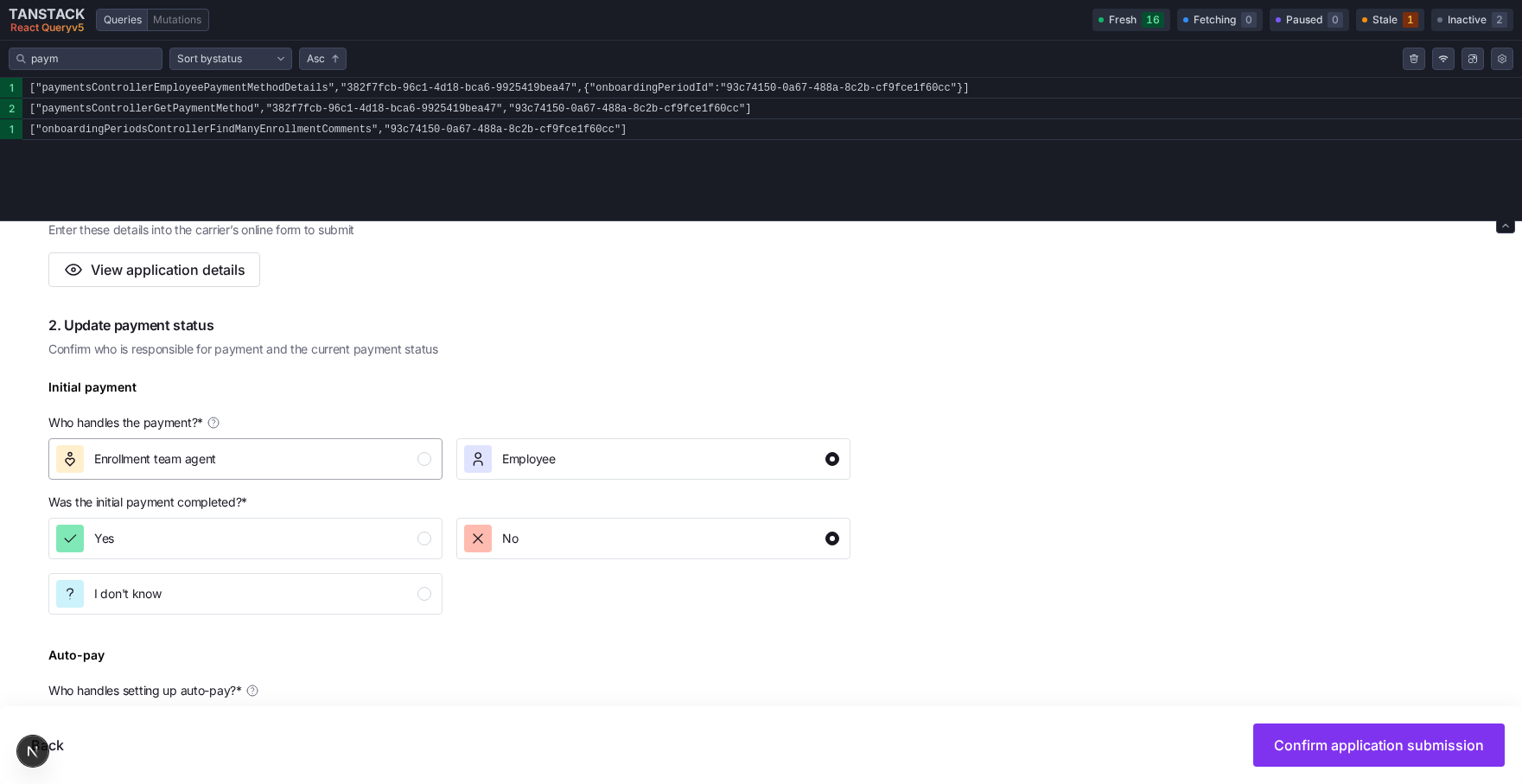
click at [352, 465] on div "Enrollment team agent" at bounding box center [243, 459] width 375 height 27
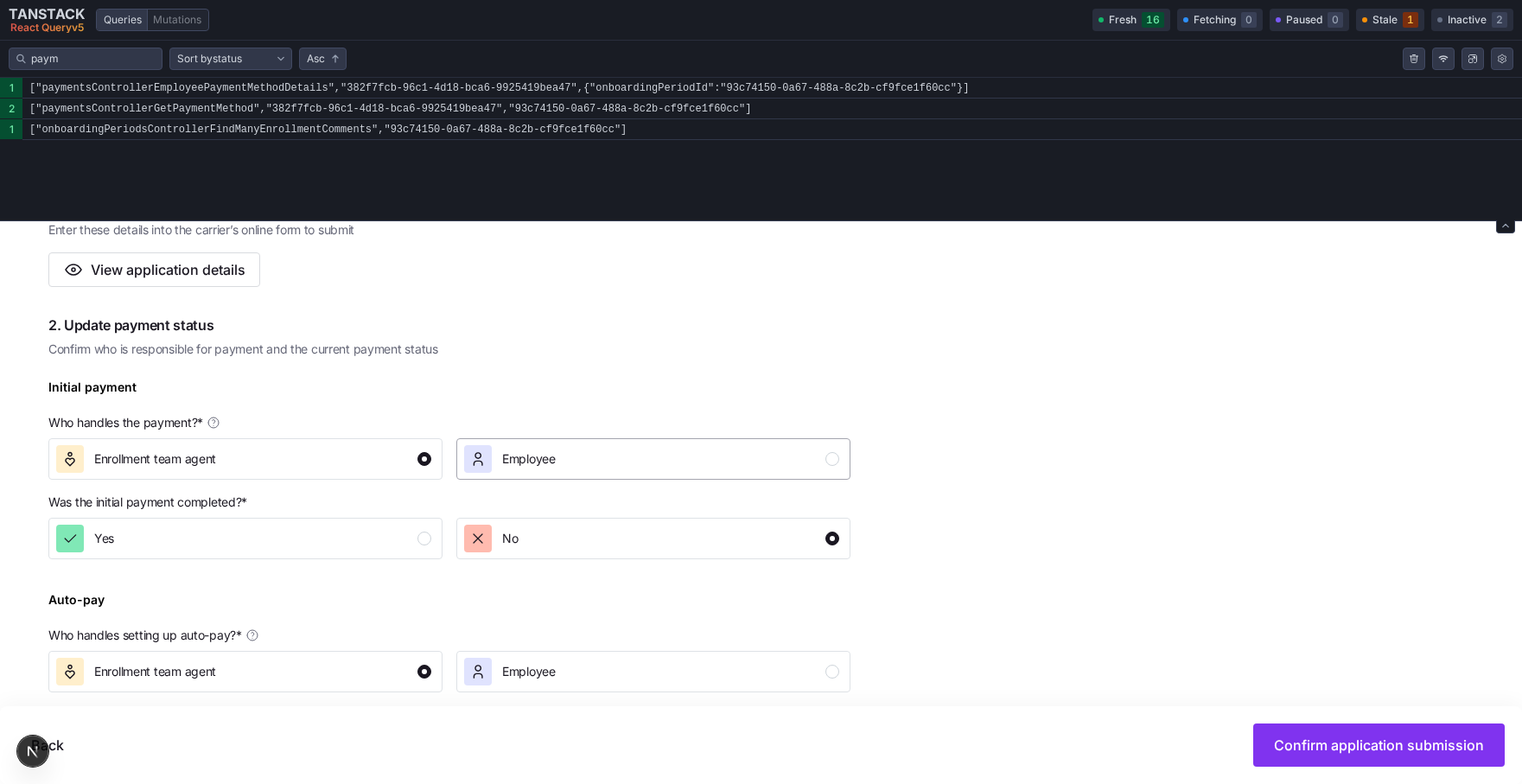
click at [499, 464] on div "Employee" at bounding box center [510, 459] width 91 height 27
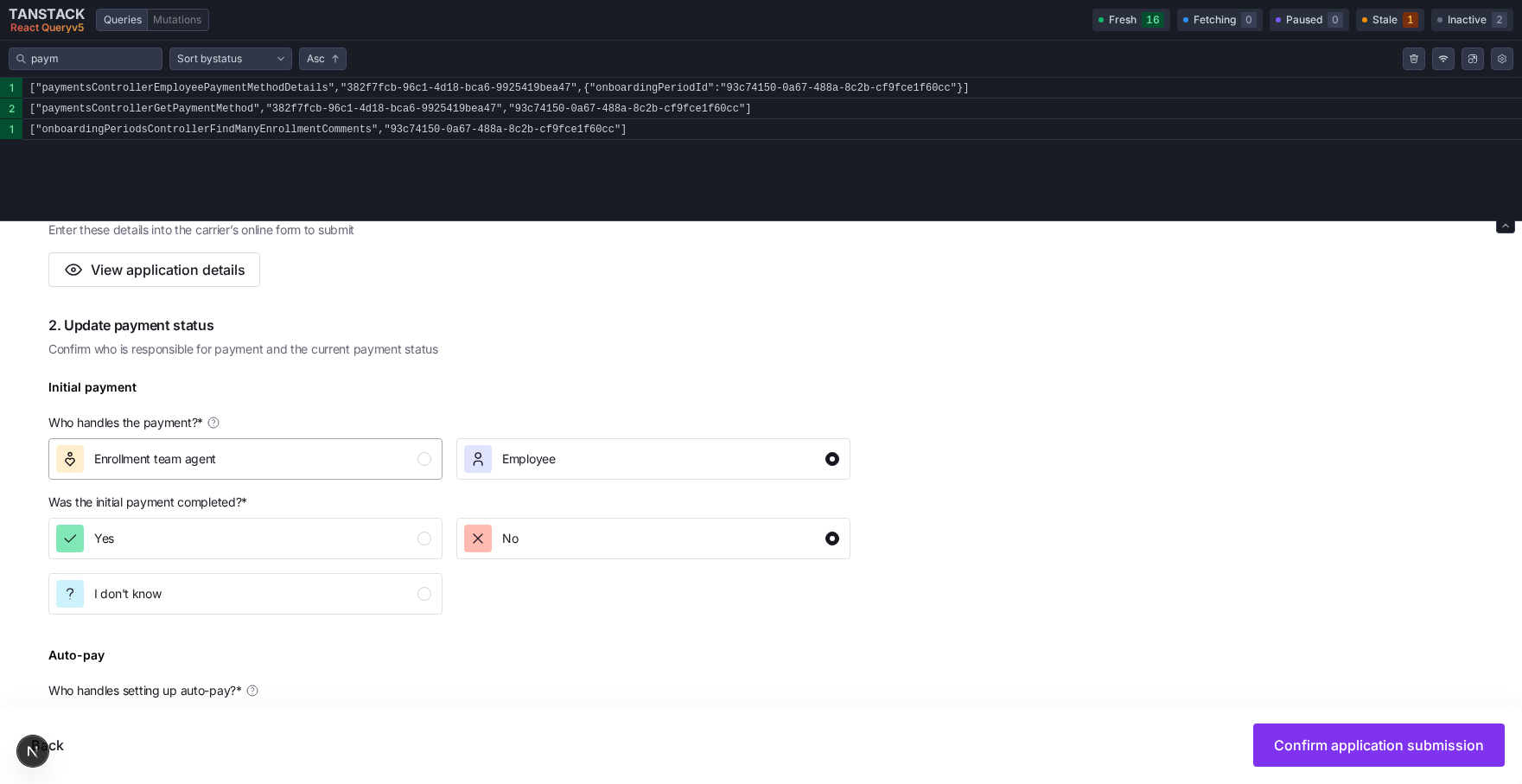
click at [366, 466] on div "Enrollment team agent" at bounding box center [243, 459] width 375 height 27
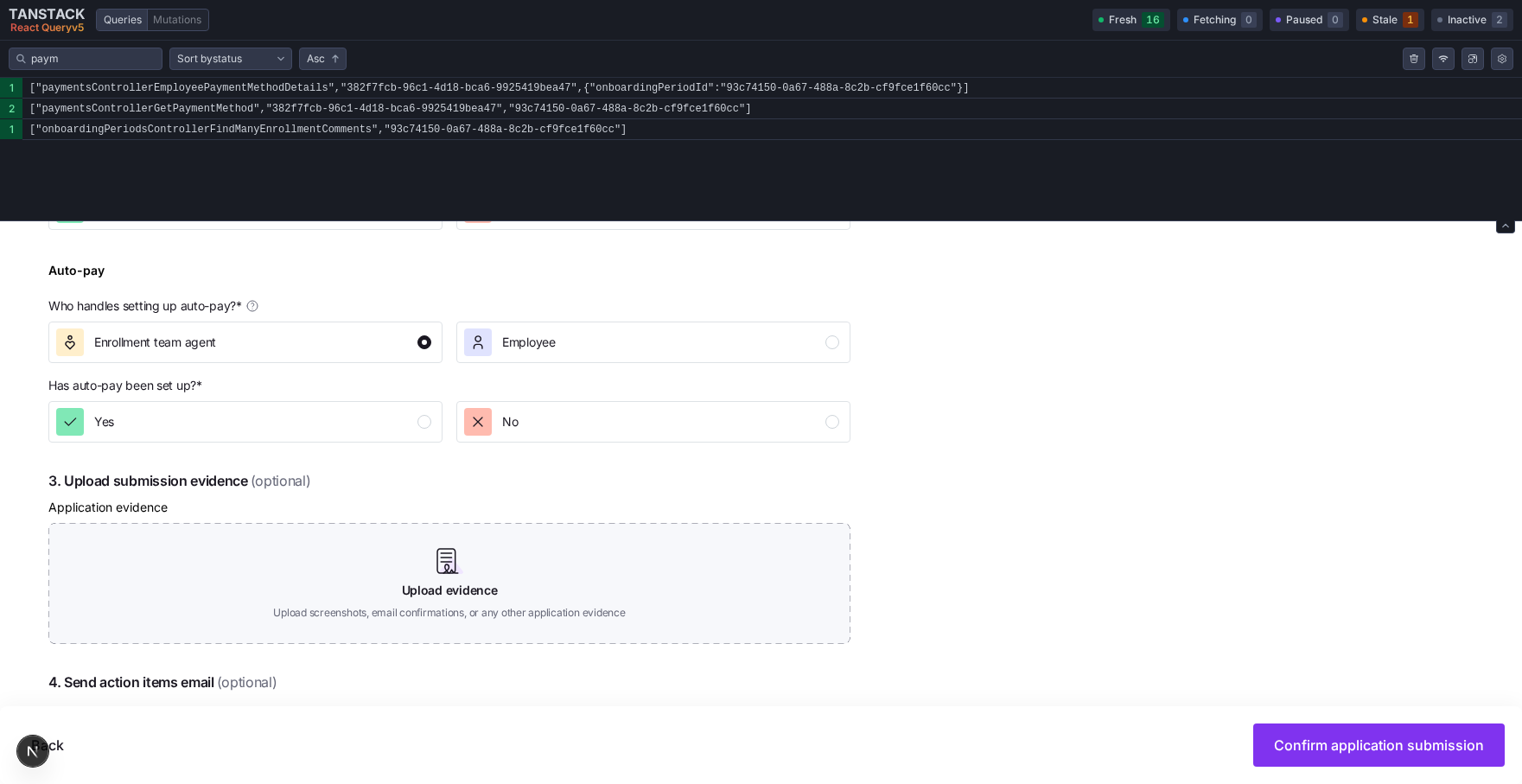
scroll to position [648, 0]
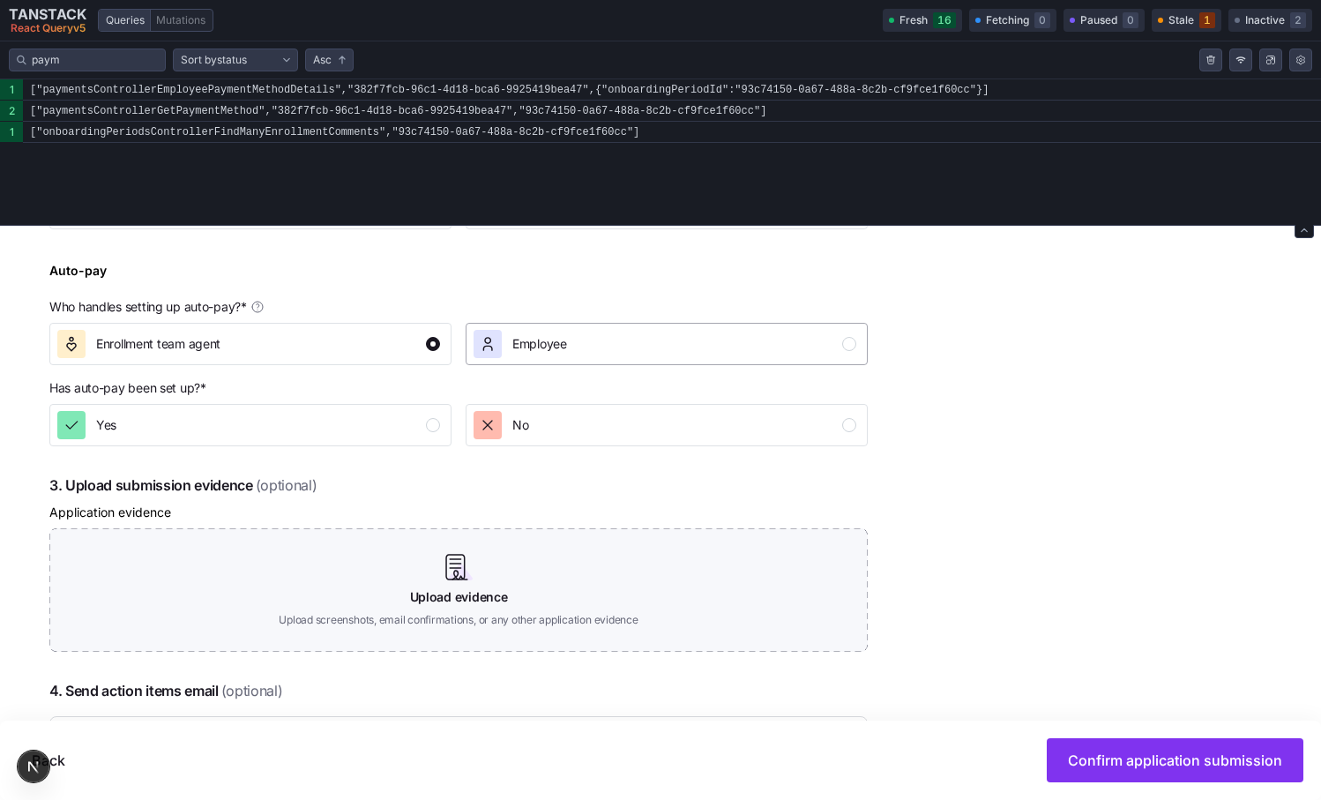
click at [521, 343] on span "Employee" at bounding box center [539, 344] width 55 height 18
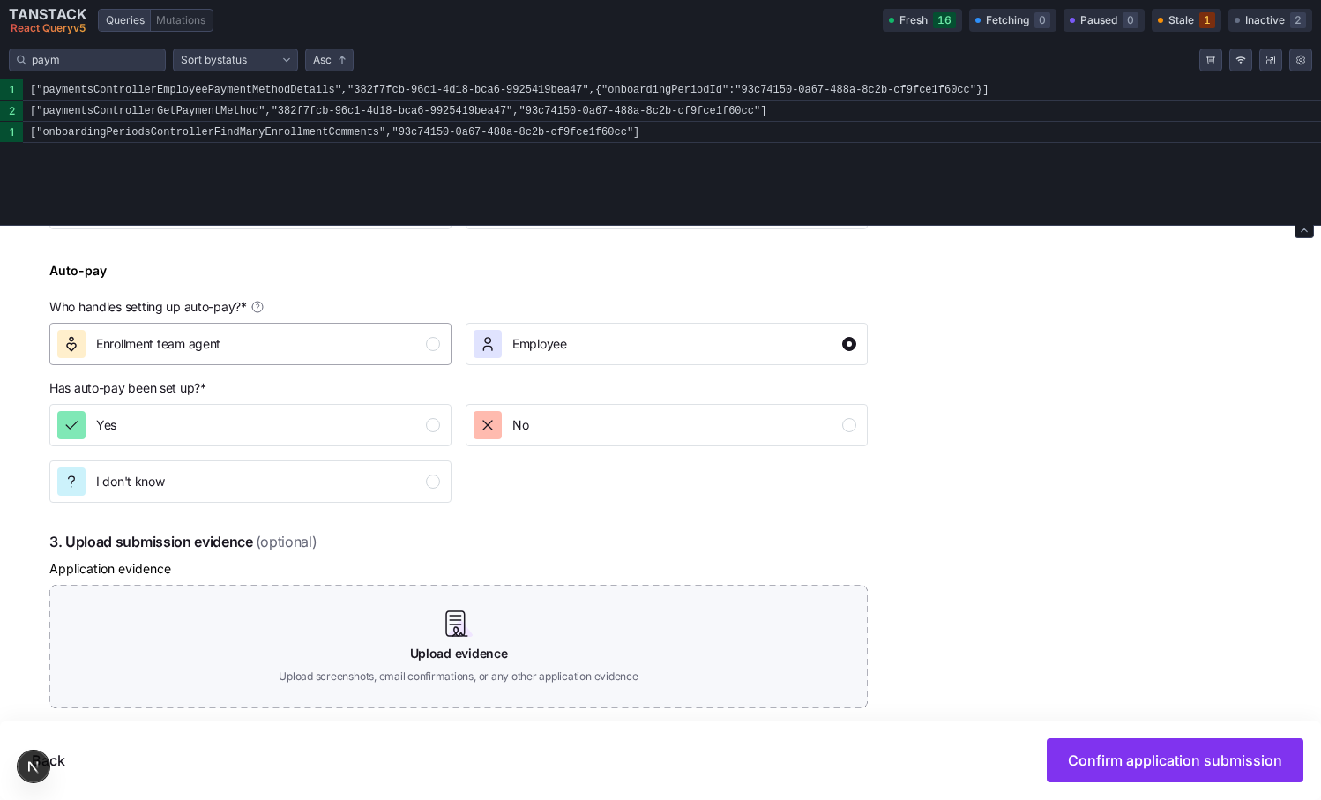
click at [428, 349] on div "button" at bounding box center [433, 344] width 14 height 14
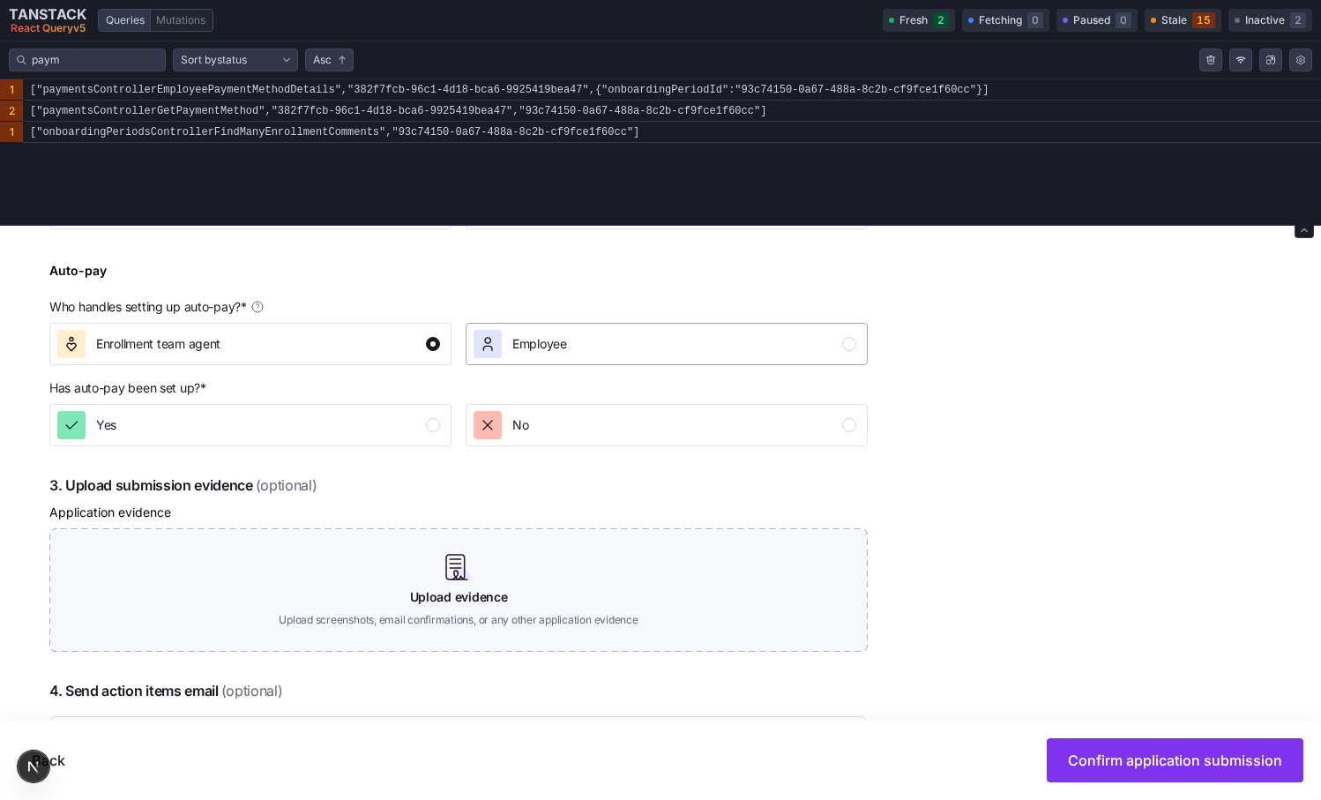
click at [554, 356] on div "Employee" at bounding box center [539, 344] width 55 height 28
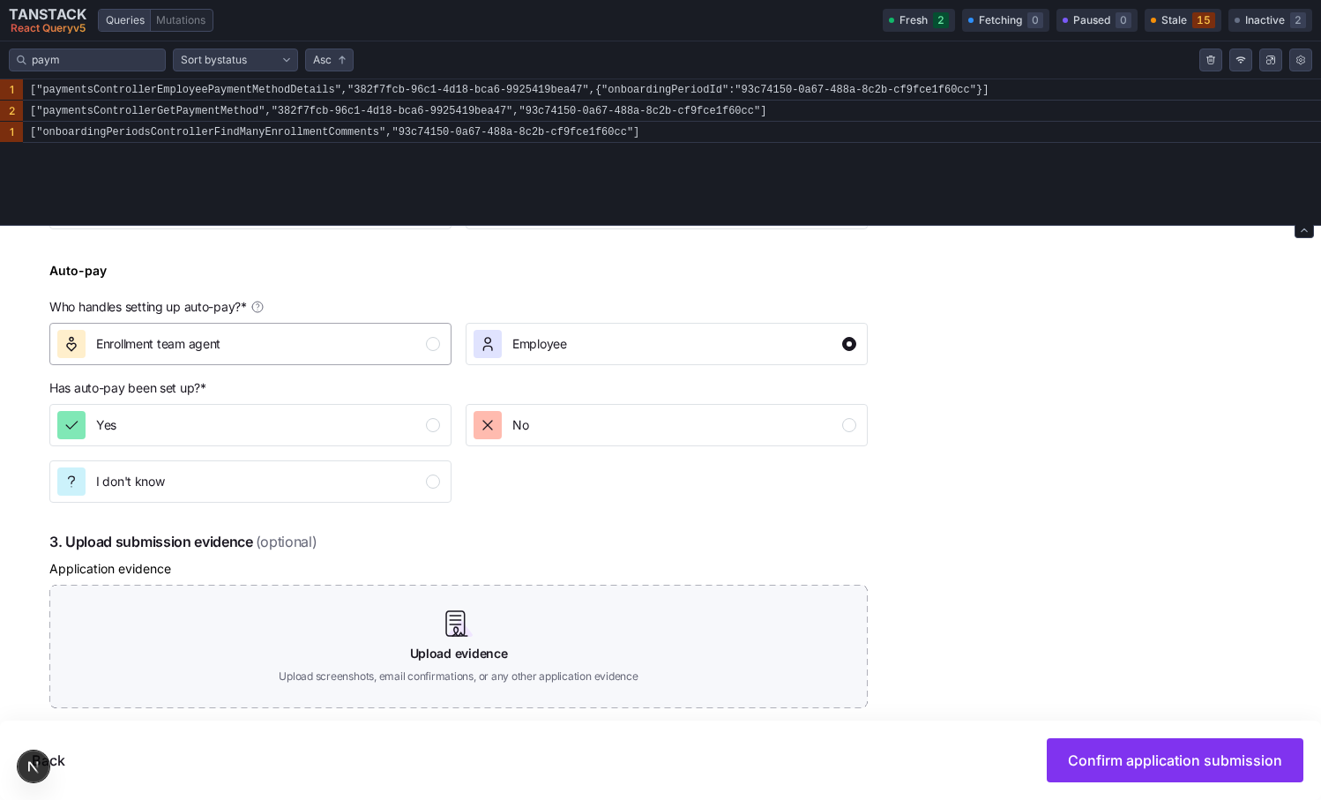
click at [395, 356] on div "Enrollment team agent" at bounding box center [248, 344] width 383 height 28
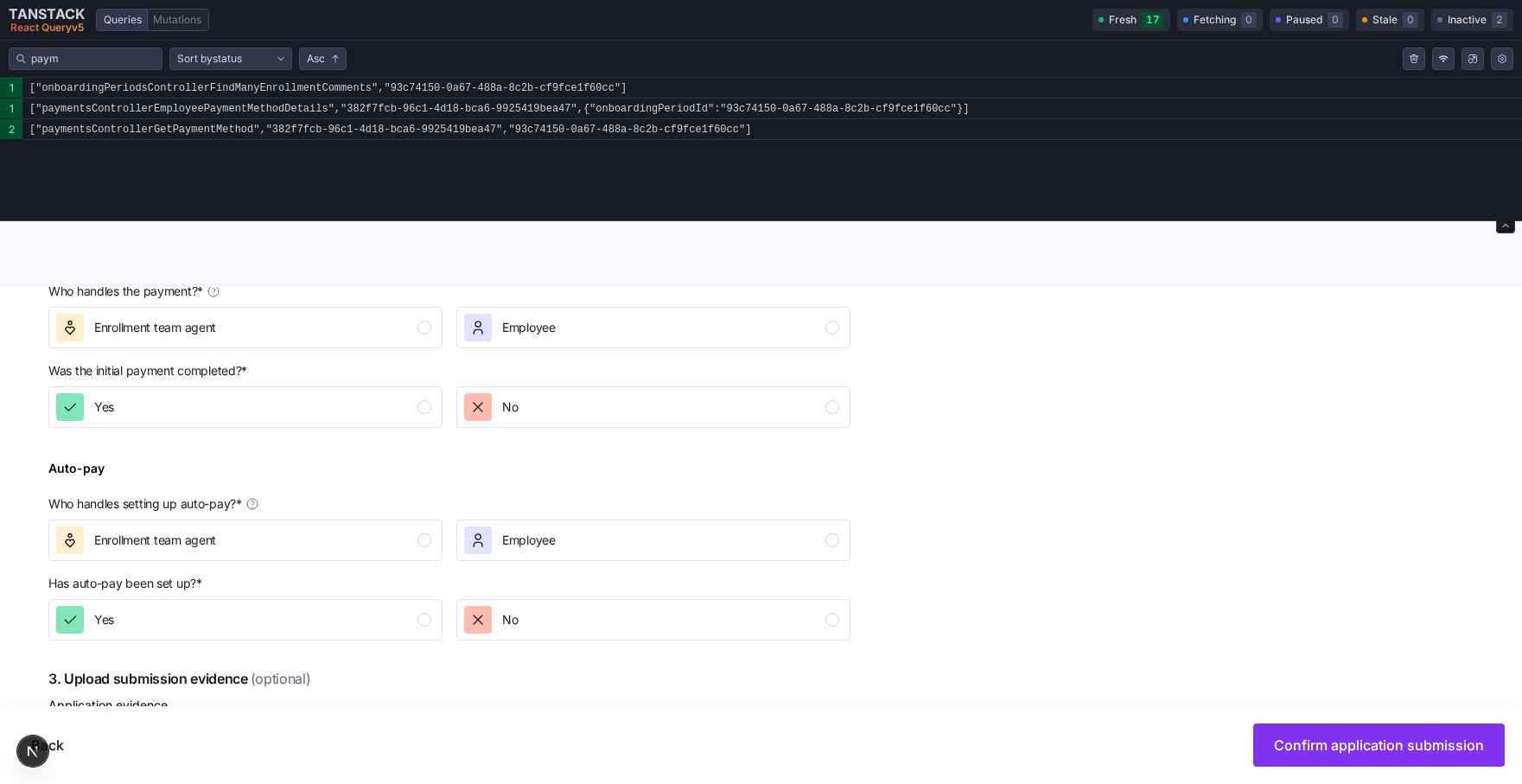
scroll to position [598, 0]
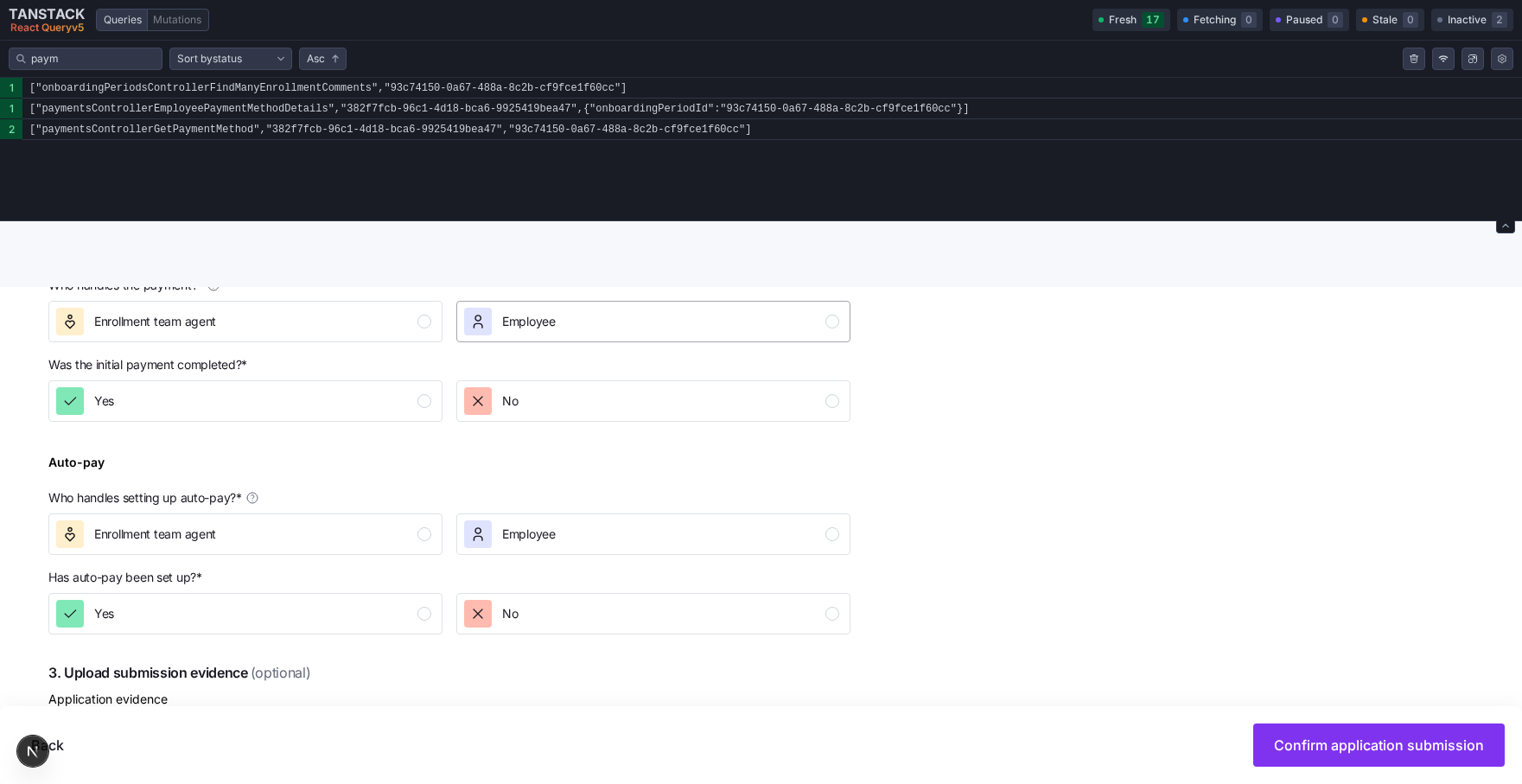
click at [558, 334] on div "Employee" at bounding box center [652, 321] width 375 height 27
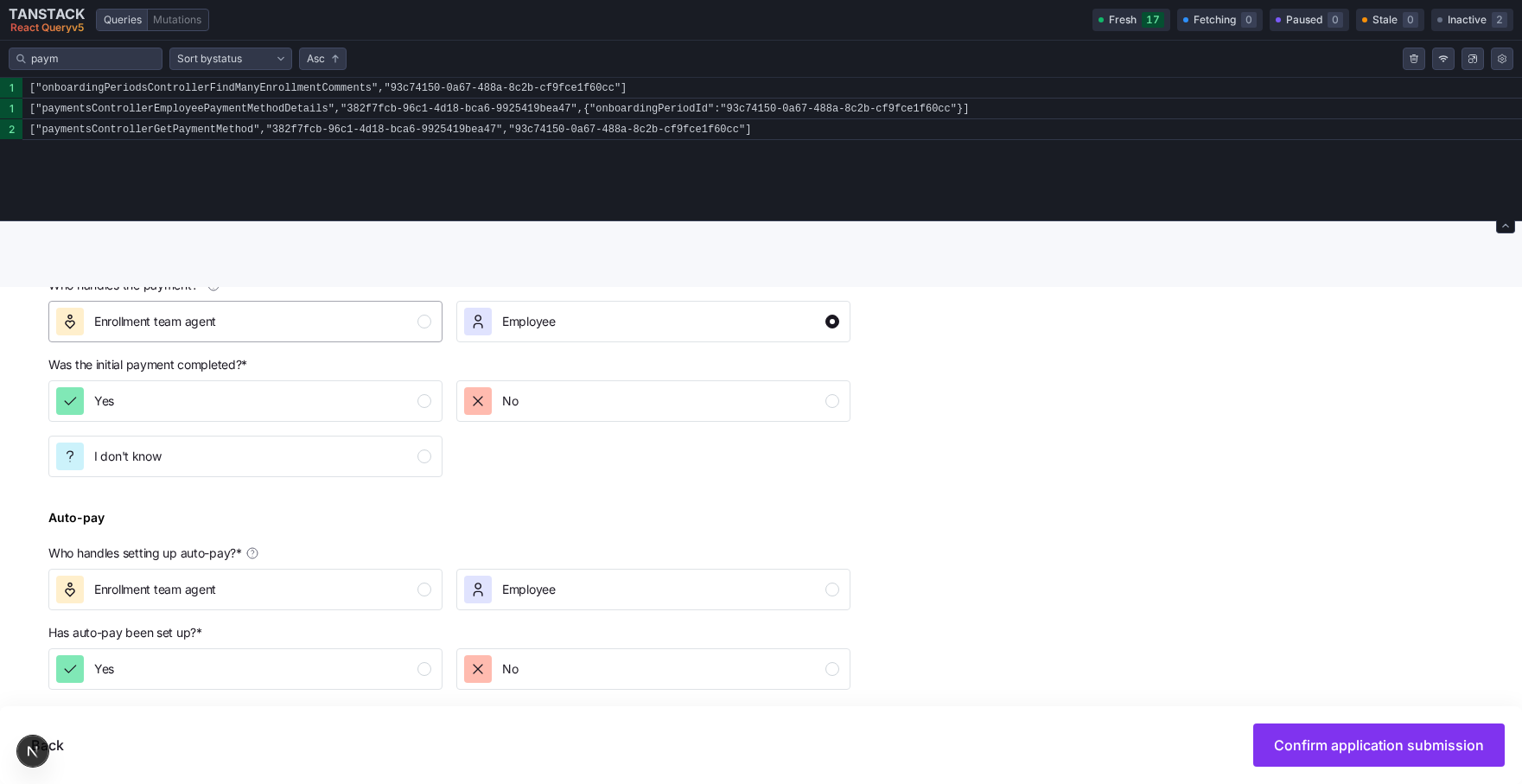
click at [385, 325] on div "Enrollment team agent" at bounding box center [243, 321] width 375 height 27
click at [561, 318] on div "Employee" at bounding box center [652, 321] width 375 height 27
click at [355, 318] on div "Enrollment team agent" at bounding box center [243, 321] width 375 height 27
click at [559, 318] on div "Employee" at bounding box center [652, 321] width 375 height 27
click at [286, 318] on div "Enrollment team agent" at bounding box center [243, 321] width 375 height 27
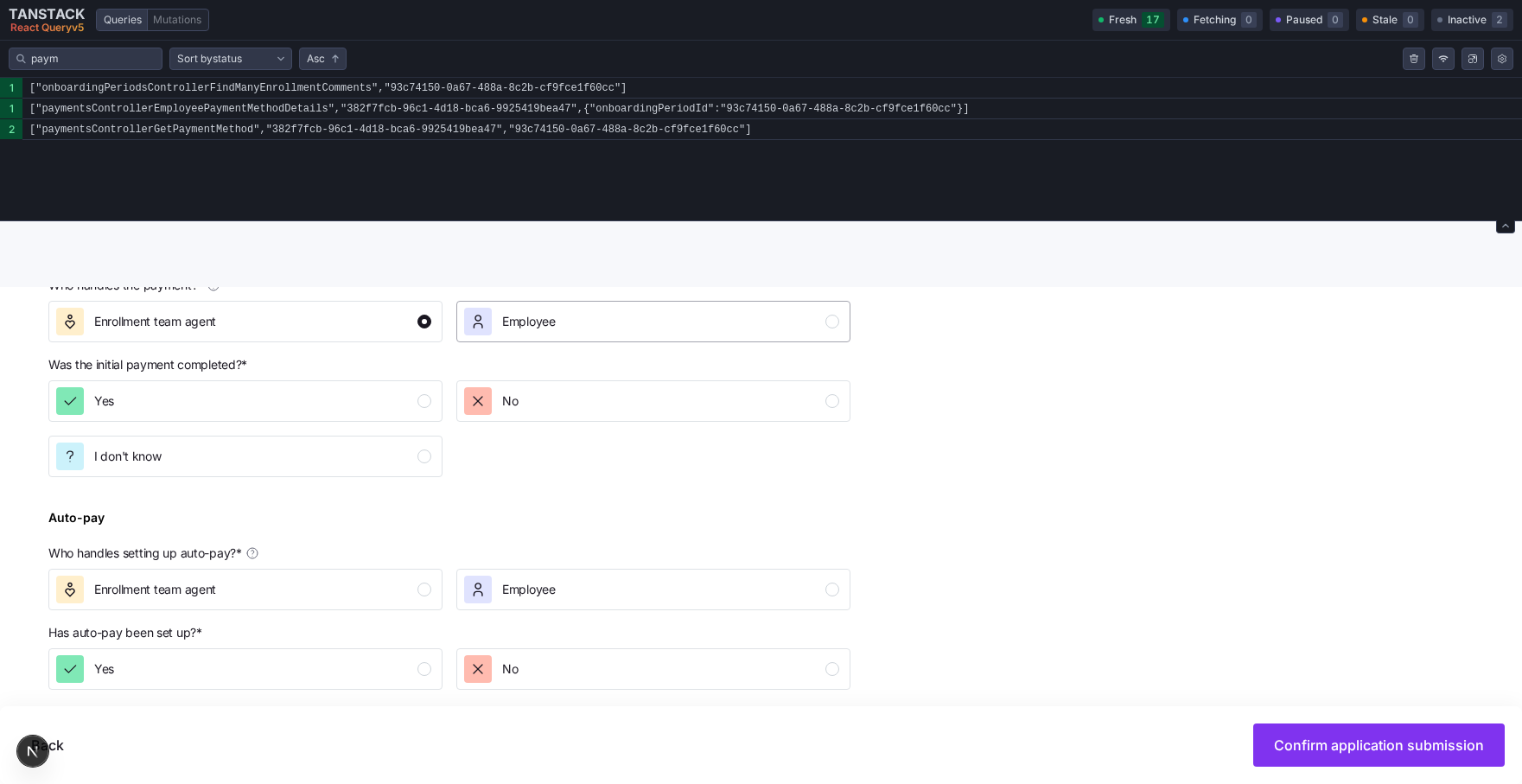
click at [555, 319] on span "Employee" at bounding box center [528, 321] width 54 height 18
click at [377, 319] on div "Enrollment team agent" at bounding box center [243, 321] width 375 height 27
